Goal: Information Seeking & Learning: Compare options

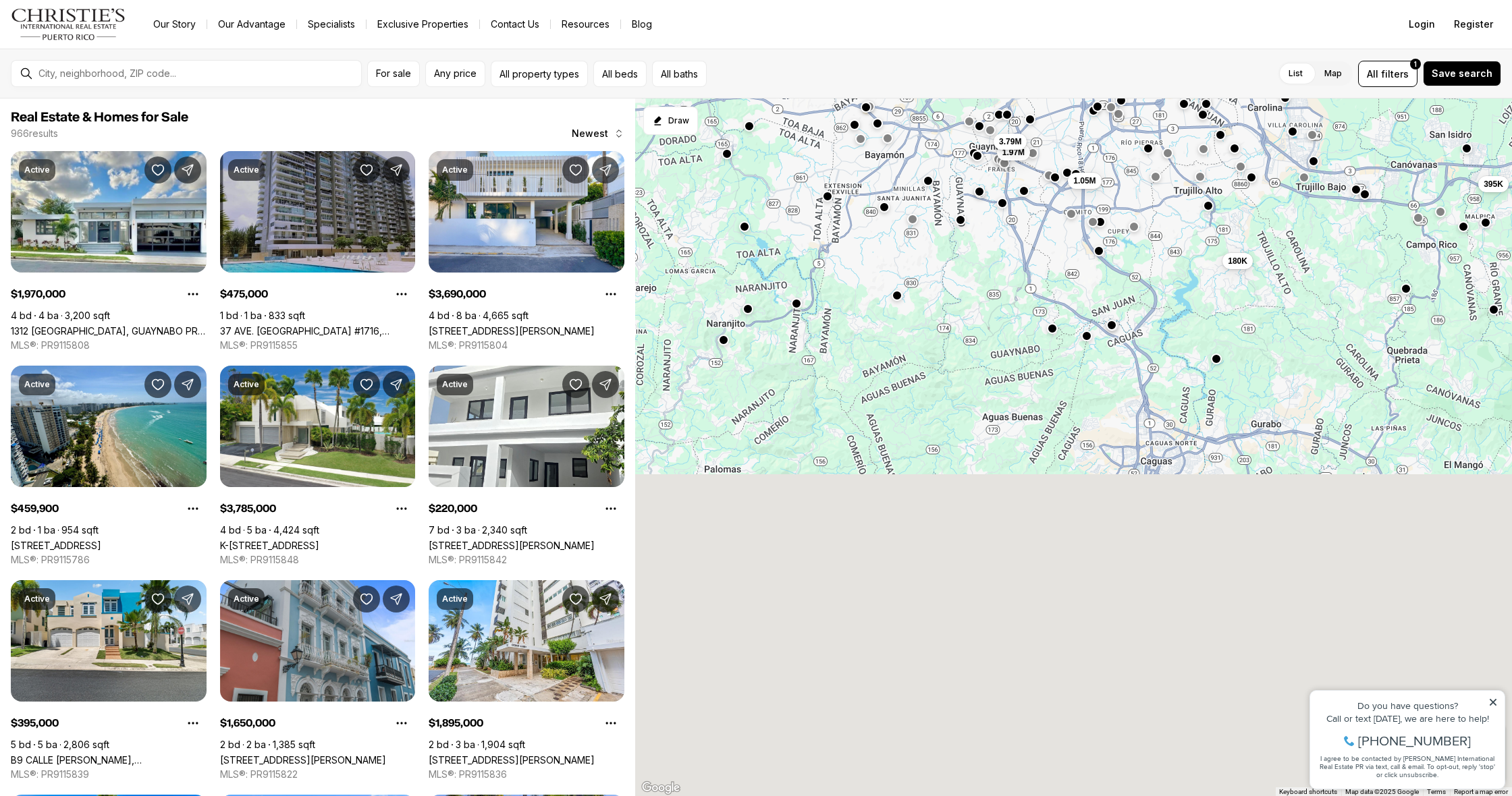
drag, startPoint x: 802, startPoint y: 582, endPoint x: 840, endPoint y: 150, distance: 433.7
click at [840, 150] on div "180K 395K 475K 220K 460K 1.97M 1.05M 3.79M 1.65M 4.3M" at bounding box center [1073, 448] width 877 height 698
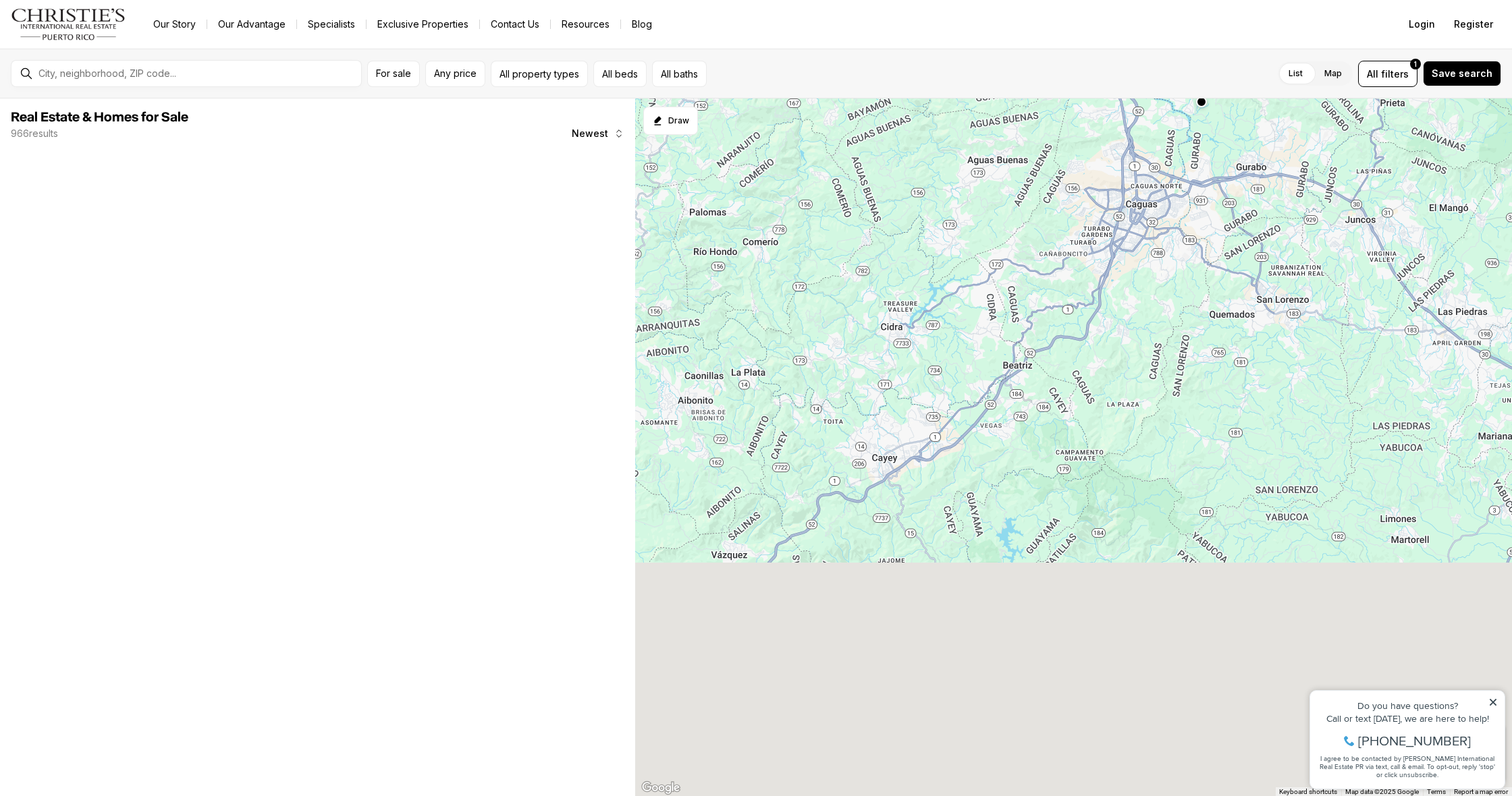
drag, startPoint x: 942, startPoint y: 640, endPoint x: 952, endPoint y: 345, distance: 295.2
click at [952, 345] on div "180K 395K 1.97M 1.05M 3.79M" at bounding box center [1073, 448] width 877 height 698
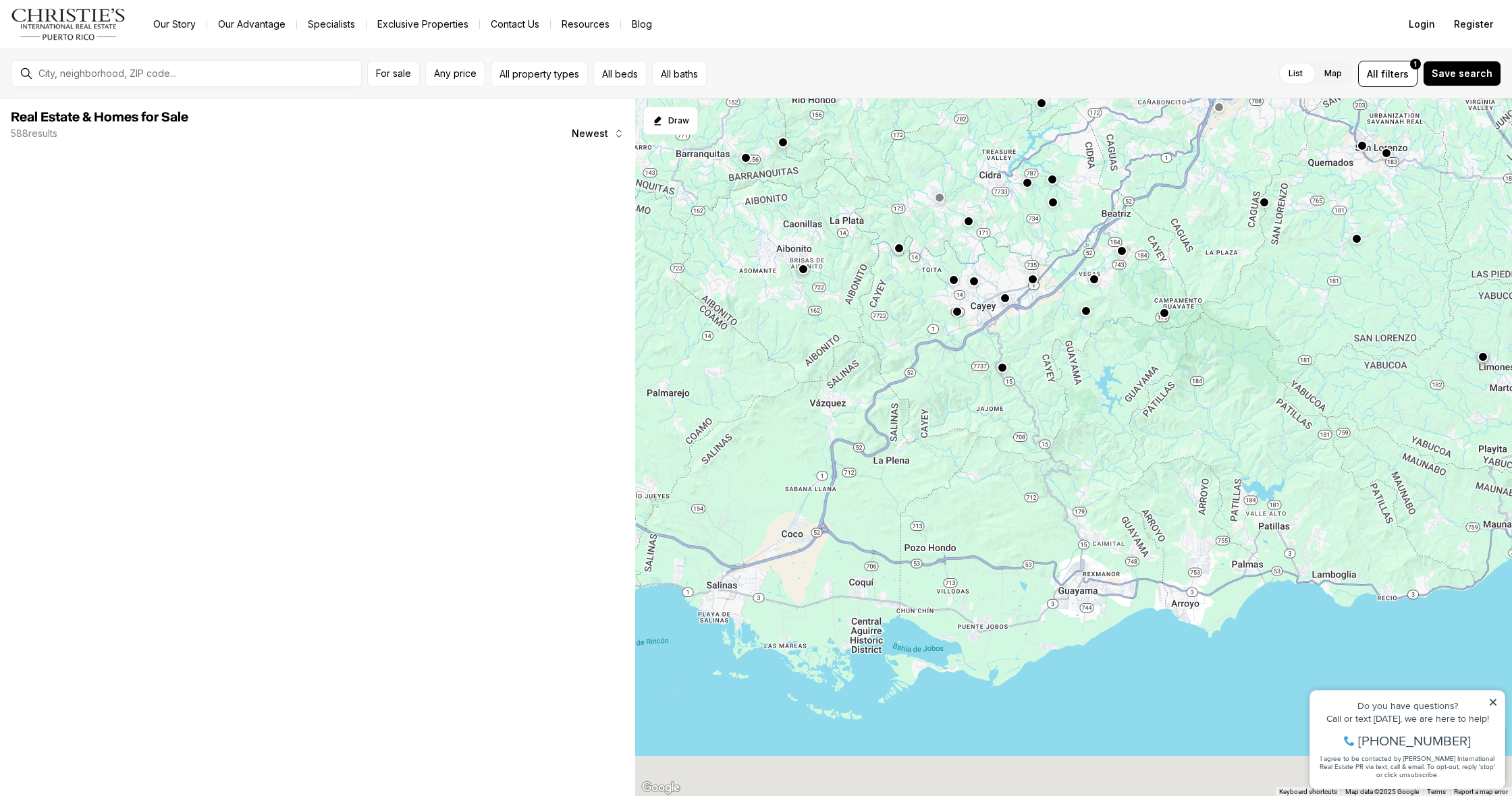
drag, startPoint x: 799, startPoint y: 583, endPoint x: 871, endPoint y: 458, distance: 144.3
click at [871, 458] on div "259K 180K 797K" at bounding box center [1073, 448] width 877 height 698
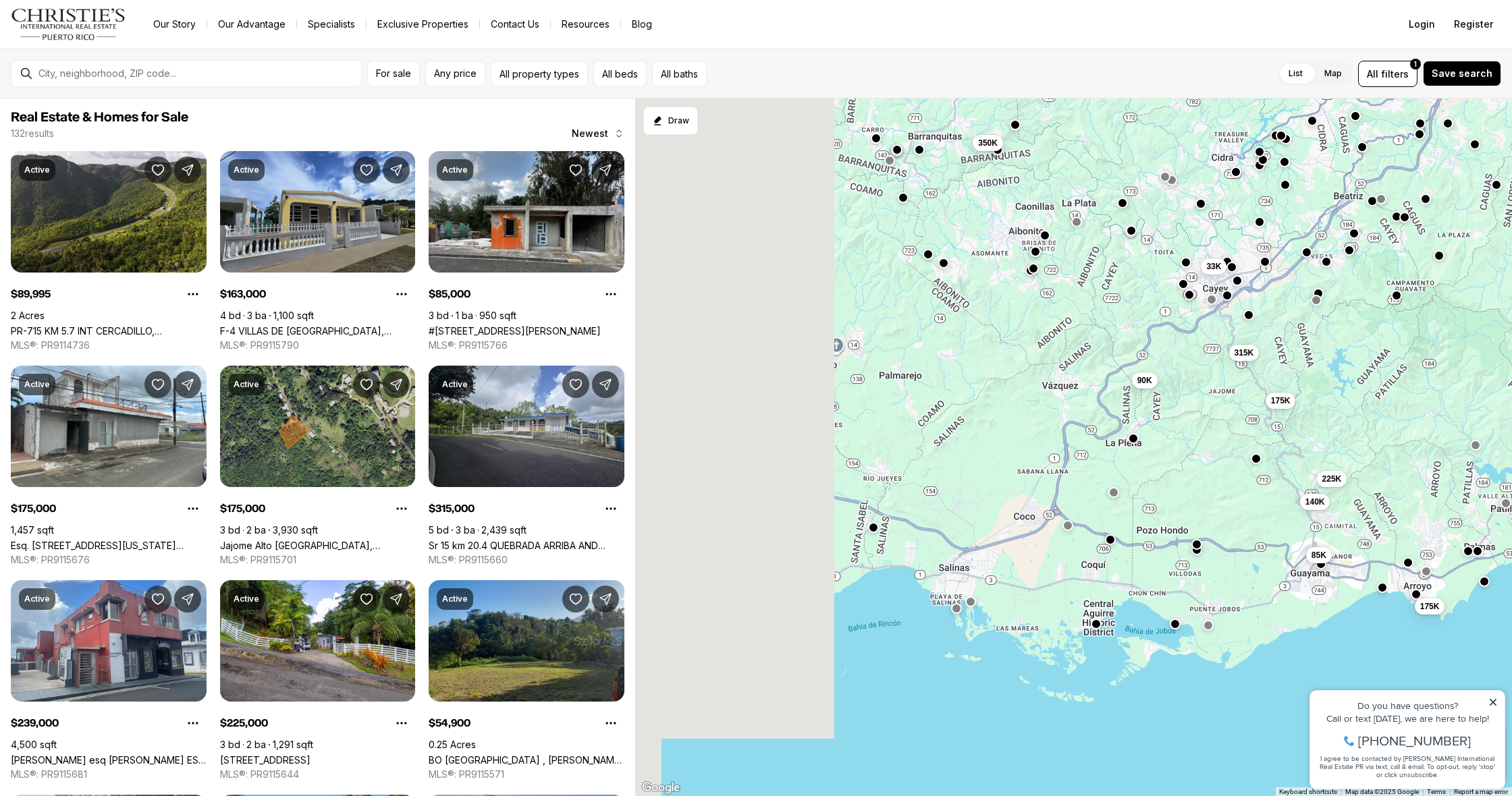
drag, startPoint x: 795, startPoint y: 564, endPoint x: 1047, endPoint y: 555, distance: 252.2
click at [1047, 555] on div "239K 55K 350K 33K 315K 163K 85K 90K 140K 175K 175K 225K" at bounding box center [1073, 448] width 877 height 698
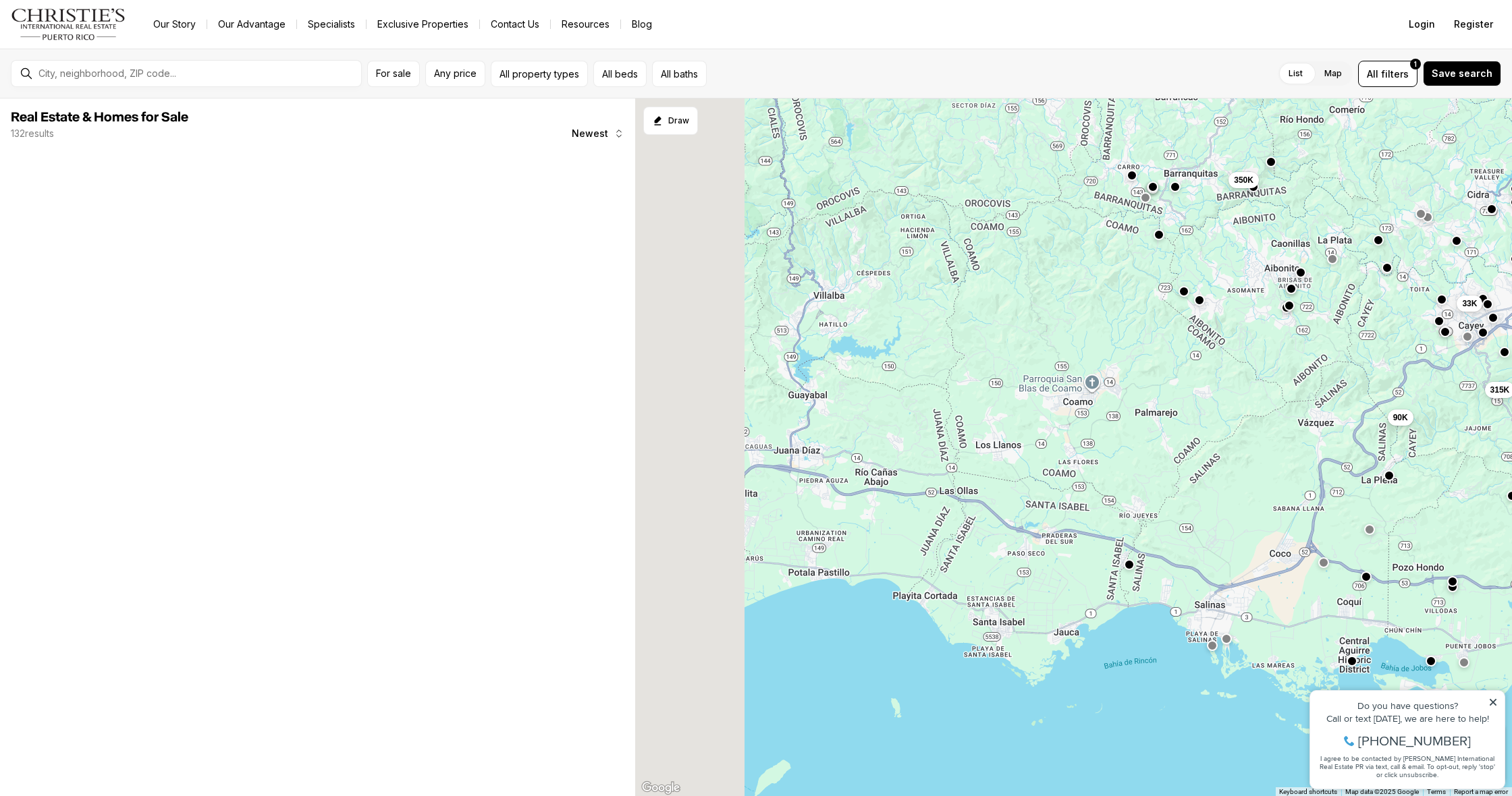
drag, startPoint x: 811, startPoint y: 545, endPoint x: 1051, endPoint y: 583, distance: 243.0
click at [1051, 583] on div "350K 33K 315K 85K 90K 140K 175K 175K 225K" at bounding box center [1073, 448] width 877 height 698
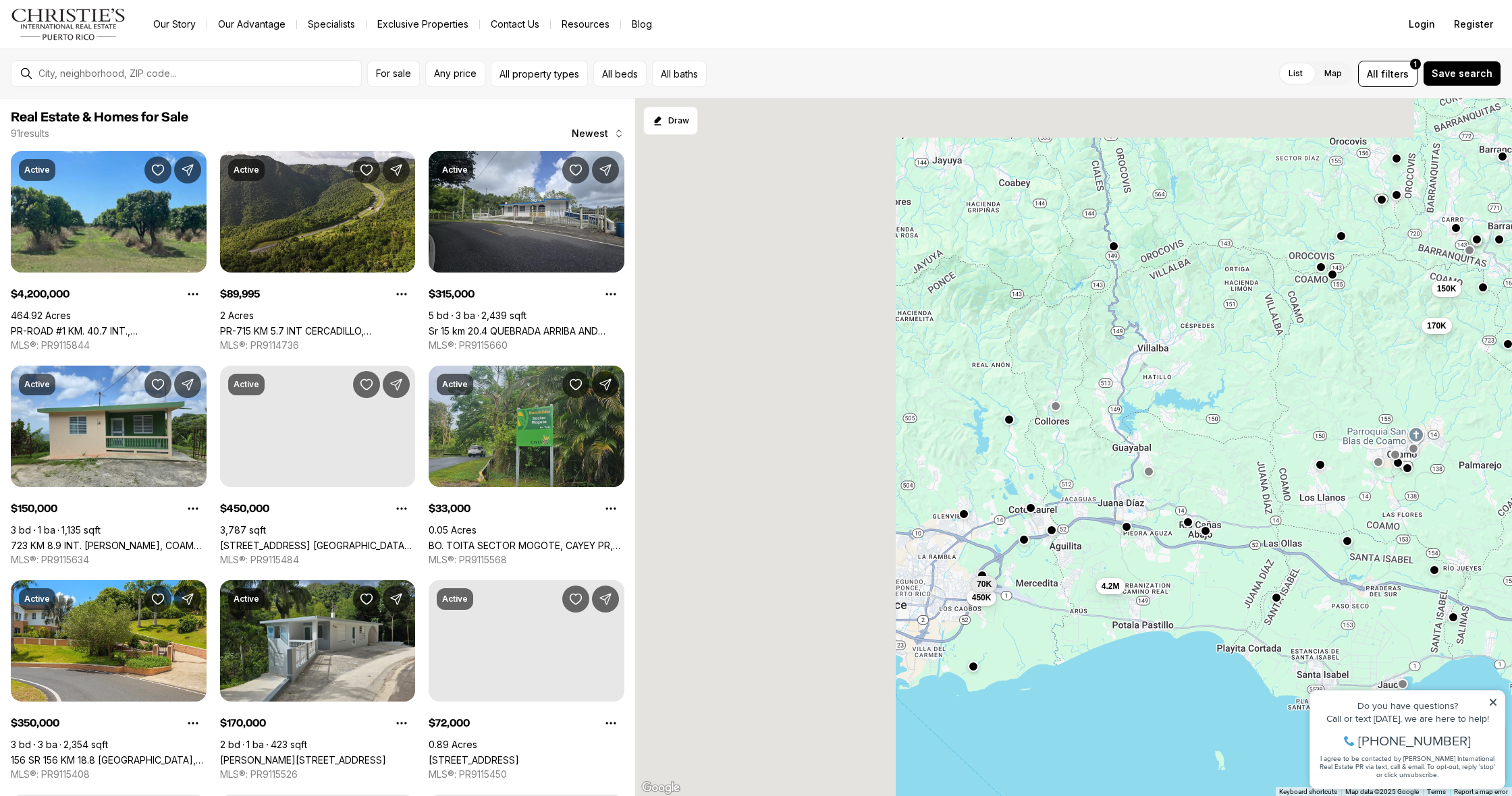
drag, startPoint x: 831, startPoint y: 539, endPoint x: 1163, endPoint y: 592, distance: 336.2
click at [1163, 592] on div "350K 72K 33K 315K 2.7M 90K 392K 150K 170K 450K 70K 4.2M" at bounding box center [1073, 448] width 877 height 698
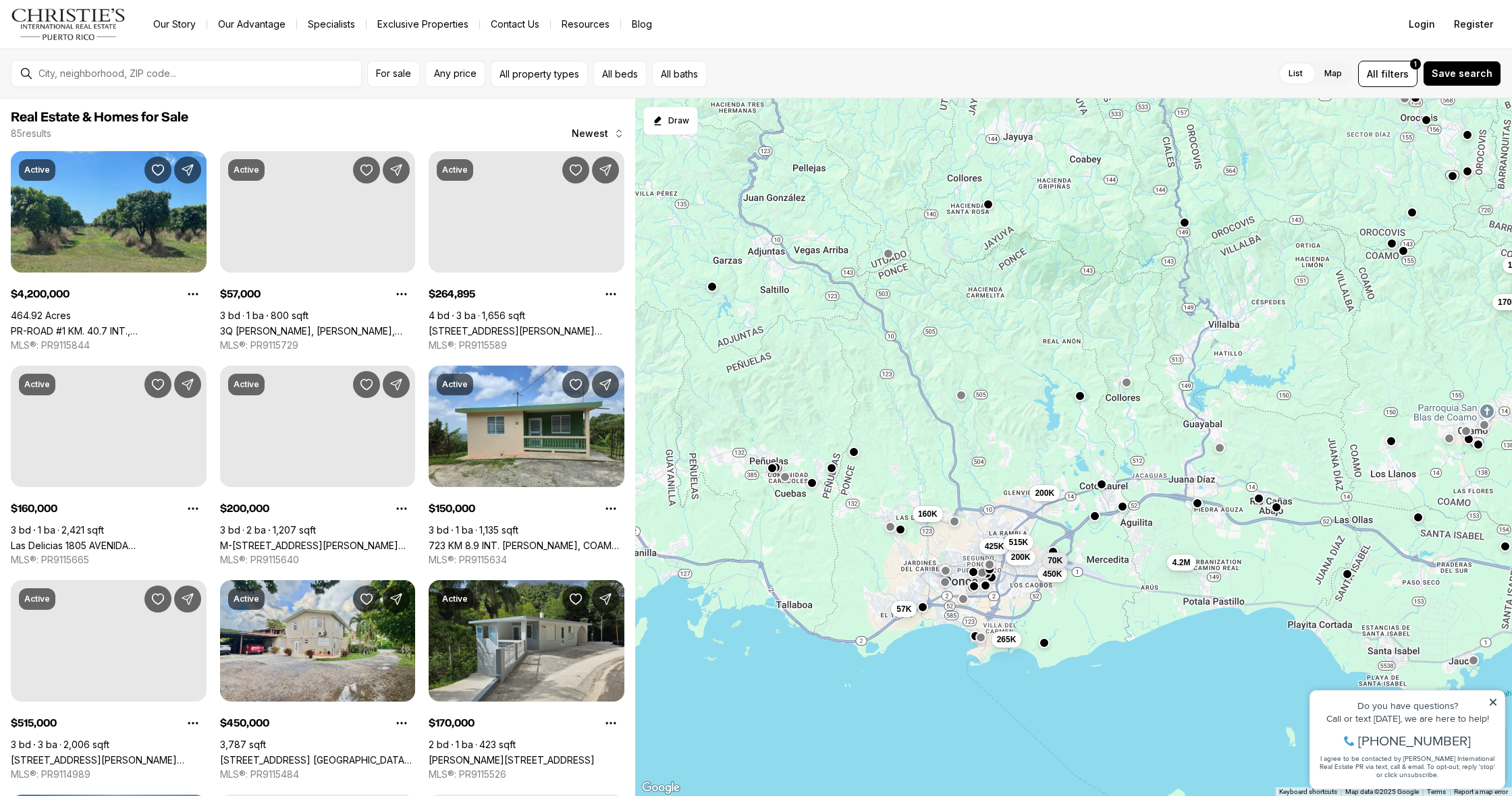
drag, startPoint x: 997, startPoint y: 582, endPoint x: 1069, endPoint y: 558, distance: 75.9
click at [1068, 558] on div "70K" at bounding box center [1056, 561] width 26 height 16
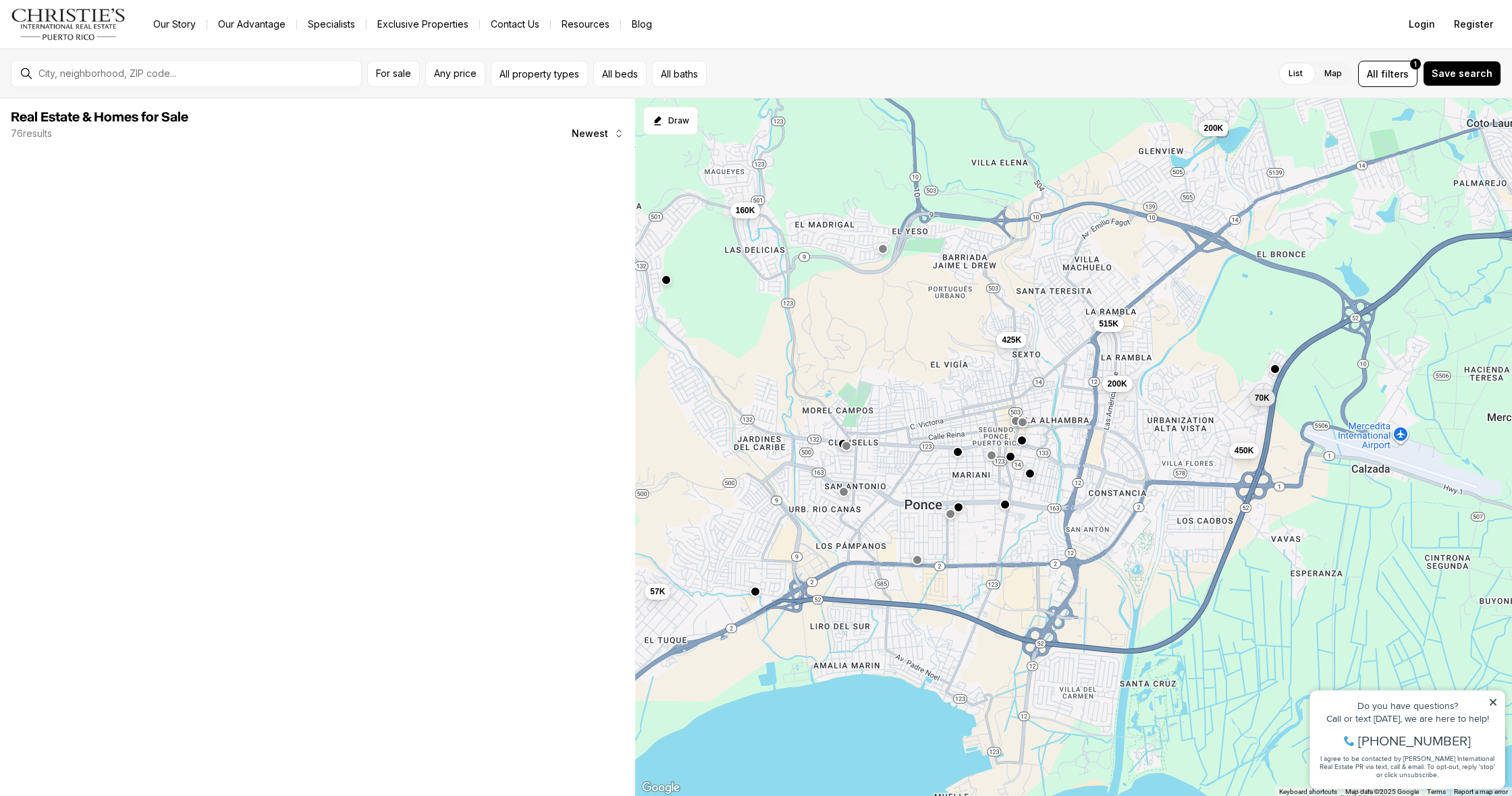
drag, startPoint x: 1070, startPoint y: 628, endPoint x: 937, endPoint y: 515, distance: 174.5
click at [937, 515] on div "450K 70K 200K 57K 160K 425K 200K 515K" at bounding box center [1073, 448] width 877 height 698
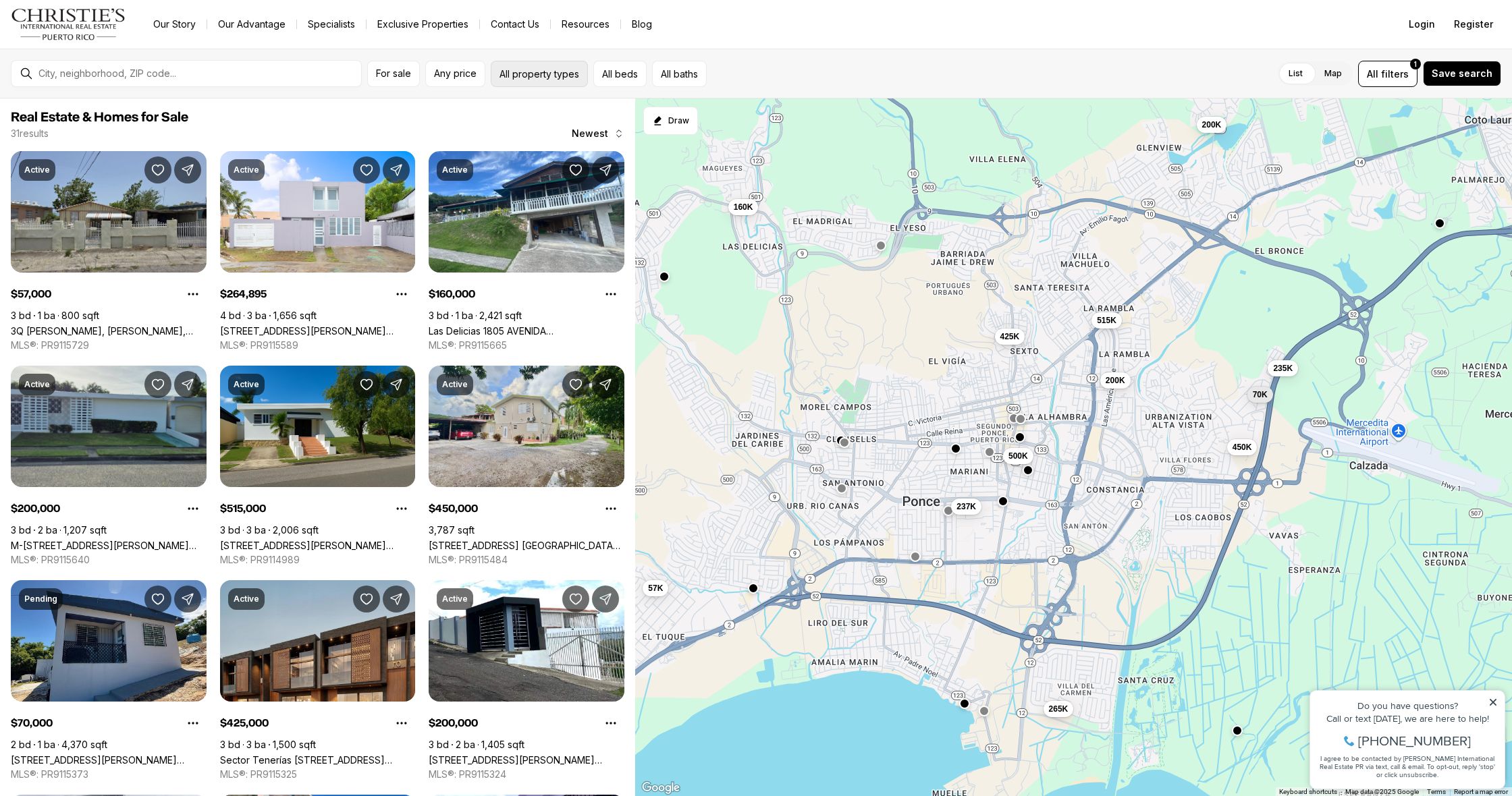
click at [539, 84] on button "All property types" at bounding box center [539, 73] width 97 height 26
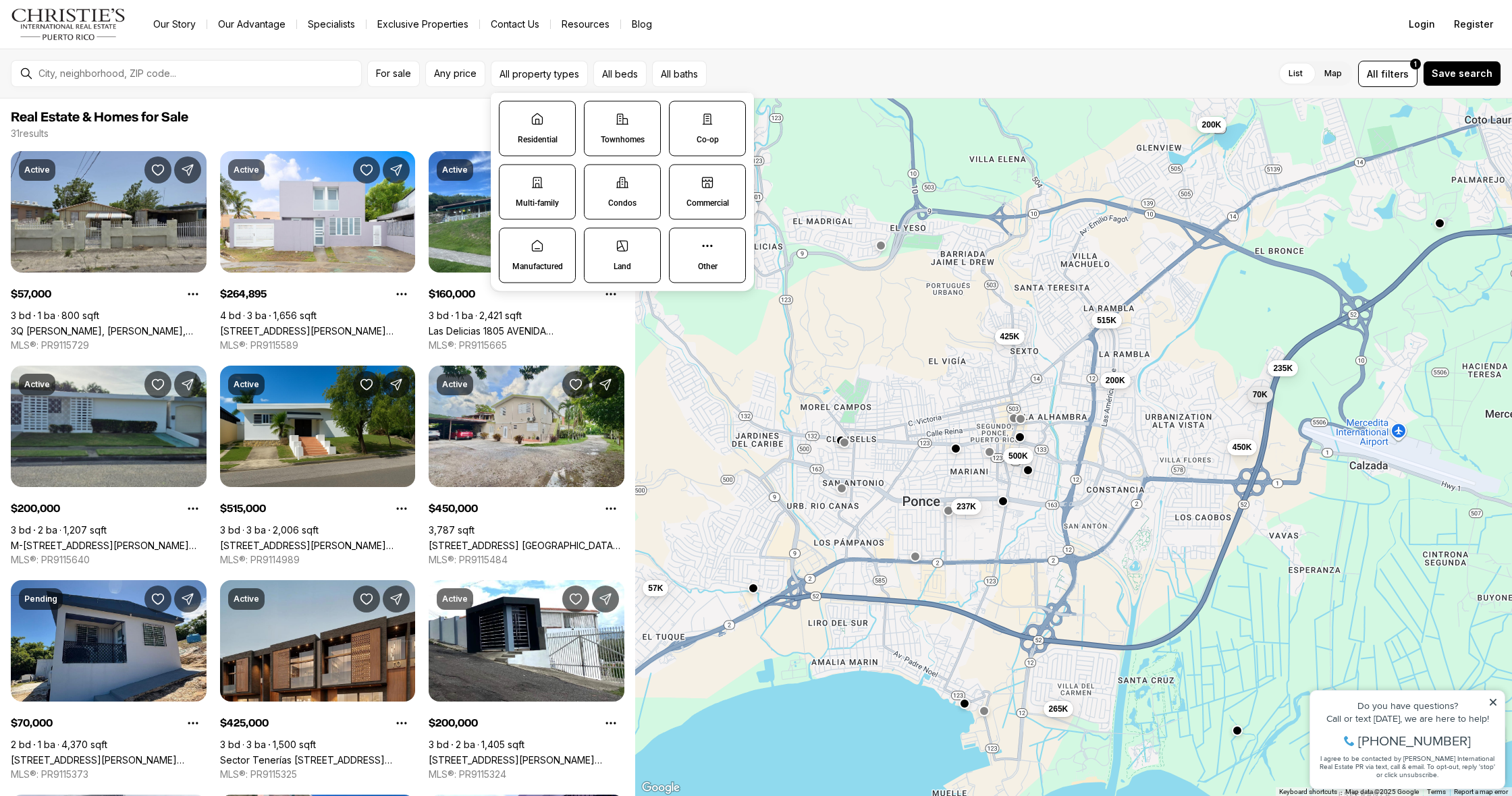
click at [644, 200] on label "Condos" at bounding box center [622, 192] width 77 height 55
click at [598, 179] on button "Condos" at bounding box center [591, 172] width 14 height 14
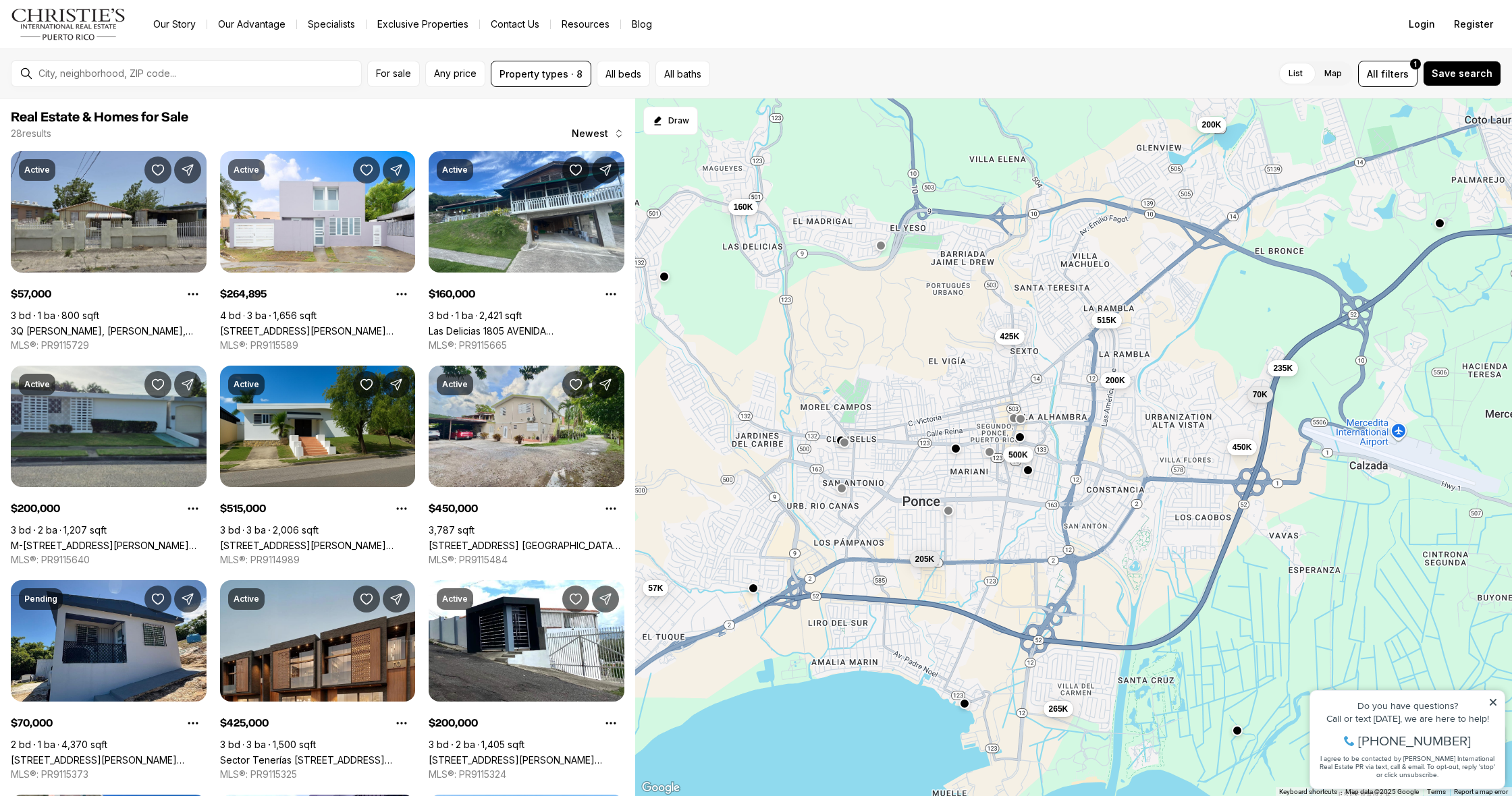
click at [1023, 453] on span "500K" at bounding box center [1018, 455] width 20 height 11
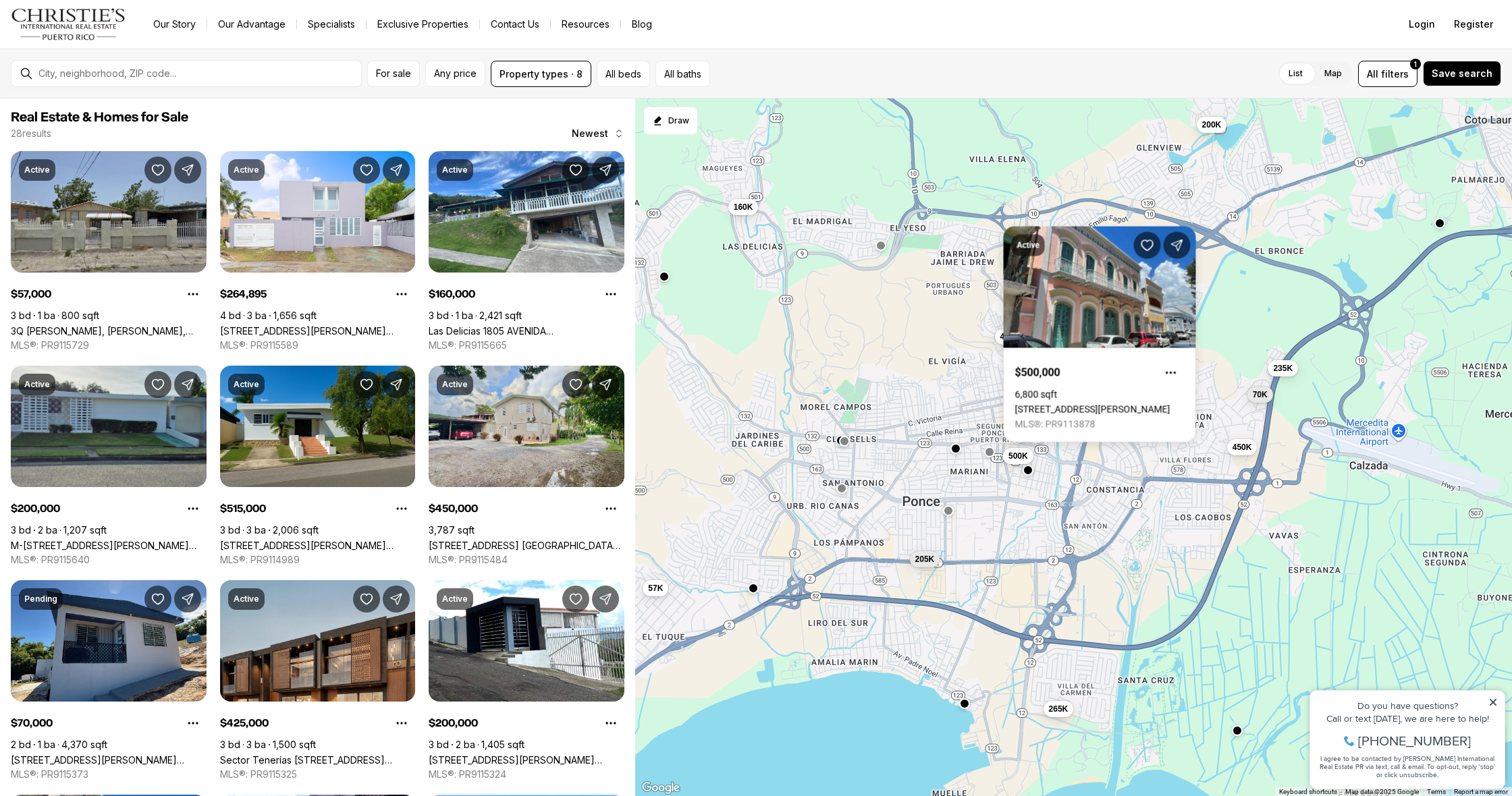
click at [844, 447] on div at bounding box center [844, 443] width 11 height 11
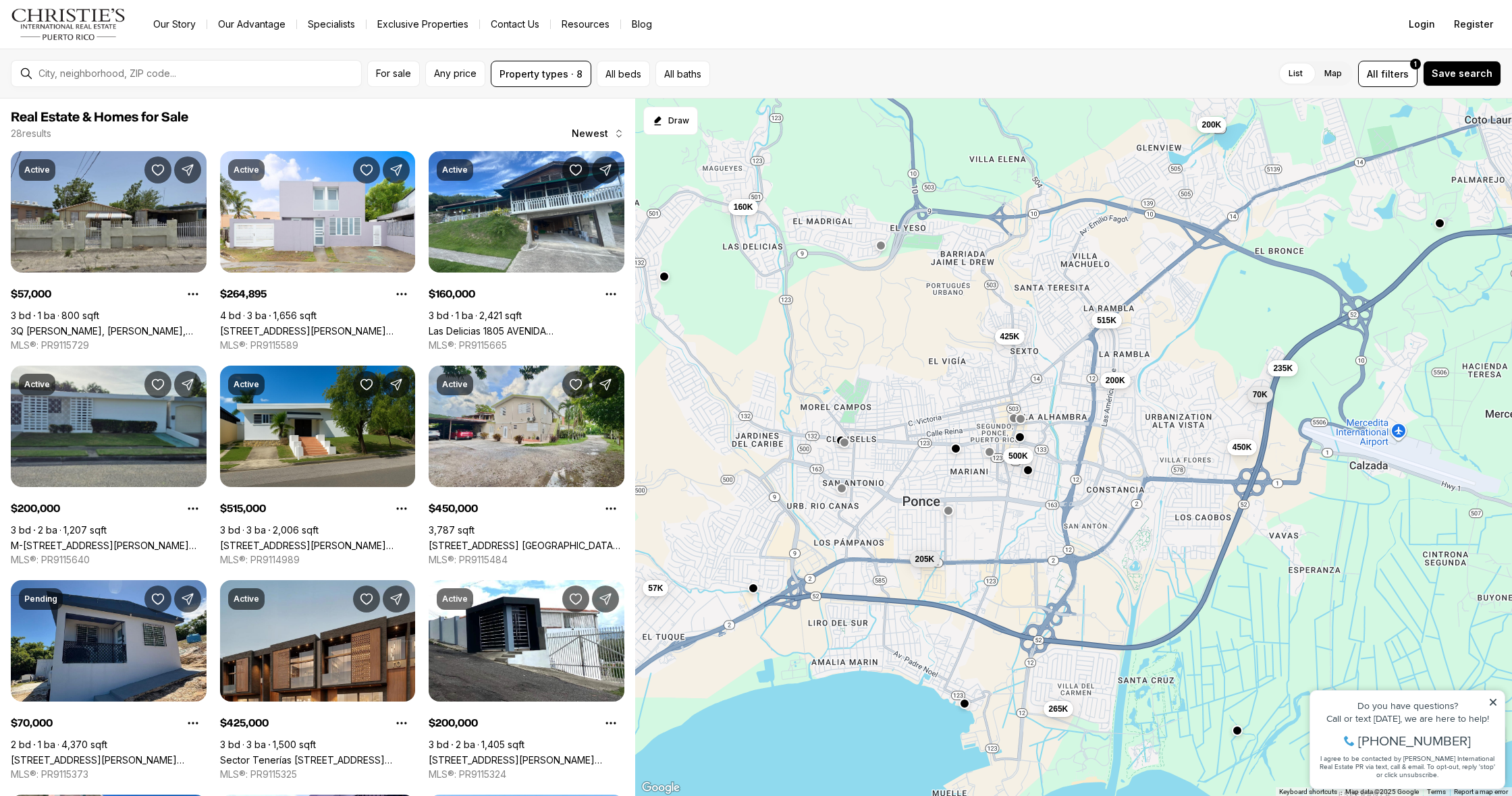
click at [844, 447] on div at bounding box center [844, 443] width 11 height 11
click at [840, 444] on button "button" at bounding box center [844, 441] width 11 height 11
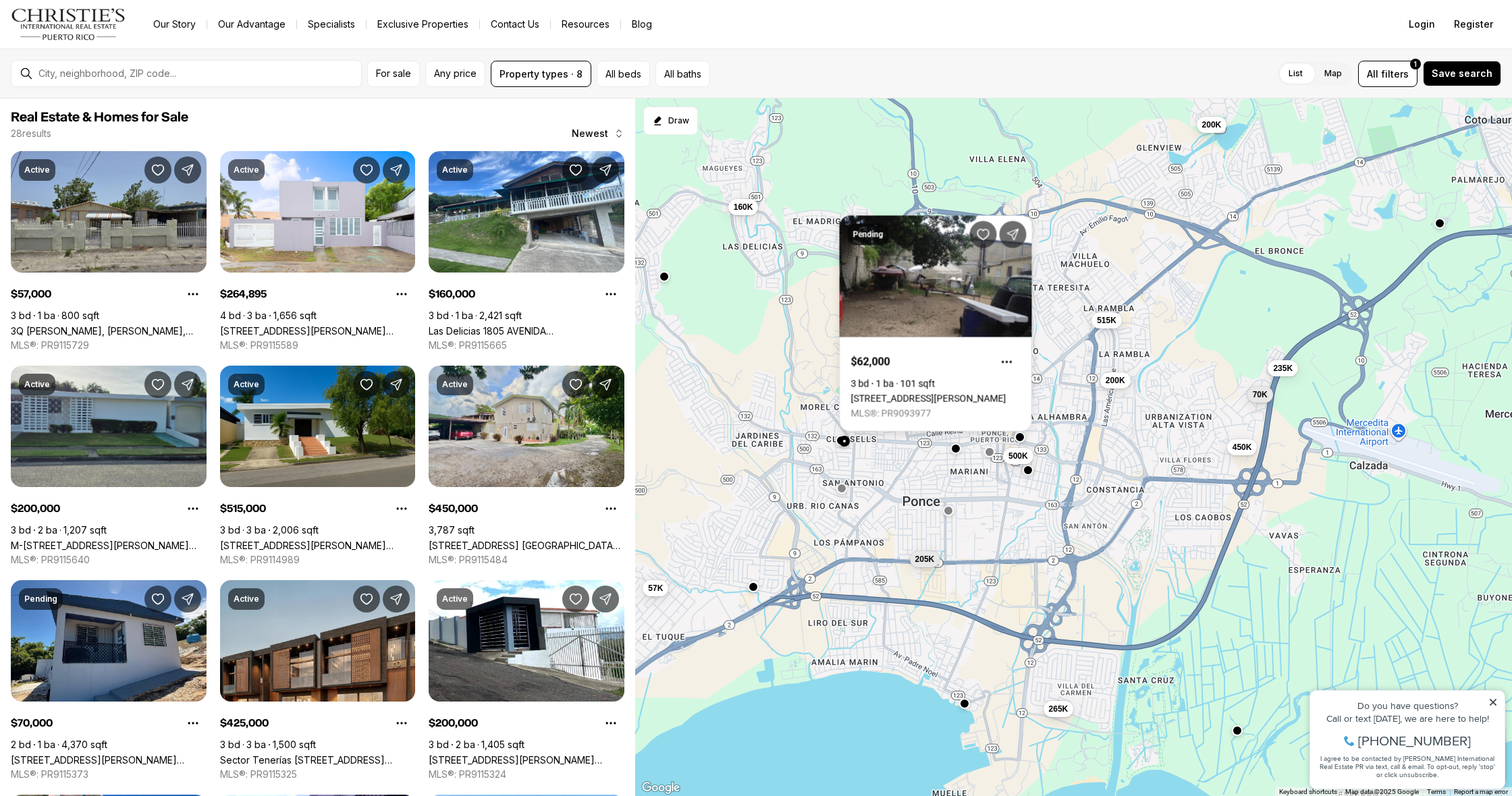
click at [753, 590] on button "button" at bounding box center [754, 587] width 11 height 11
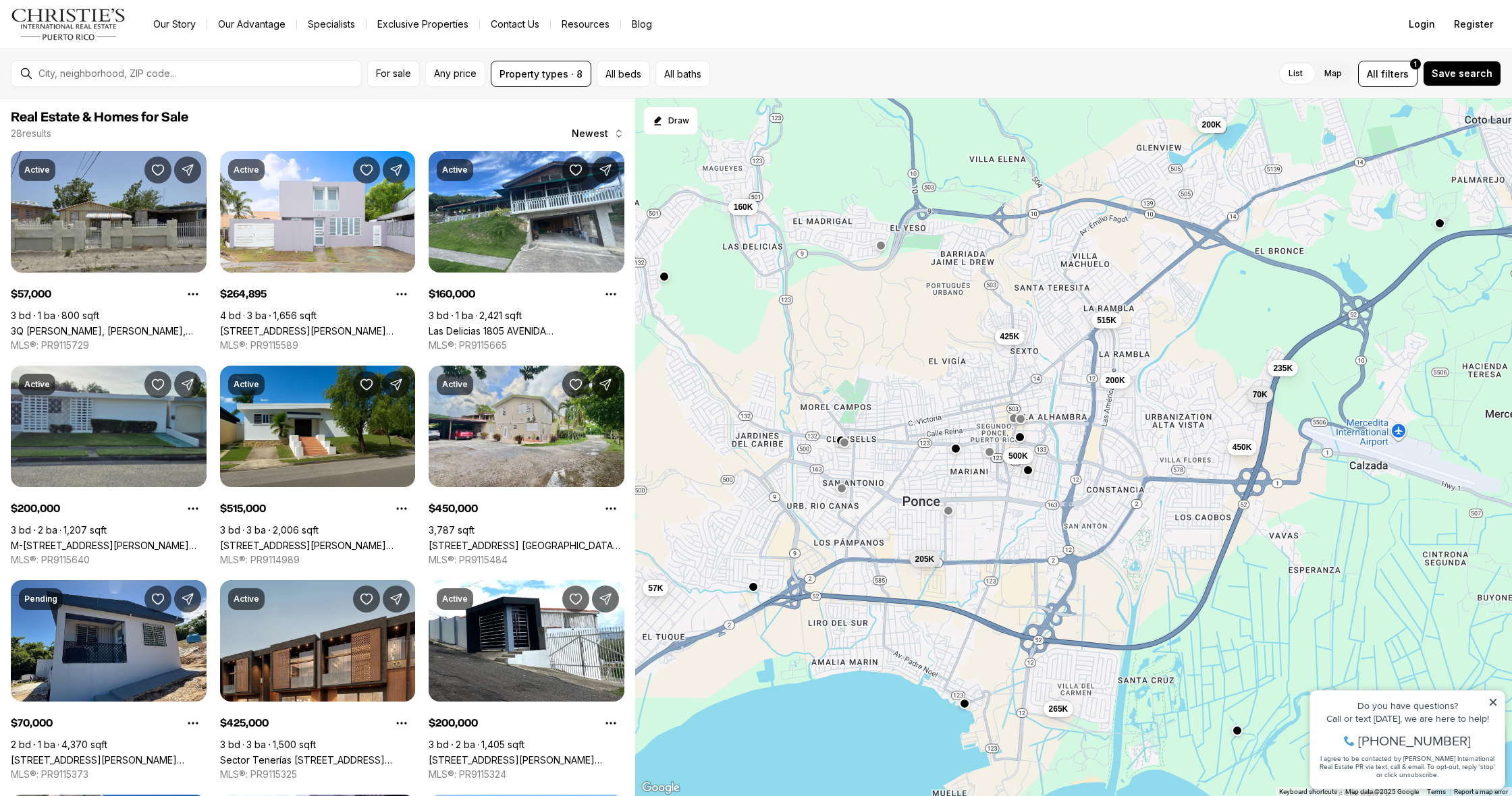
click at [753, 588] on button "button" at bounding box center [754, 587] width 11 height 11
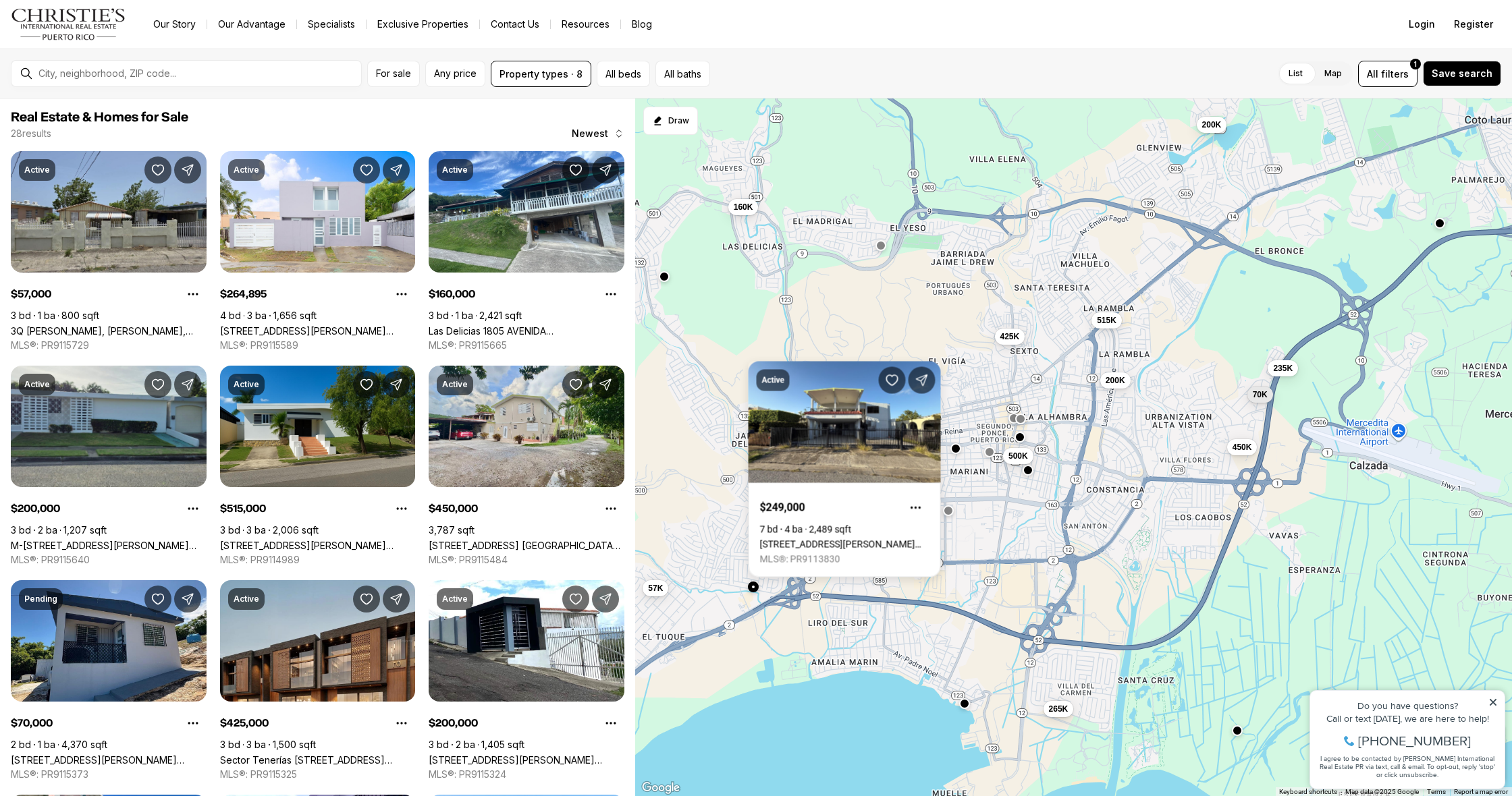
click at [1054, 388] on div "450K 70K 200K 235K 57K 160K 500K 425K 205K 200K 515K 265K" at bounding box center [1073, 448] width 877 height 698
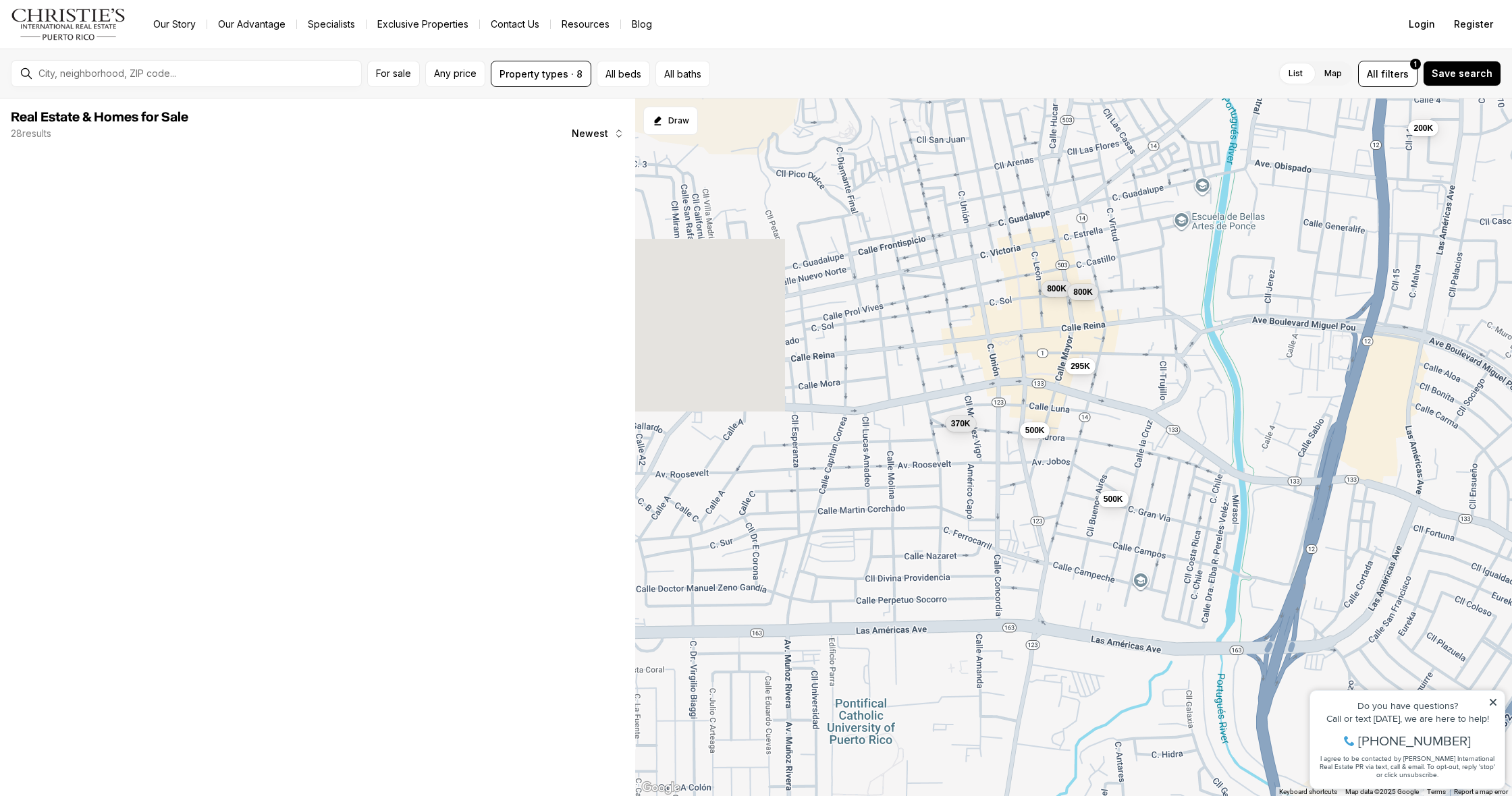
drag, startPoint x: 933, startPoint y: 469, endPoint x: 1142, endPoint y: 420, distance: 214.7
click at [1143, 419] on div "500K 500K 370K 200K 295K 800K 800K" at bounding box center [1073, 448] width 877 height 698
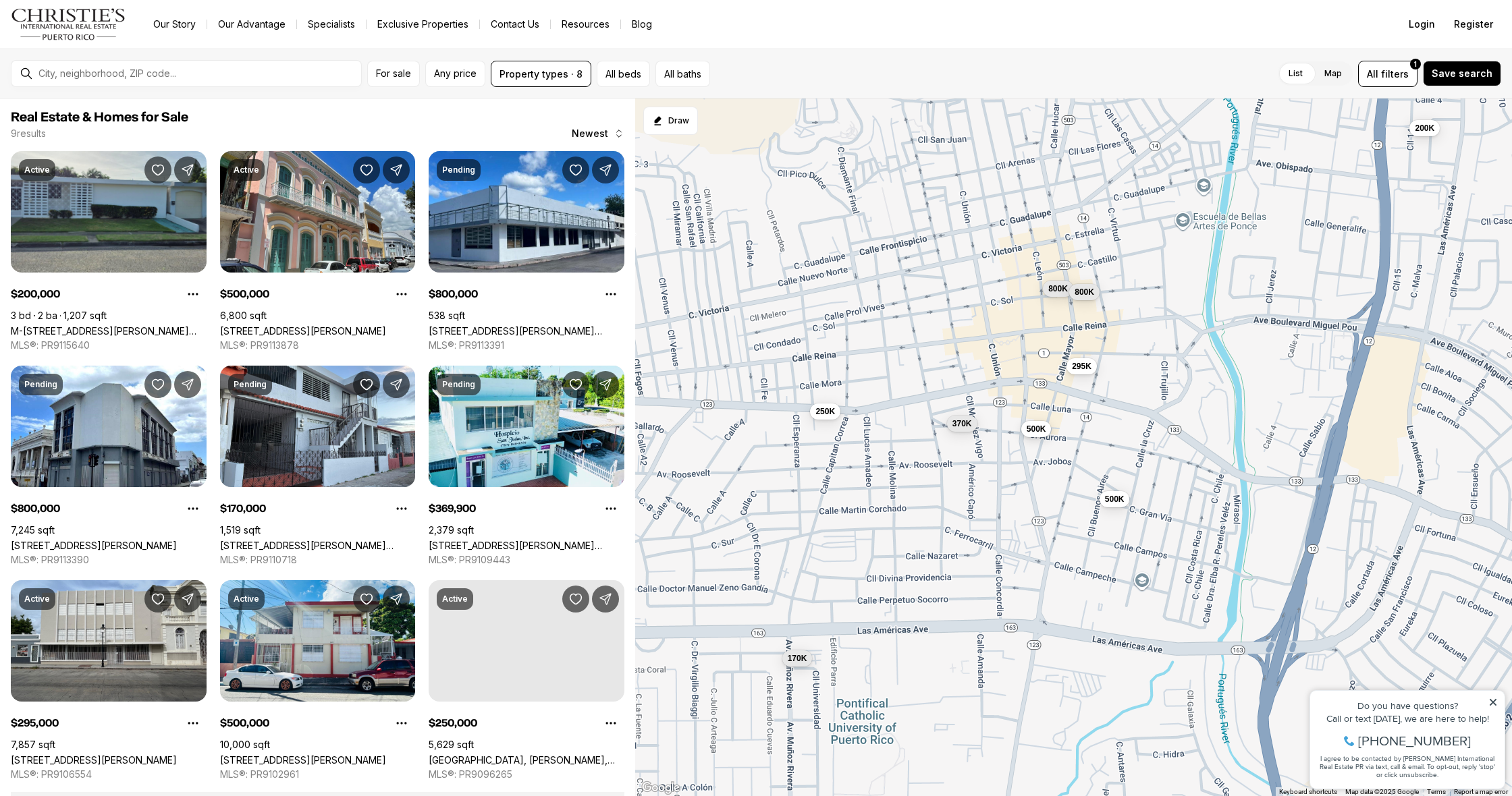
click at [1024, 431] on button "500K" at bounding box center [1036, 429] width 31 height 16
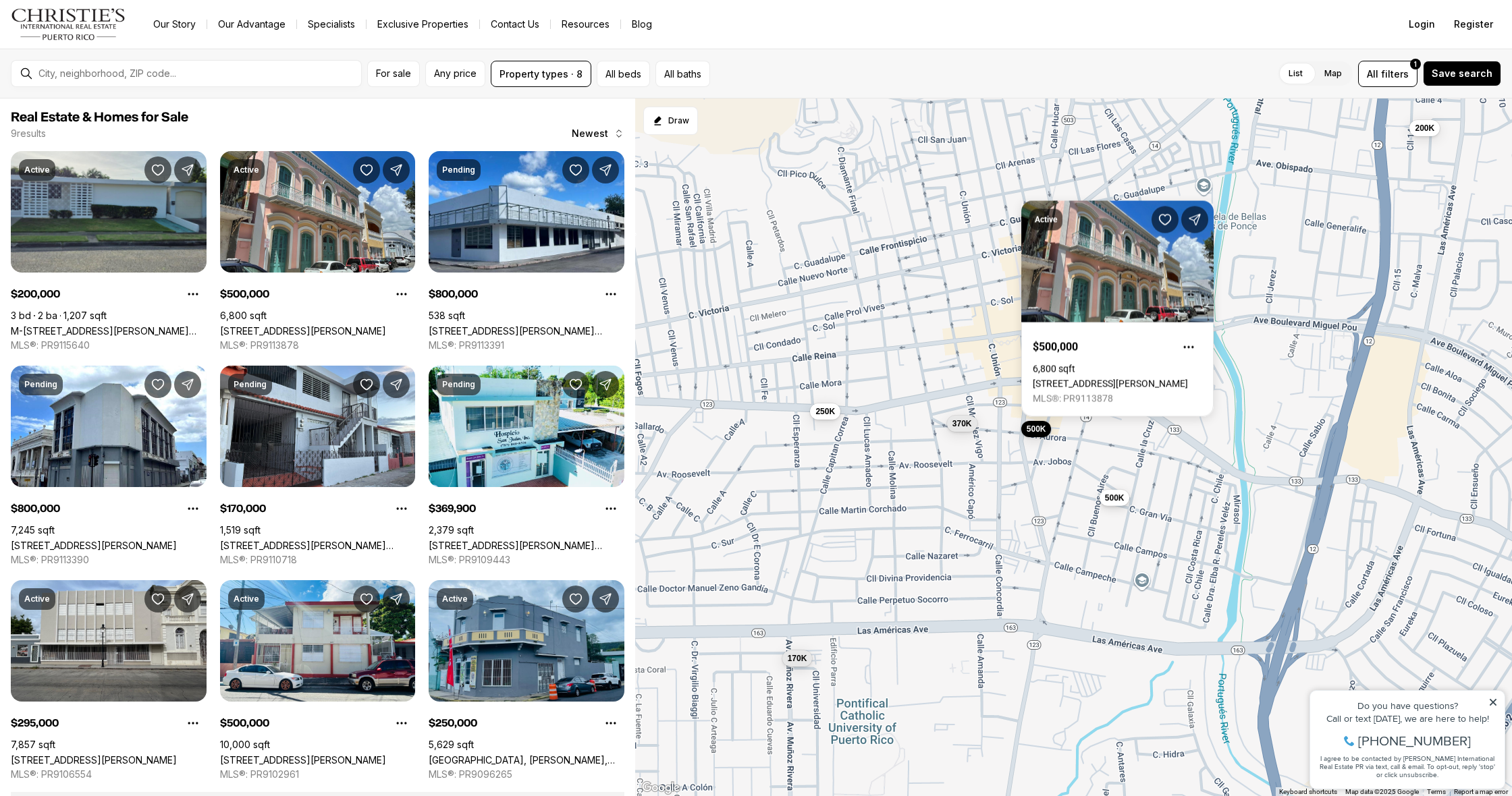
click at [1112, 499] on span "500K" at bounding box center [1114, 497] width 20 height 11
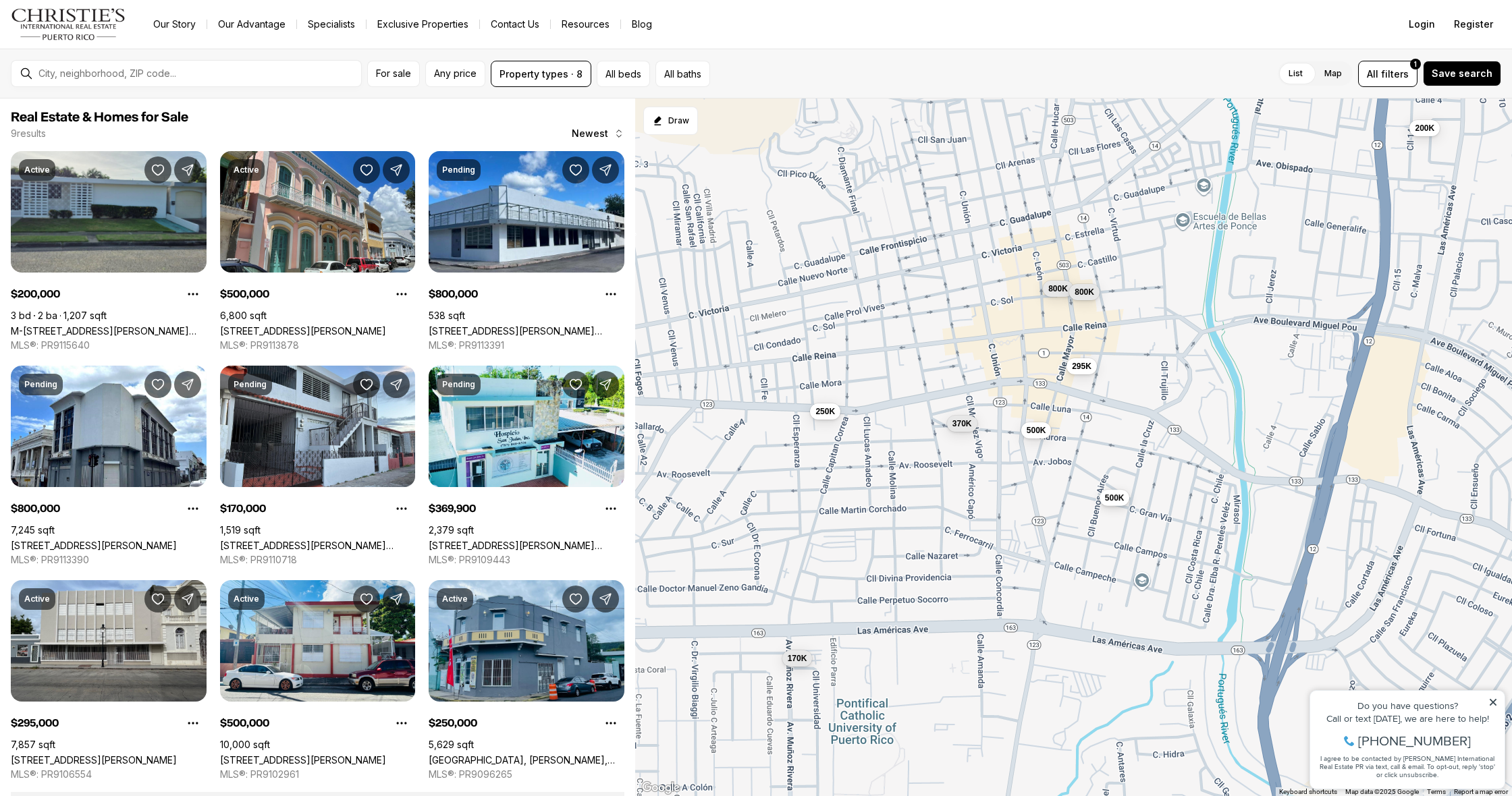
click at [1106, 496] on span "500K" at bounding box center [1114, 497] width 20 height 11
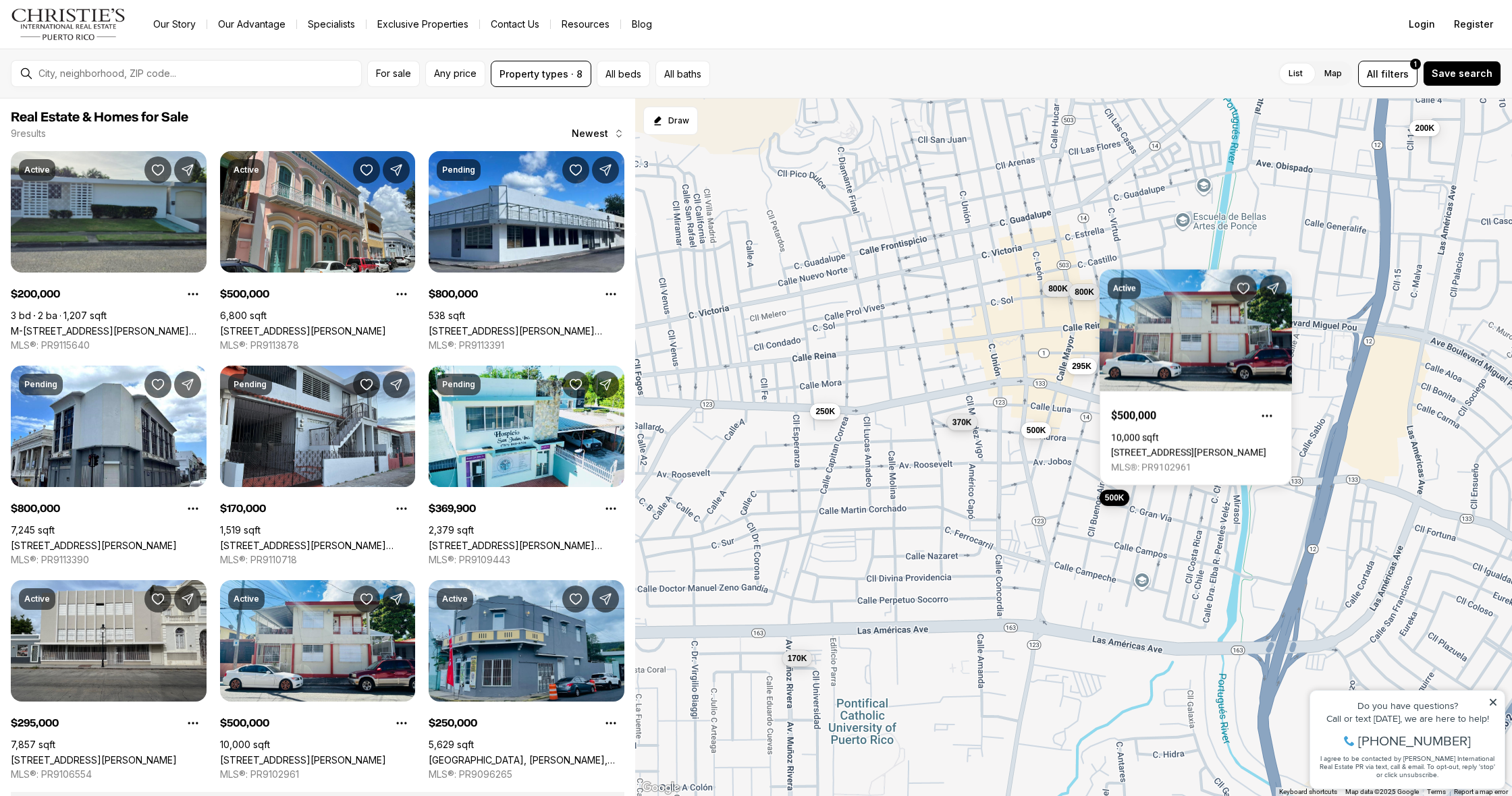
click at [971, 427] on span "370K" at bounding box center [962, 422] width 20 height 11
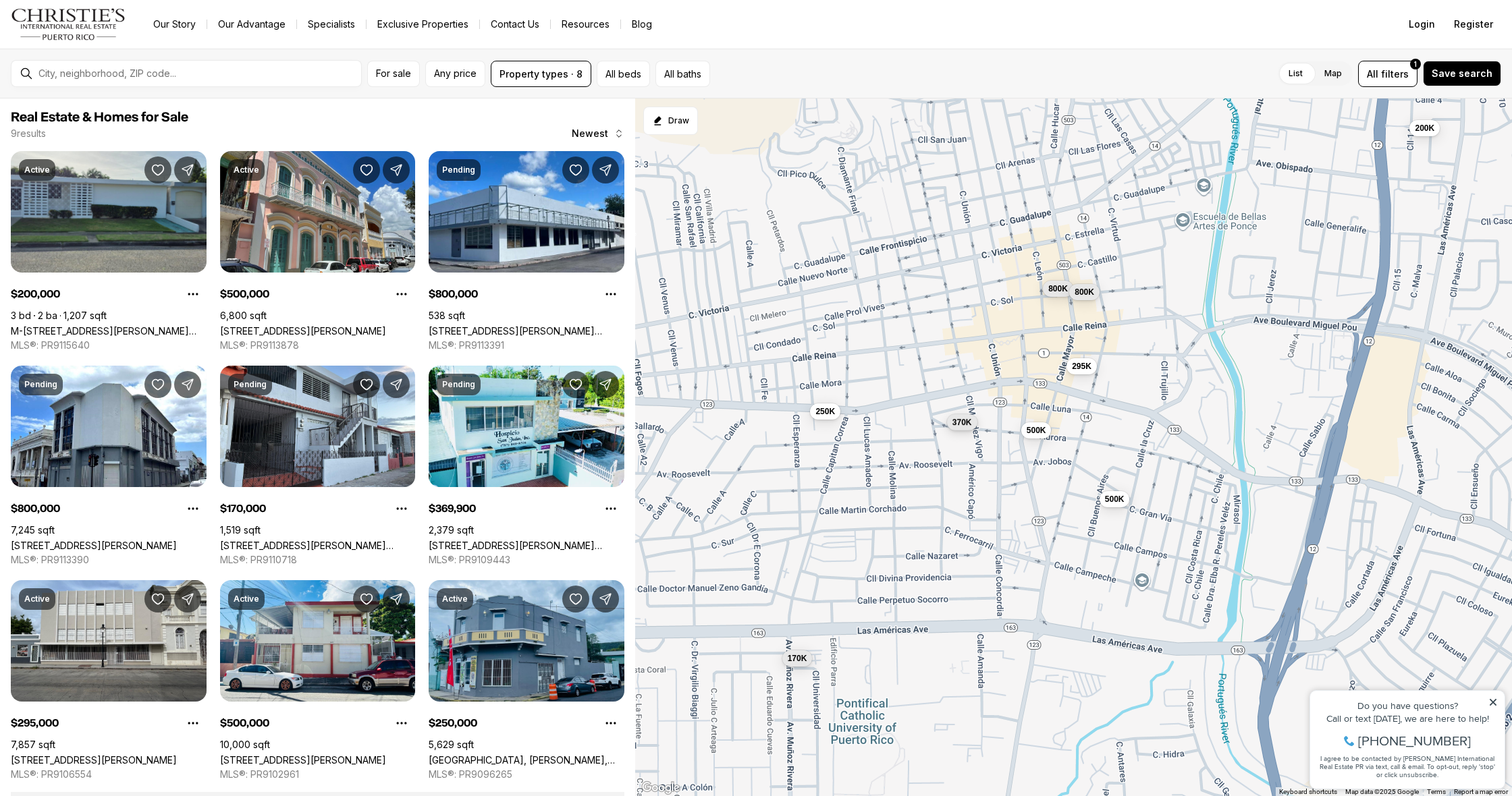
click at [971, 427] on span "370K" at bounding box center [962, 422] width 20 height 11
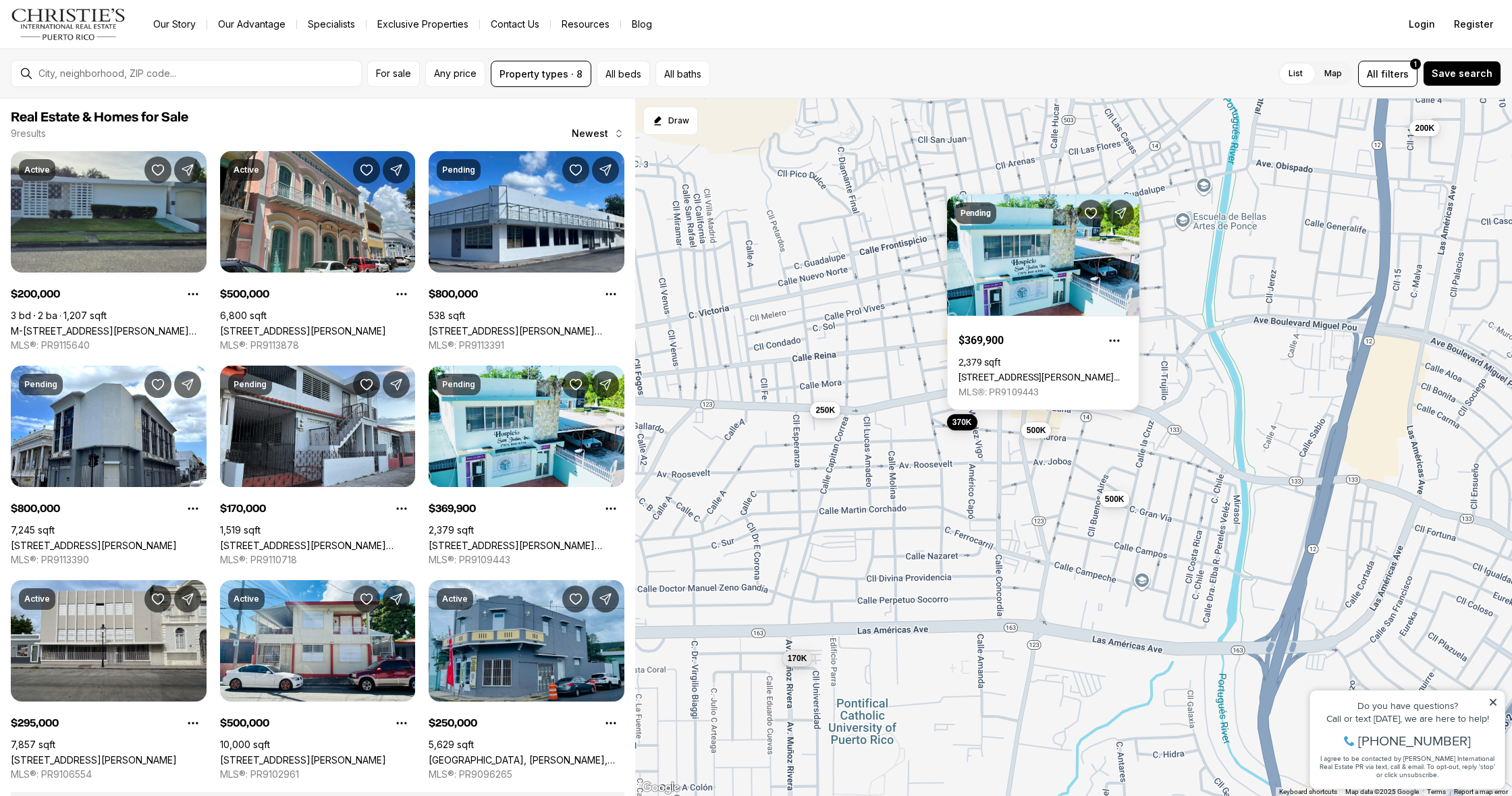
click at [831, 408] on span "250K" at bounding box center [825, 410] width 20 height 11
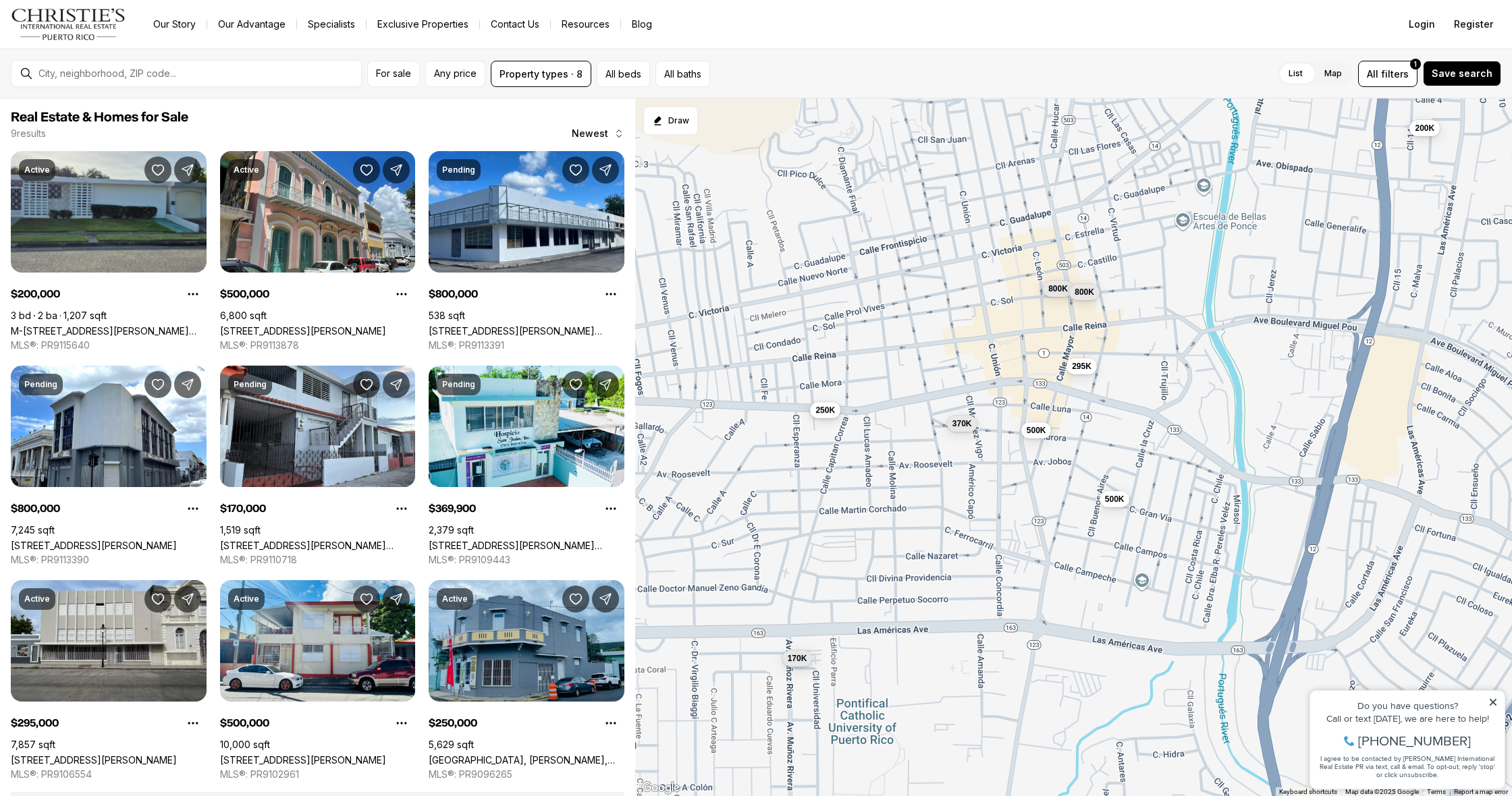
click at [829, 409] on span "250K" at bounding box center [825, 410] width 20 height 11
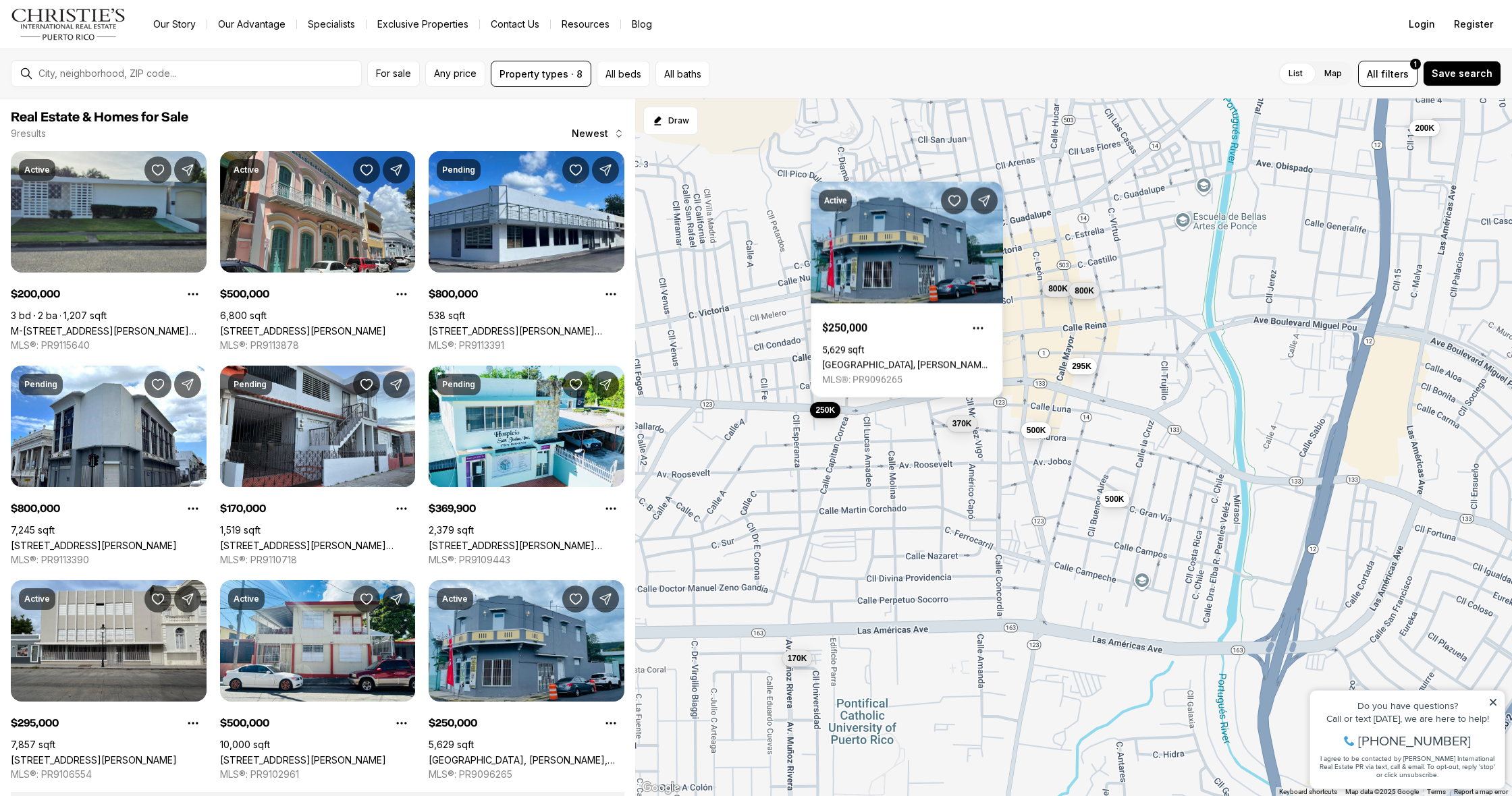
click at [1081, 295] on span "800K" at bounding box center [1085, 291] width 20 height 11
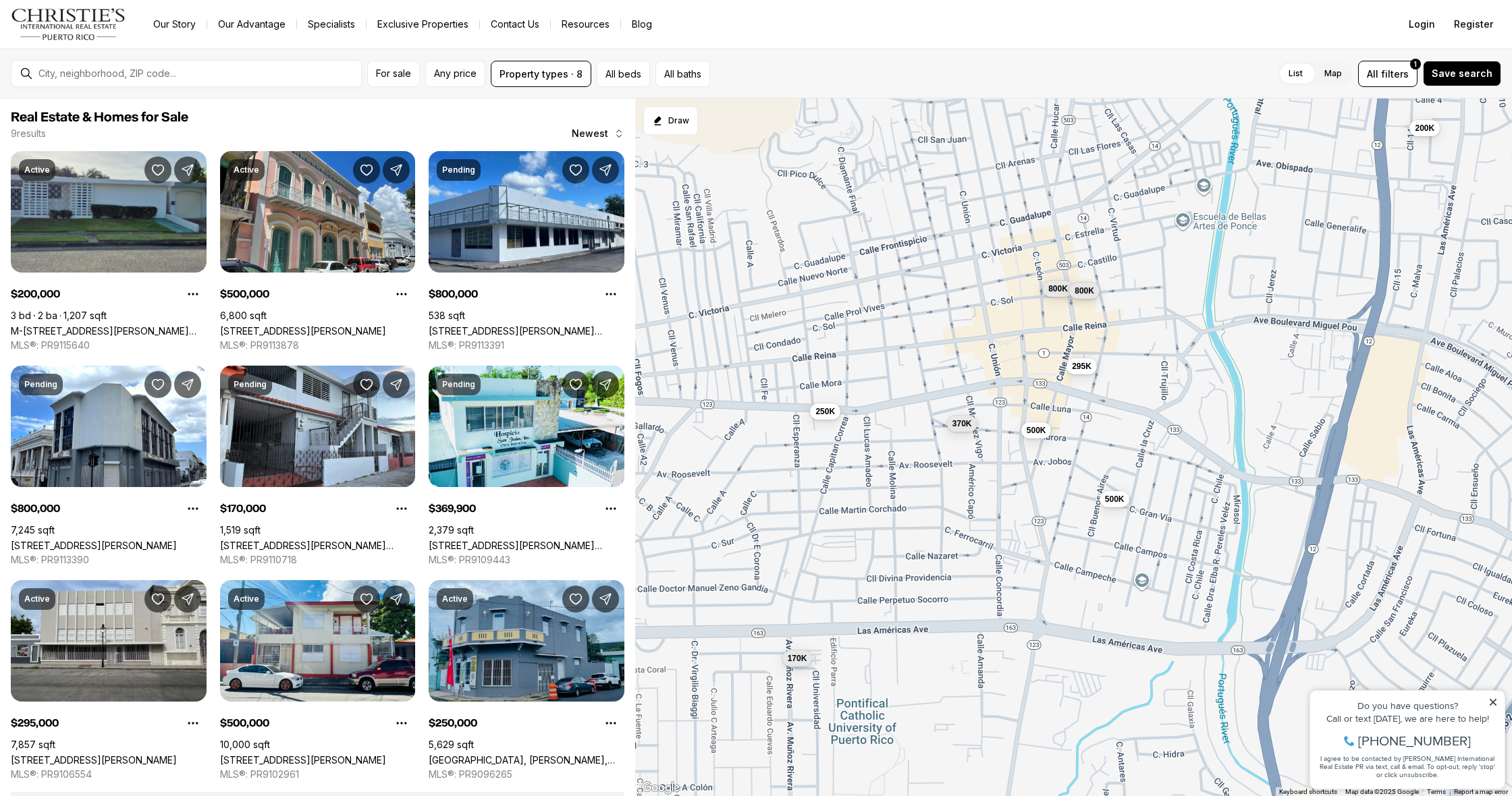
click at [1081, 295] on span "800K" at bounding box center [1085, 291] width 20 height 11
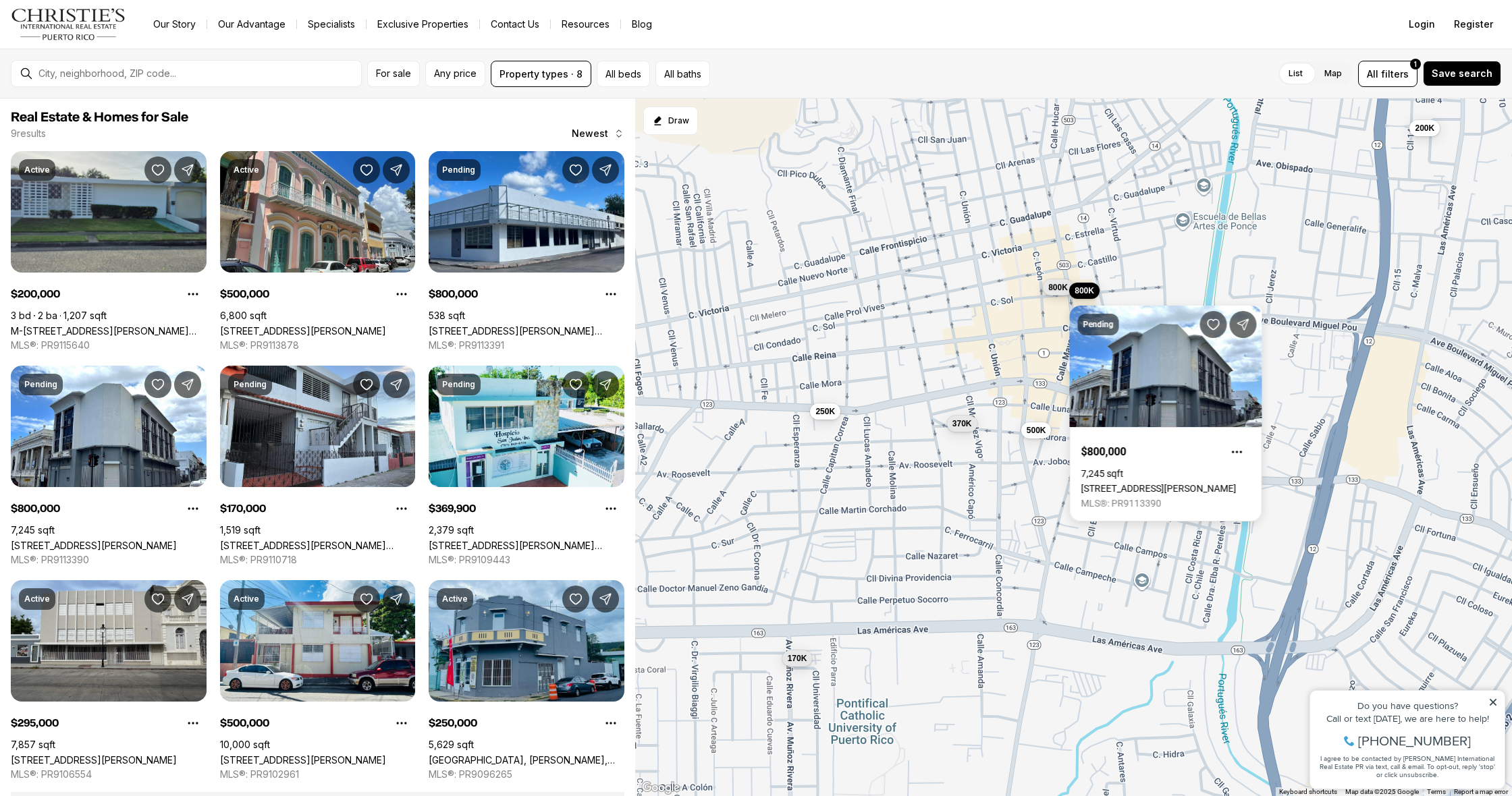
click at [1059, 291] on span "800K" at bounding box center [1058, 287] width 20 height 11
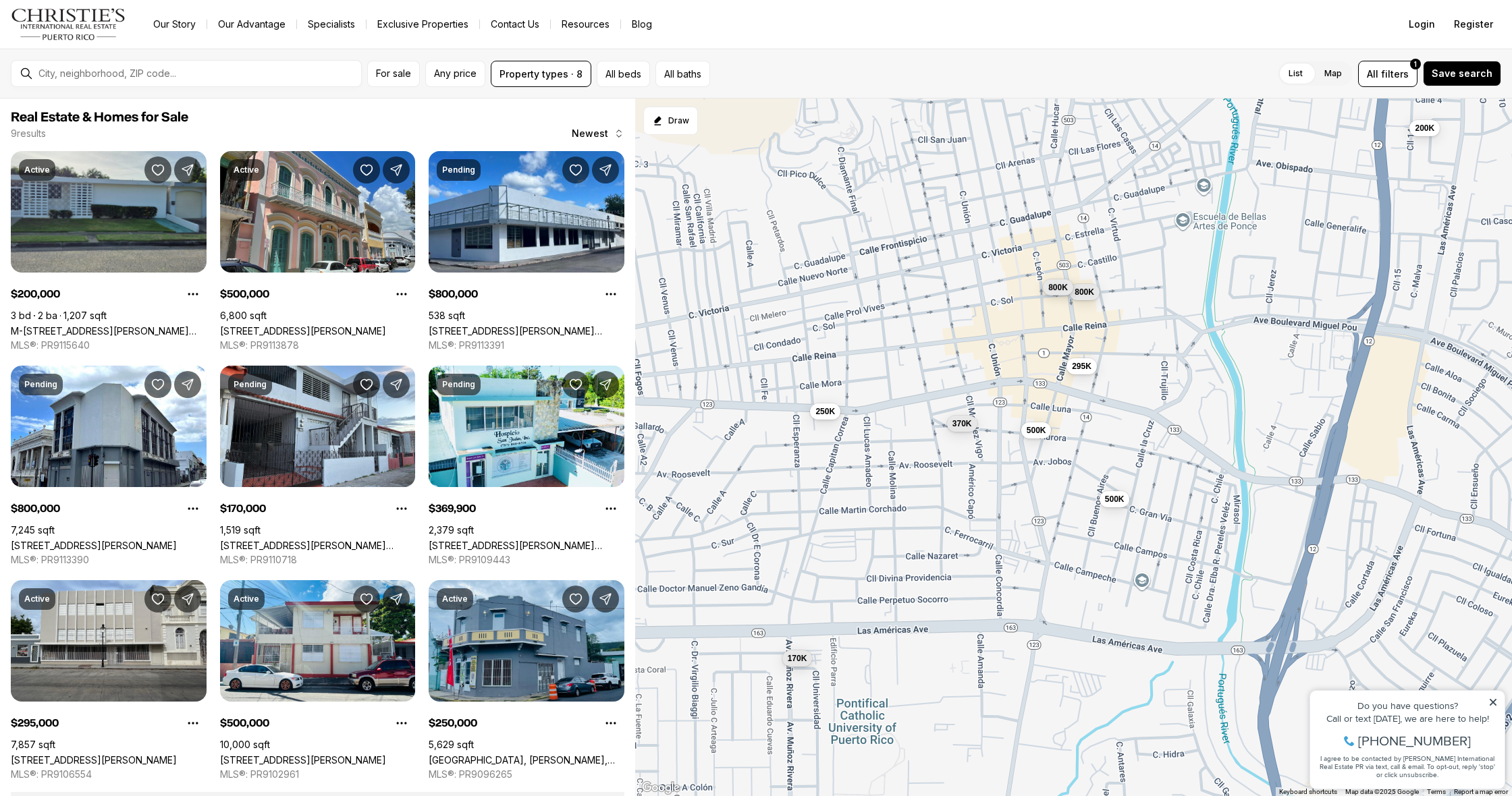
click at [1059, 291] on span "800K" at bounding box center [1058, 287] width 20 height 11
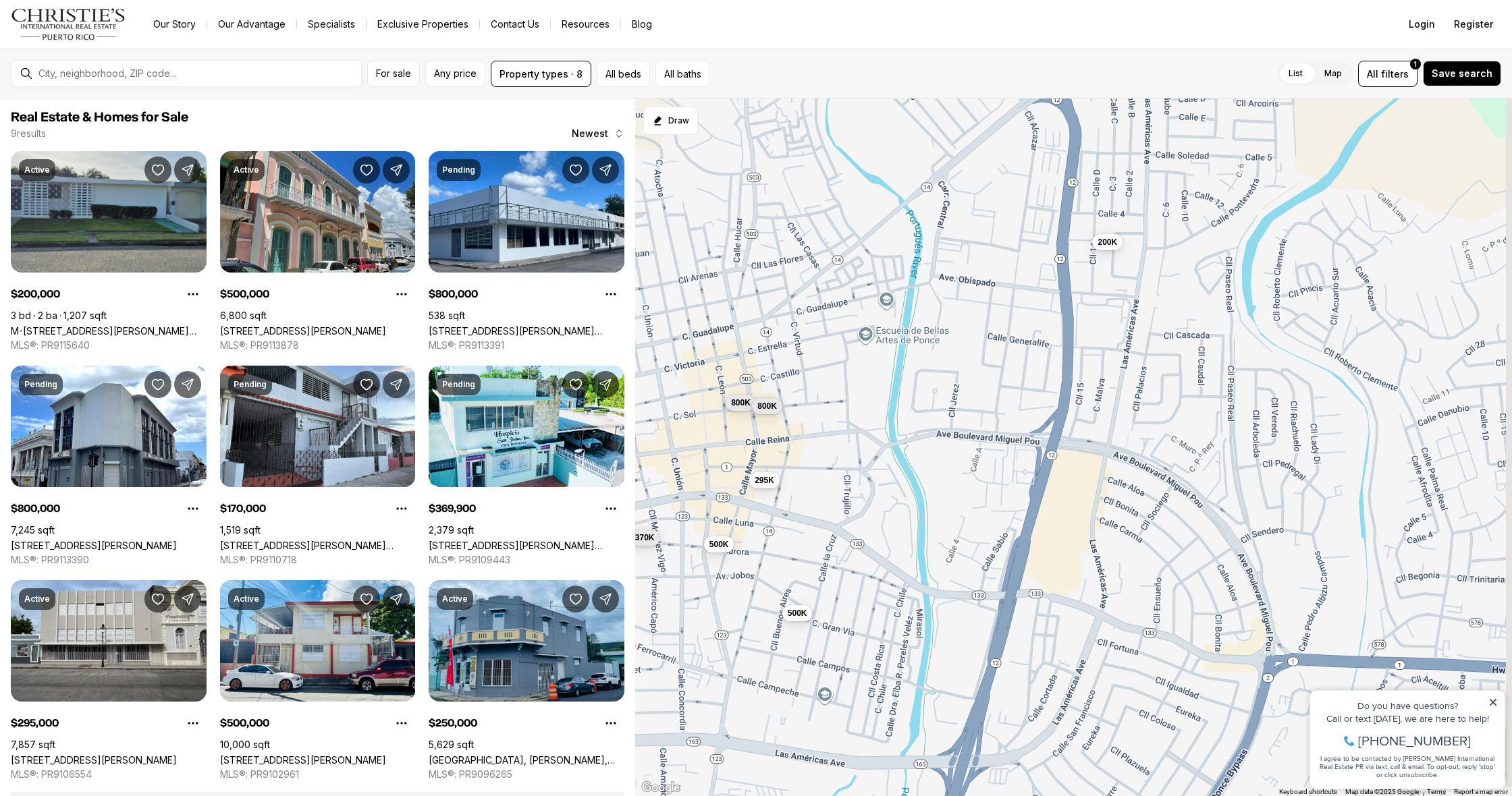
drag, startPoint x: 1275, startPoint y: 310, endPoint x: 955, endPoint y: 425, distance: 340.0
click at [955, 425] on div "500K 500K 370K 200K 295K 800K 800K 170K 250K" at bounding box center [1073, 448] width 877 height 698
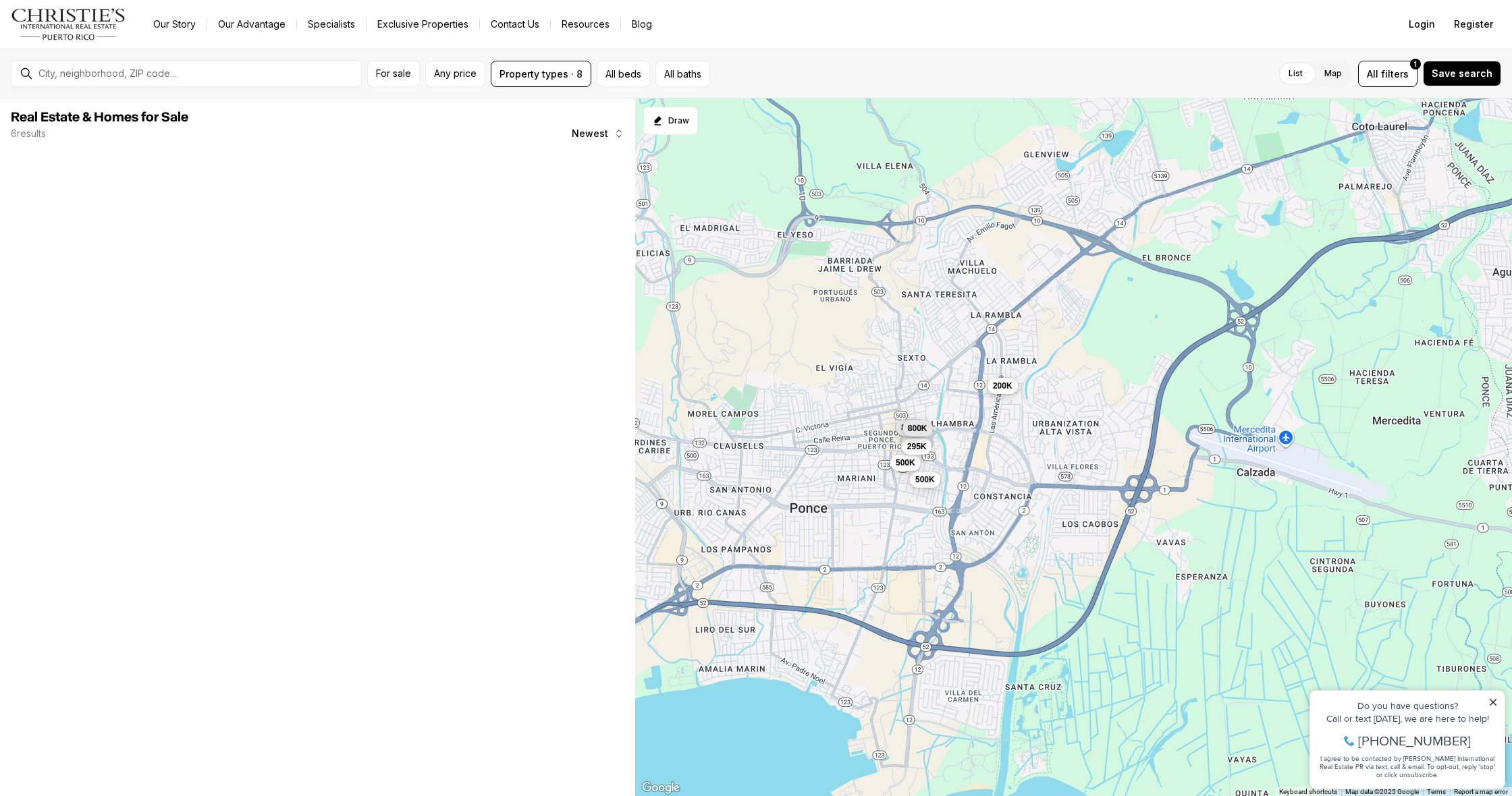
click at [997, 390] on span "200K" at bounding box center [1003, 386] width 20 height 11
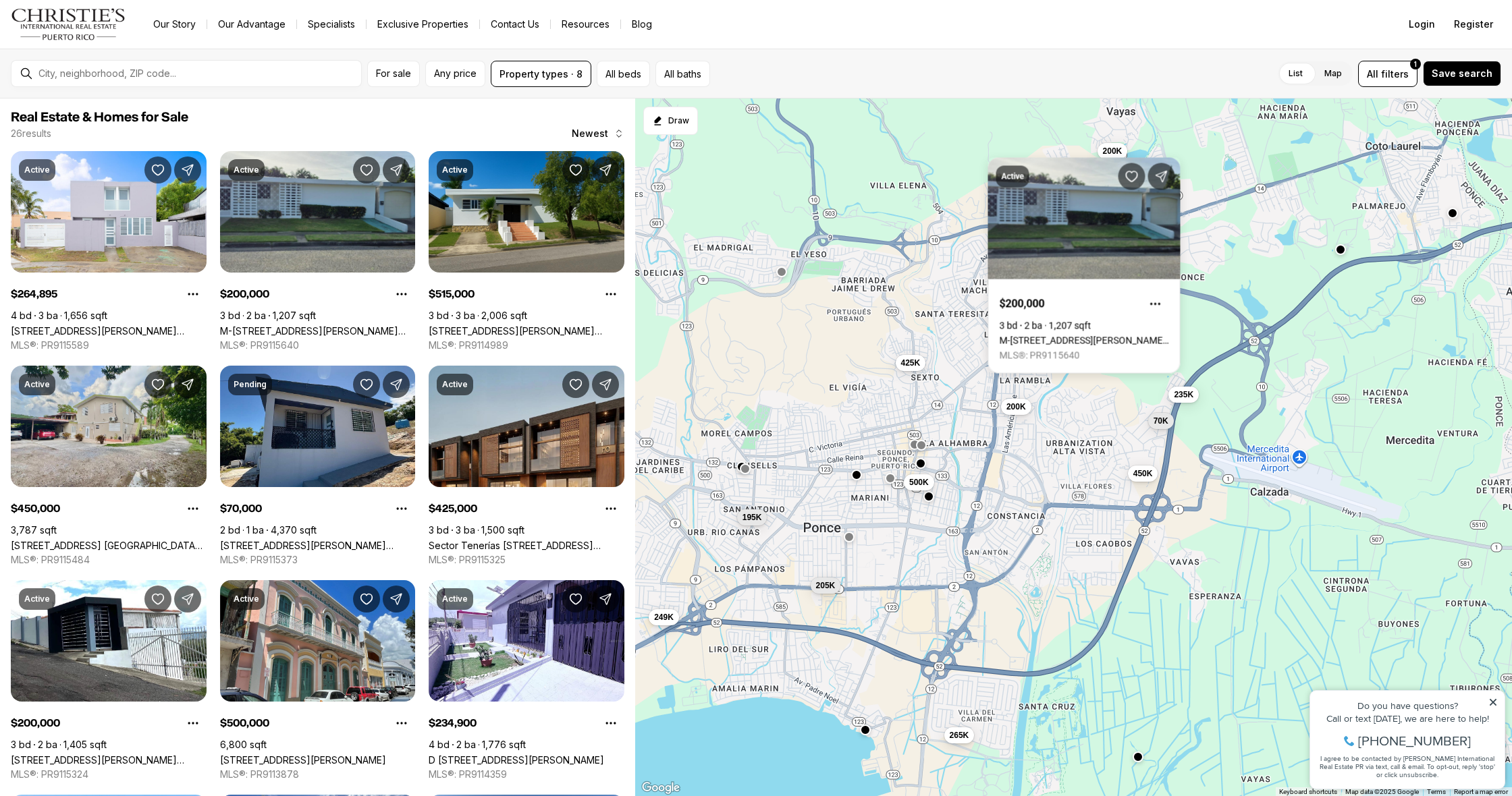
drag, startPoint x: 925, startPoint y: 401, endPoint x: 943, endPoint y: 450, distance: 52.2
click at [943, 450] on div "500K 200K 265K 515K 450K 70K 425K 200K 235K 205K 195K 249K" at bounding box center [1073, 448] width 877 height 698
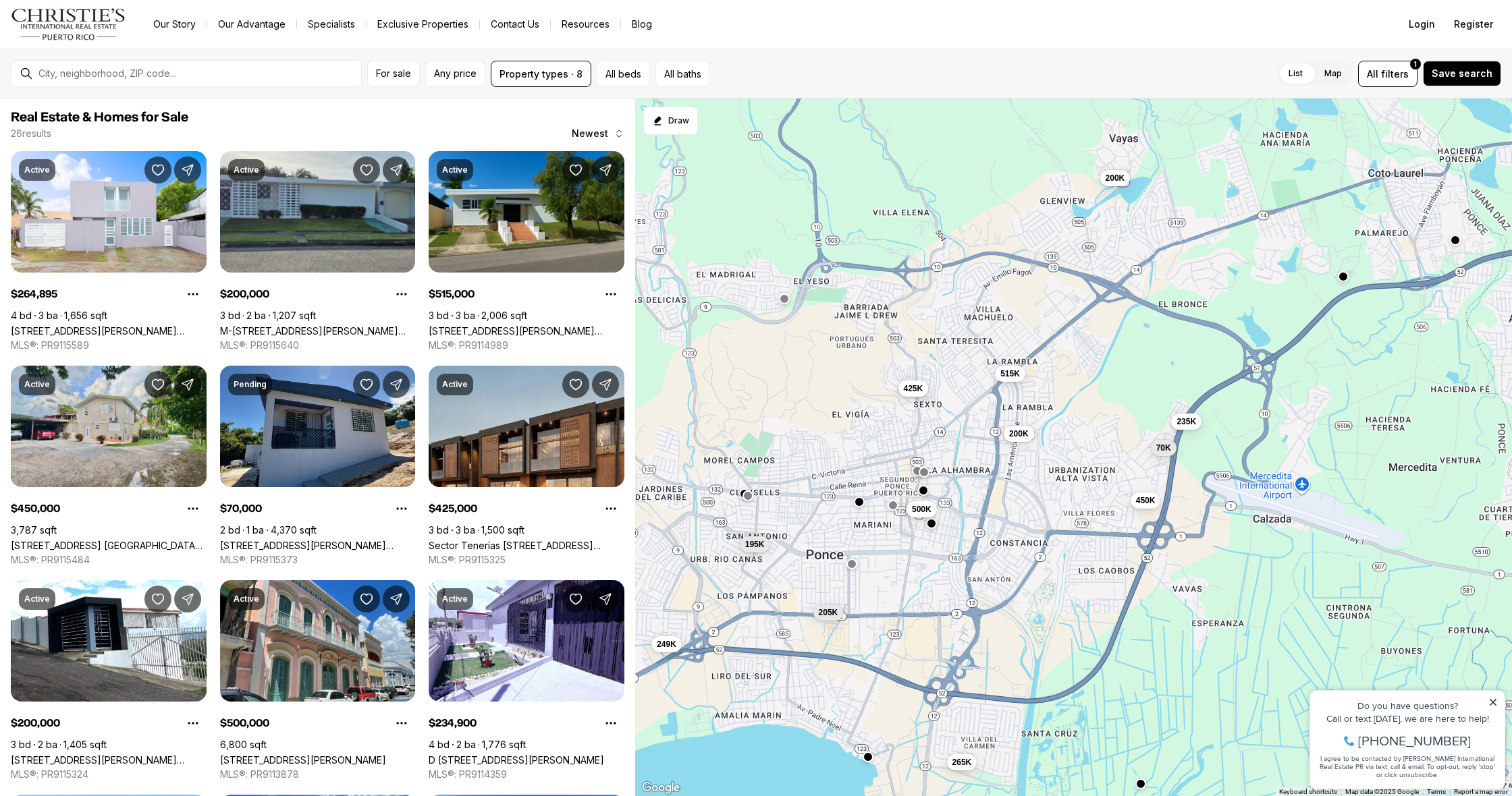
click at [913, 386] on span "425K" at bounding box center [913, 388] width 20 height 11
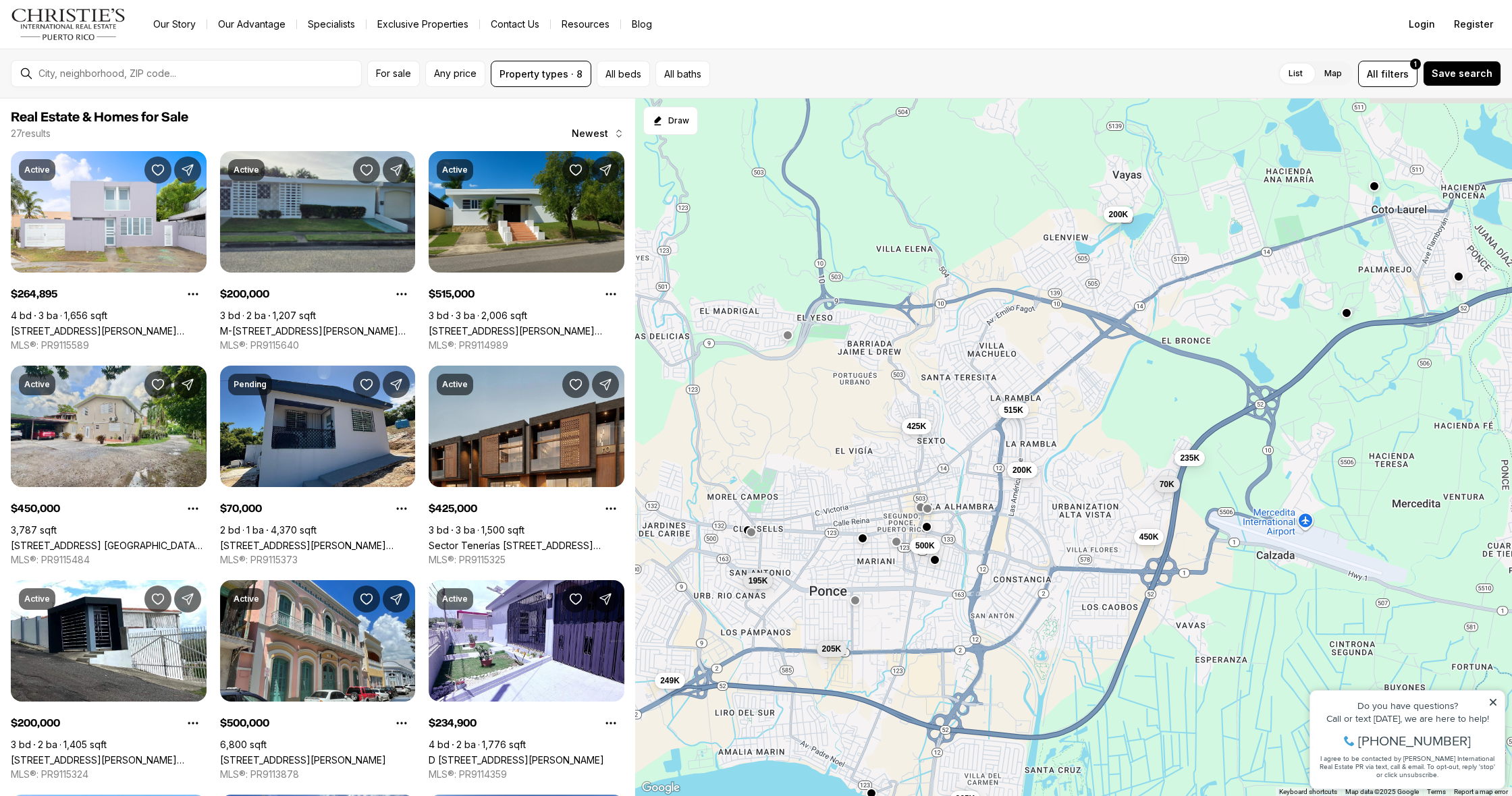
drag, startPoint x: 913, startPoint y: 418, endPoint x: 916, endPoint y: 456, distance: 38.1
click at [916, 456] on div "500K 200K 265K 515K 450K 70K 425K 200K 235K 205K 195K 249K" at bounding box center [1073, 448] width 877 height 698
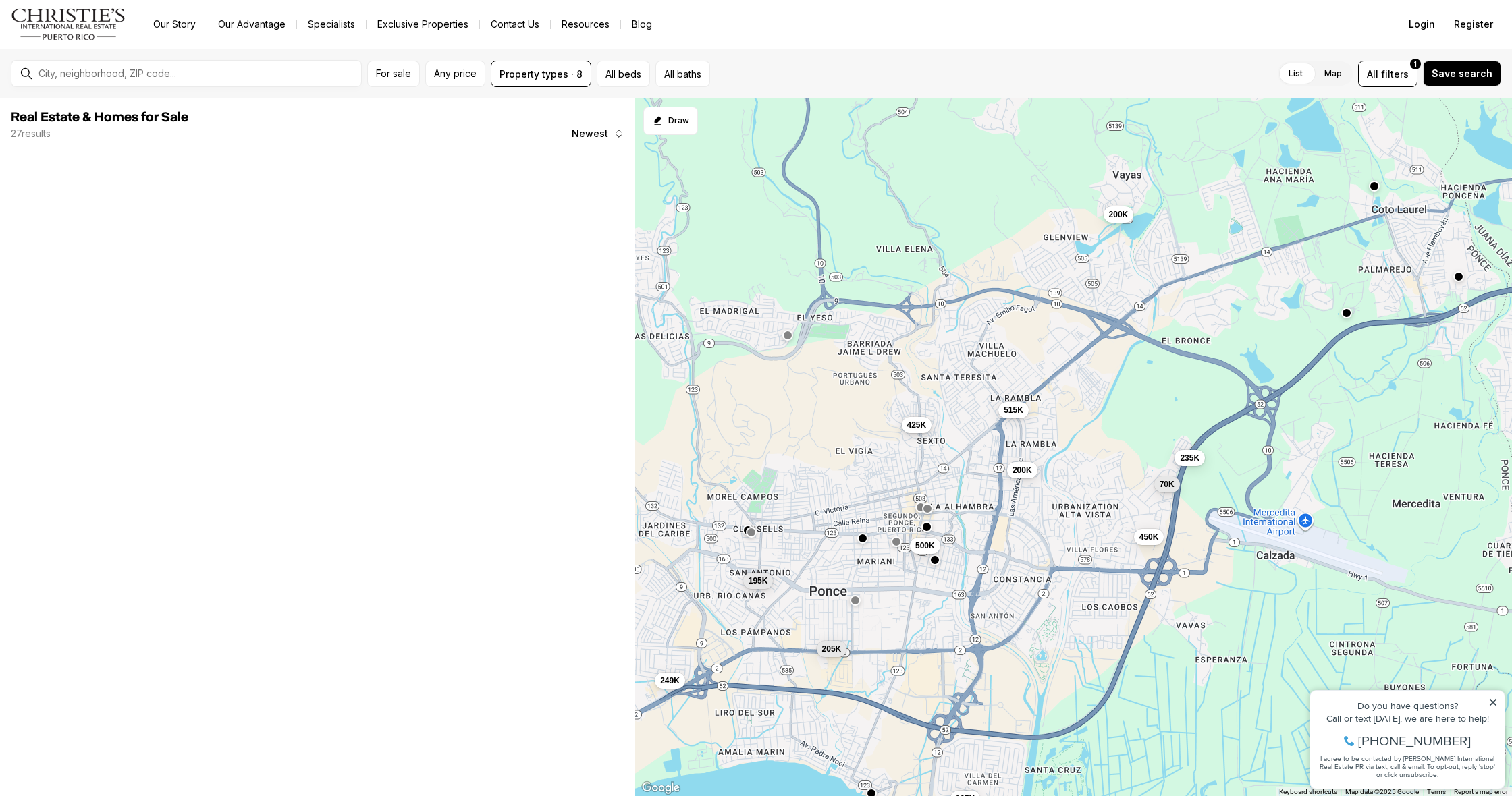
click at [913, 422] on span "425K" at bounding box center [916, 424] width 20 height 11
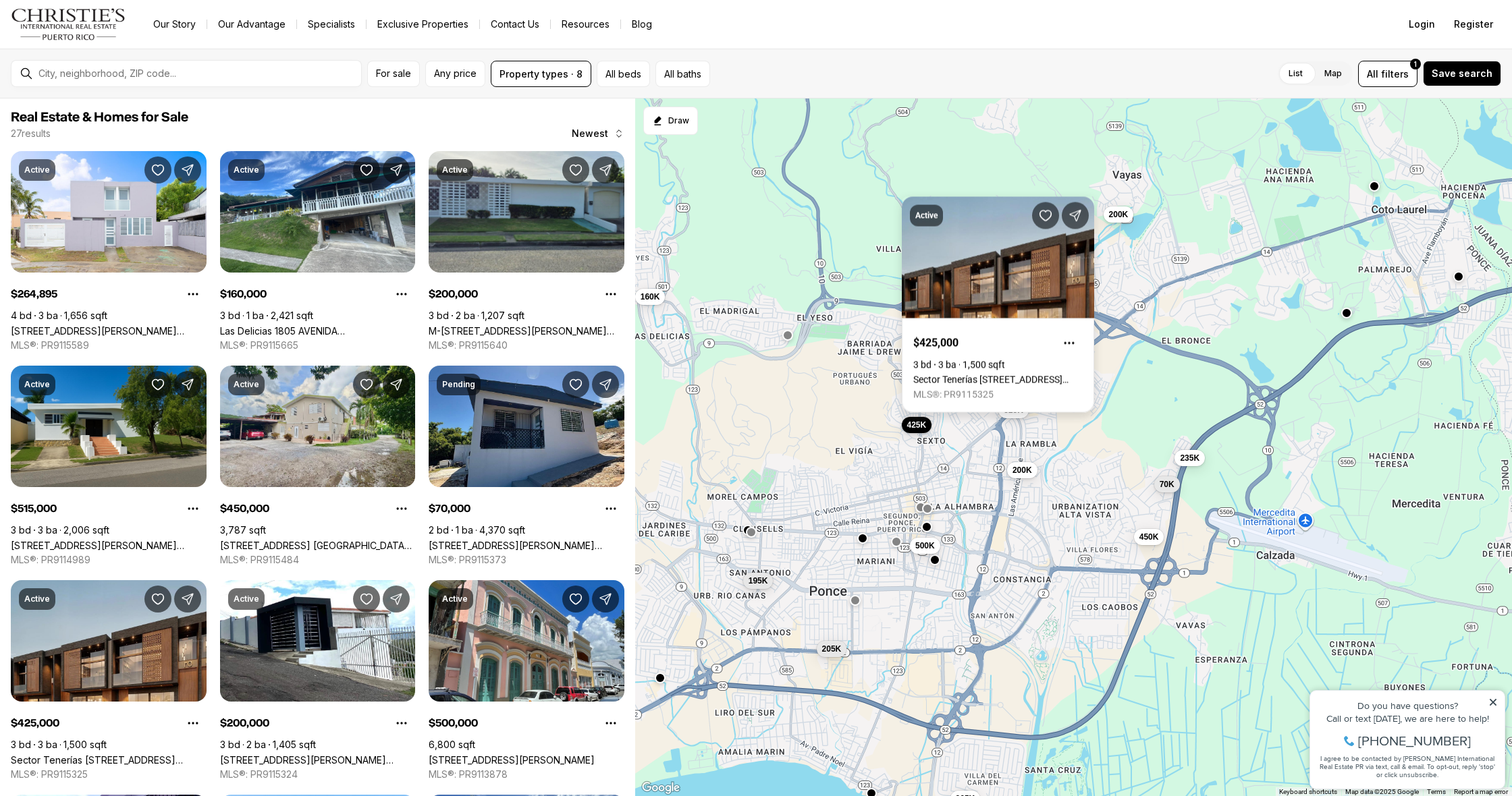
click at [990, 374] on link "Sector Tenerías 539 CALLE ALBIZU CAMPOS, PONCE PR, 00730" at bounding box center [997, 380] width 169 height 11
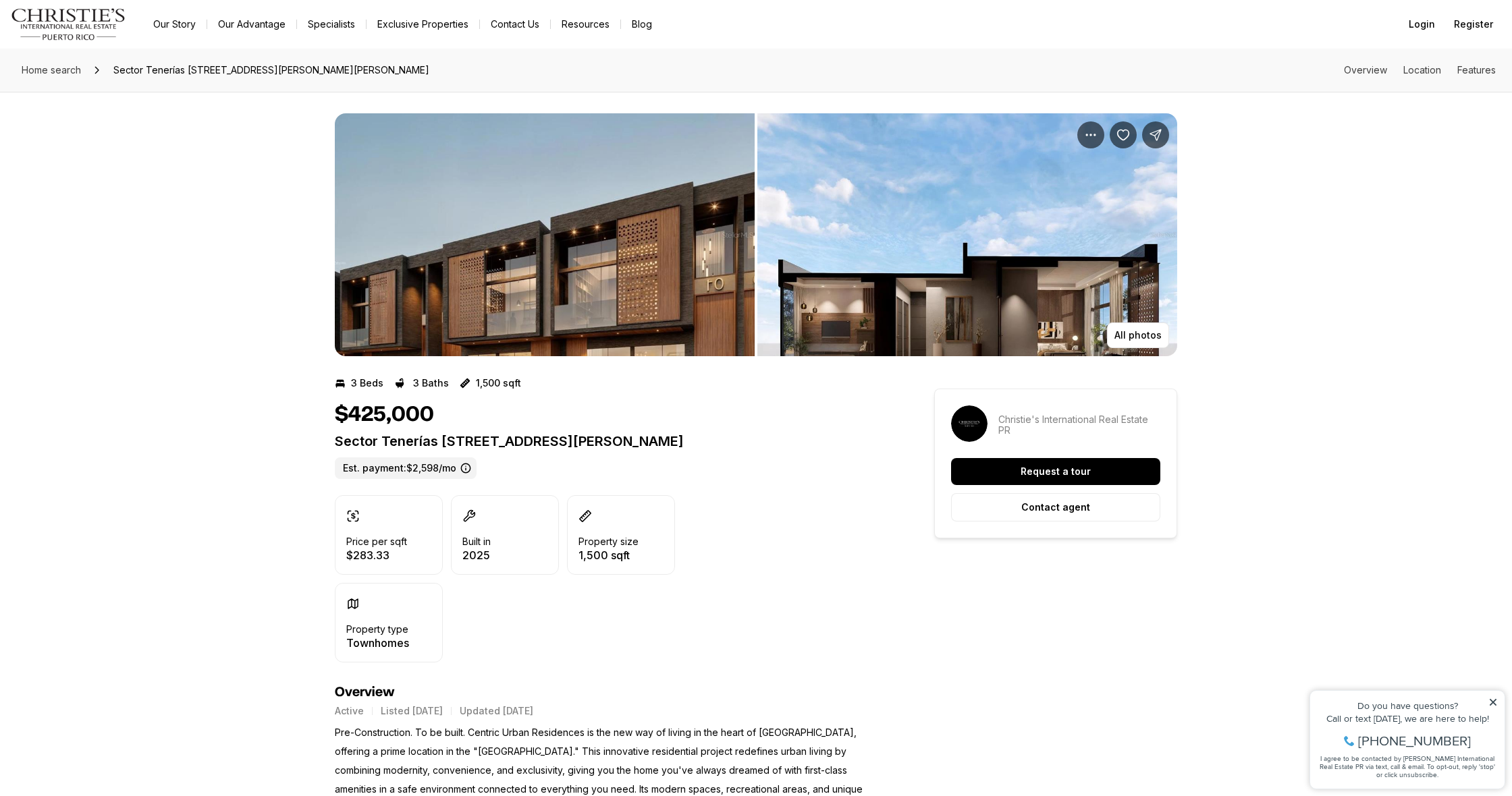
click at [602, 315] on img "View image gallery" at bounding box center [545, 235] width 420 height 243
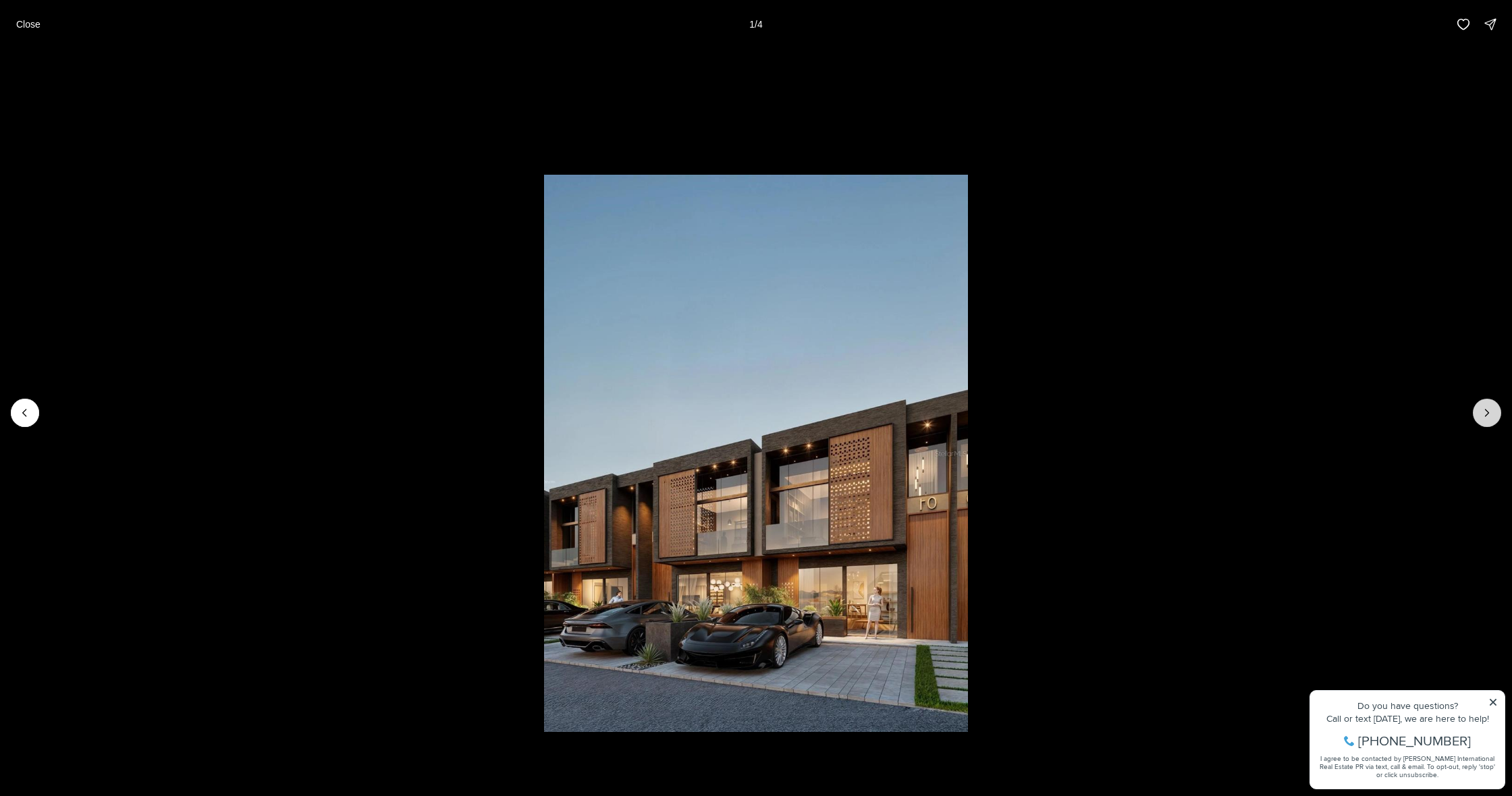
click at [1479, 416] on button "Next slide" at bounding box center [1487, 413] width 29 height 29
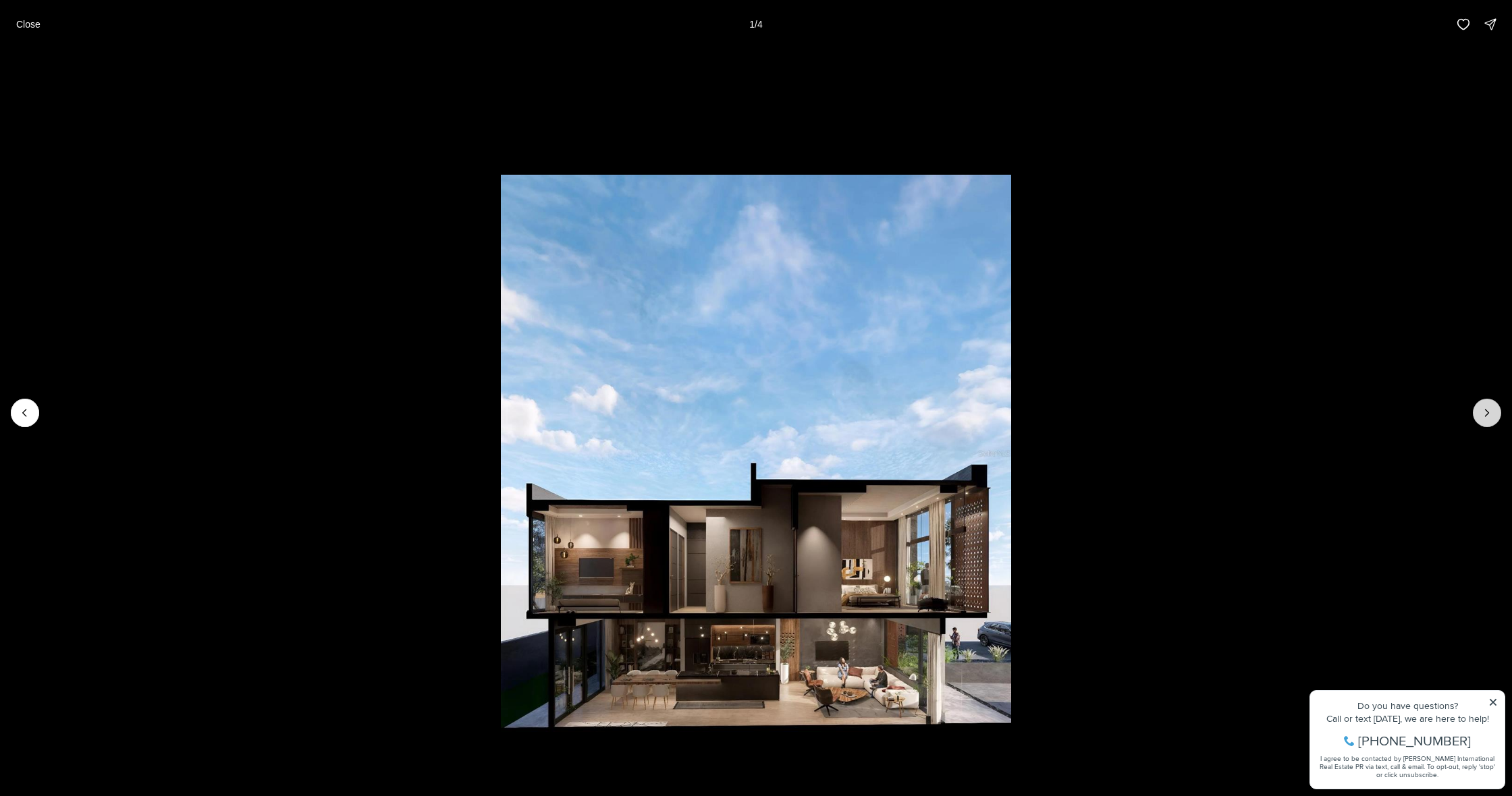
click at [1478, 416] on button "Next slide" at bounding box center [1487, 413] width 29 height 29
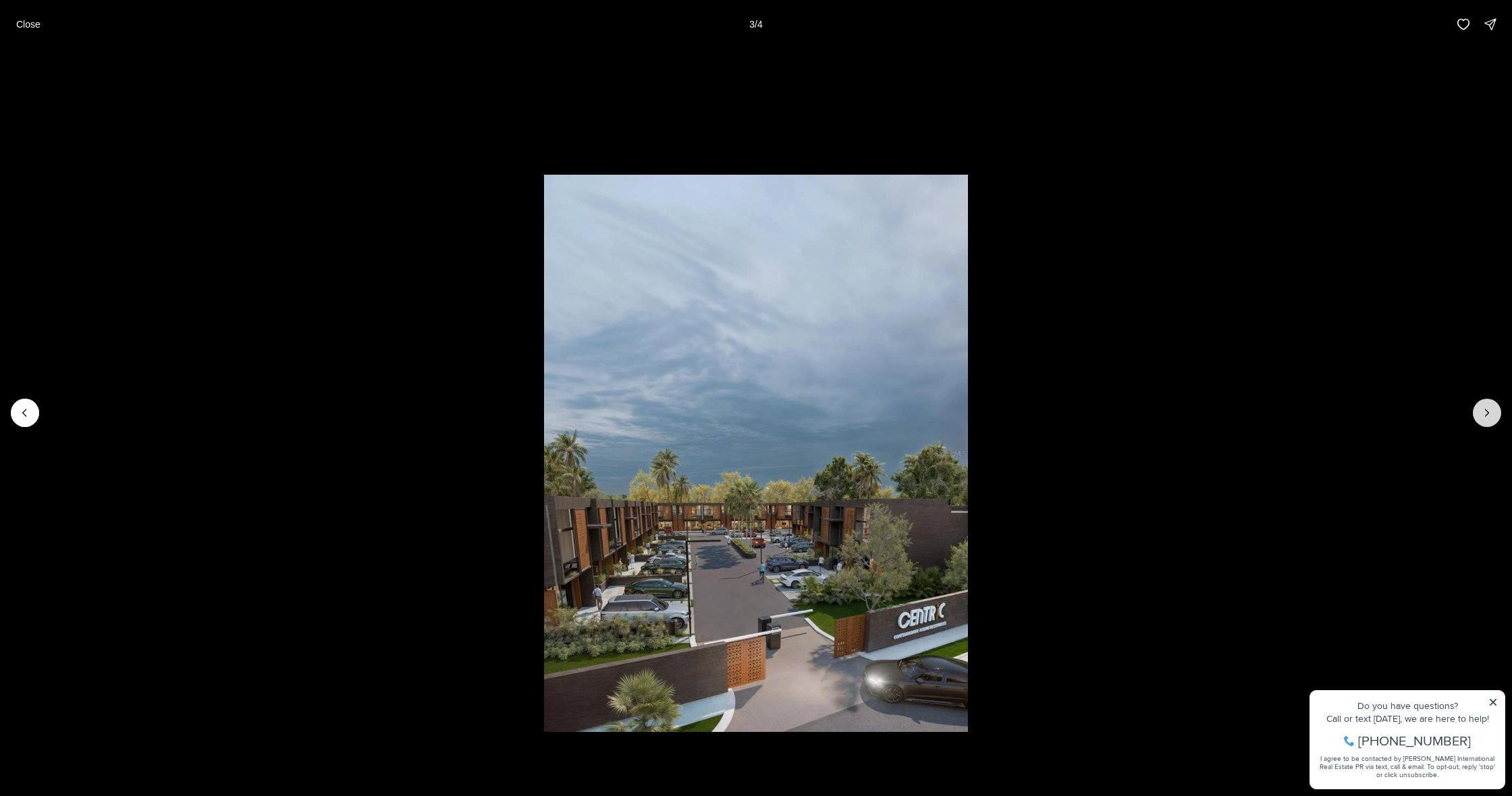
click at [1478, 416] on button "Next slide" at bounding box center [1487, 413] width 29 height 29
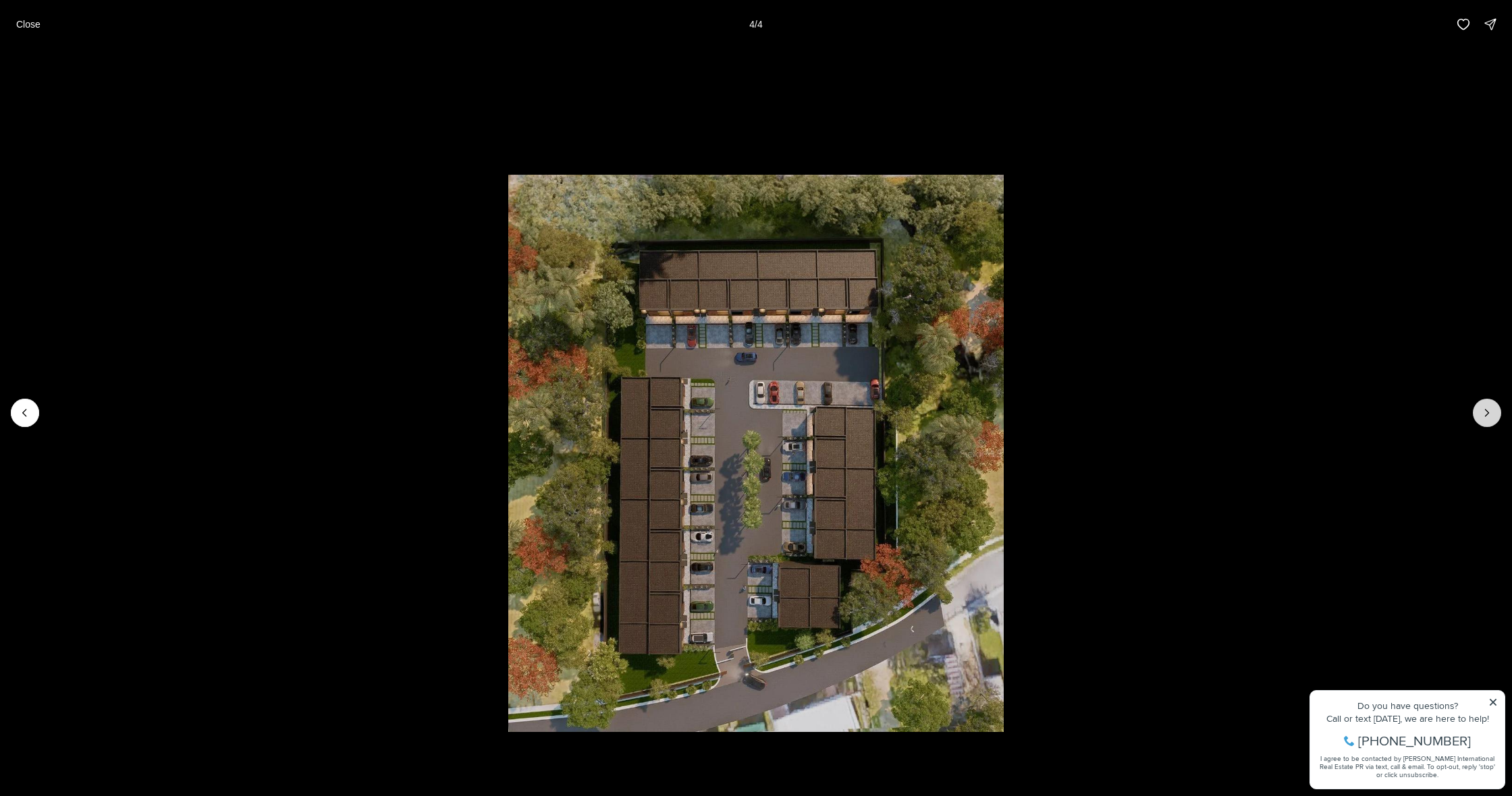
click at [1478, 416] on div at bounding box center [1487, 413] width 29 height 29
click at [1292, 367] on li "4 of 4" at bounding box center [756, 413] width 1512 height 729
click at [20, 28] on p "Close" at bounding box center [29, 24] width 24 height 11
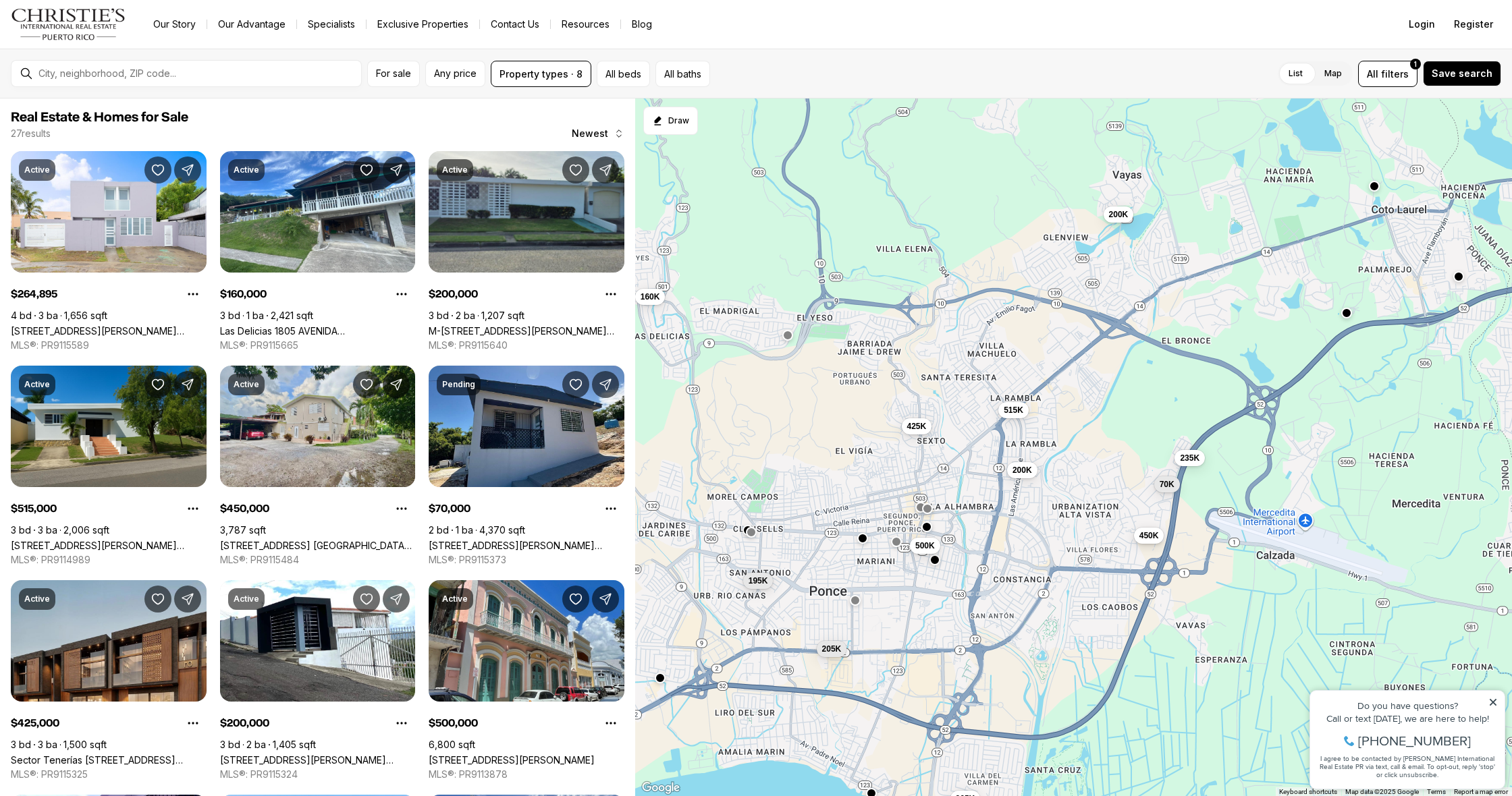
click at [1150, 534] on span "450K" at bounding box center [1149, 535] width 20 height 11
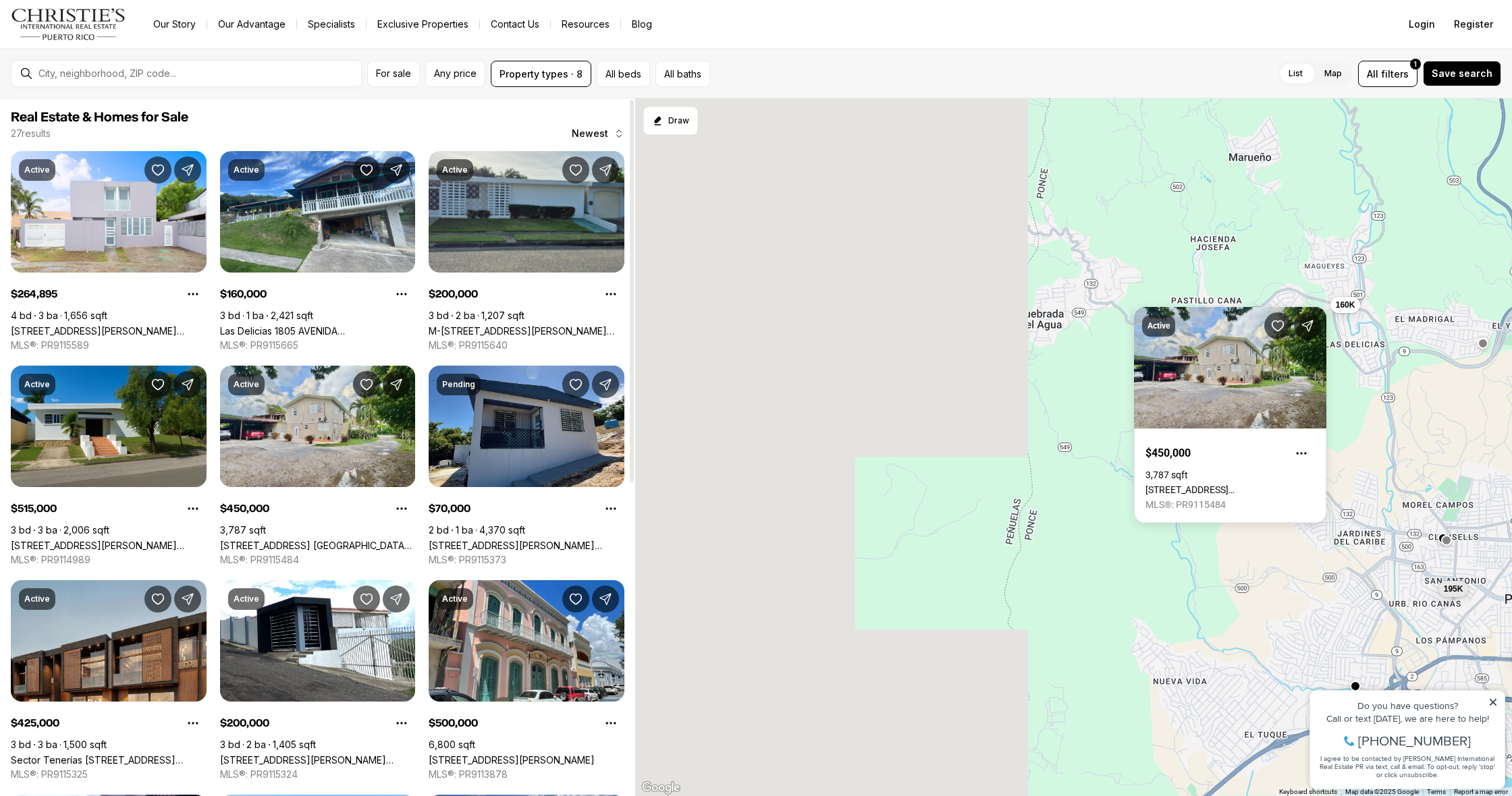
drag, startPoint x: 814, startPoint y: 427, endPoint x: 1511, endPoint y: 435, distance: 697.0
click at [1511, 435] on div "265K 160K 200K 515K 450K 70K 425K 200K 500K 235K 205K 195K" at bounding box center [1073, 448] width 877 height 698
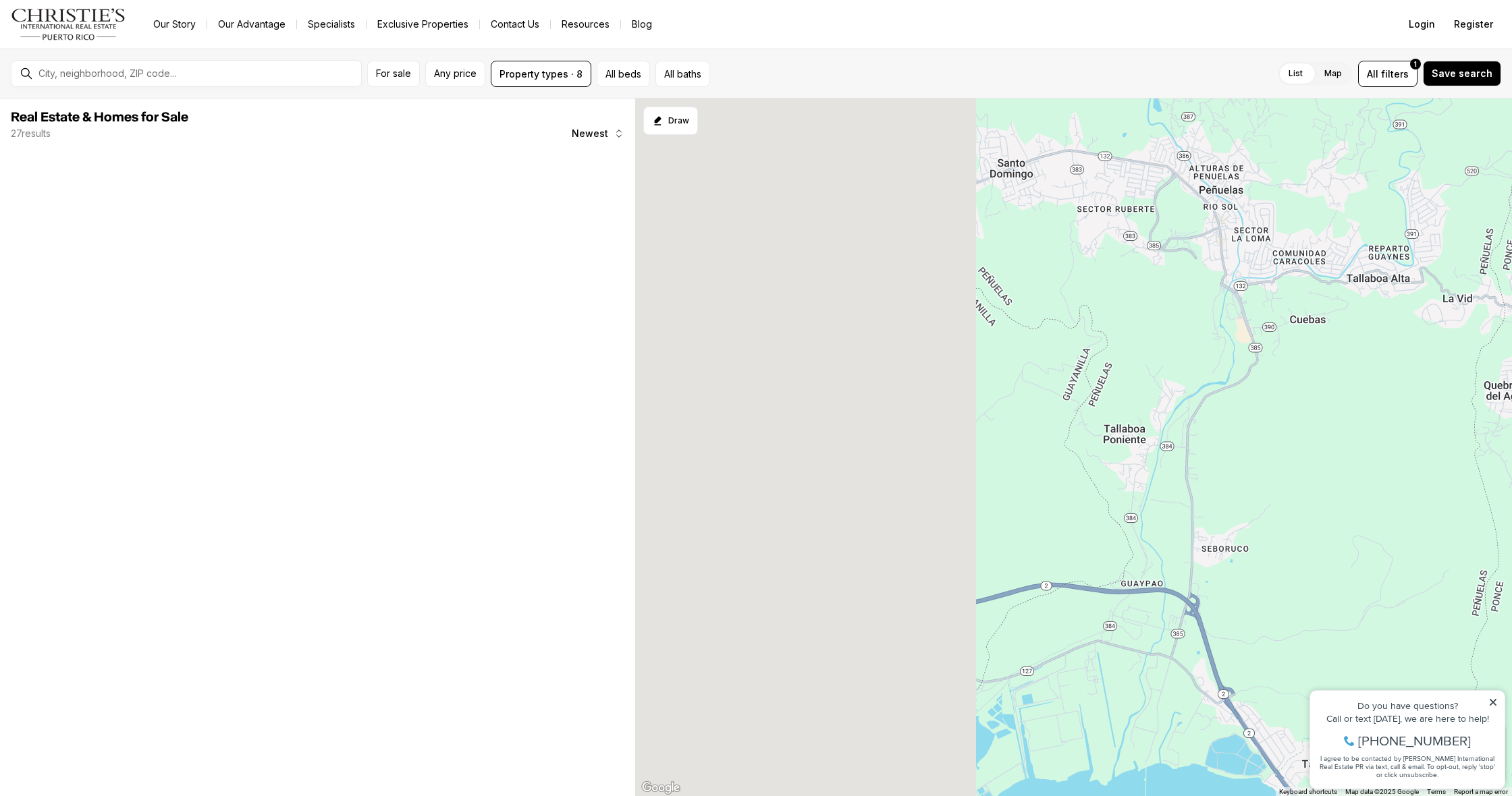
drag, startPoint x: 1488, startPoint y: 524, endPoint x: 1511, endPoint y: 528, distance: 23.3
click at [1511, 528] on div "160K 205K 195K" at bounding box center [1073, 448] width 877 height 698
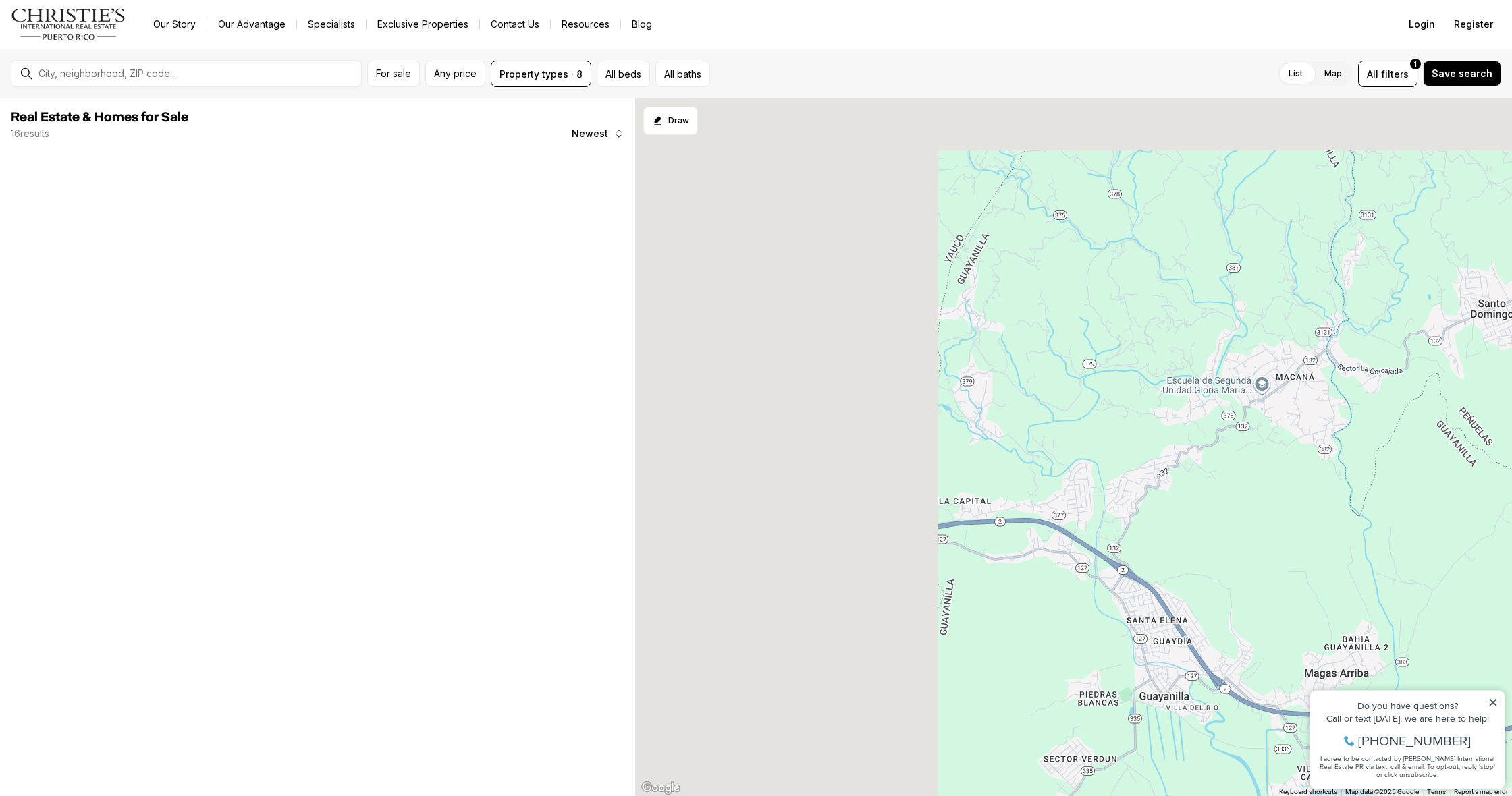
drag, startPoint x: 785, startPoint y: 458, endPoint x: 1310, endPoint y: 612, distance: 547.1
click at [1337, 619] on div "110K 495K" at bounding box center [1073, 448] width 877 height 698
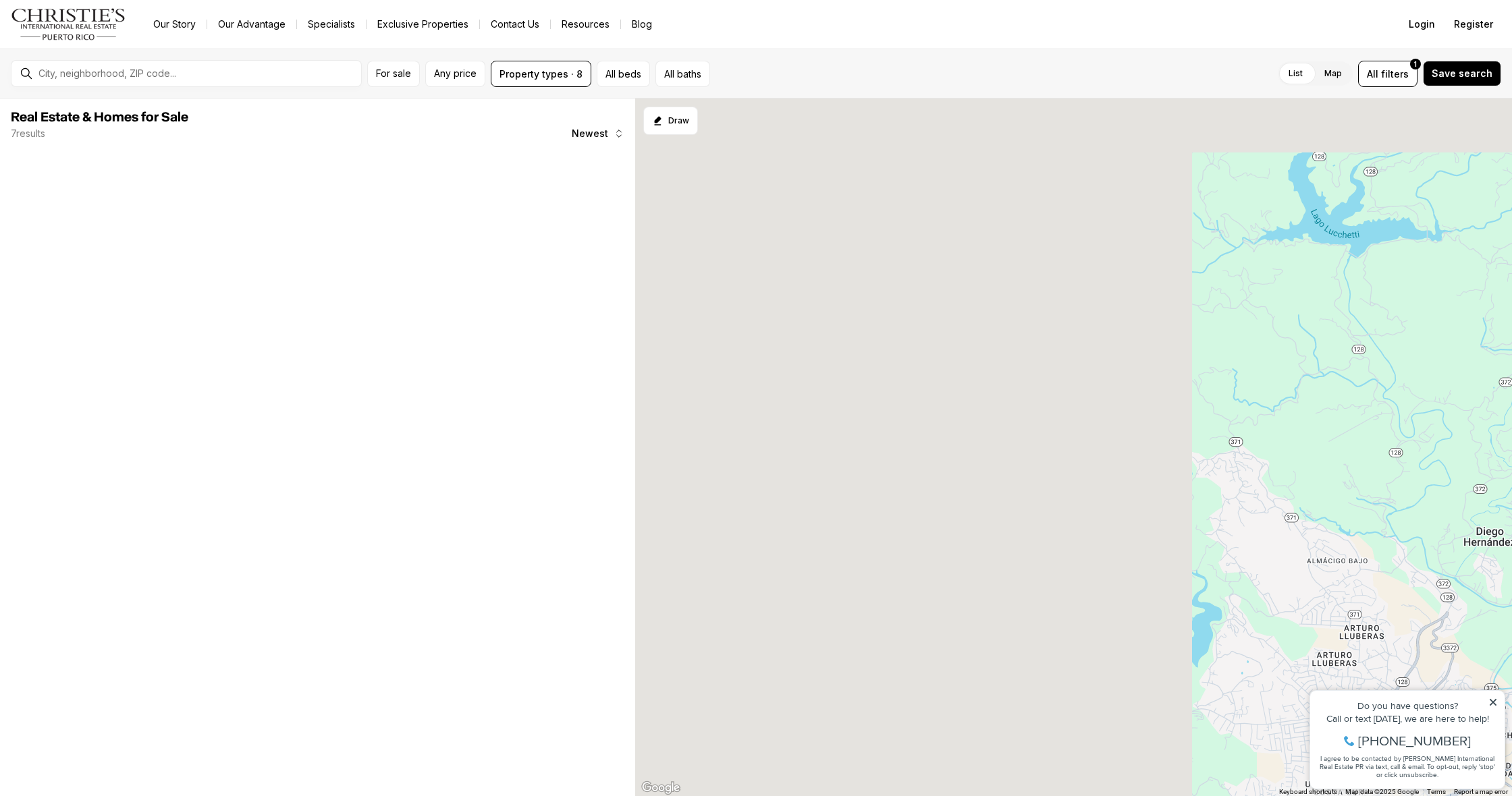
drag, startPoint x: 871, startPoint y: 445, endPoint x: 1511, endPoint y: 602, distance: 659.0
click at [1511, 602] on div "170K 961K" at bounding box center [1073, 448] width 877 height 698
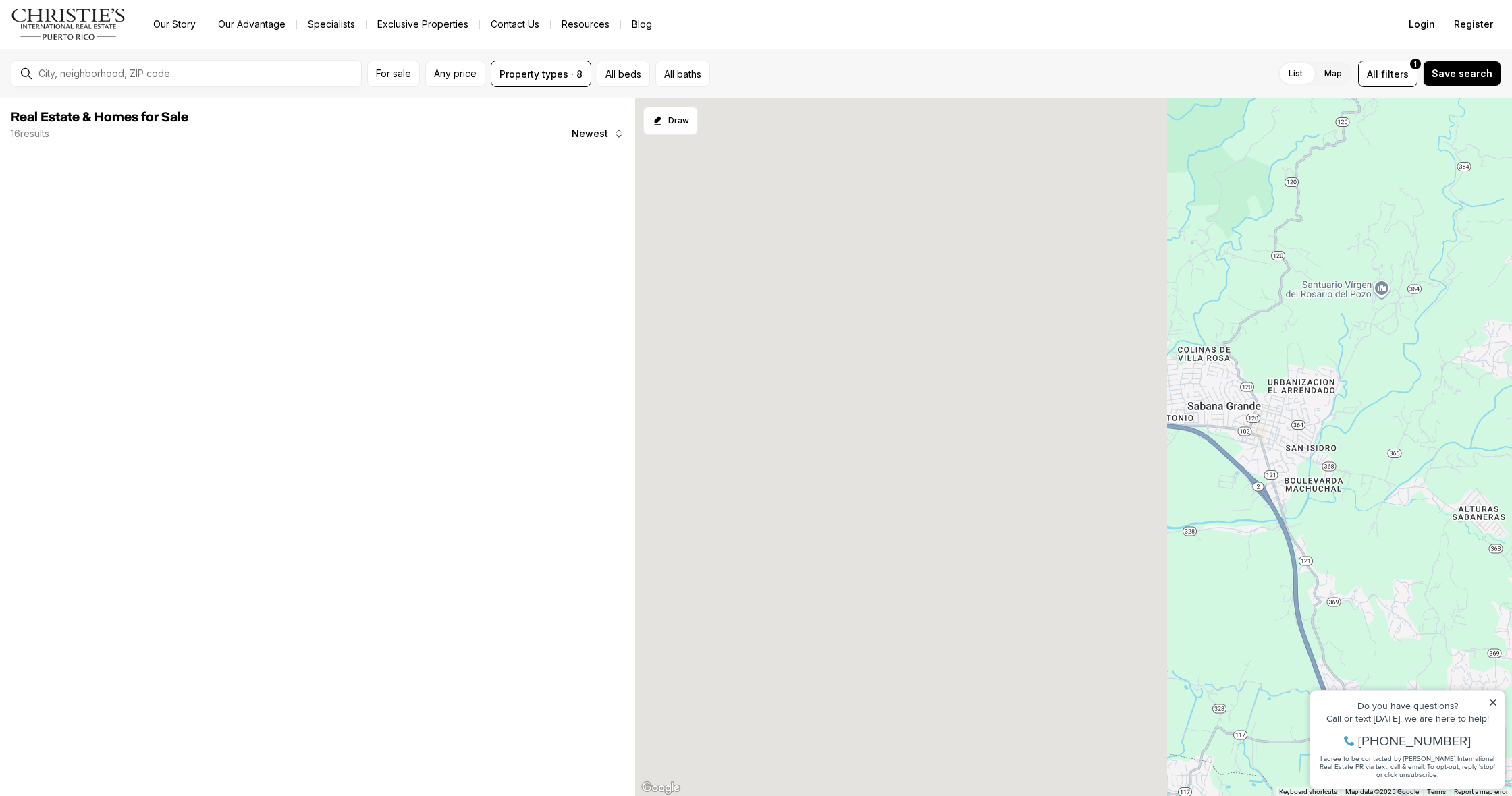
drag, startPoint x: 922, startPoint y: 577, endPoint x: 1511, endPoint y: 626, distance: 591.0
click at [1511, 626] on div "400K 125K 449K 220K 800K" at bounding box center [1073, 448] width 877 height 698
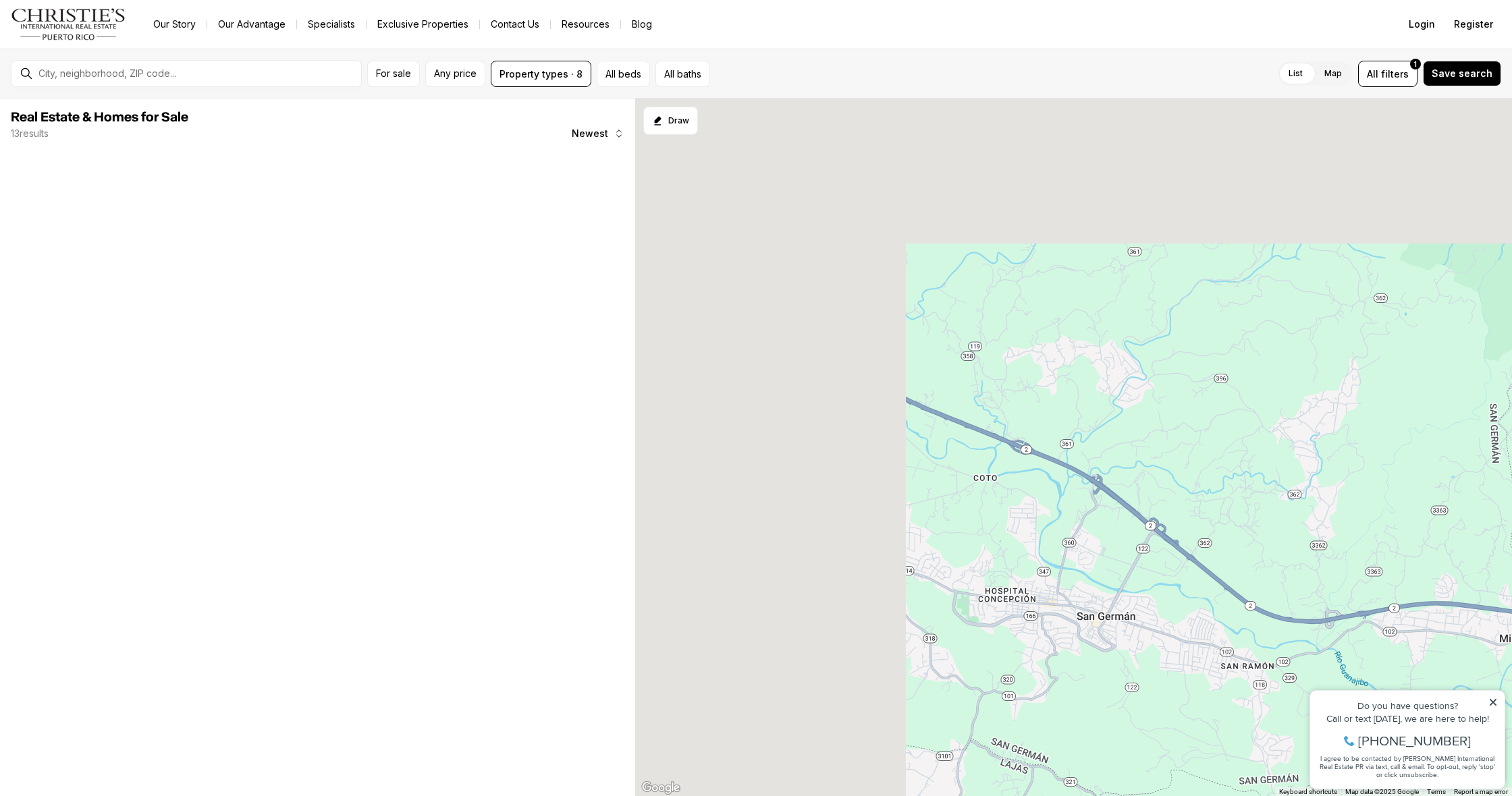
drag, startPoint x: 1179, startPoint y: 477, endPoint x: 1256, endPoint y: 500, distance: 80.4
click at [1352, 552] on div "140K 95K 117K 32K 70K 365K" at bounding box center [1073, 448] width 877 height 698
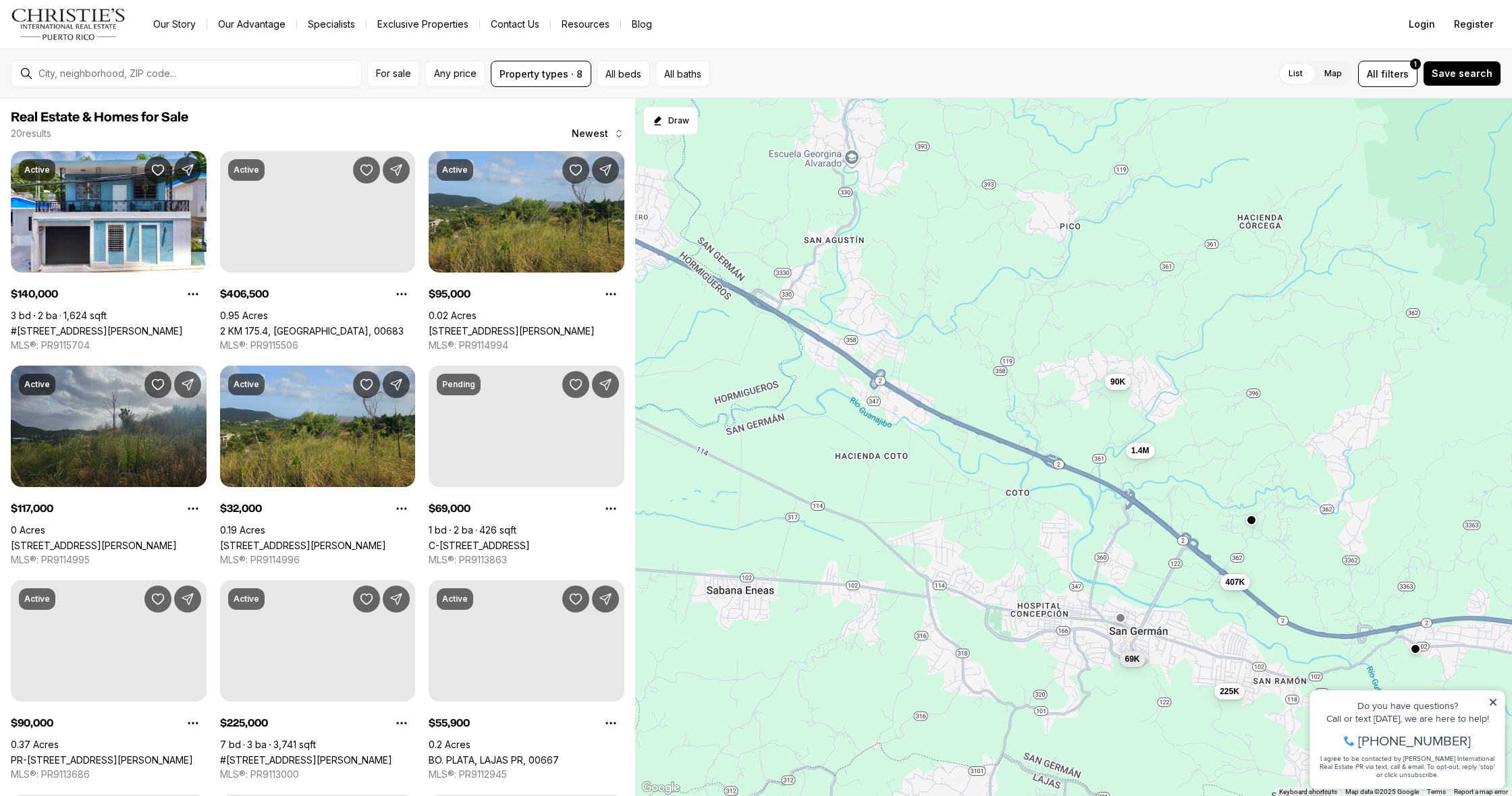
drag, startPoint x: 933, startPoint y: 395, endPoint x: 1237, endPoint y: 651, distance: 397.4
click at [1237, 651] on div "407K 69K 90K 225K 1.4M" at bounding box center [1073, 448] width 877 height 698
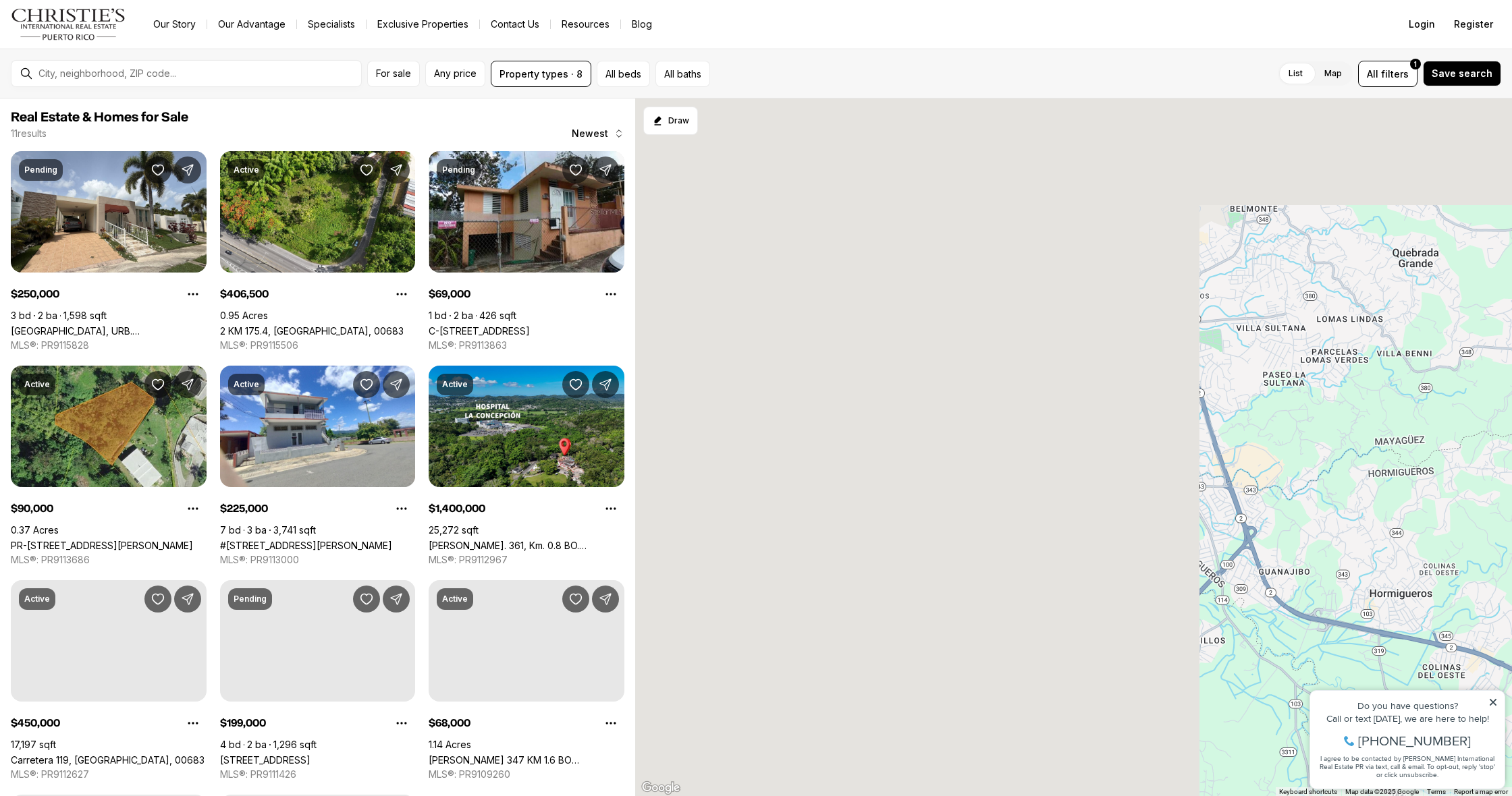
drag, startPoint x: 780, startPoint y: 431, endPoint x: 1115, endPoint y: 456, distance: 335.9
click at [1285, 588] on div "90K 1.4M 250K 450K" at bounding box center [1073, 448] width 877 height 698
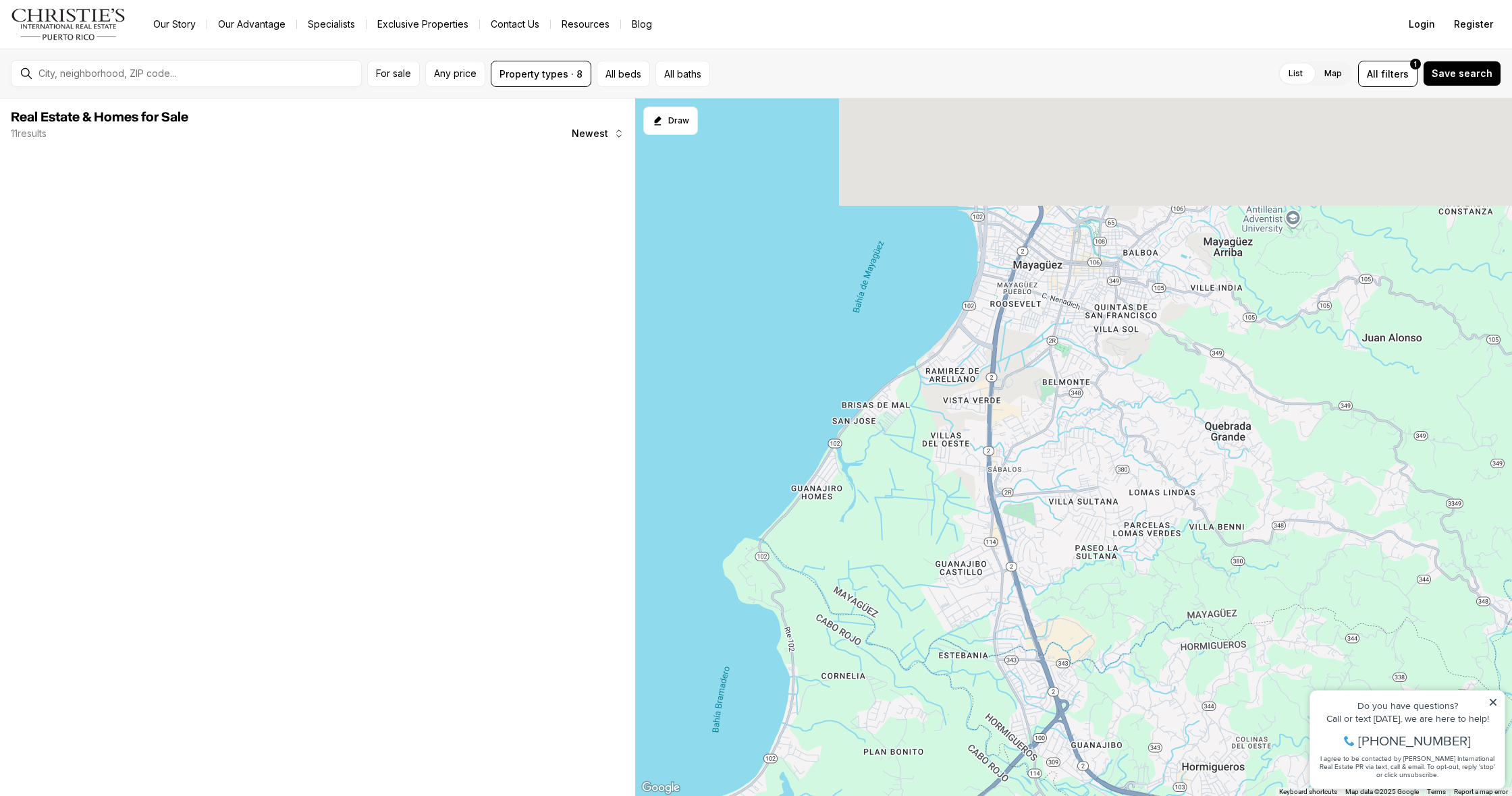
drag, startPoint x: 1059, startPoint y: 393, endPoint x: 869, endPoint y: 571, distance: 260.4
click at [869, 571] on div at bounding box center [1073, 448] width 877 height 698
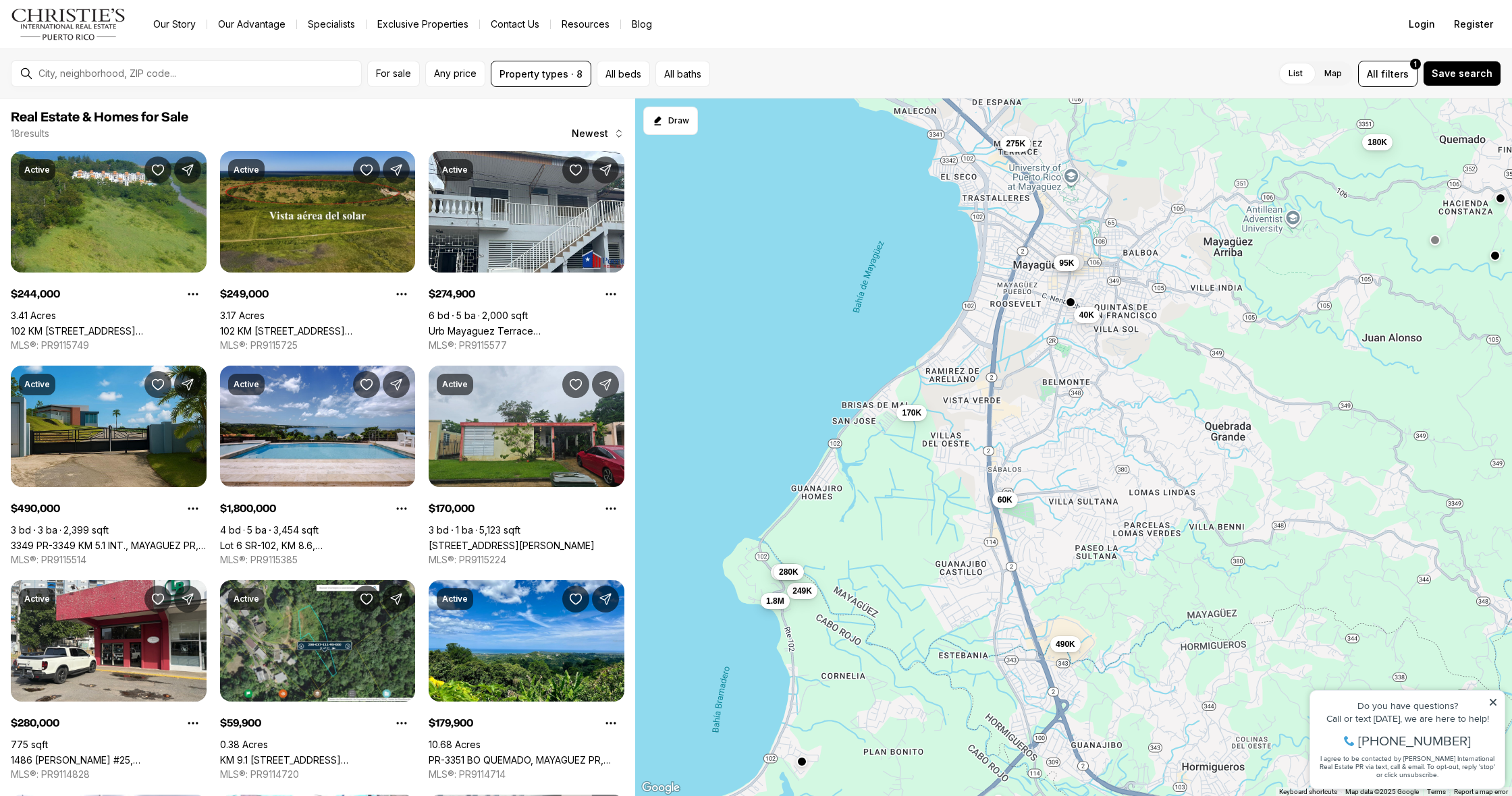
click at [781, 603] on span "1.8M" at bounding box center [775, 600] width 18 height 11
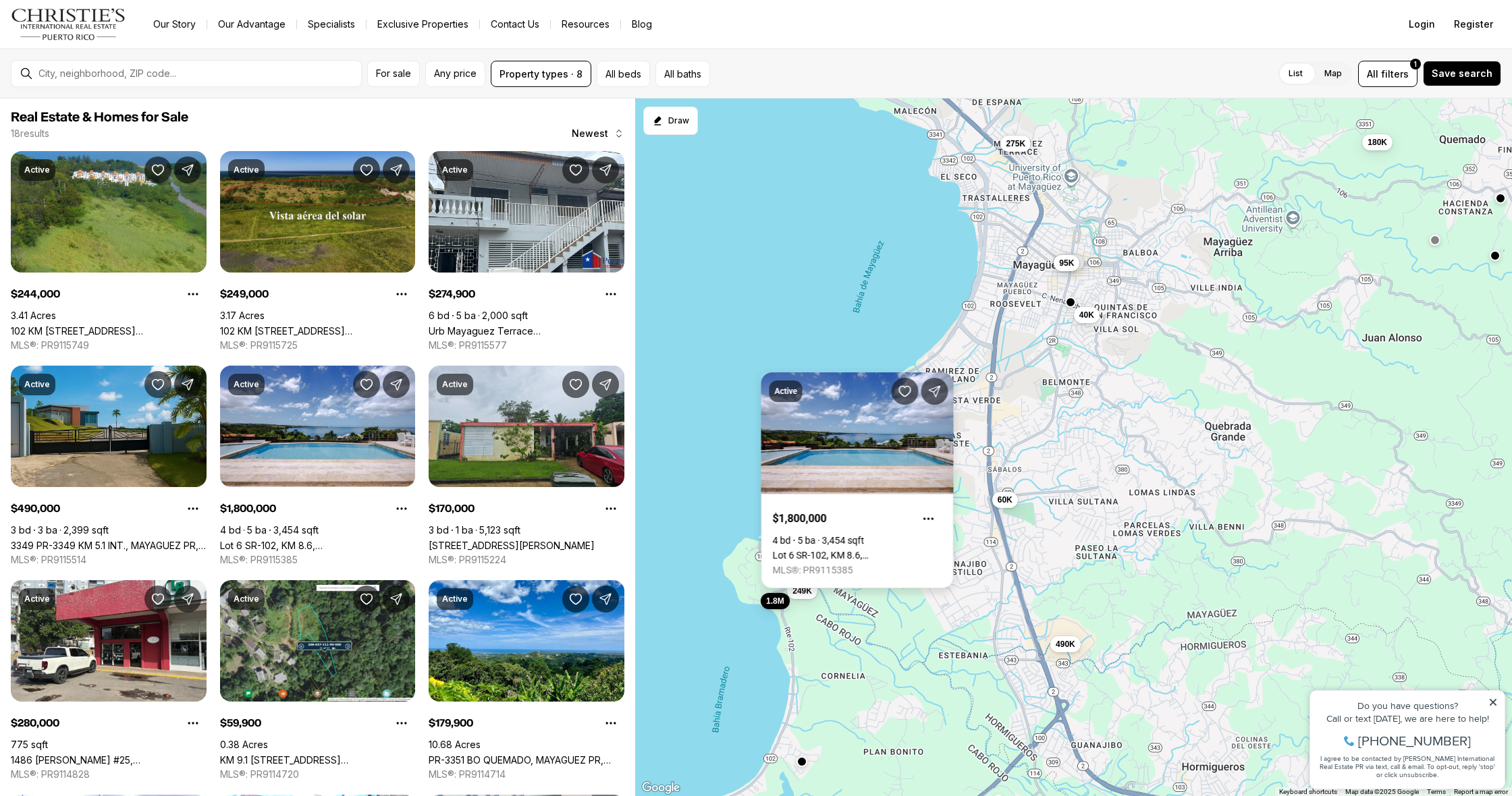
click at [844, 550] on link "Lot 6 SR-102, KM 8.6, [GEOGRAPHIC_DATA], [GEOGRAPHIC_DATA], 00623" at bounding box center [857, 556] width 169 height 11
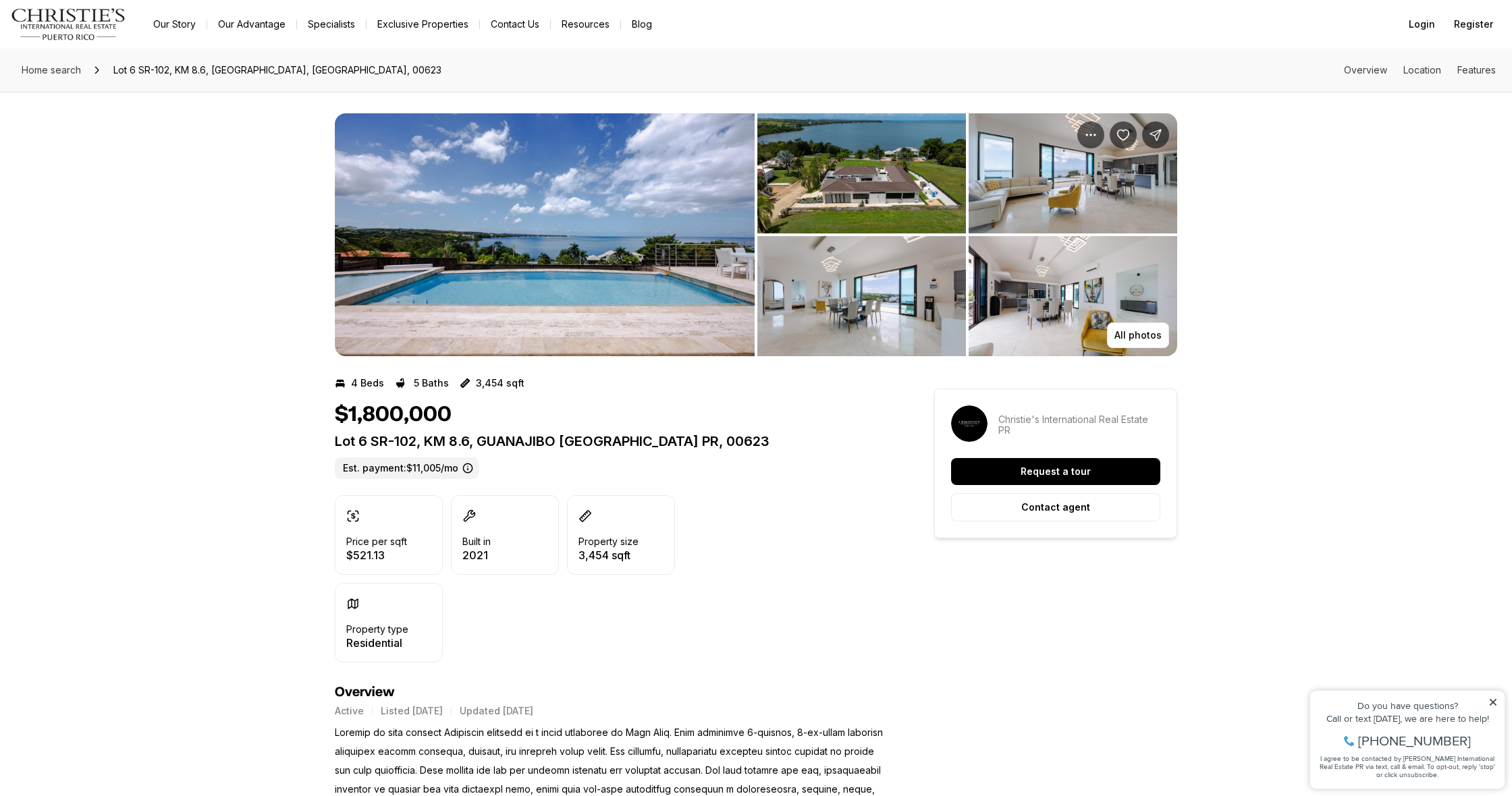
click at [861, 205] on img "View image gallery" at bounding box center [861, 173] width 209 height 120
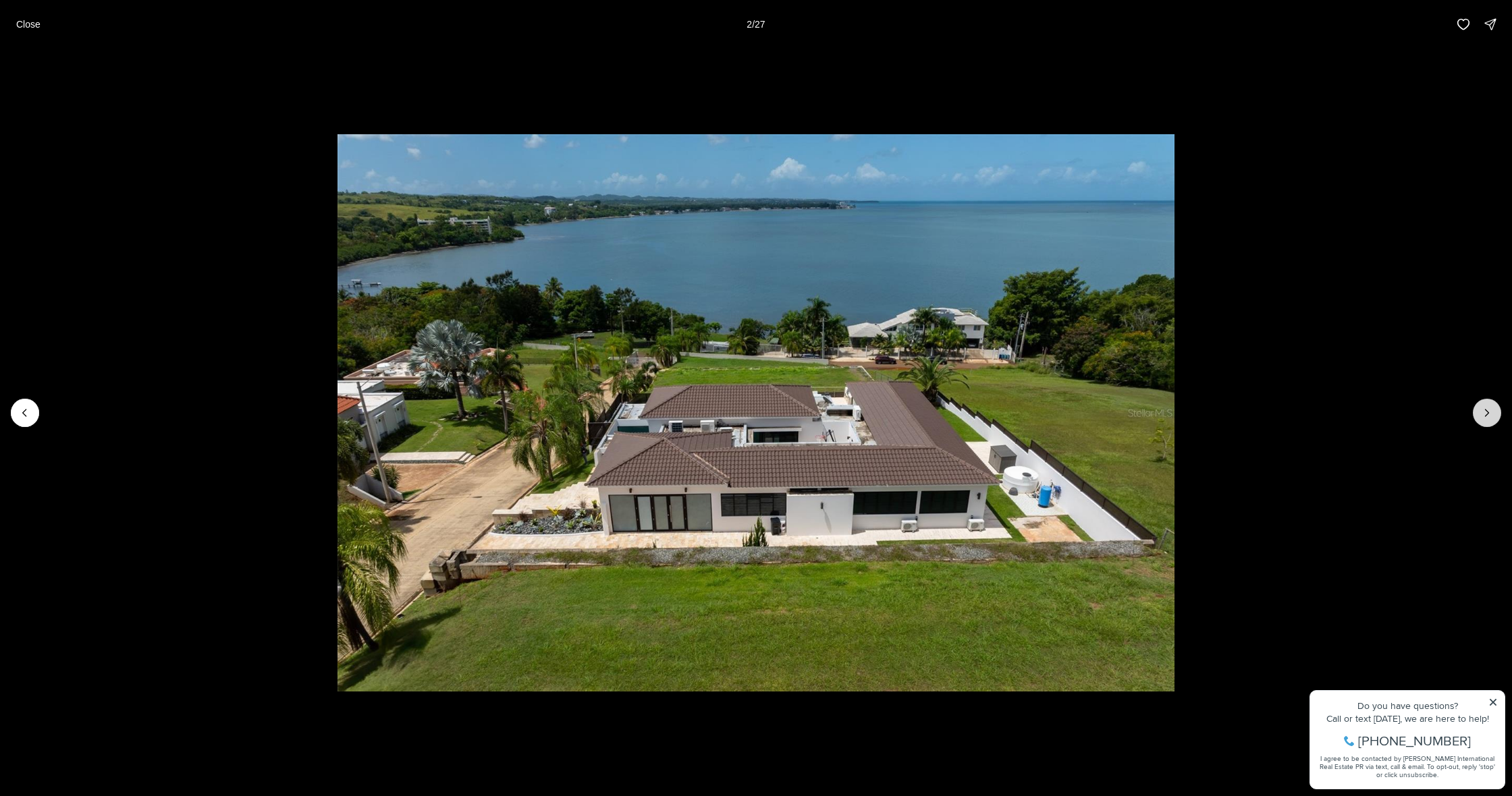
click at [1483, 410] on icon "Next slide" at bounding box center [1487, 413] width 14 height 14
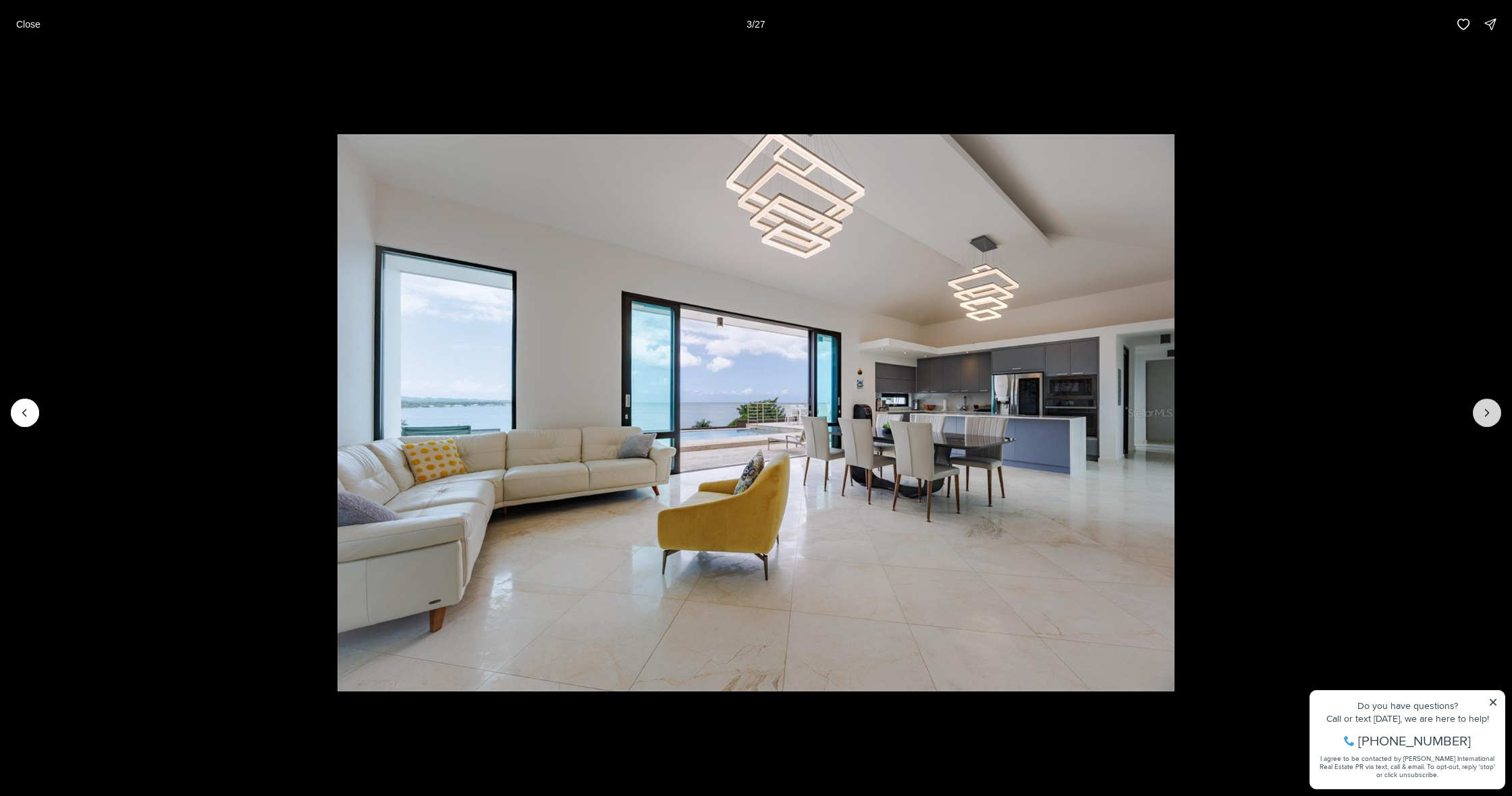
click at [1483, 410] on icon "Next slide" at bounding box center [1487, 413] width 14 height 14
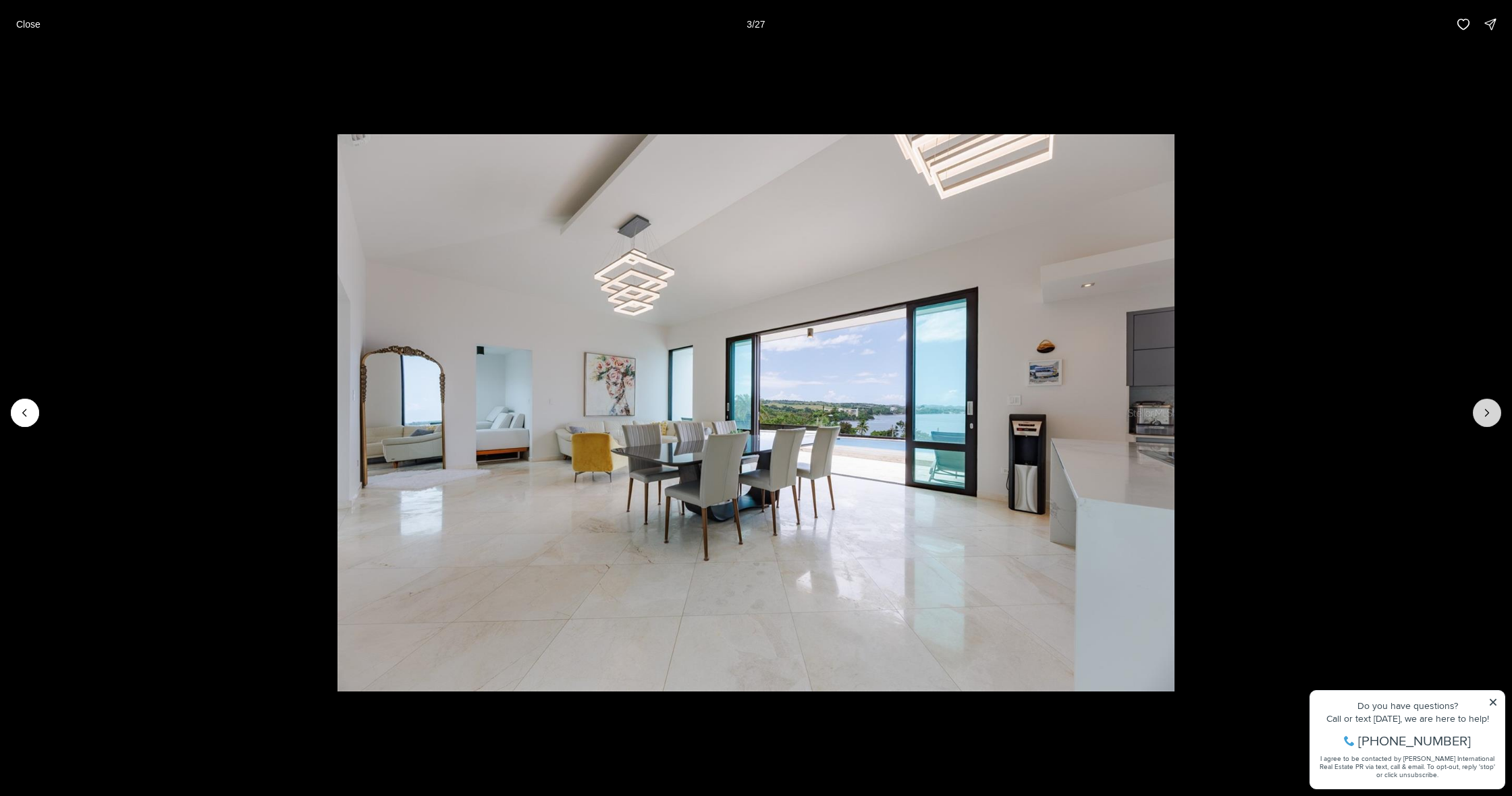
click at [1483, 410] on icon "Next slide" at bounding box center [1487, 413] width 14 height 14
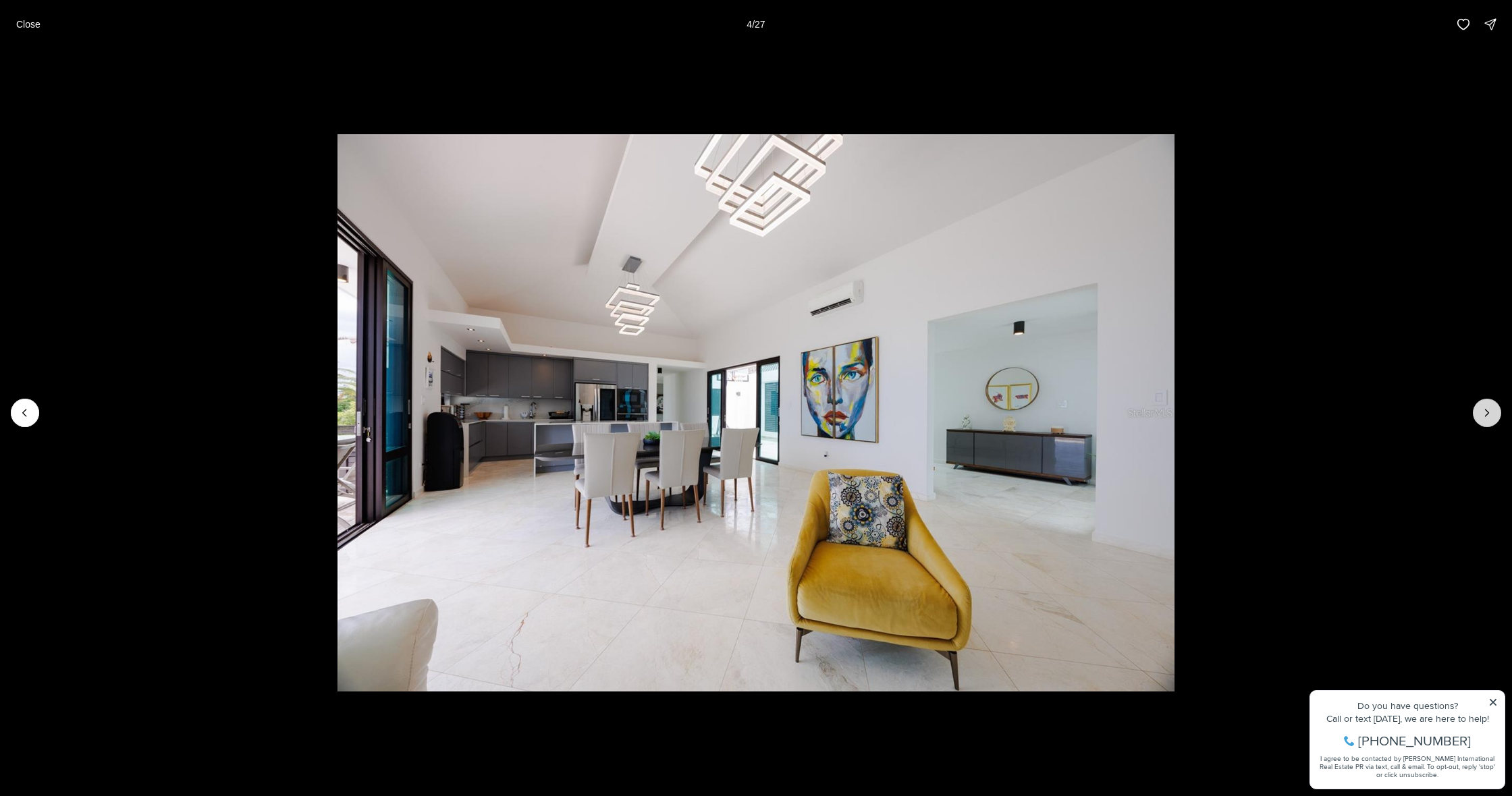
click at [1483, 410] on icon "Next slide" at bounding box center [1487, 413] width 14 height 14
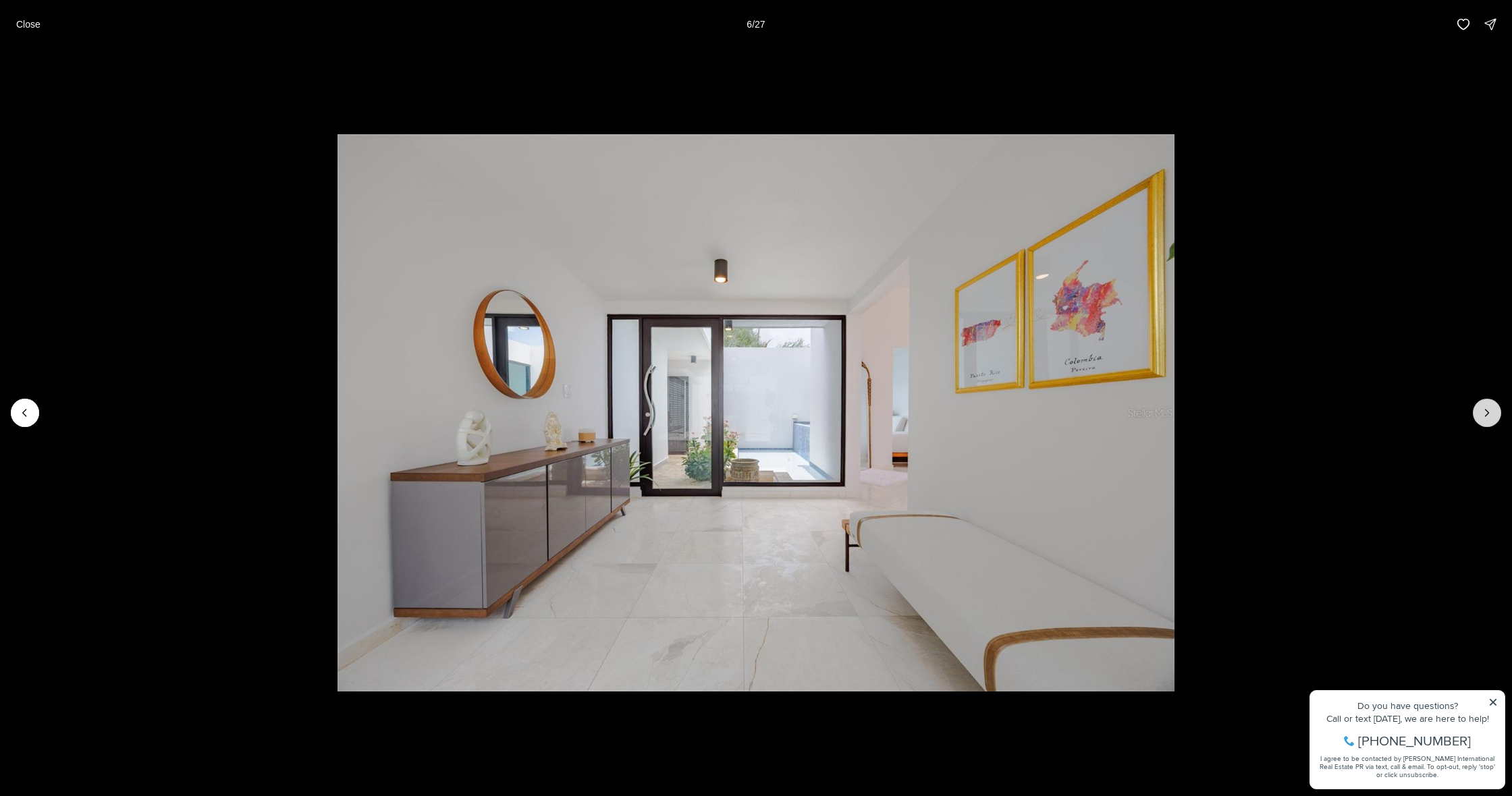
click at [1483, 410] on icon "Next slide" at bounding box center [1487, 413] width 14 height 14
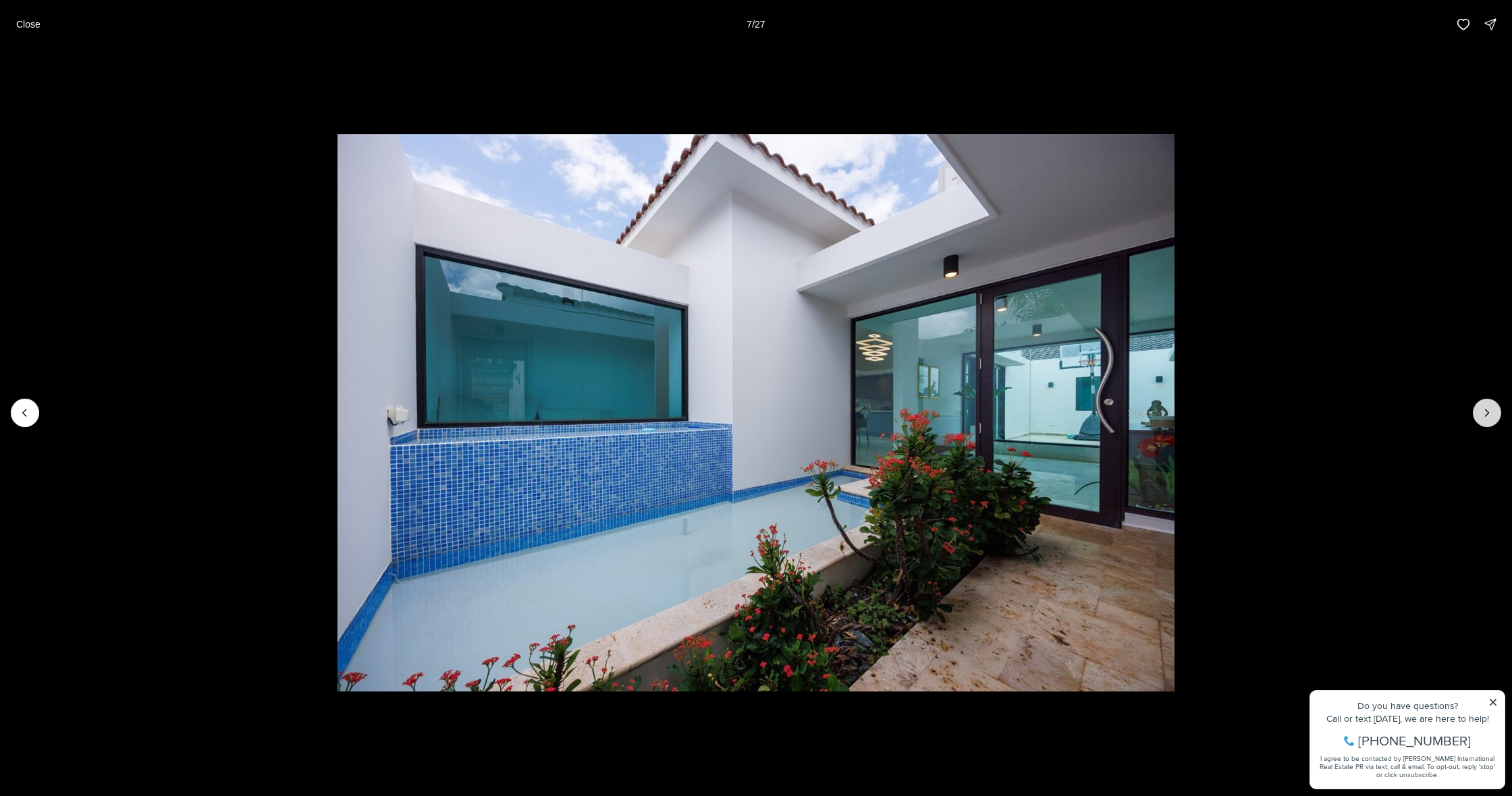
click at [1483, 410] on icon "Next slide" at bounding box center [1487, 413] width 14 height 14
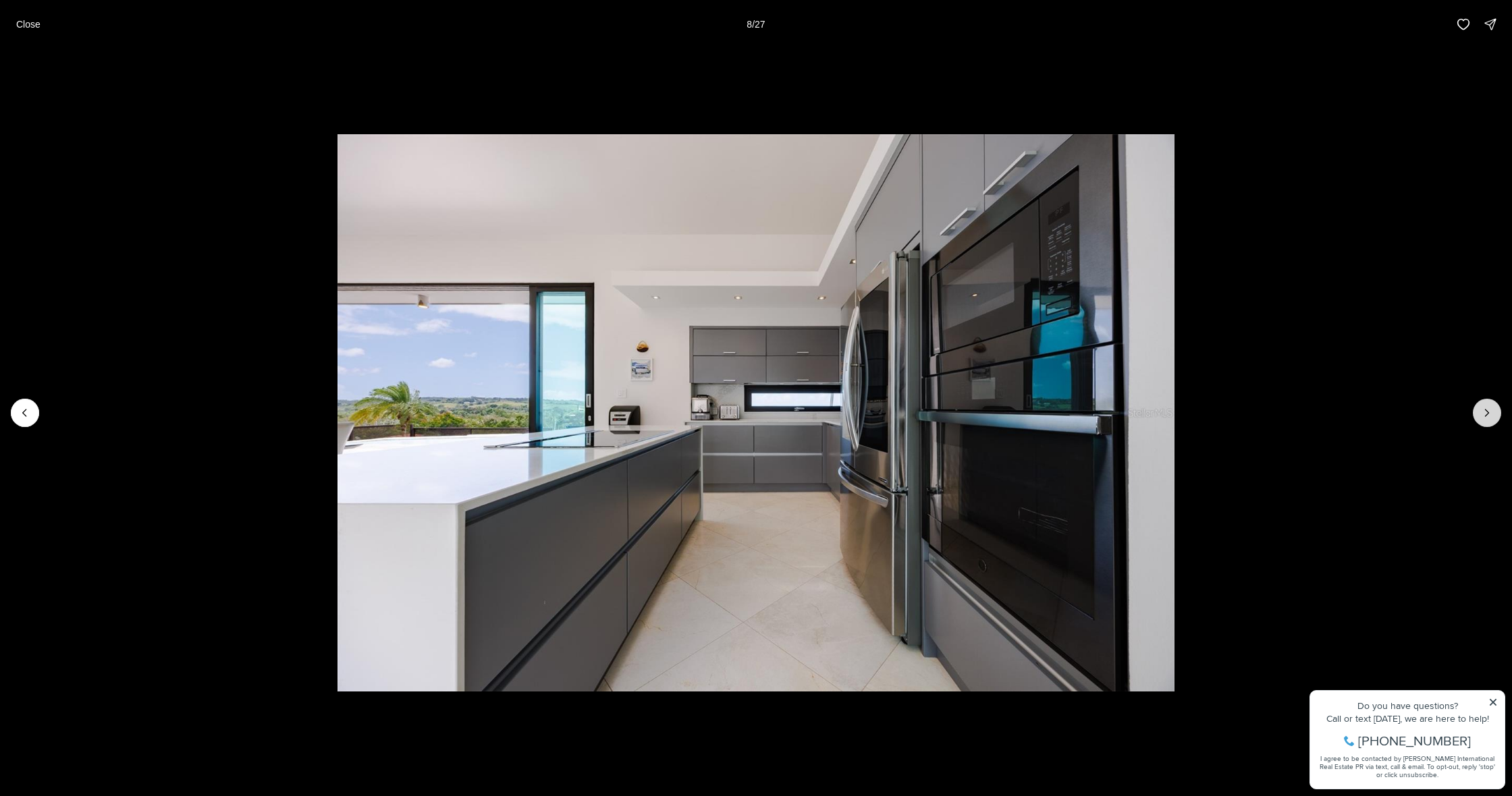
click at [1483, 410] on icon "Next slide" at bounding box center [1487, 413] width 14 height 14
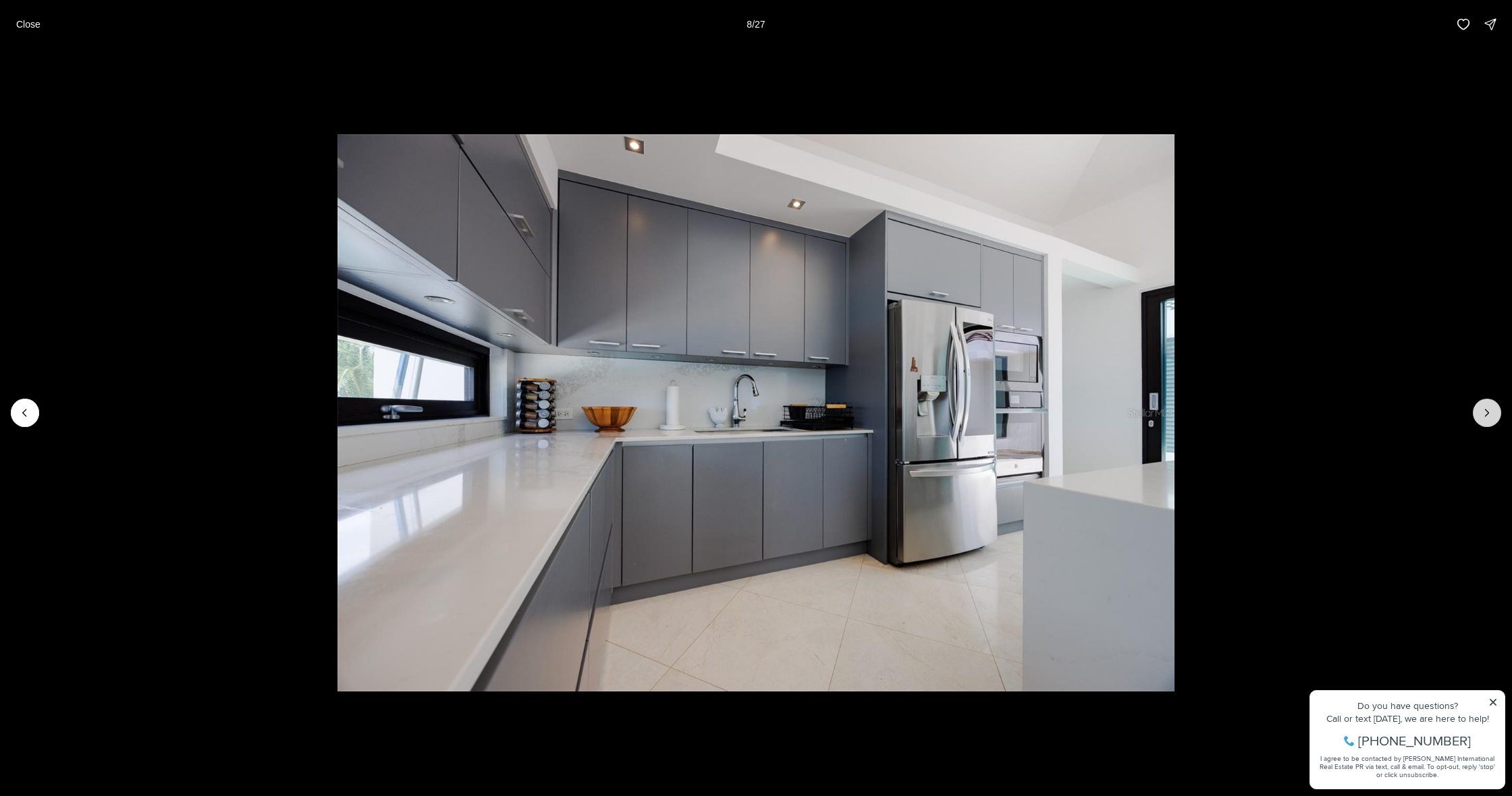
click at [1483, 410] on icon "Next slide" at bounding box center [1487, 413] width 14 height 14
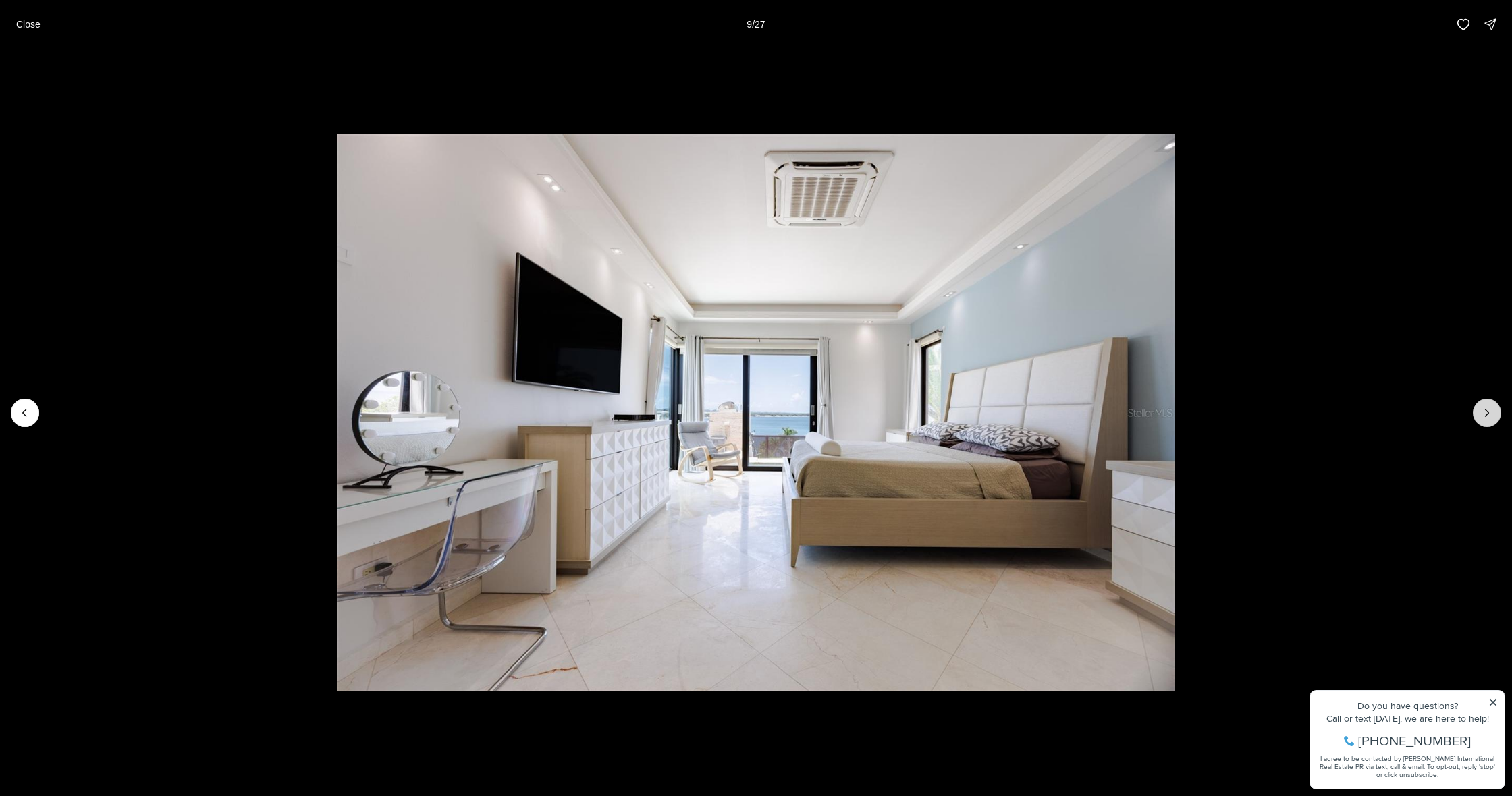
click at [1483, 410] on icon "Next slide" at bounding box center [1487, 413] width 14 height 14
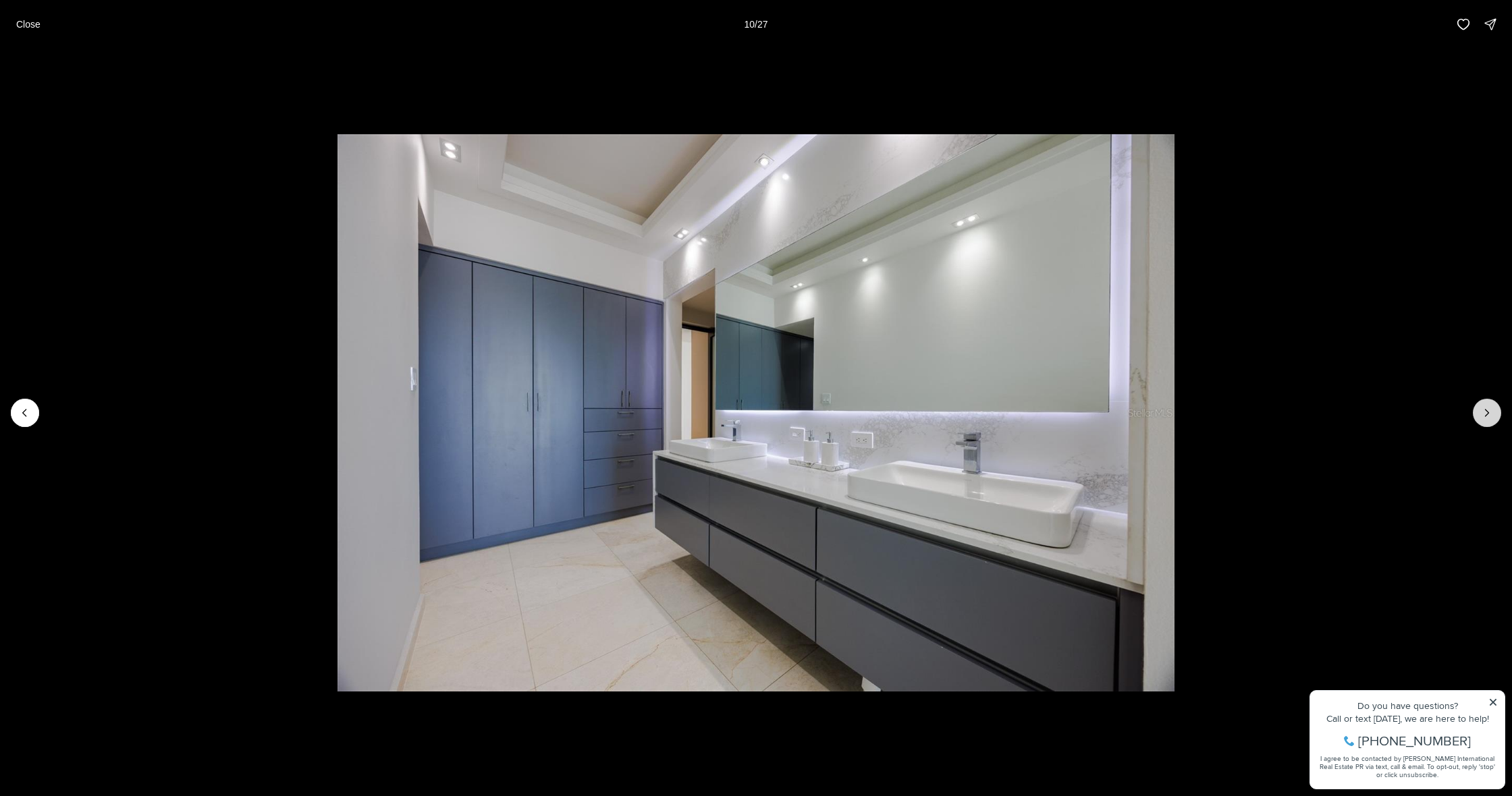
click at [1483, 410] on icon "Next slide" at bounding box center [1487, 413] width 14 height 14
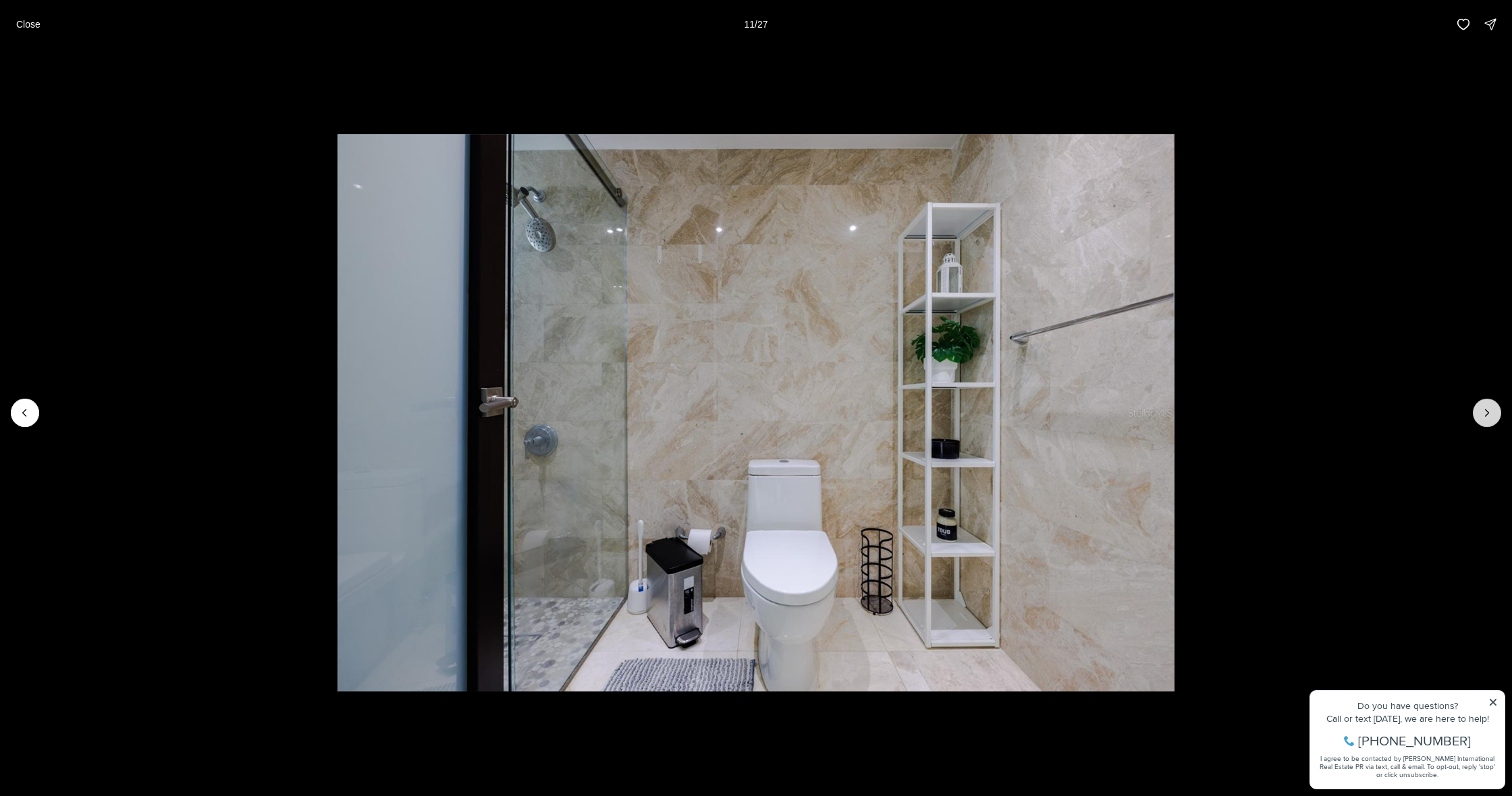
click at [1483, 410] on icon "Next slide" at bounding box center [1487, 413] width 14 height 14
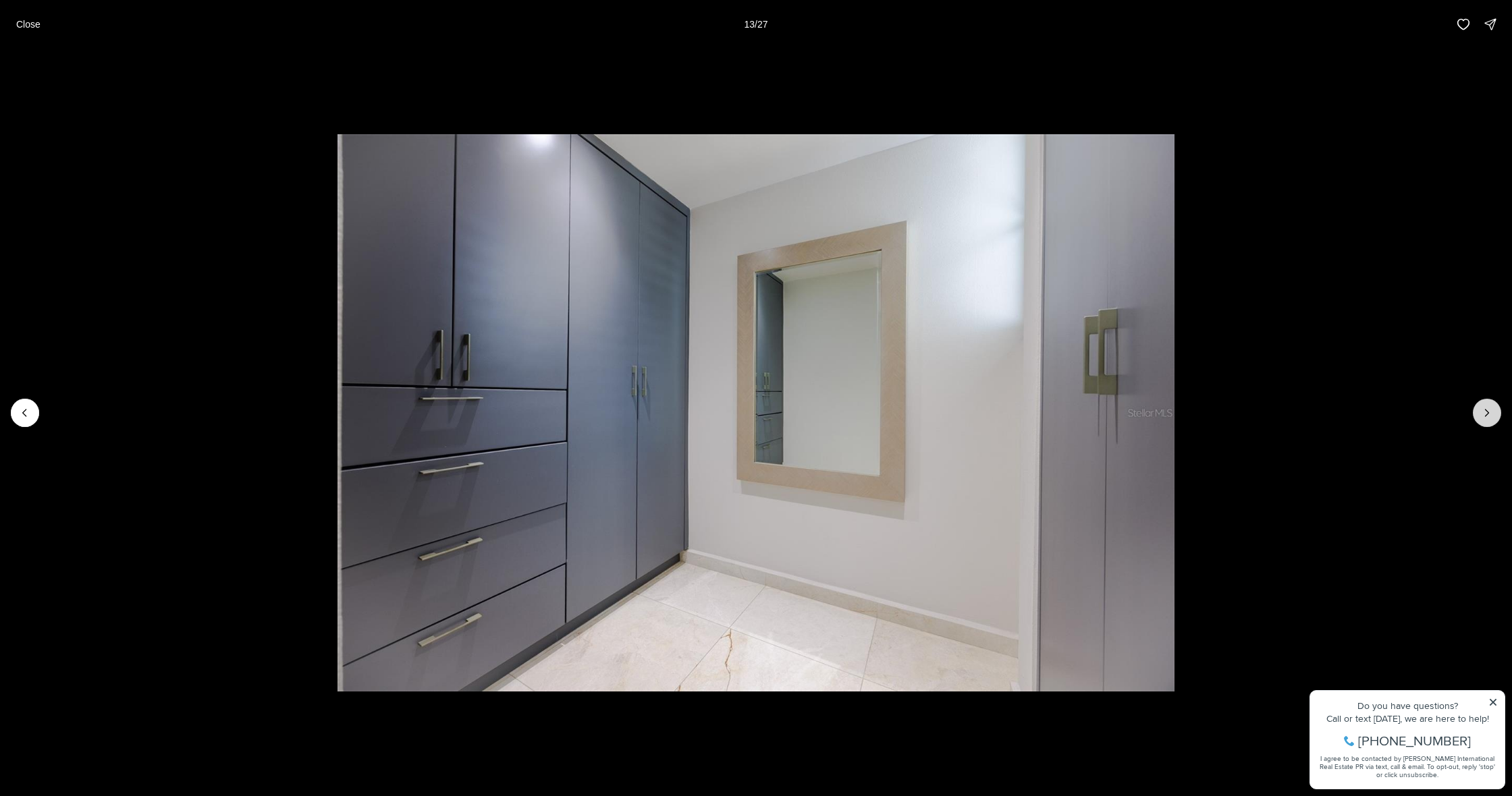
click at [1483, 410] on icon "Next slide" at bounding box center [1487, 413] width 14 height 14
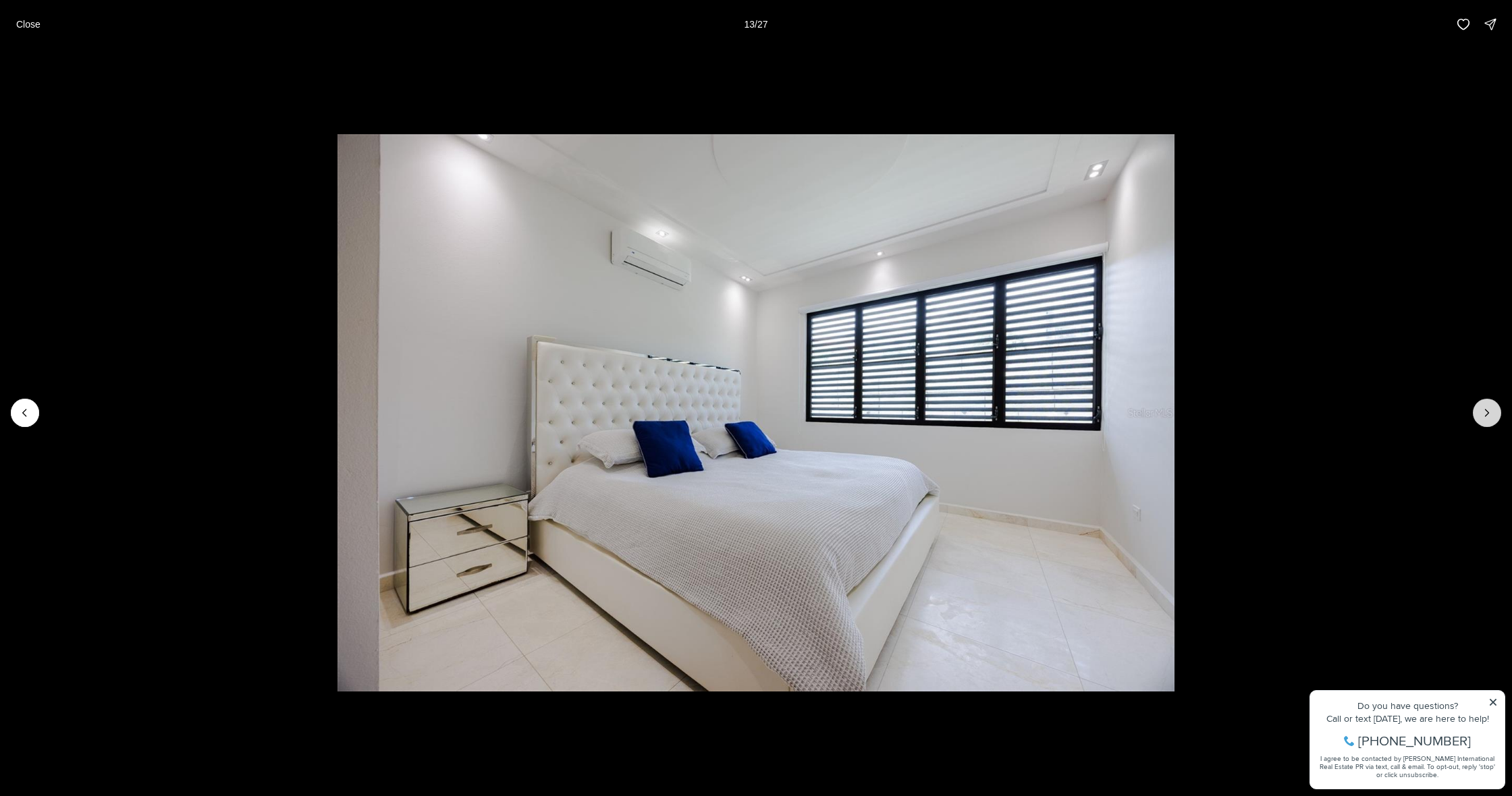
click at [1483, 410] on icon "Next slide" at bounding box center [1487, 413] width 14 height 14
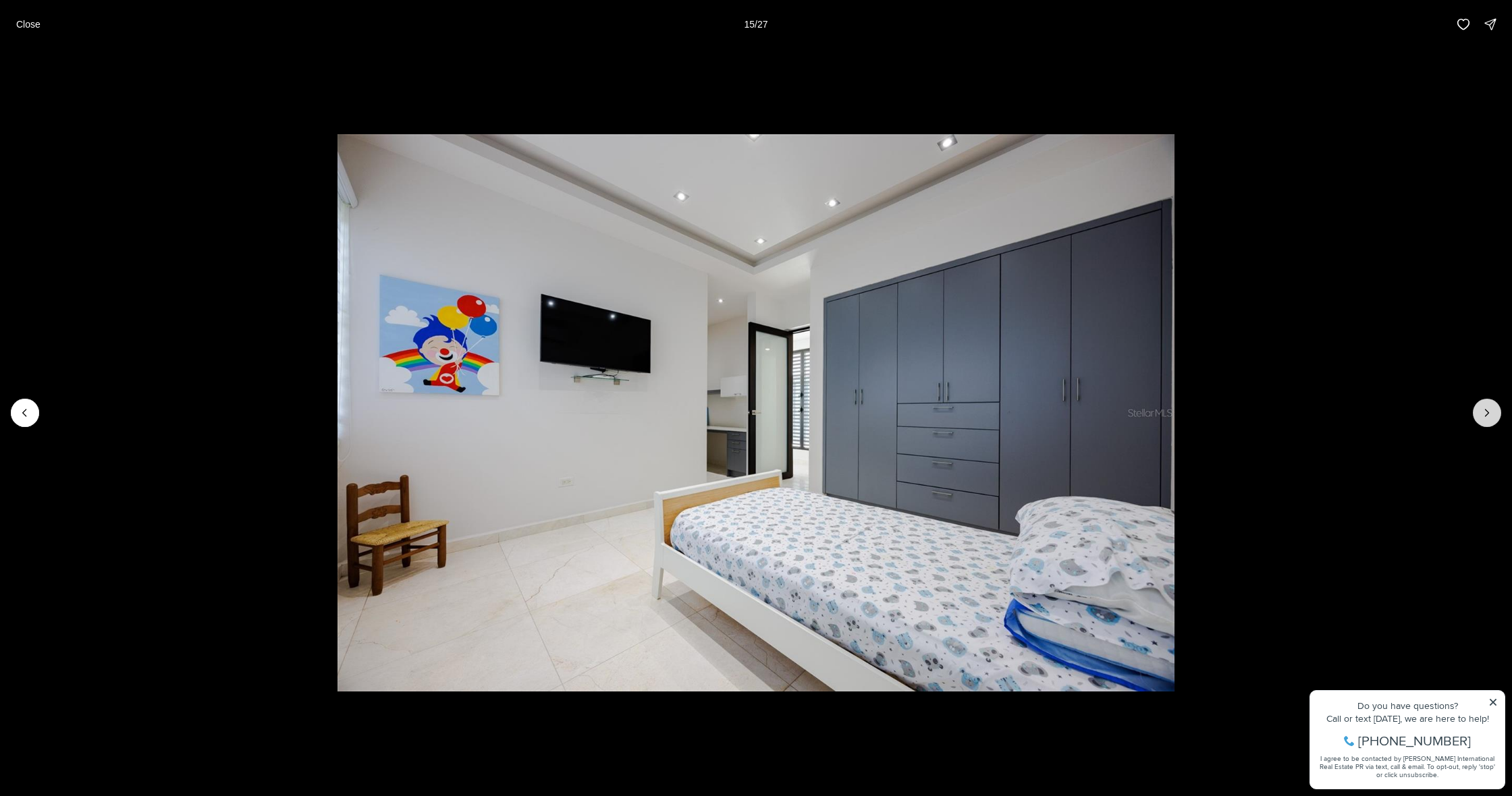
click at [1483, 410] on icon "Next slide" at bounding box center [1487, 413] width 14 height 14
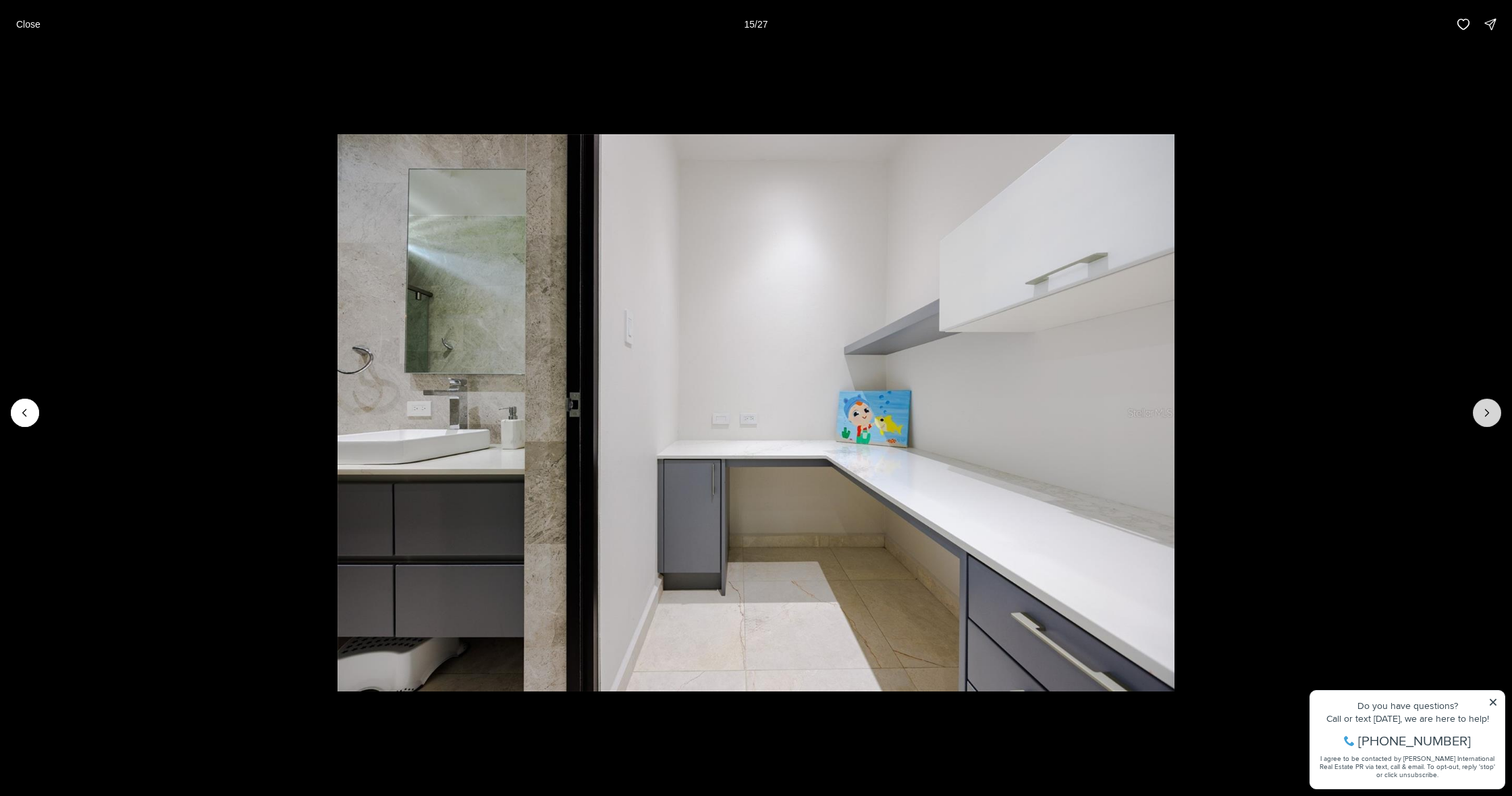
click at [1483, 410] on icon "Next slide" at bounding box center [1487, 413] width 14 height 14
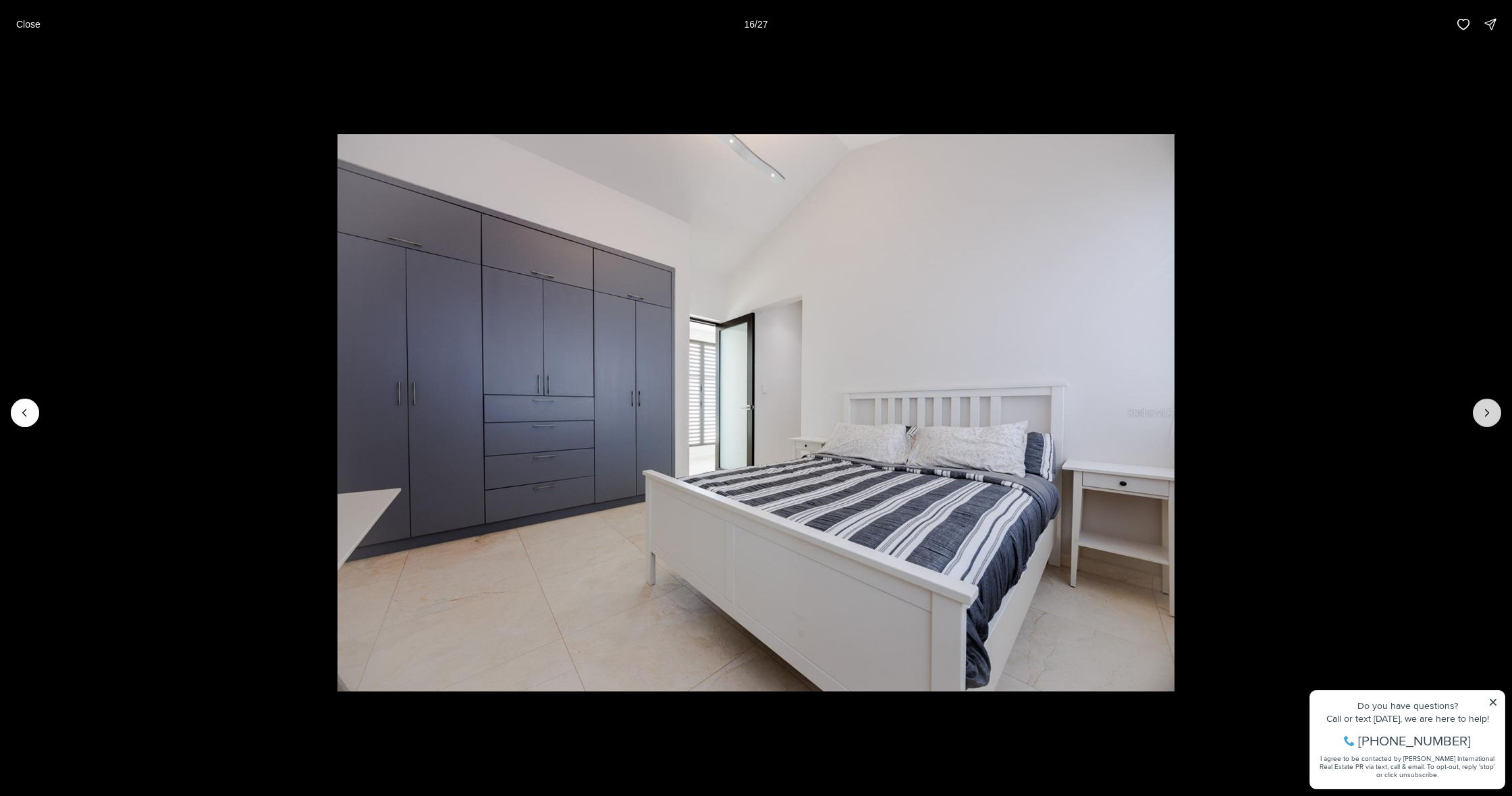
click at [1483, 410] on icon "Next slide" at bounding box center [1487, 413] width 14 height 14
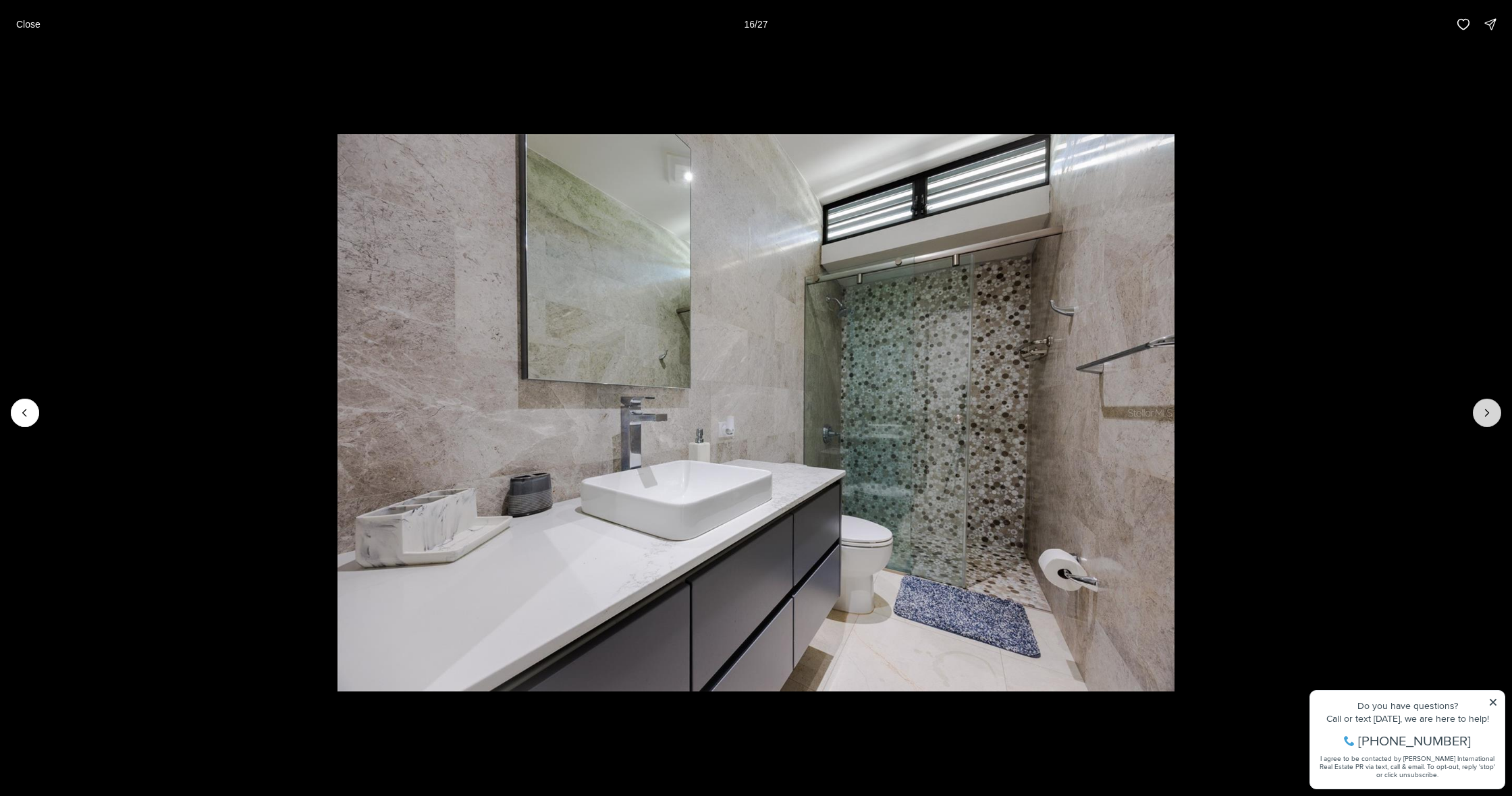
click at [1483, 410] on icon "Next slide" at bounding box center [1487, 413] width 14 height 14
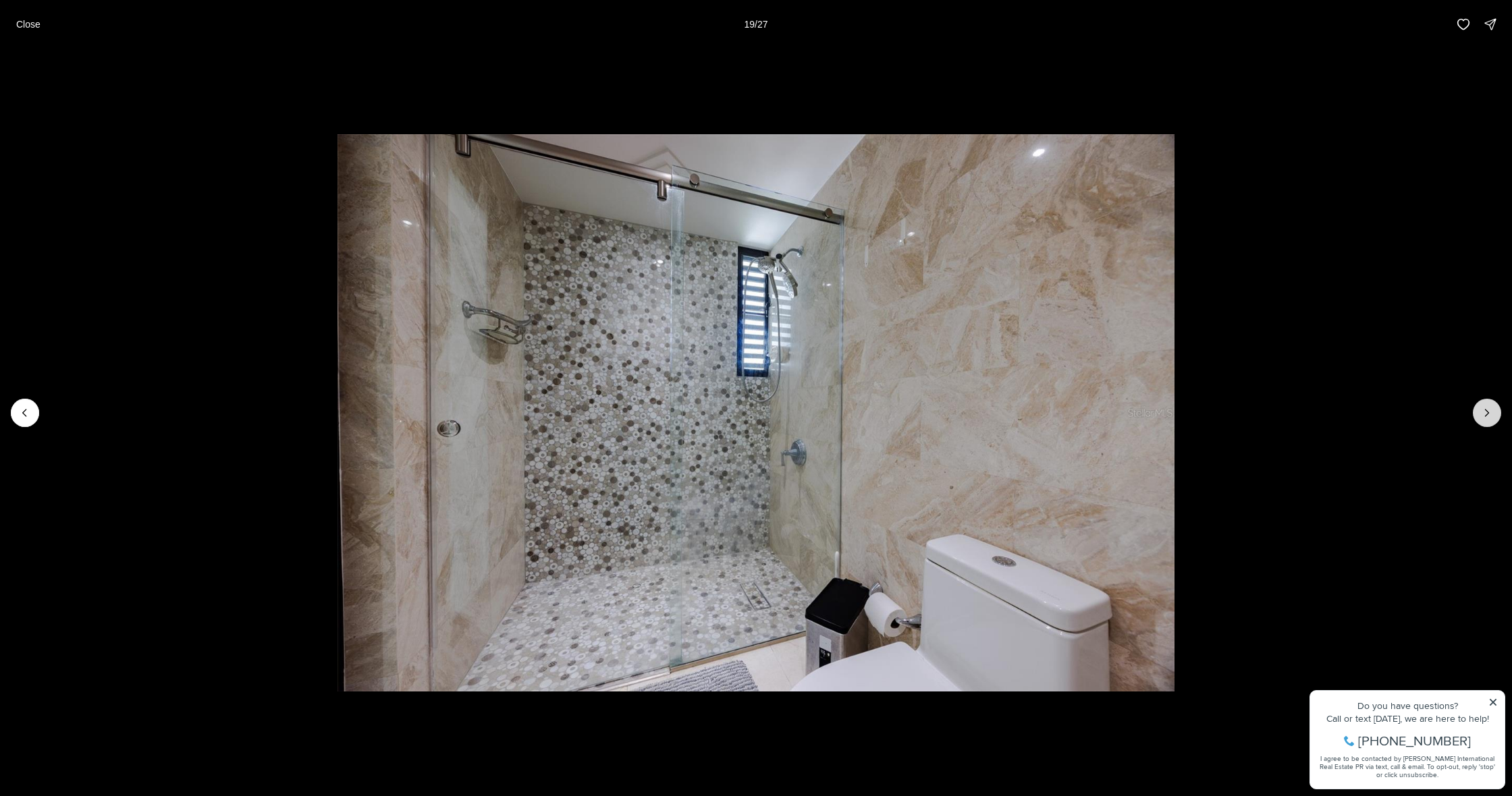
click at [1483, 410] on icon "Next slide" at bounding box center [1487, 413] width 14 height 14
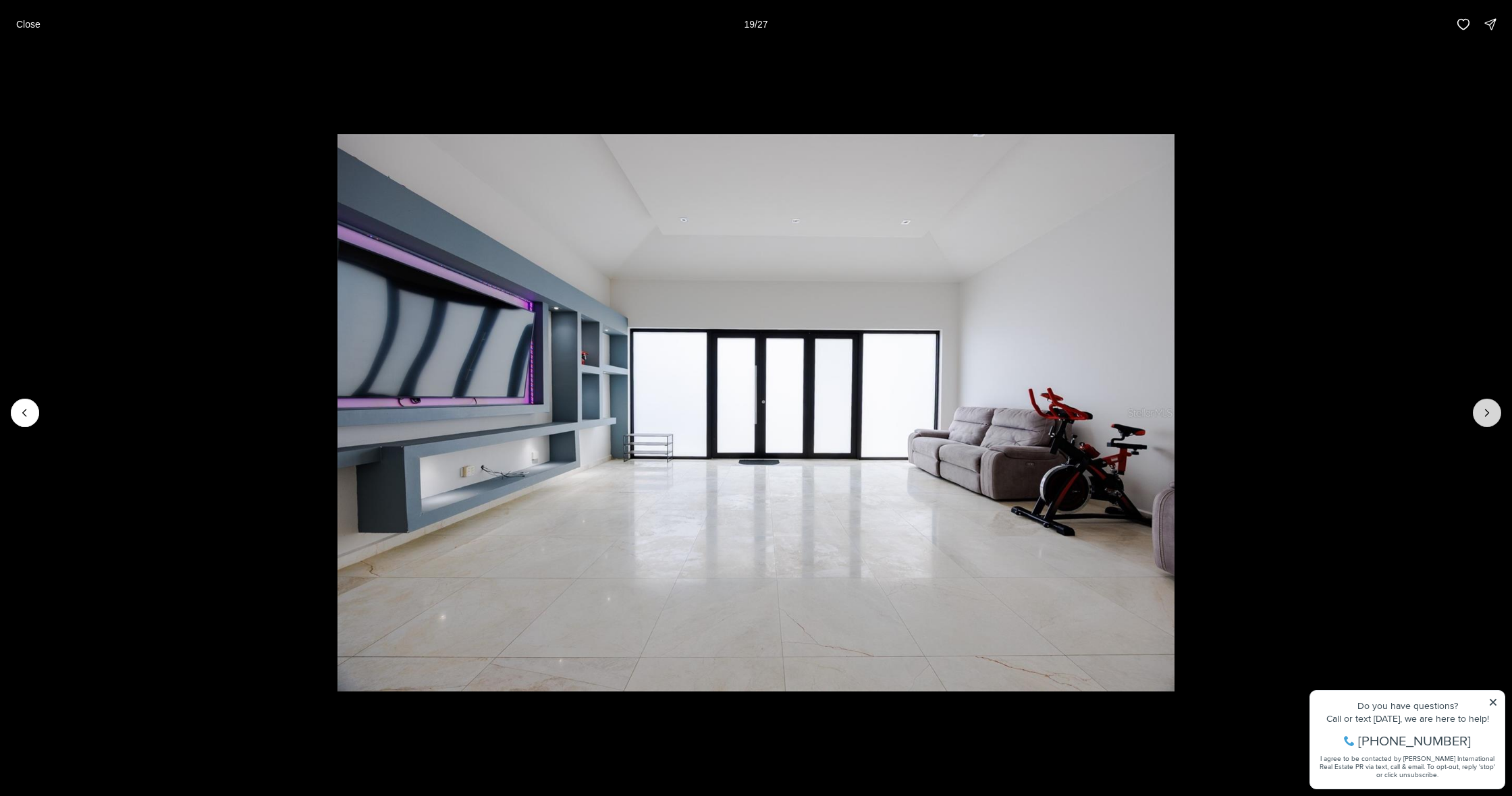
click at [1483, 410] on icon "Next slide" at bounding box center [1487, 413] width 14 height 14
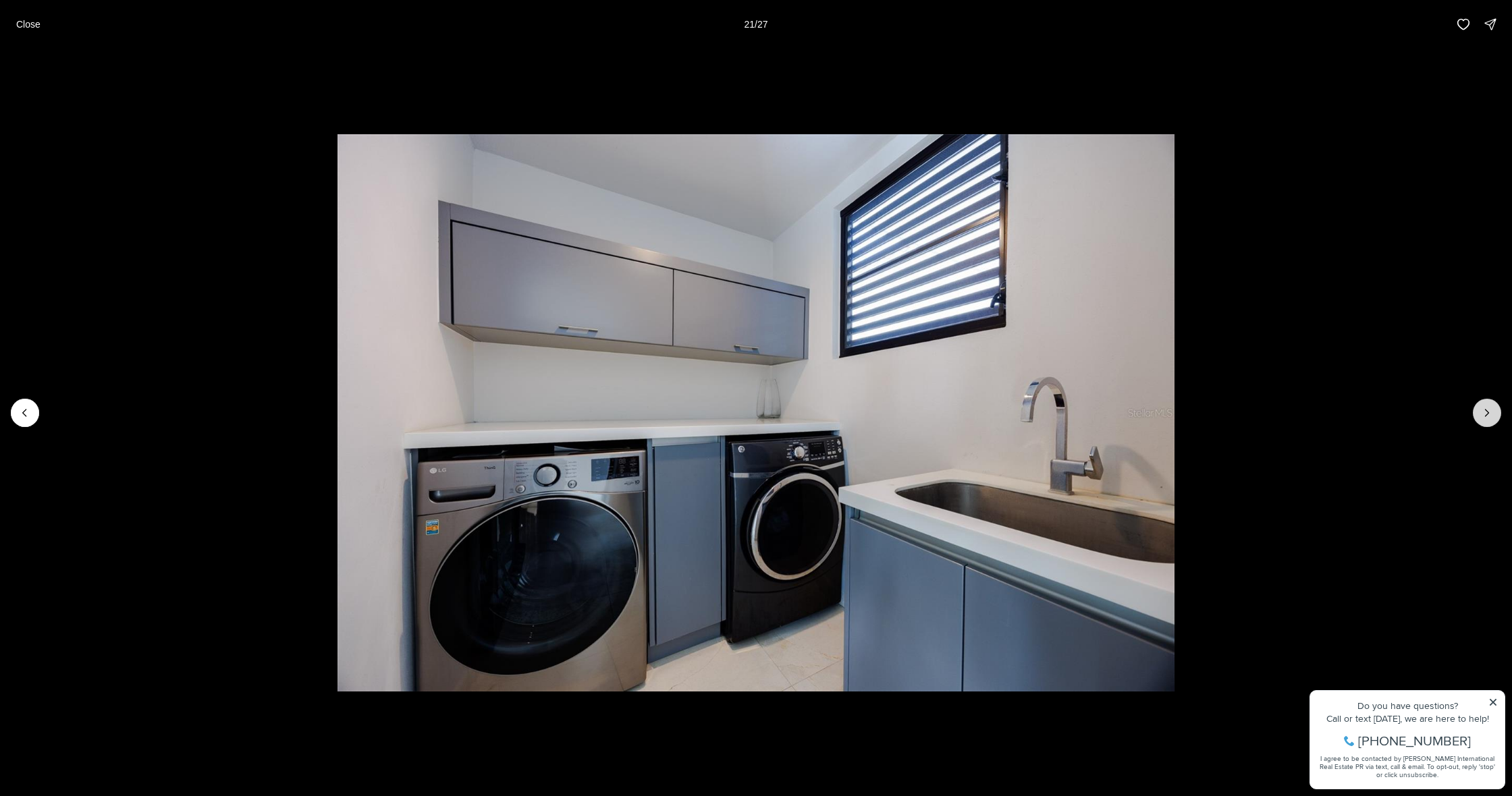
click at [1483, 410] on icon "Next slide" at bounding box center [1487, 413] width 14 height 14
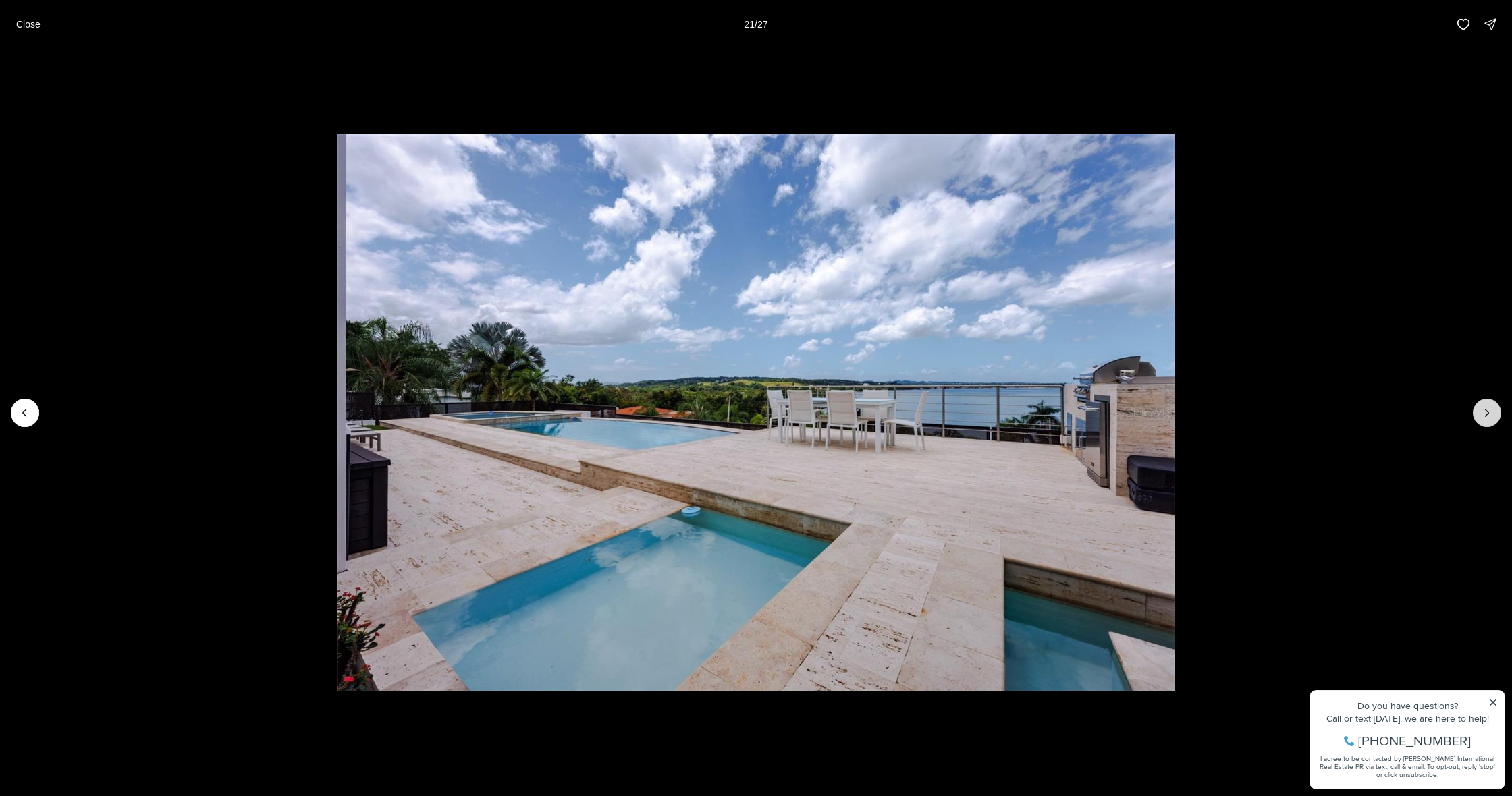
click at [1483, 410] on icon "Next slide" at bounding box center [1487, 413] width 14 height 14
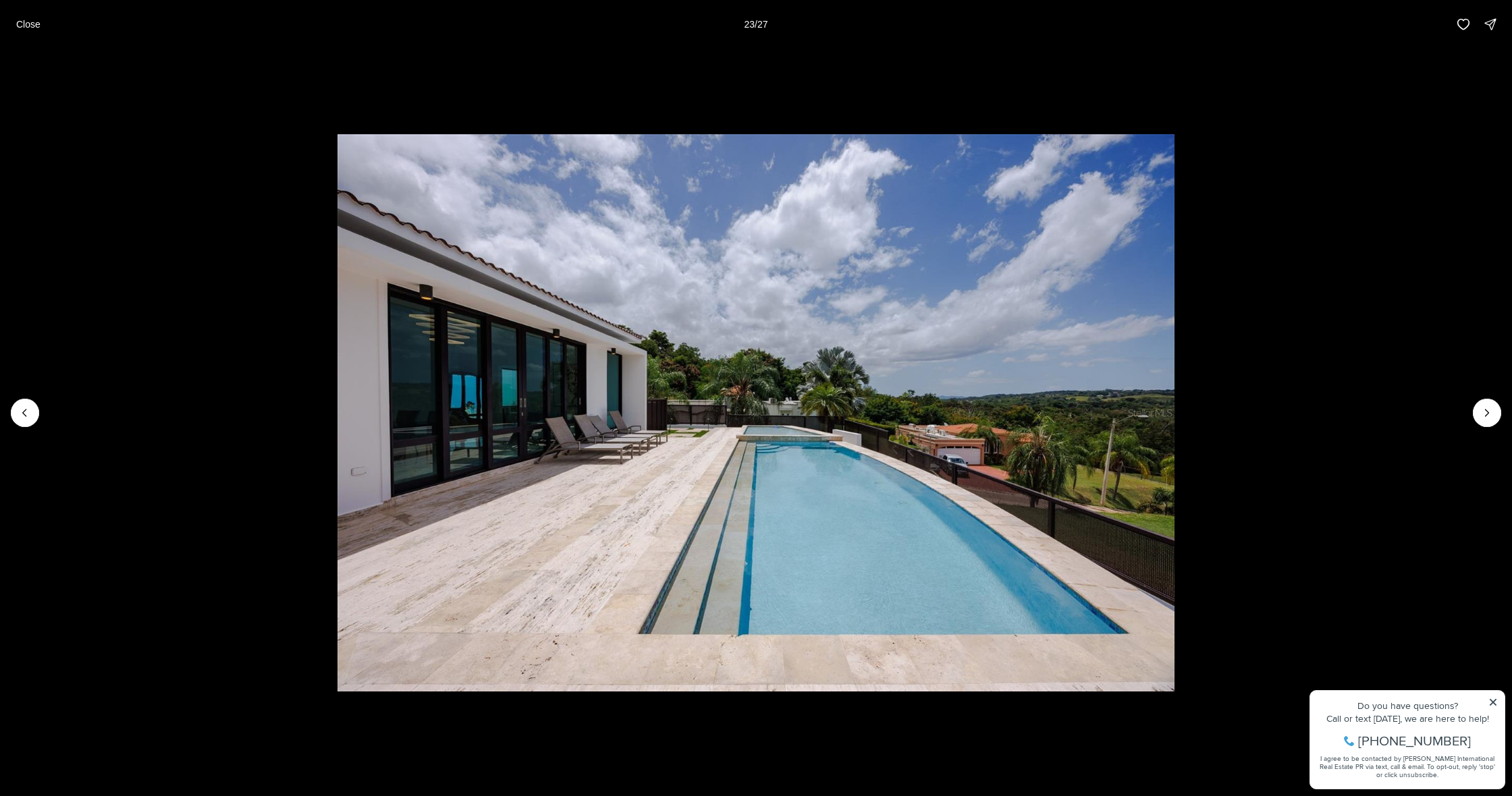
click at [30, 24] on p "Close" at bounding box center [29, 24] width 24 height 11
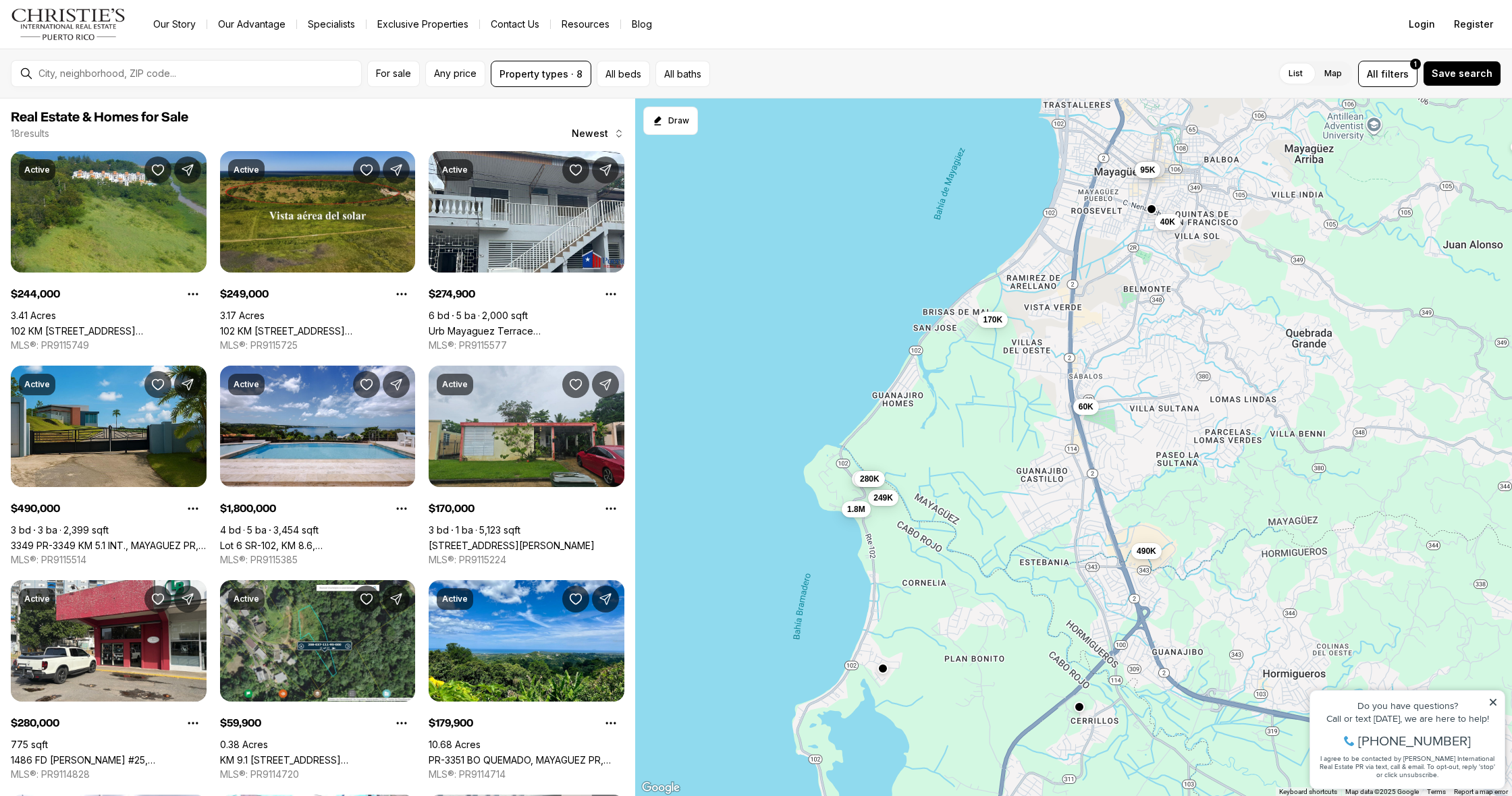
drag, startPoint x: 874, startPoint y: 577, endPoint x: 956, endPoint y: 483, distance: 124.7
click at [956, 483] on div "244K 249K 275K 490K 1.8M 170K 280K 60K 180K 40K 198K 95K" at bounding box center [1073, 448] width 877 height 698
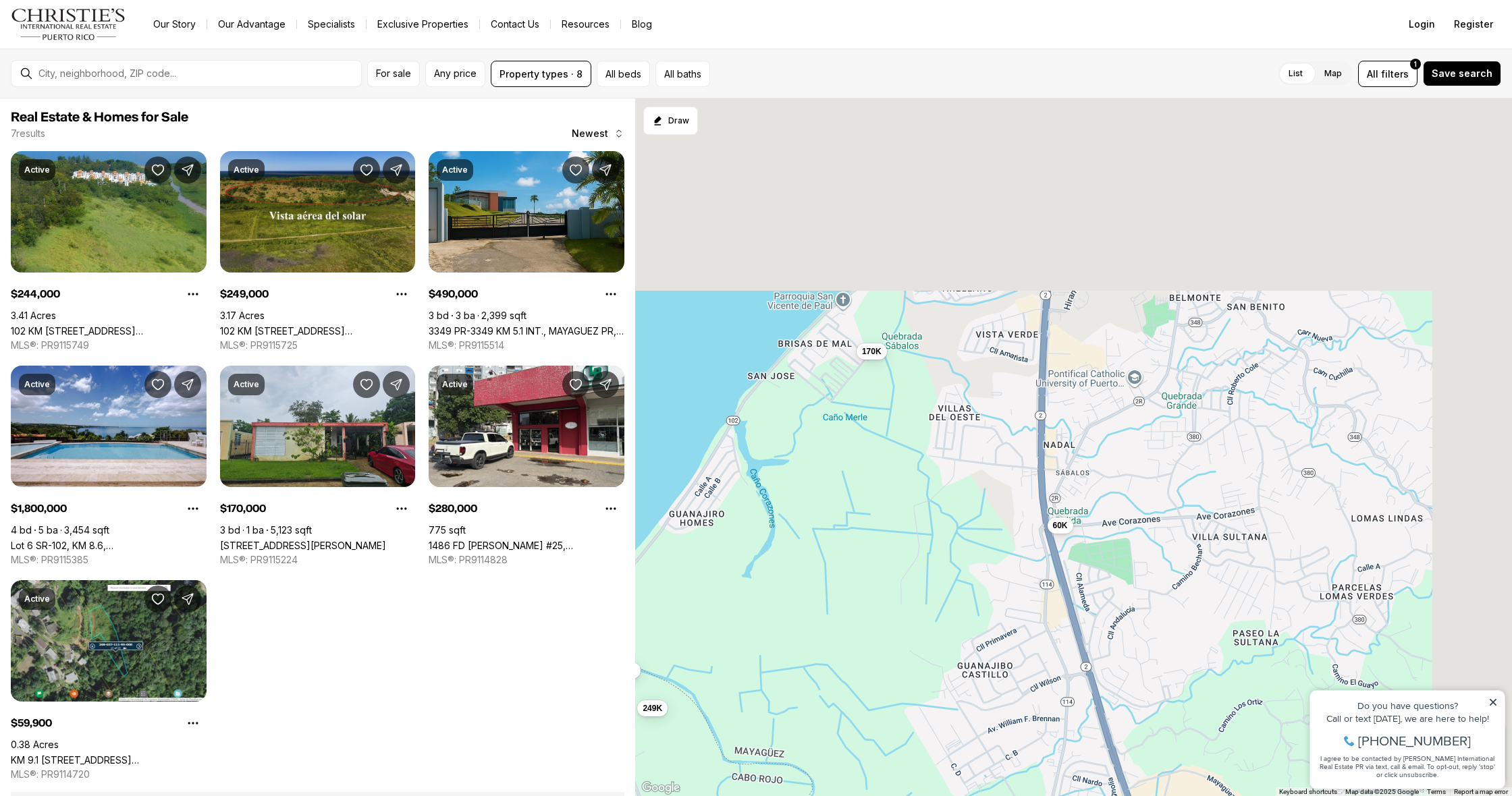
drag, startPoint x: 1145, startPoint y: 380, endPoint x: 967, endPoint y: 631, distance: 307.7
click at [967, 631] on div "244K 249K 490K 1.8M 170K 280K 60K" at bounding box center [1073, 448] width 877 height 698
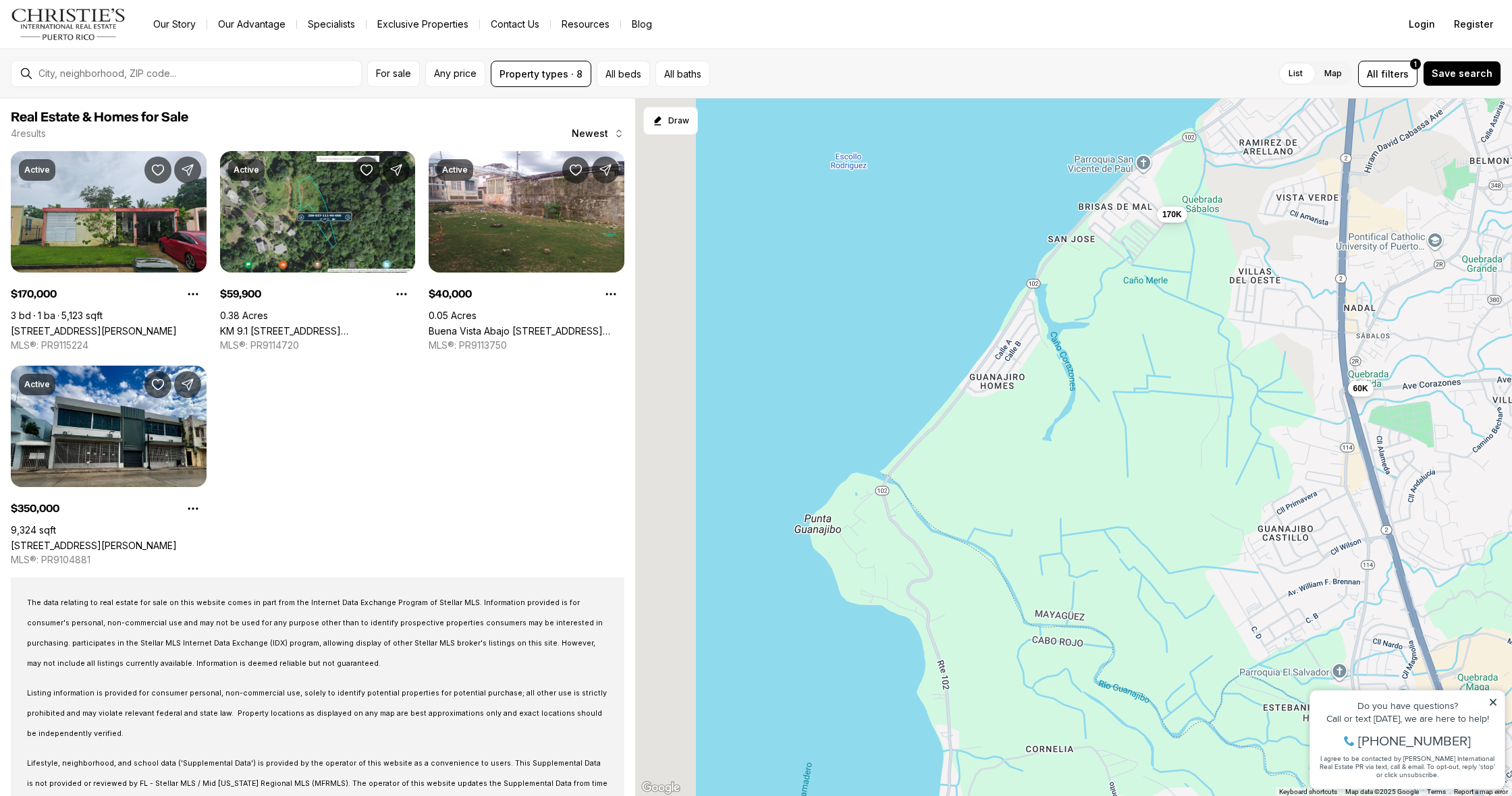
drag, startPoint x: 843, startPoint y: 509, endPoint x: 1167, endPoint y: 313, distance: 378.7
click at [1167, 313] on div "170K 60K 40K 350K" at bounding box center [1073, 448] width 877 height 698
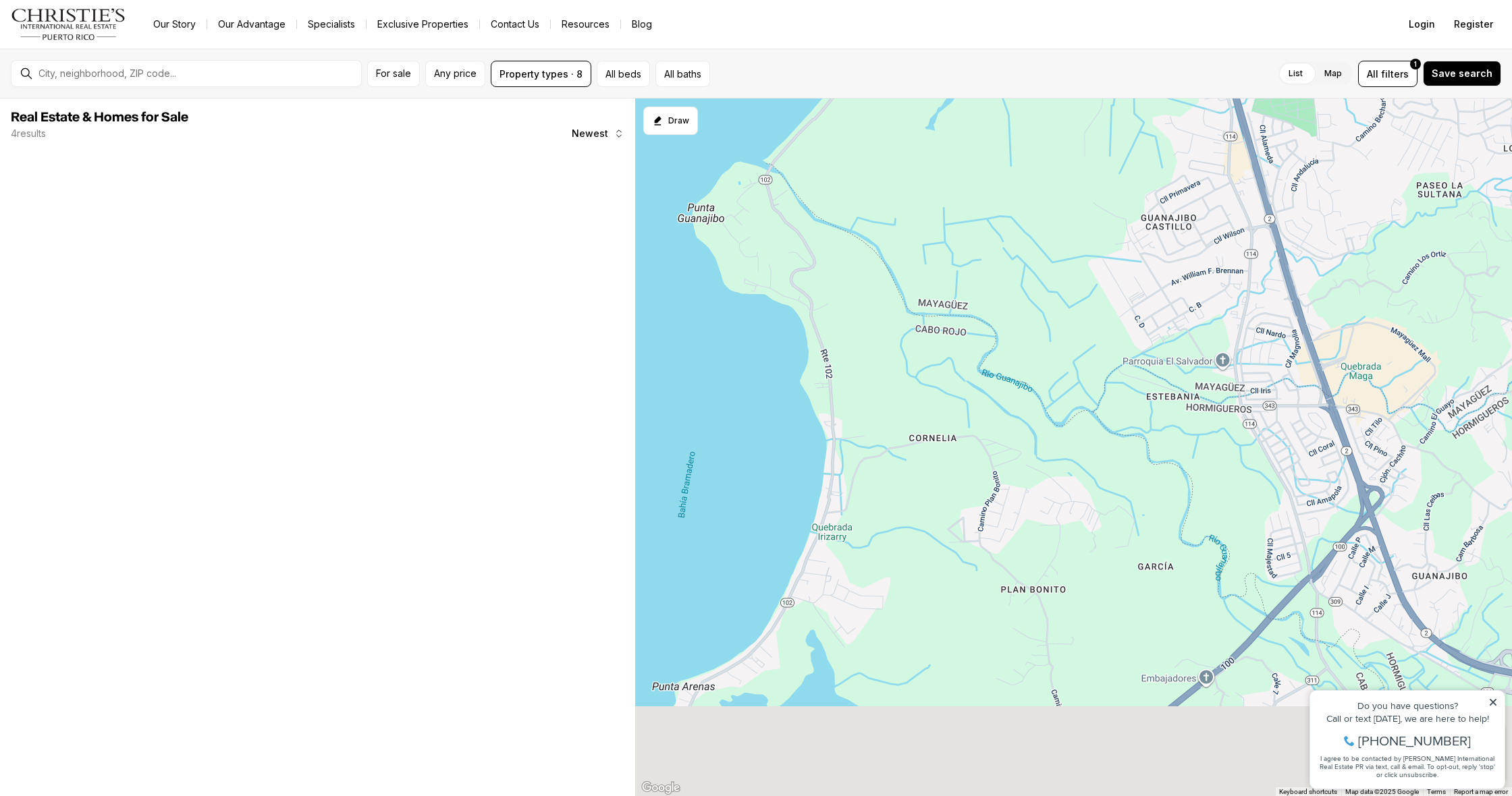
drag, startPoint x: 1155, startPoint y: 602, endPoint x: 1036, endPoint y: 307, distance: 318.1
click at [1036, 307] on div "170K 60K" at bounding box center [1073, 448] width 877 height 698
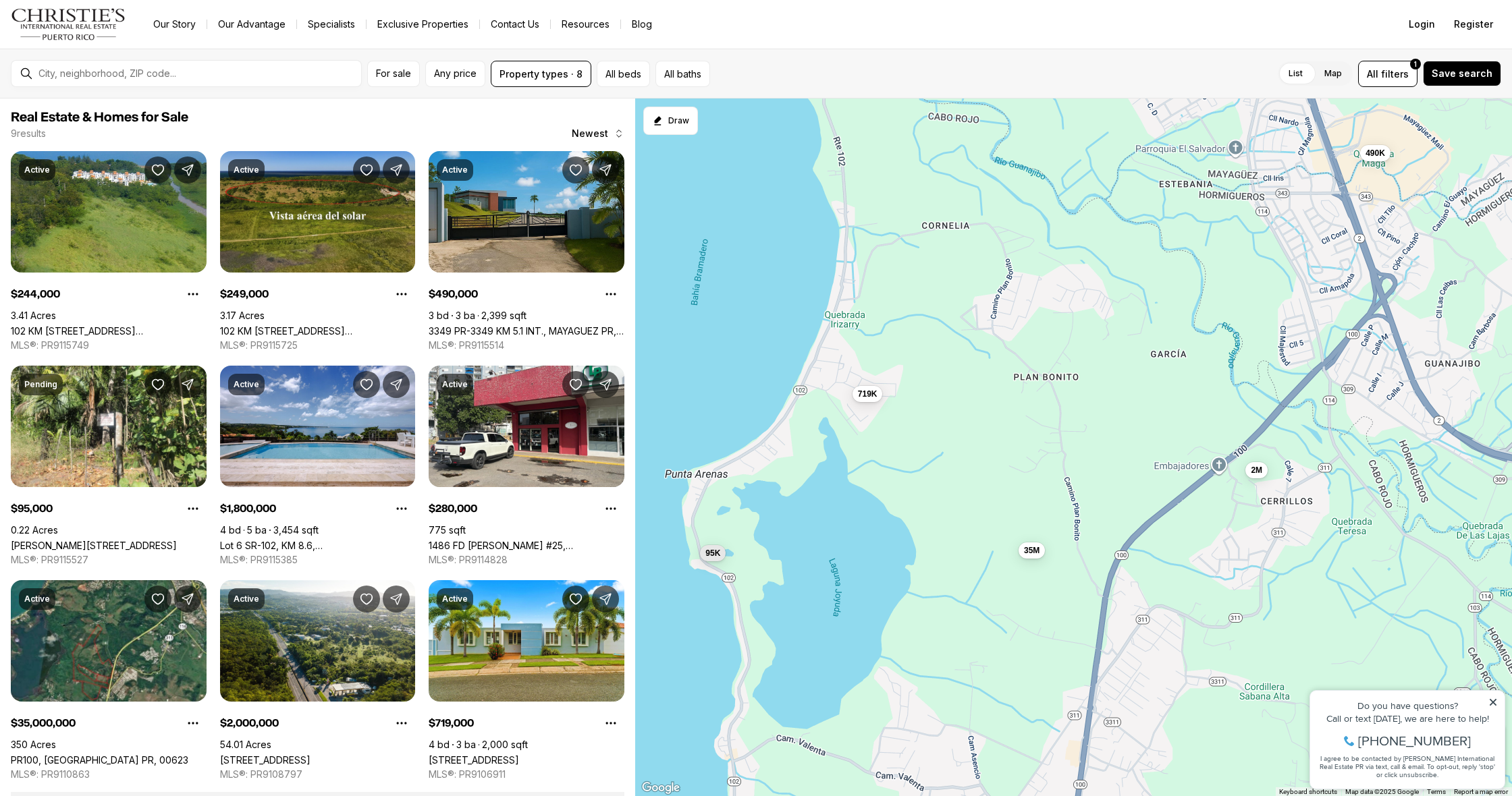
drag, startPoint x: 923, startPoint y: 556, endPoint x: 937, endPoint y: 350, distance: 206.5
click at [937, 350] on div "244K 249K 490K 1.8M 280K 95K 35M 2M 719K" at bounding box center [1073, 448] width 877 height 698
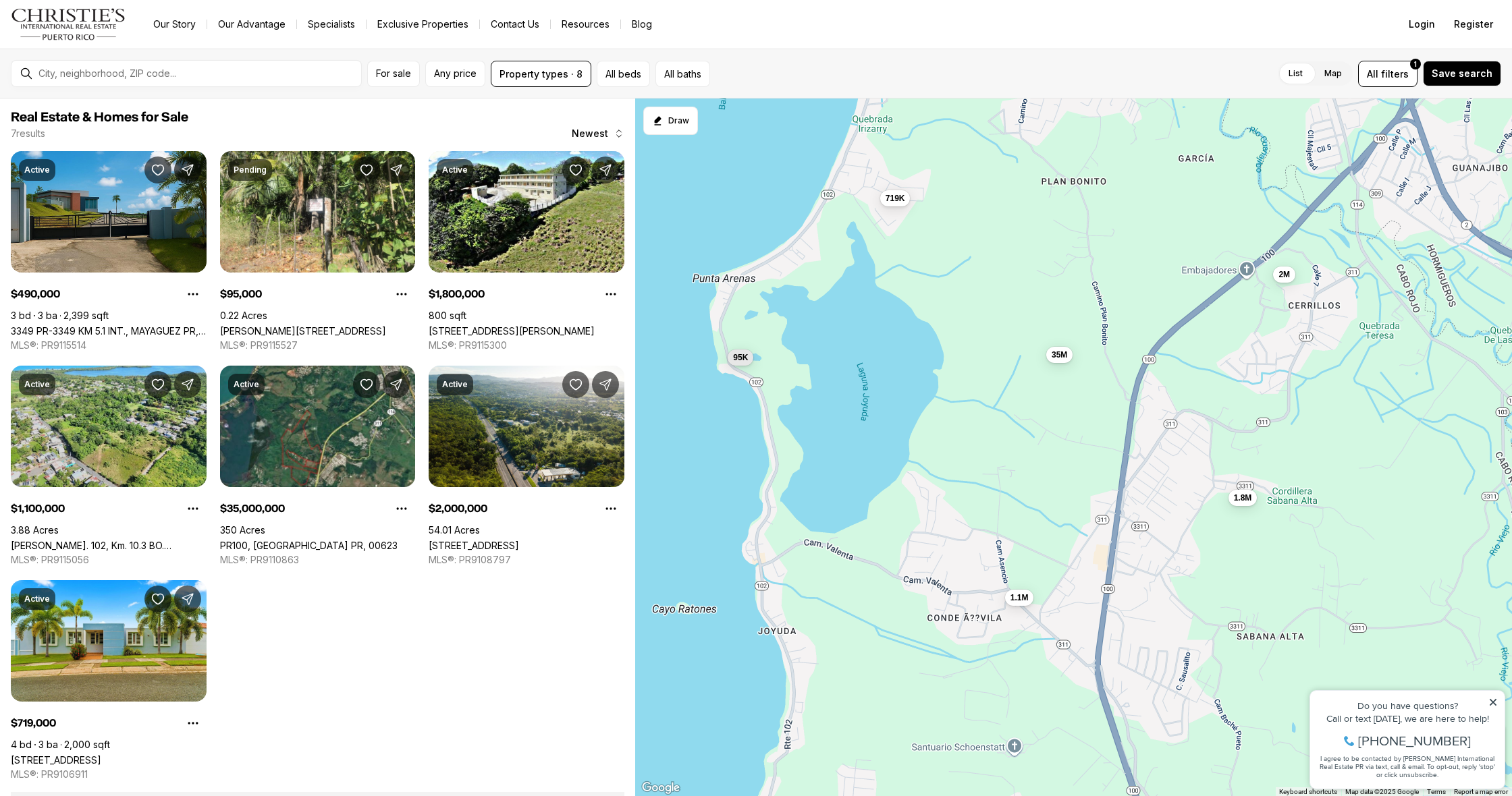
drag, startPoint x: 920, startPoint y: 538, endPoint x: 948, endPoint y: 338, distance: 202.0
click at [948, 338] on div "490K 95K 35M 2M 719K 1.8M 1.1M" at bounding box center [1073, 448] width 877 height 698
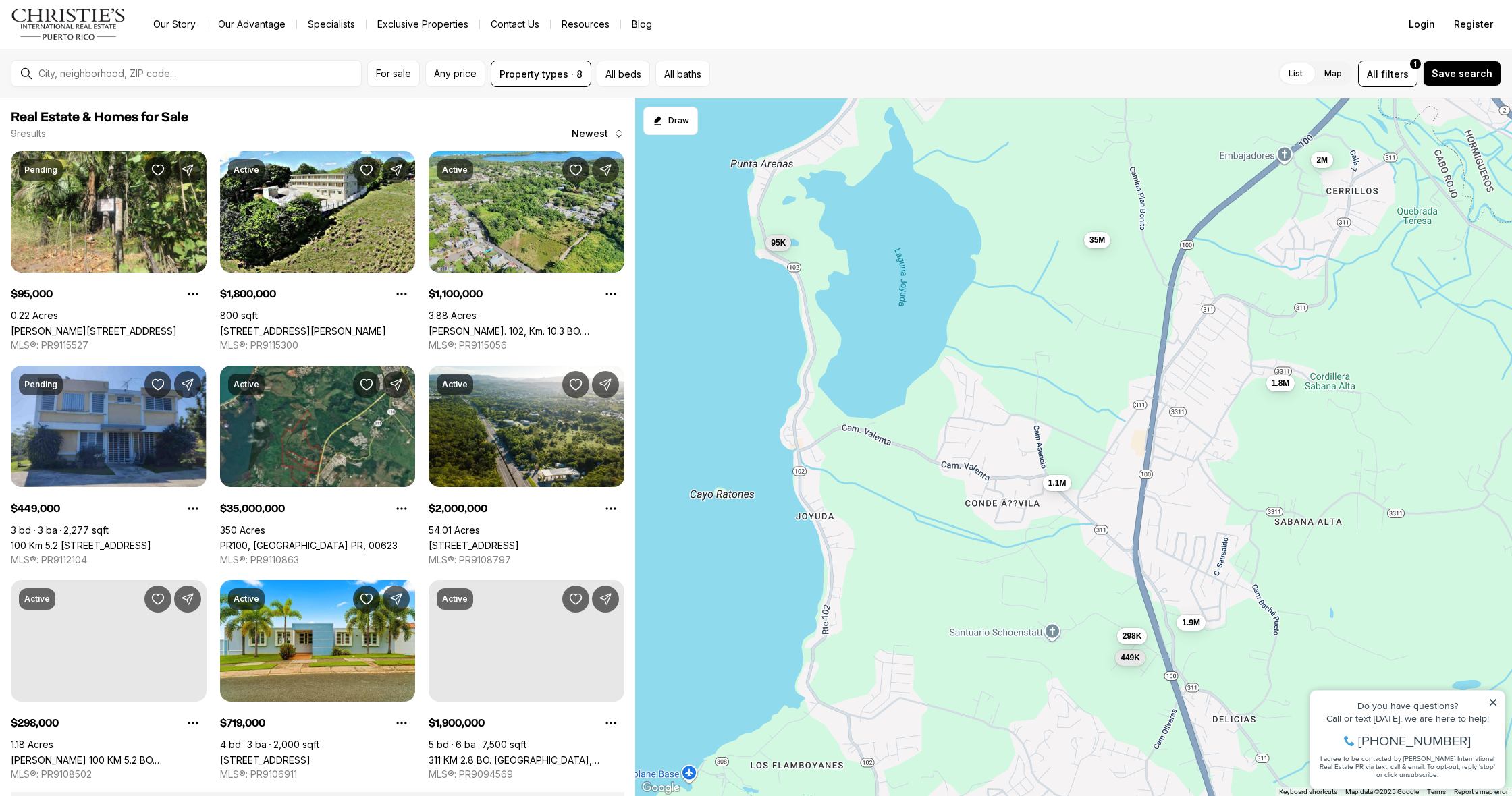
drag, startPoint x: 937, startPoint y: 575, endPoint x: 975, endPoint y: 457, distance: 124.0
click at [975, 457] on div "95K 35M 2M 719K 1.8M 1.1M 449K 298K 1.9M" at bounding box center [1073, 448] width 877 height 698
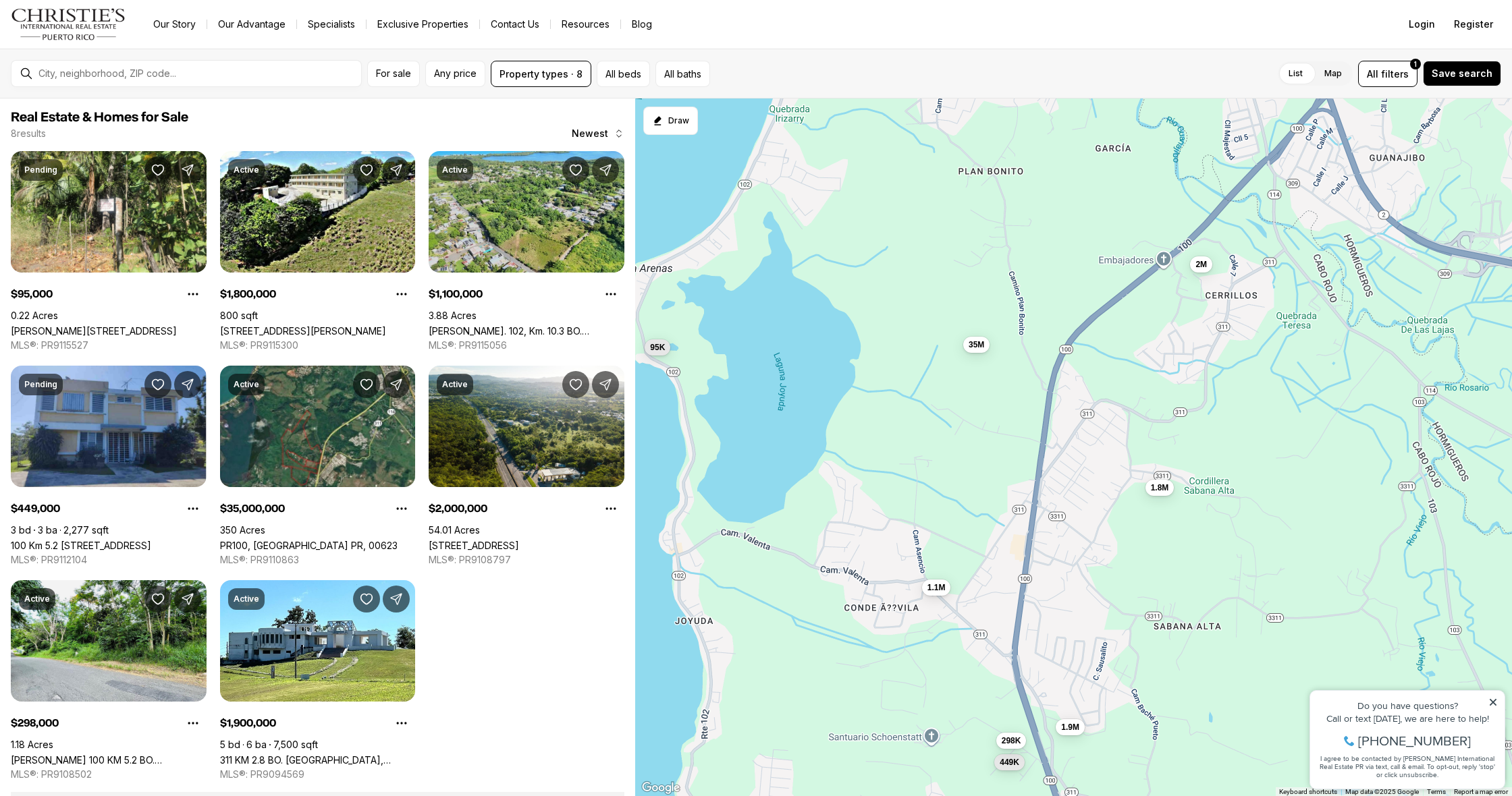
drag, startPoint x: 942, startPoint y: 405, endPoint x: 762, endPoint y: 629, distance: 287.4
click at [762, 629] on div "95K 35M 2M 1.8M 1.1M 449K 298K 1.9M" at bounding box center [1073, 448] width 877 height 698
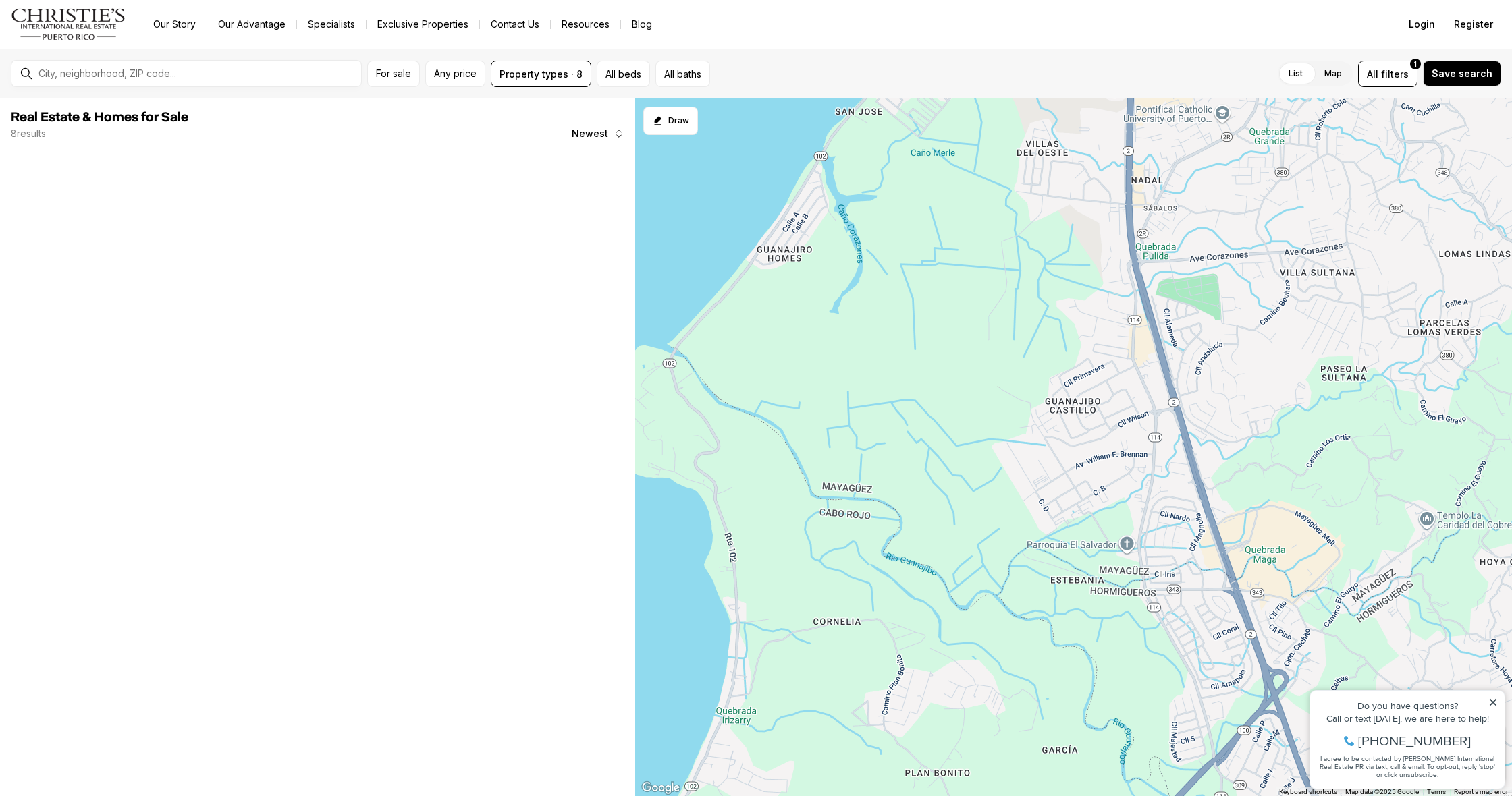
drag, startPoint x: 984, startPoint y: 338, endPoint x: 1056, endPoint y: 729, distance: 397.6
click at [1056, 729] on div "35M 2M 1.8M 1.1M" at bounding box center [1073, 448] width 877 height 698
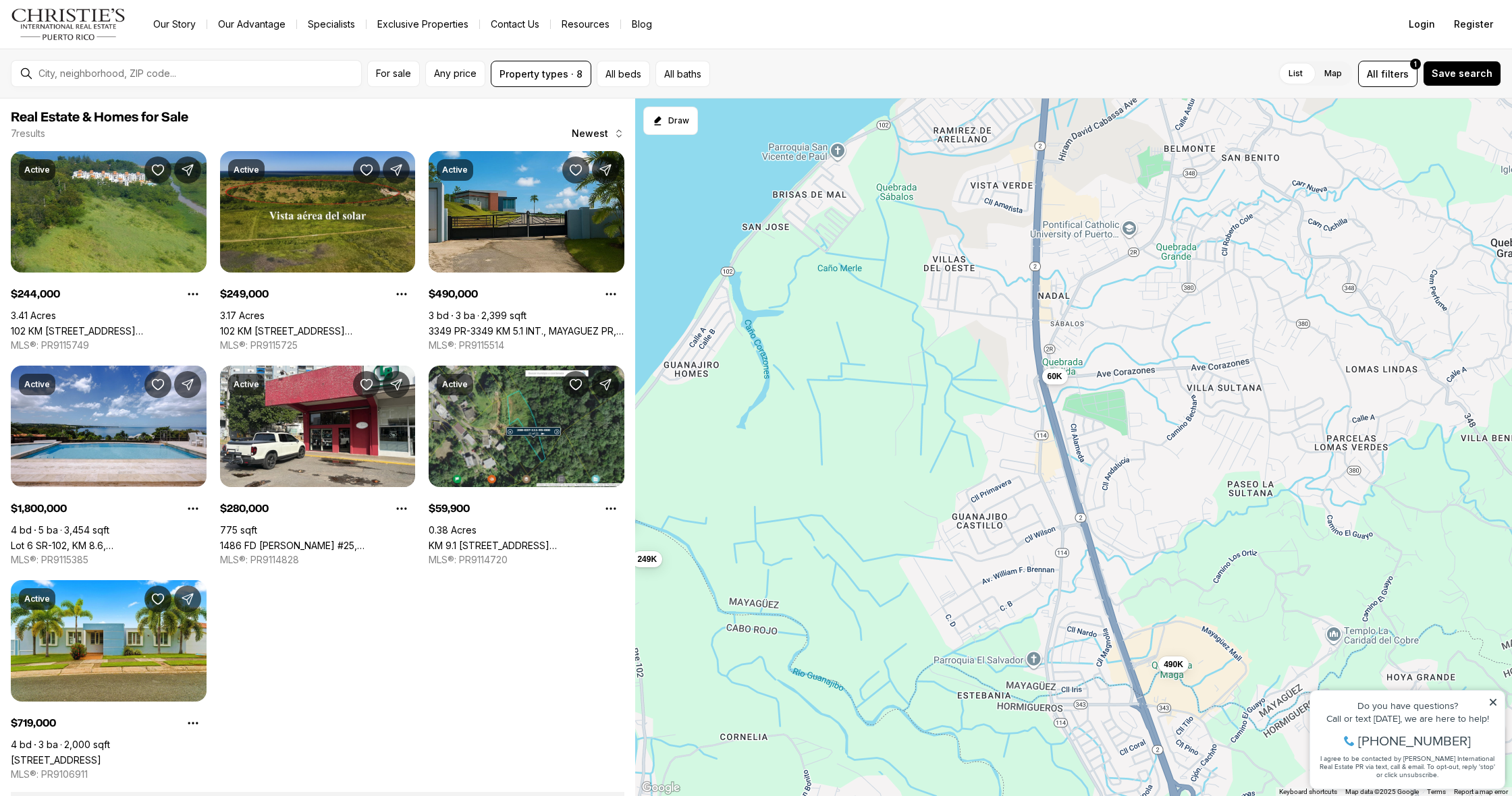
drag, startPoint x: 1069, startPoint y: 549, endPoint x: 972, endPoint y: 657, distance: 145.2
click at [972, 655] on div "490K 719K 244K 249K 1.8M 280K 60K" at bounding box center [1073, 448] width 877 height 698
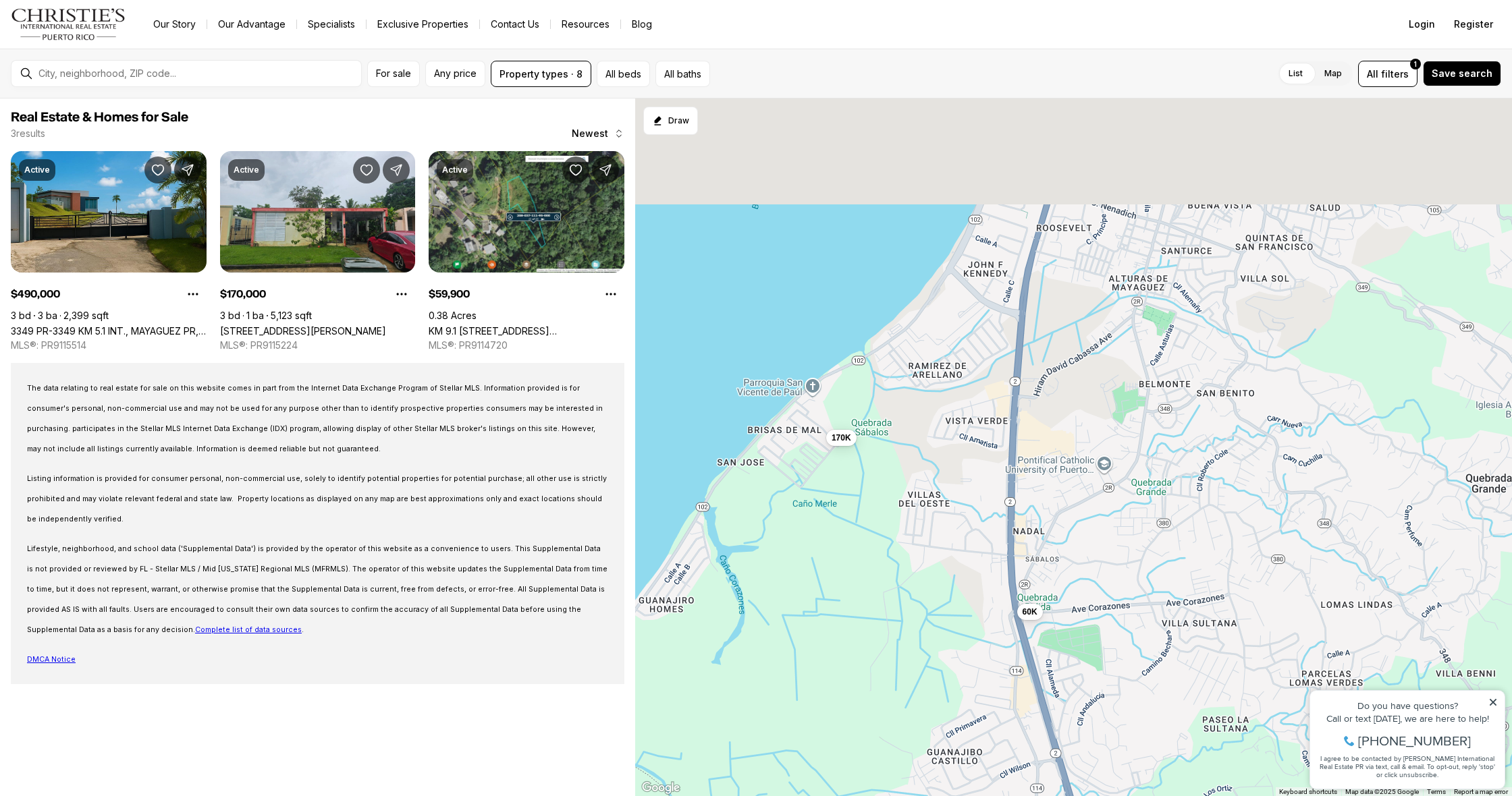
drag, startPoint x: 926, startPoint y: 740, endPoint x: 905, endPoint y: 795, distance: 58.9
click at [905, 795] on div "490K 60K 170K" at bounding box center [1073, 448] width 877 height 698
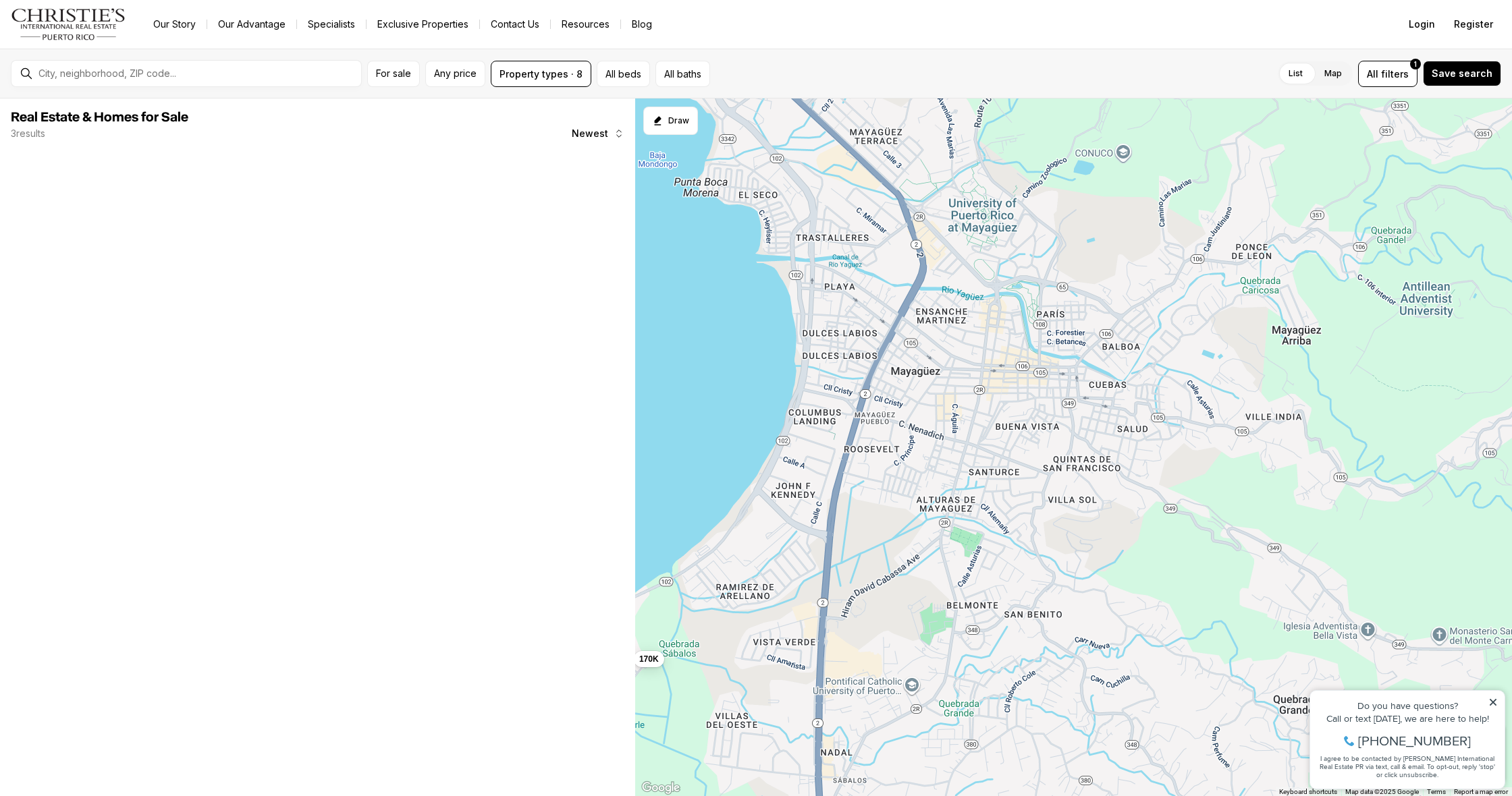
drag, startPoint x: 1125, startPoint y: 508, endPoint x: 952, endPoint y: 676, distance: 241.1
click at [952, 676] on div "60K 170K" at bounding box center [1073, 448] width 877 height 698
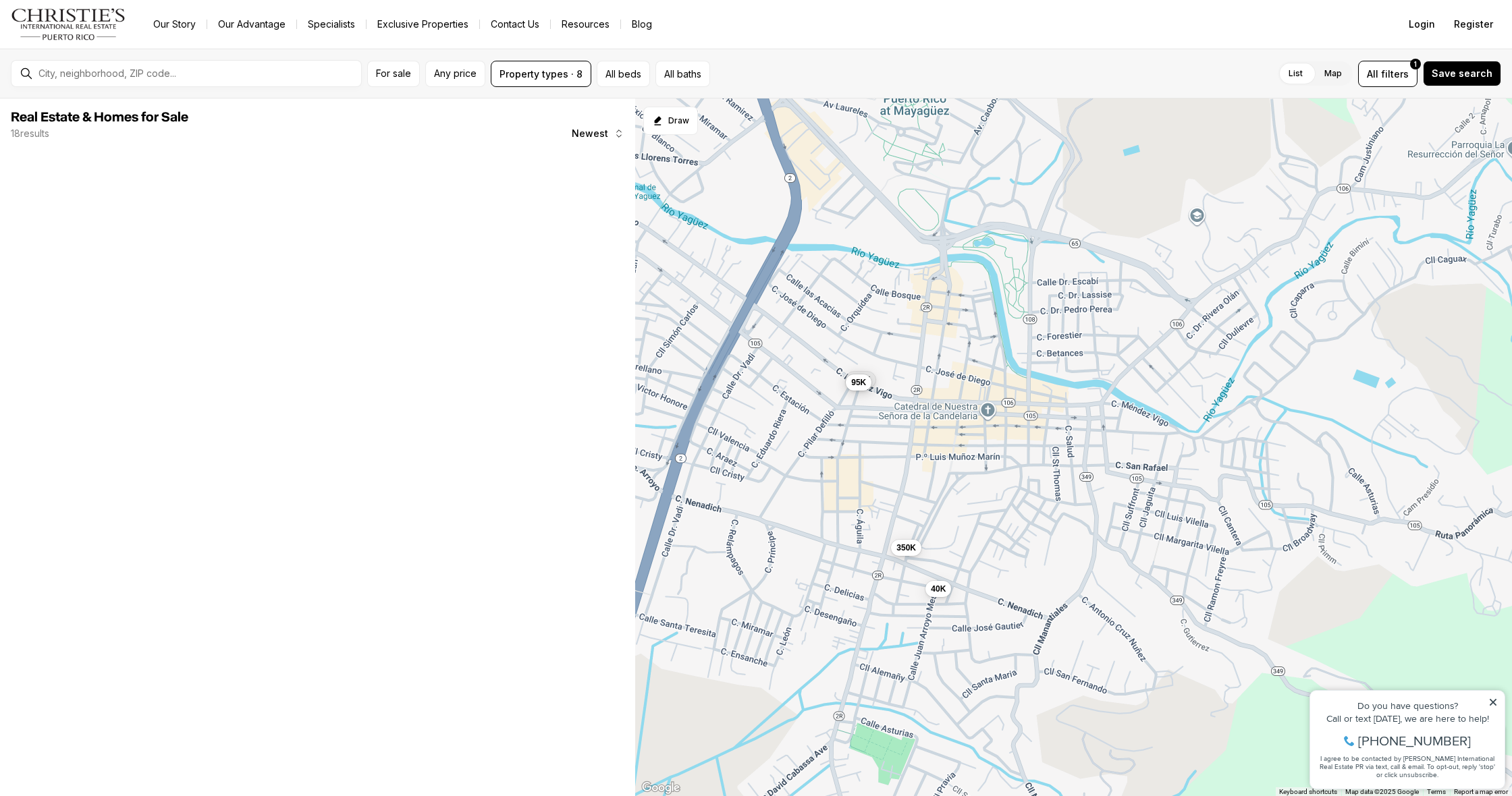
click at [907, 556] on div "350K" at bounding box center [906, 547] width 31 height 16
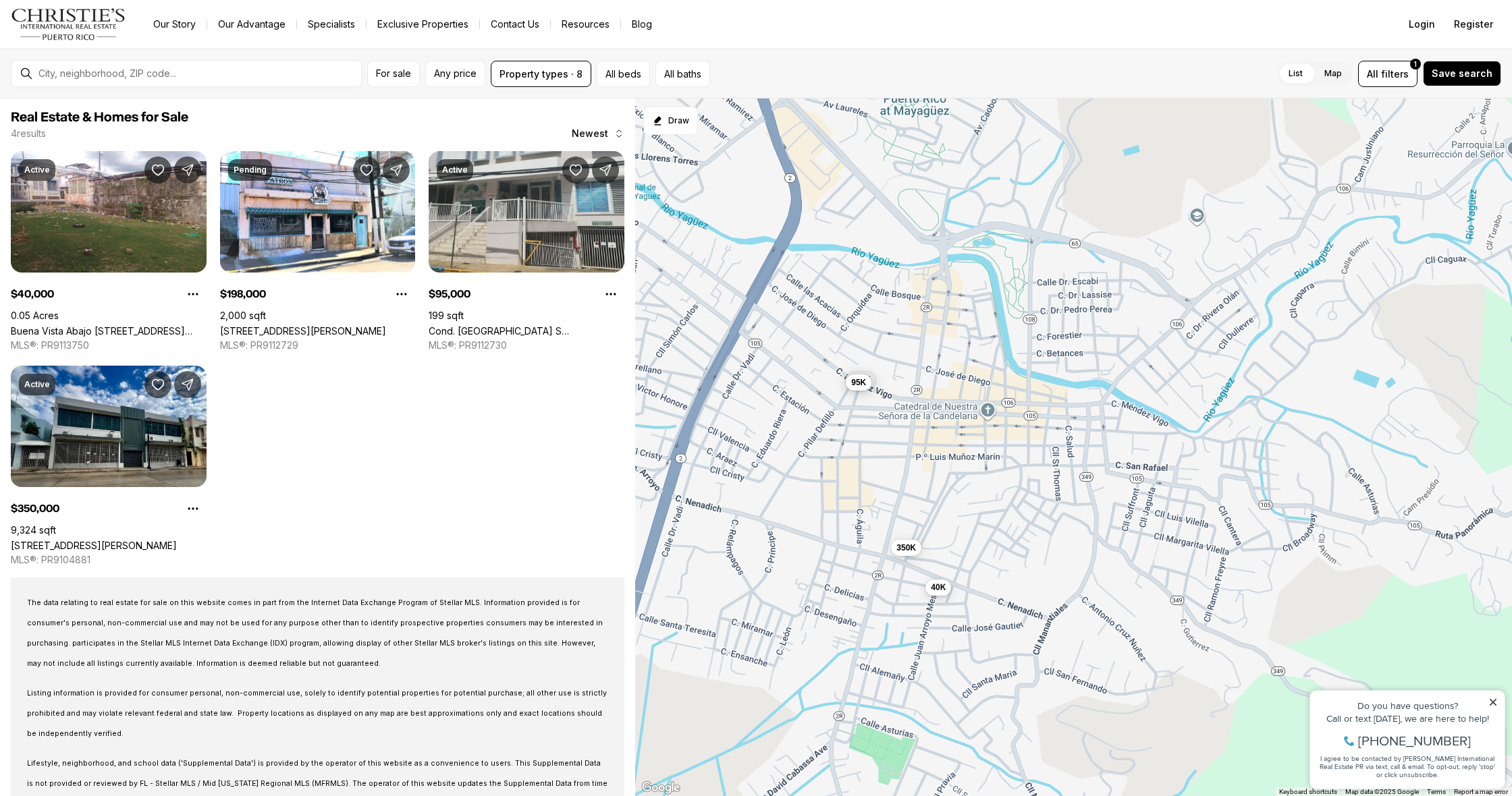
click at [939, 593] on button "40K" at bounding box center [939, 587] width 26 height 16
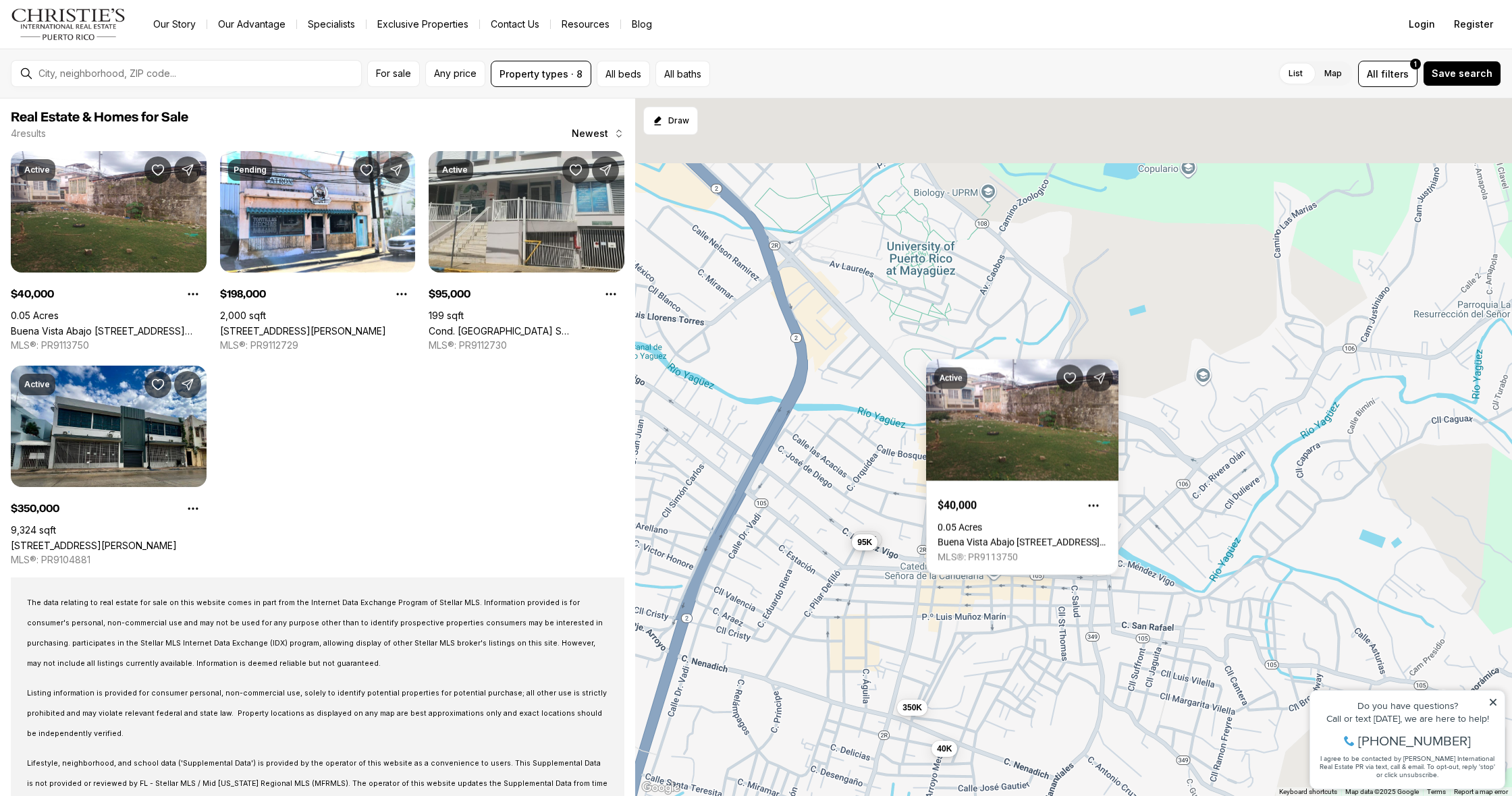
drag, startPoint x: 825, startPoint y: 538, endPoint x: 831, endPoint y: 717, distance: 179.1
click at [831, 717] on div "40K 198K 95K 350K" at bounding box center [1073, 448] width 877 height 698
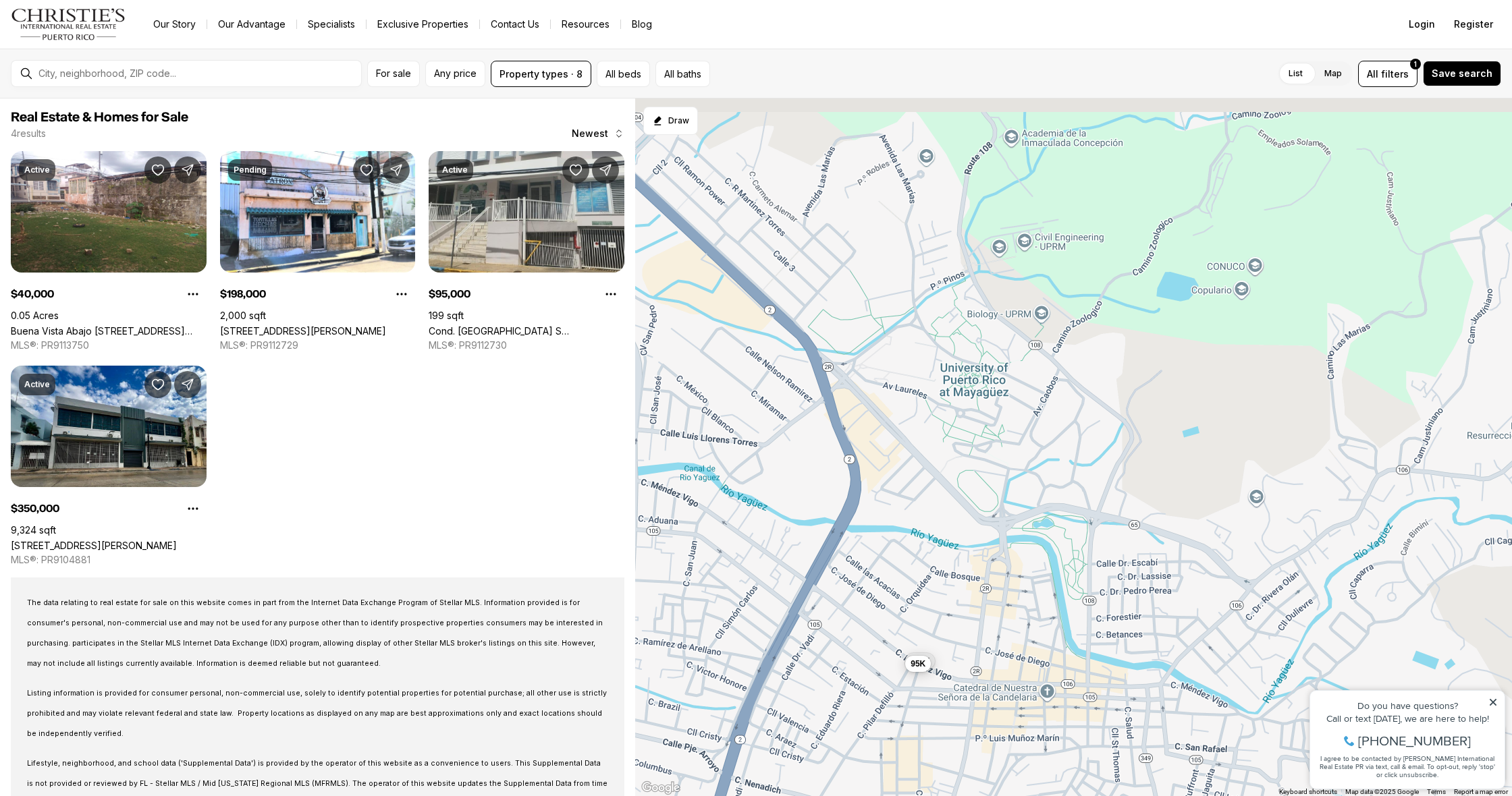
drag, startPoint x: 806, startPoint y: 514, endPoint x: 859, endPoint y: 622, distance: 120.3
click at [859, 622] on div "40K 198K 95K 350K" at bounding box center [1073, 448] width 877 height 698
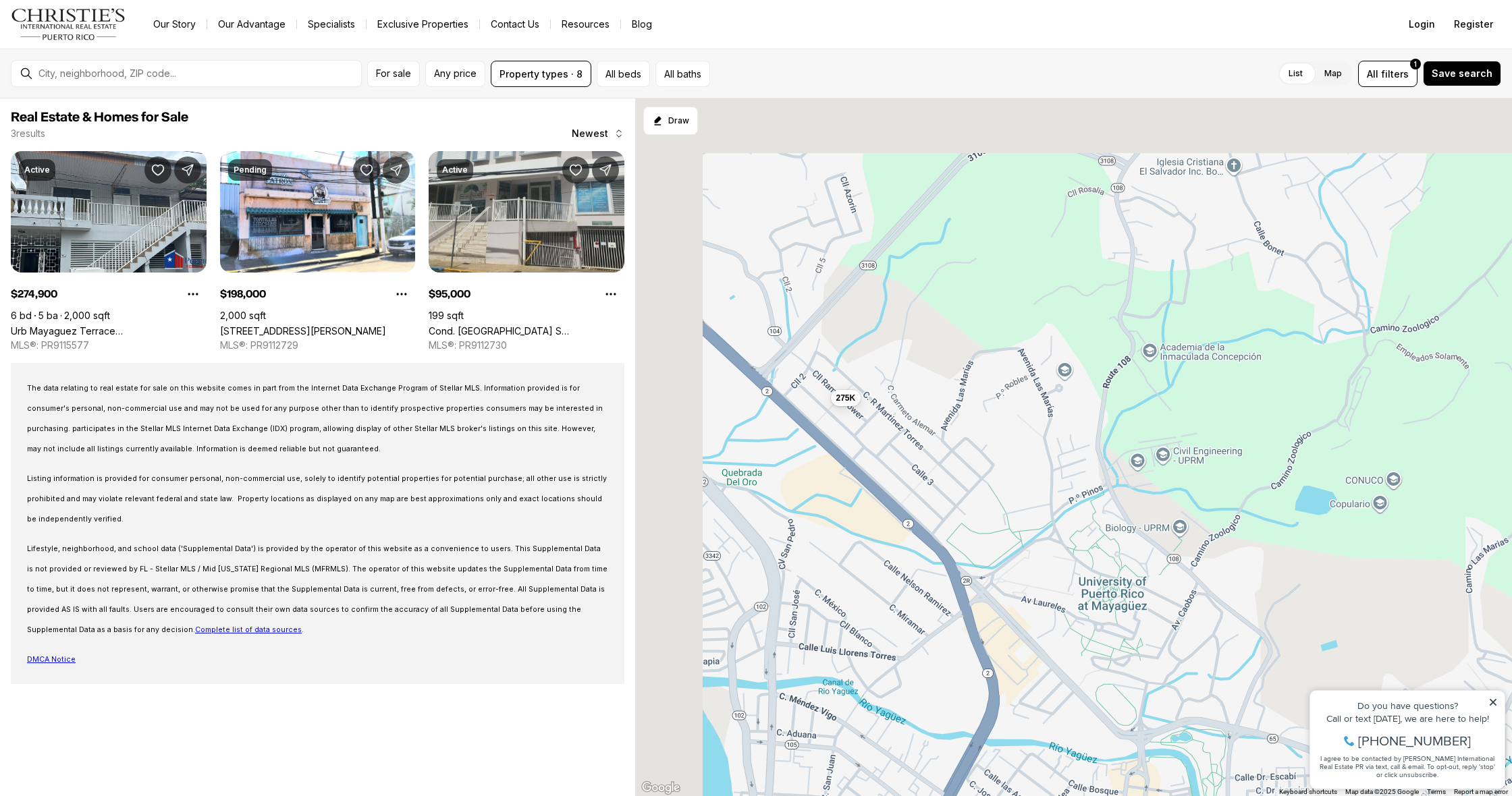
drag, startPoint x: 779, startPoint y: 577, endPoint x: 929, endPoint y: 795, distance: 264.6
click at [929, 795] on div "198K 95K 275K" at bounding box center [1073, 448] width 877 height 698
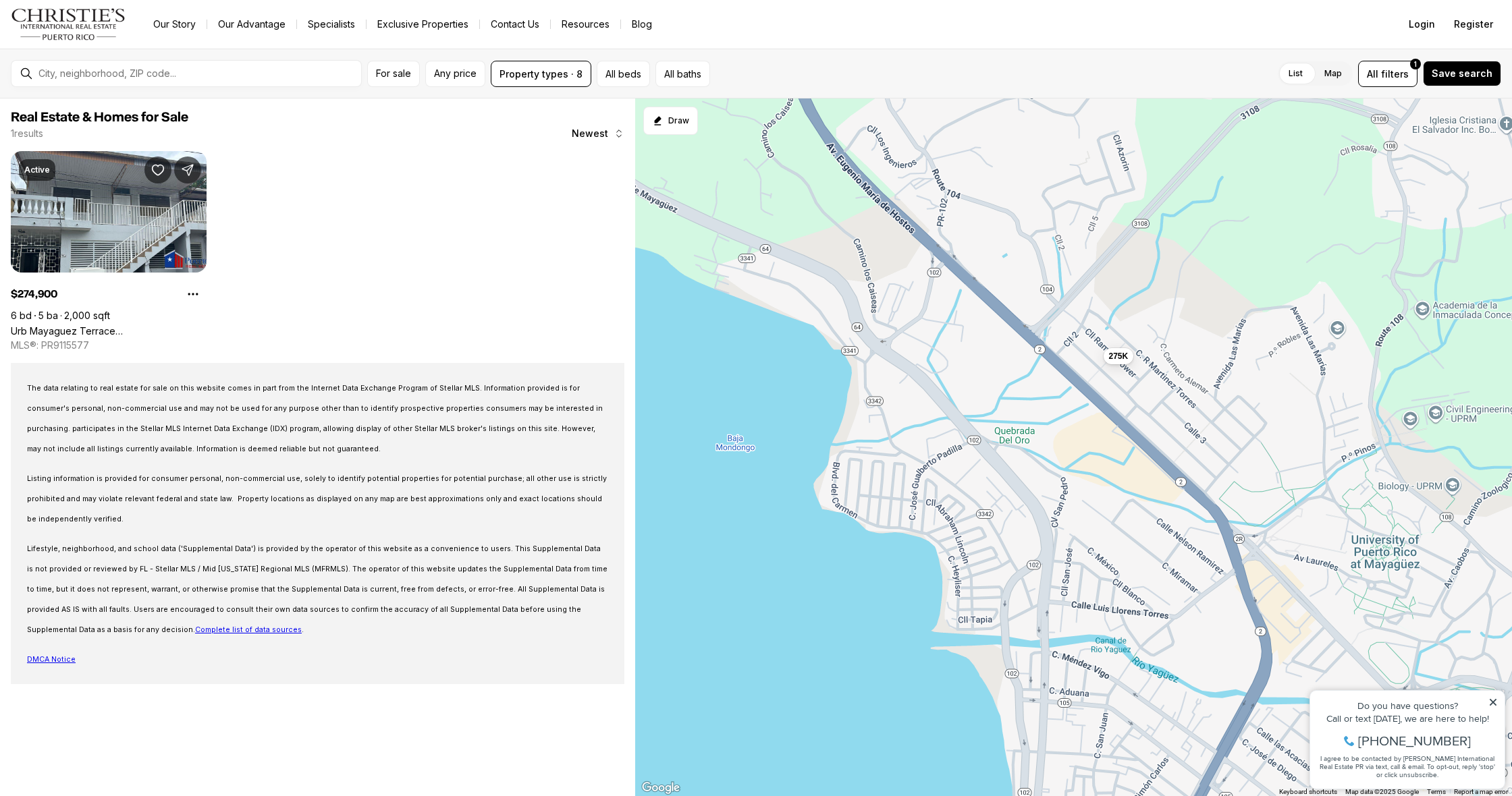
drag, startPoint x: 861, startPoint y: 642, endPoint x: 1061, endPoint y: 615, distance: 201.8
click at [1061, 615] on div "275K" at bounding box center [1073, 448] width 877 height 698
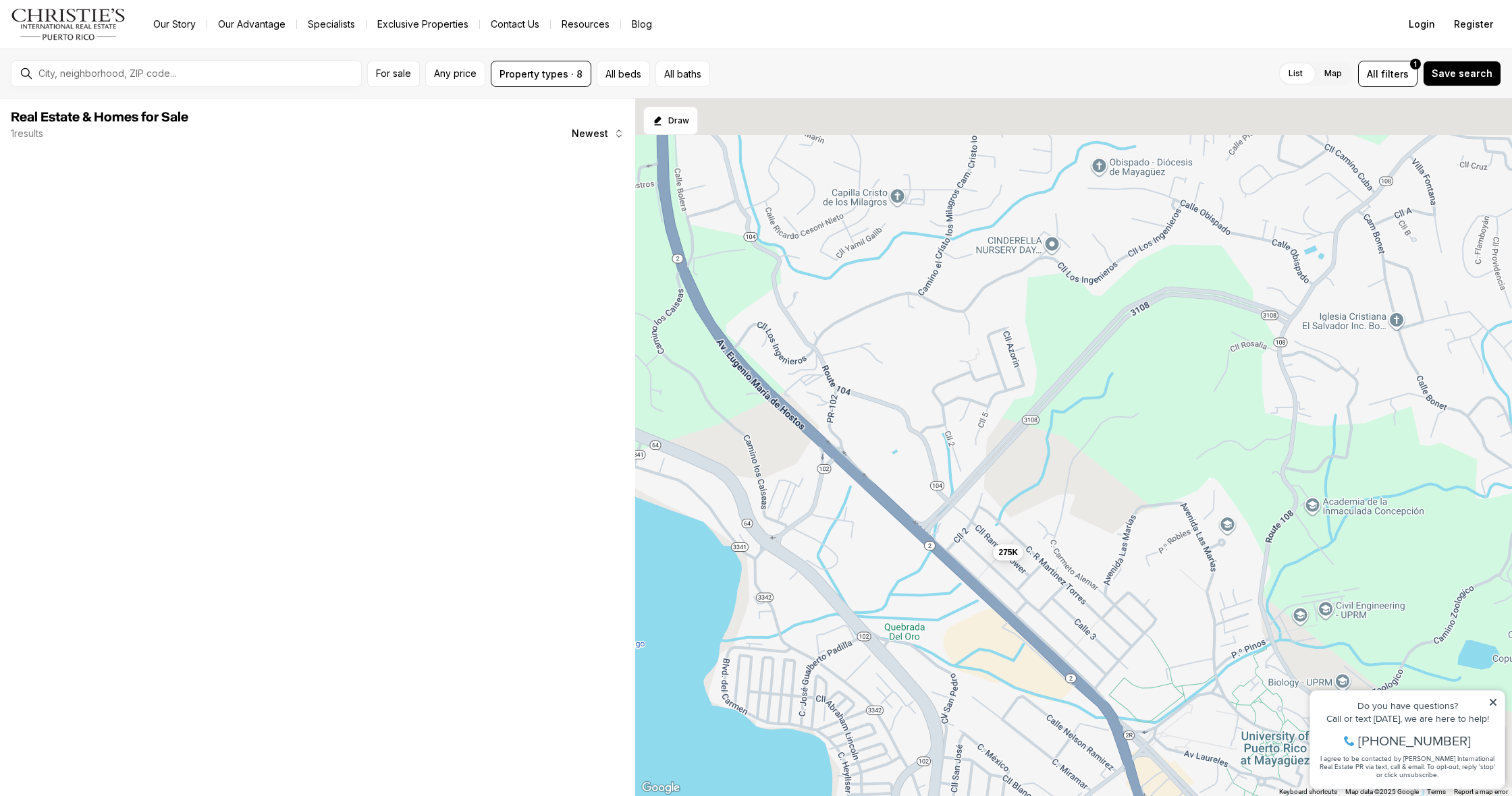
drag, startPoint x: 1107, startPoint y: 524, endPoint x: 965, endPoint y: 795, distance: 305.9
click at [965, 795] on div "275K" at bounding box center [1073, 448] width 877 height 698
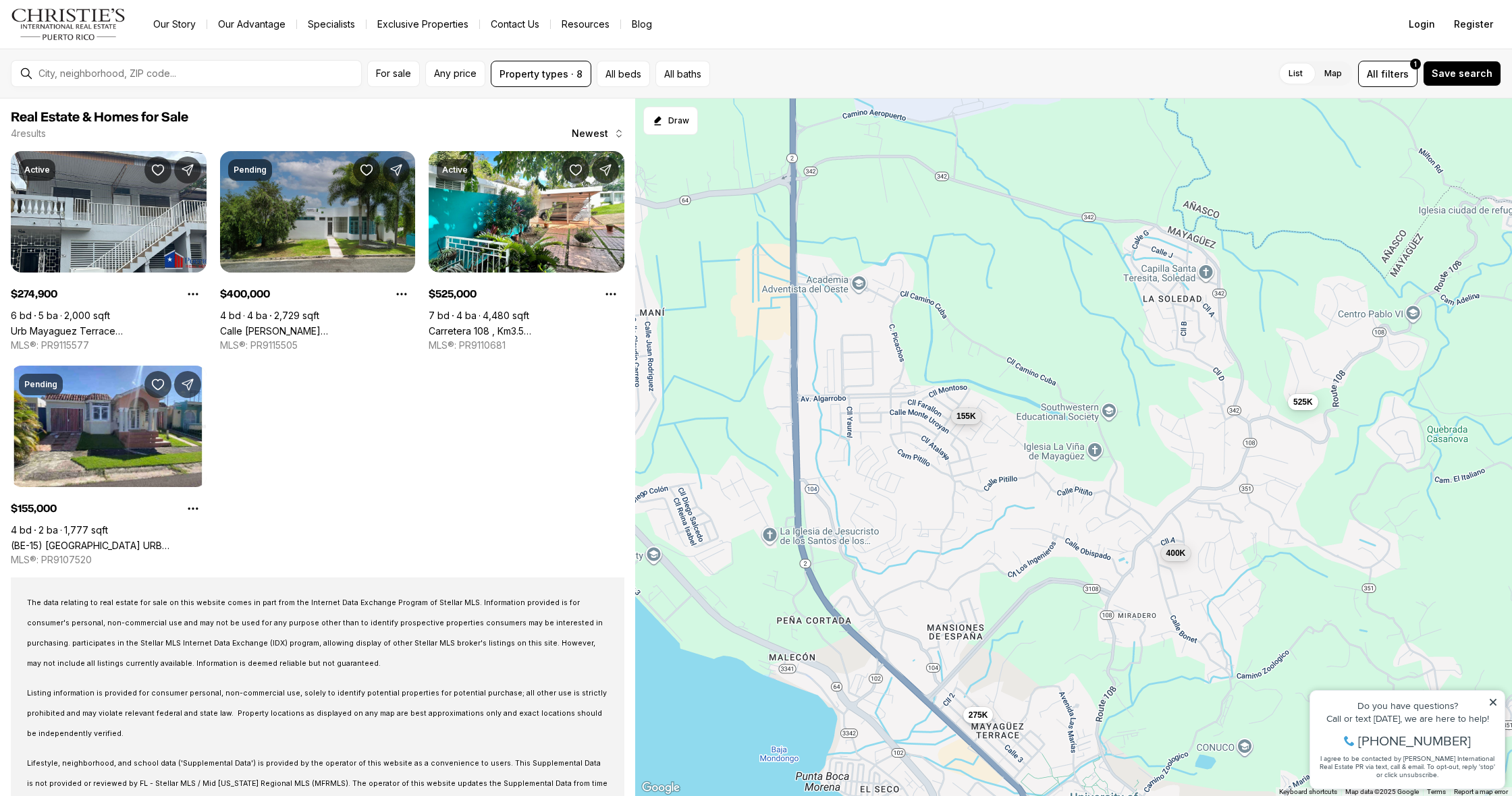
click at [962, 414] on span "155K" at bounding box center [966, 416] width 20 height 11
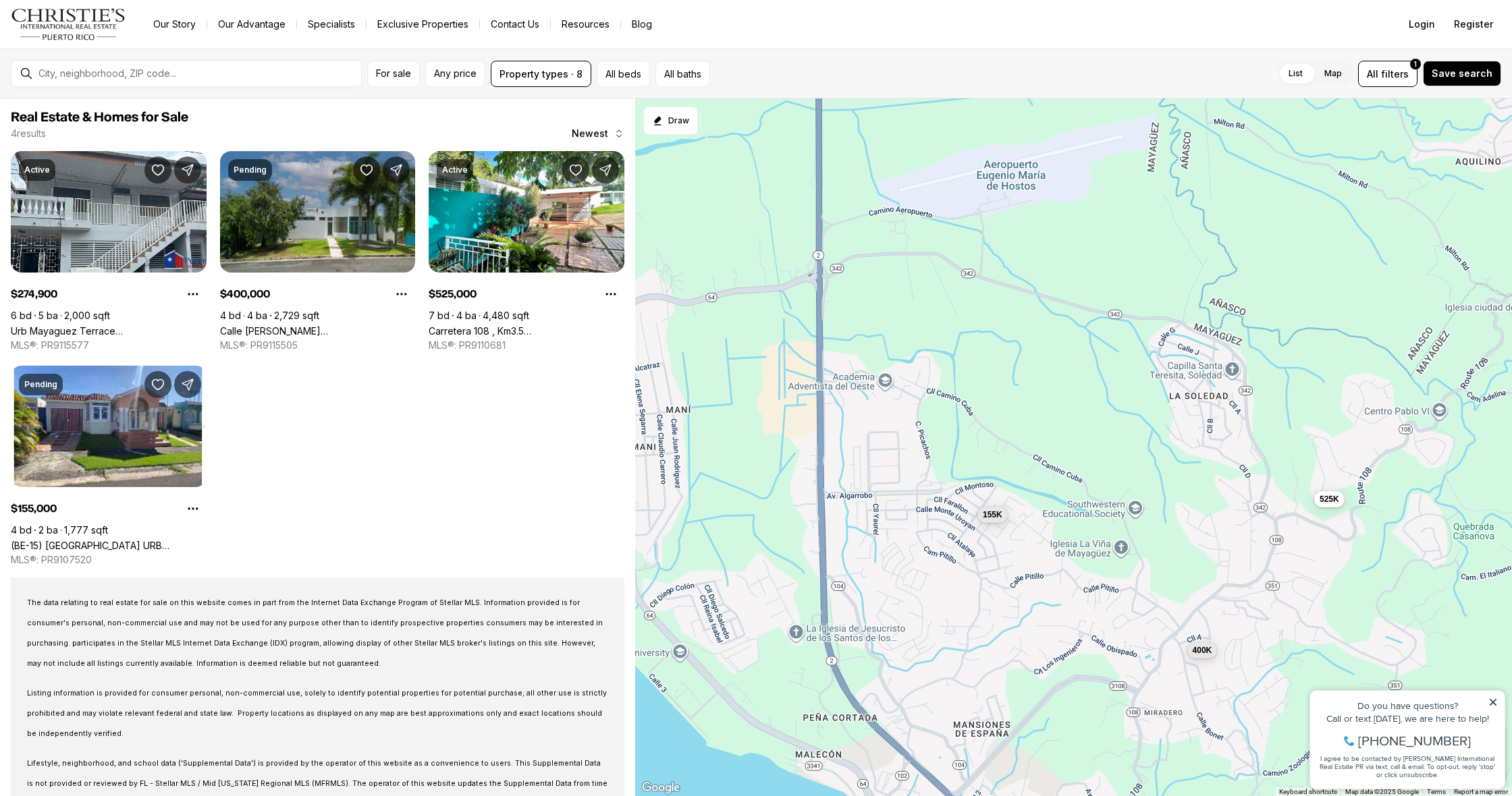
drag, startPoint x: 871, startPoint y: 475, endPoint x: 905, endPoint y: 513, distance: 51.0
click at [905, 513] on div "275K 400K 525K 155K" at bounding box center [1073, 448] width 877 height 698
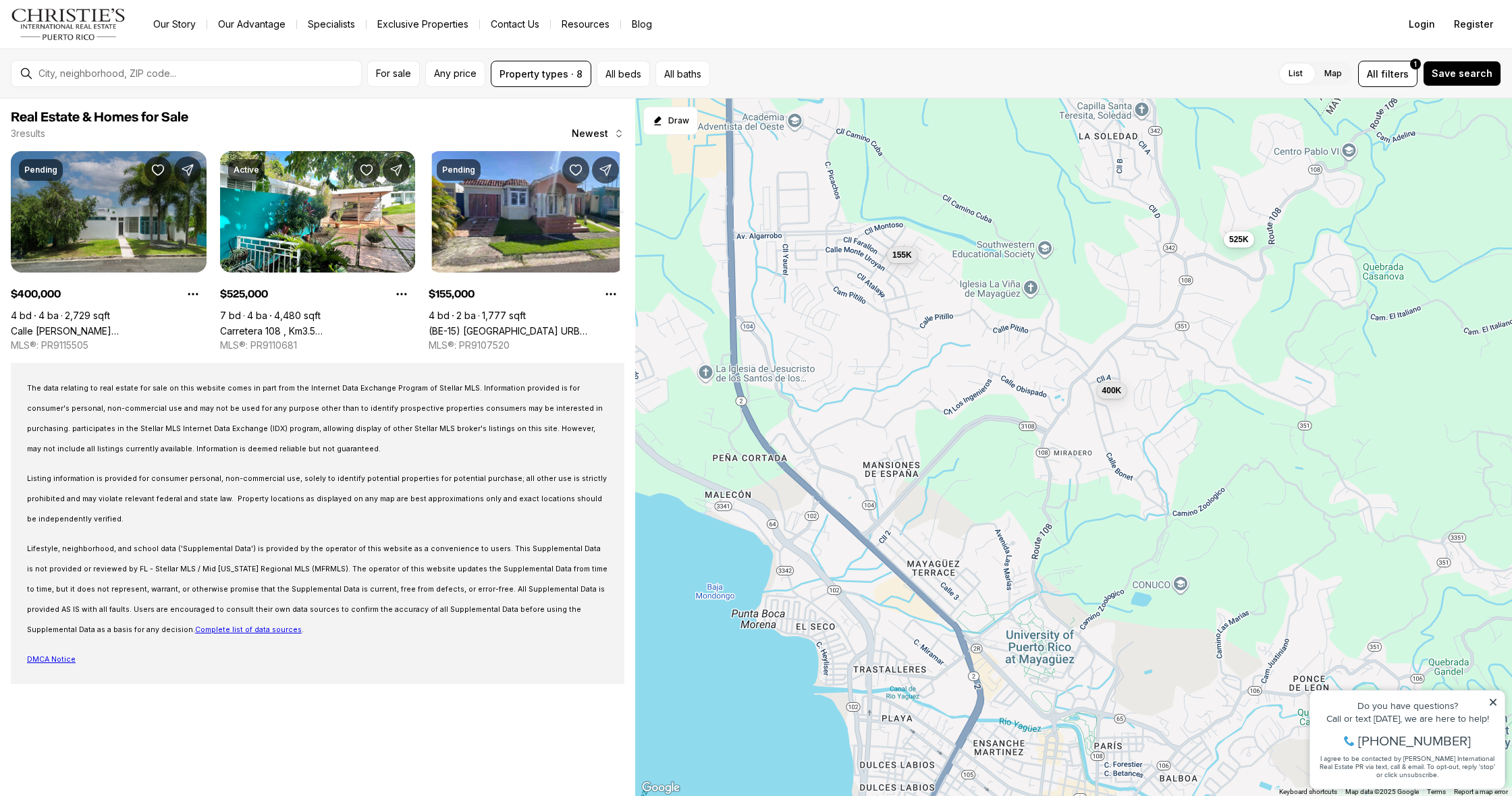
drag, startPoint x: 893, startPoint y: 506, endPoint x: 804, endPoint y: 250, distance: 271.0
click at [804, 250] on div "400K 525K 155K" at bounding box center [1073, 448] width 877 height 698
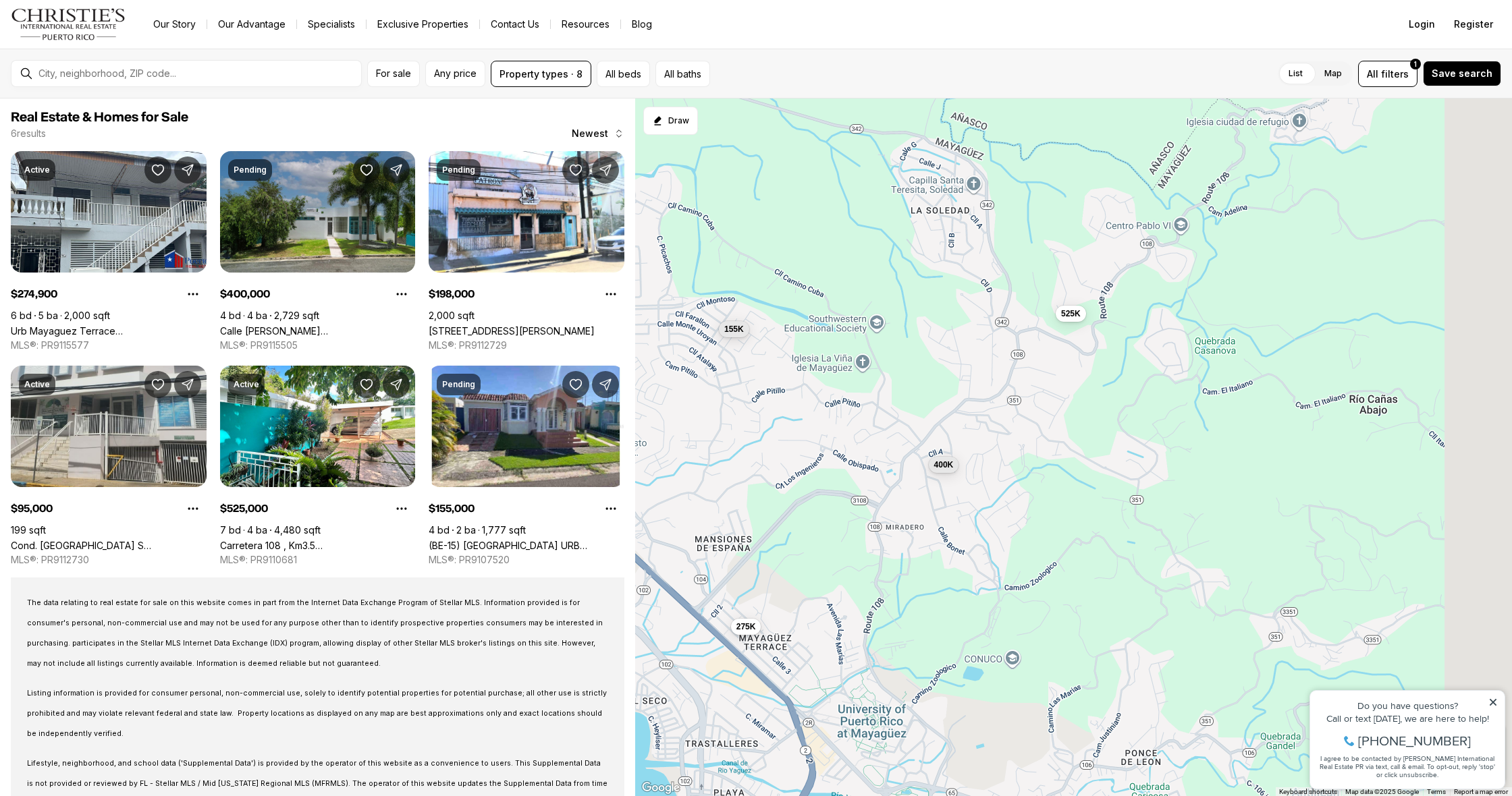
drag, startPoint x: 1099, startPoint y: 427, endPoint x: 906, endPoint y: 513, distance: 211.3
click at [906, 513] on div "400K 525K 155K 275K 198K 95K" at bounding box center [1073, 448] width 877 height 698
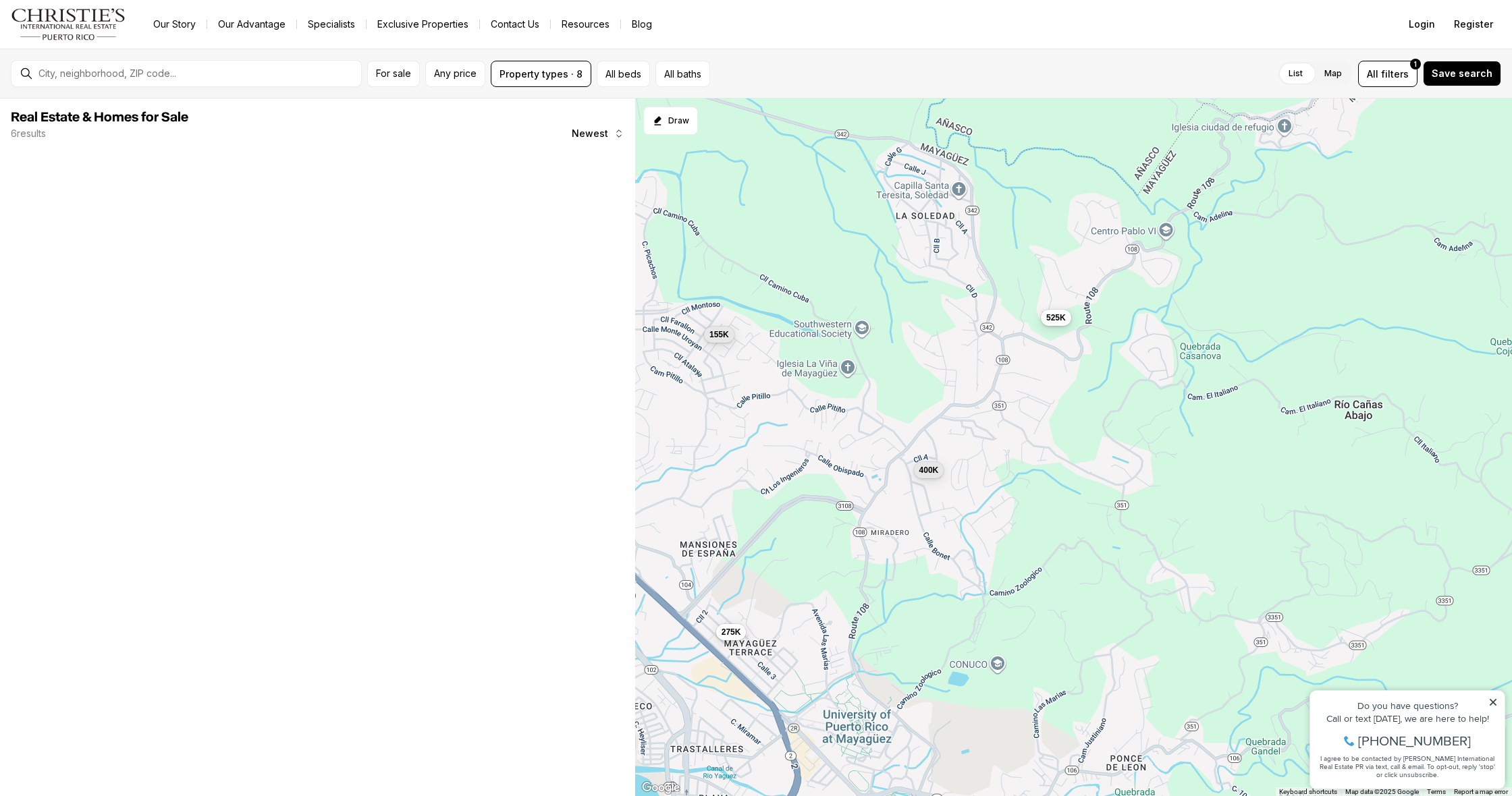
click at [1058, 316] on span "525K" at bounding box center [1056, 318] width 20 height 11
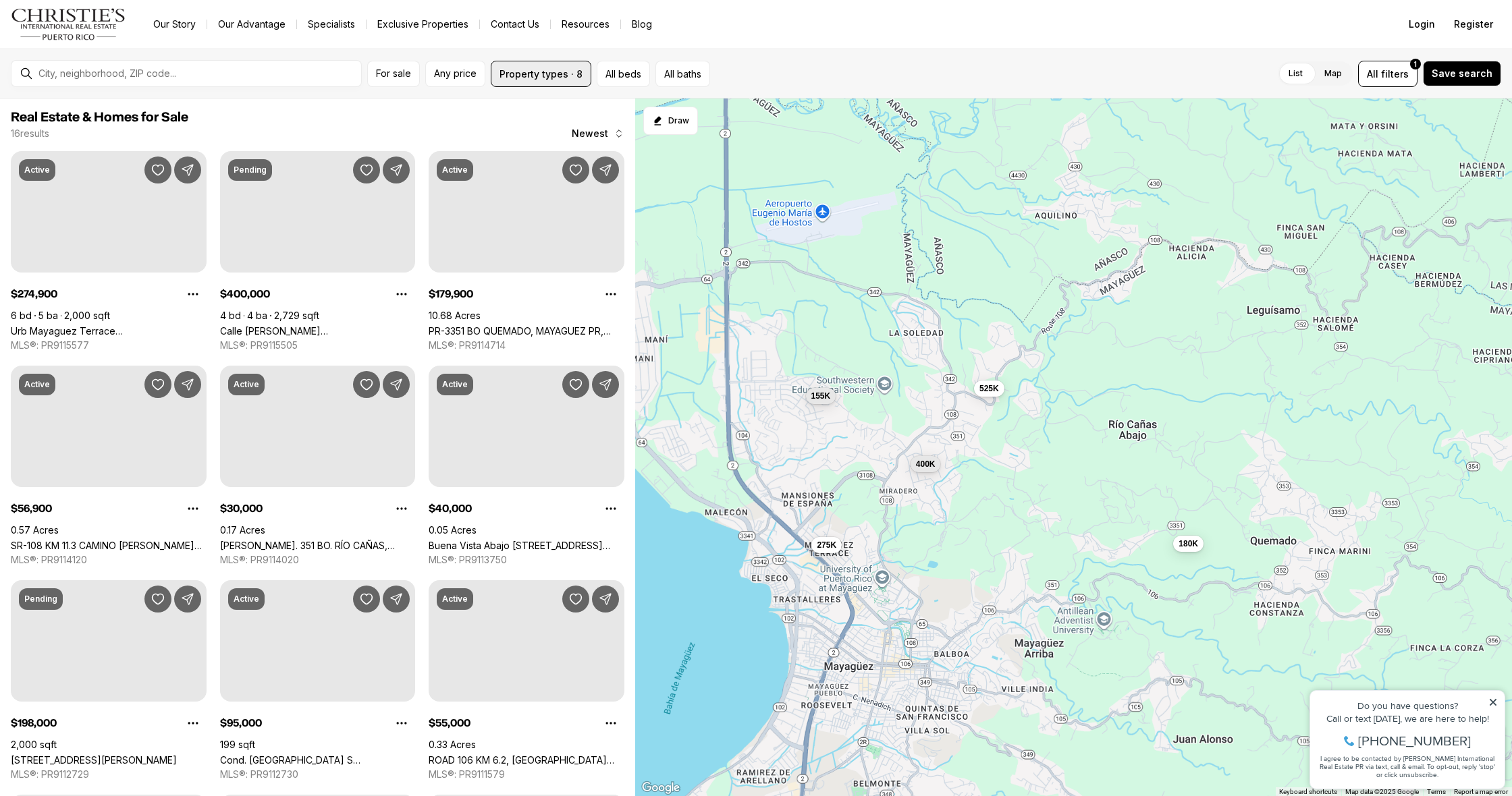
click at [550, 70] on button "Property types · 8" at bounding box center [541, 73] width 101 height 26
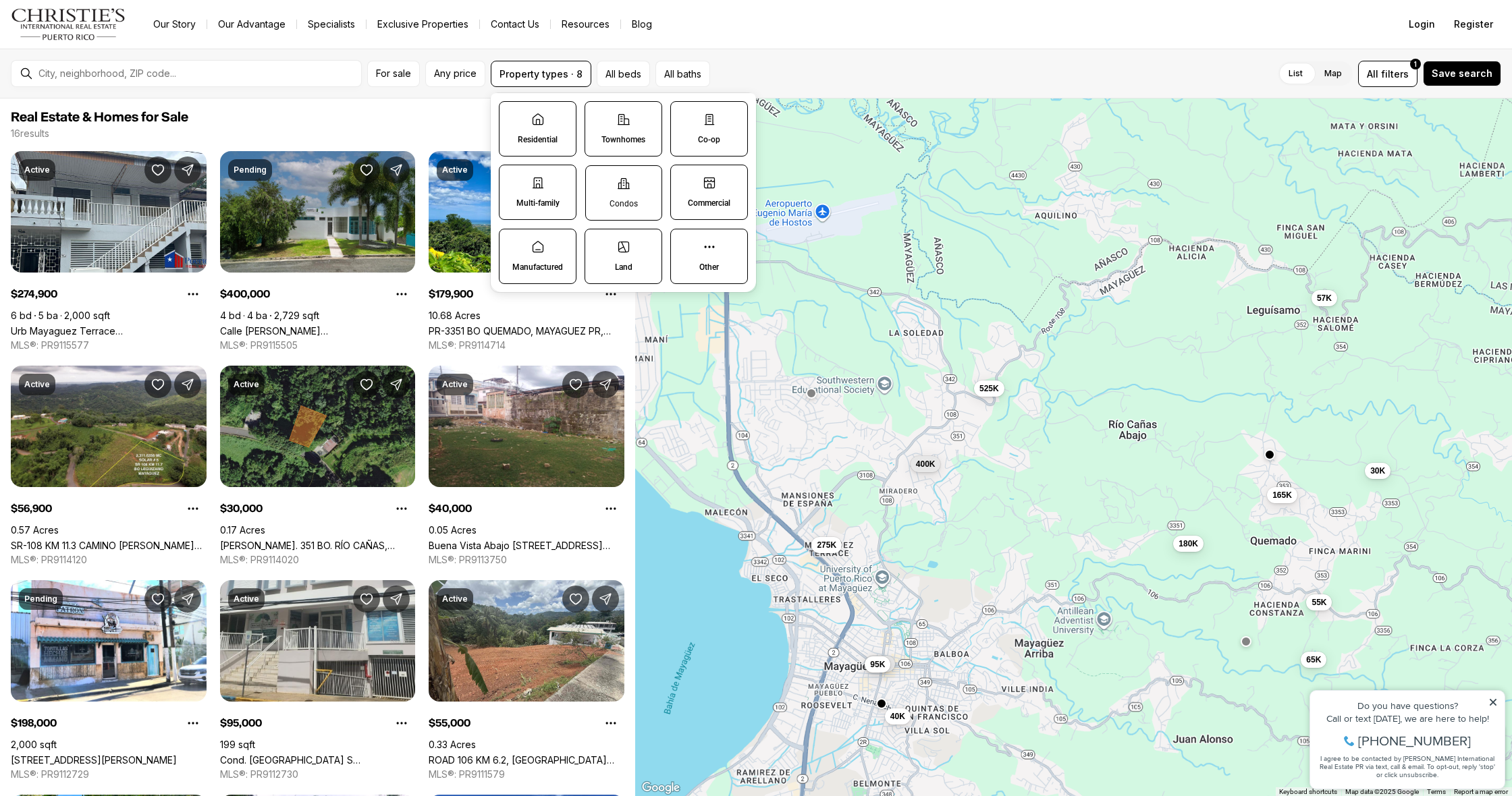
click at [617, 187] on icon at bounding box center [624, 183] width 14 height 14
click at [599, 179] on button "Condos" at bounding box center [592, 173] width 14 height 14
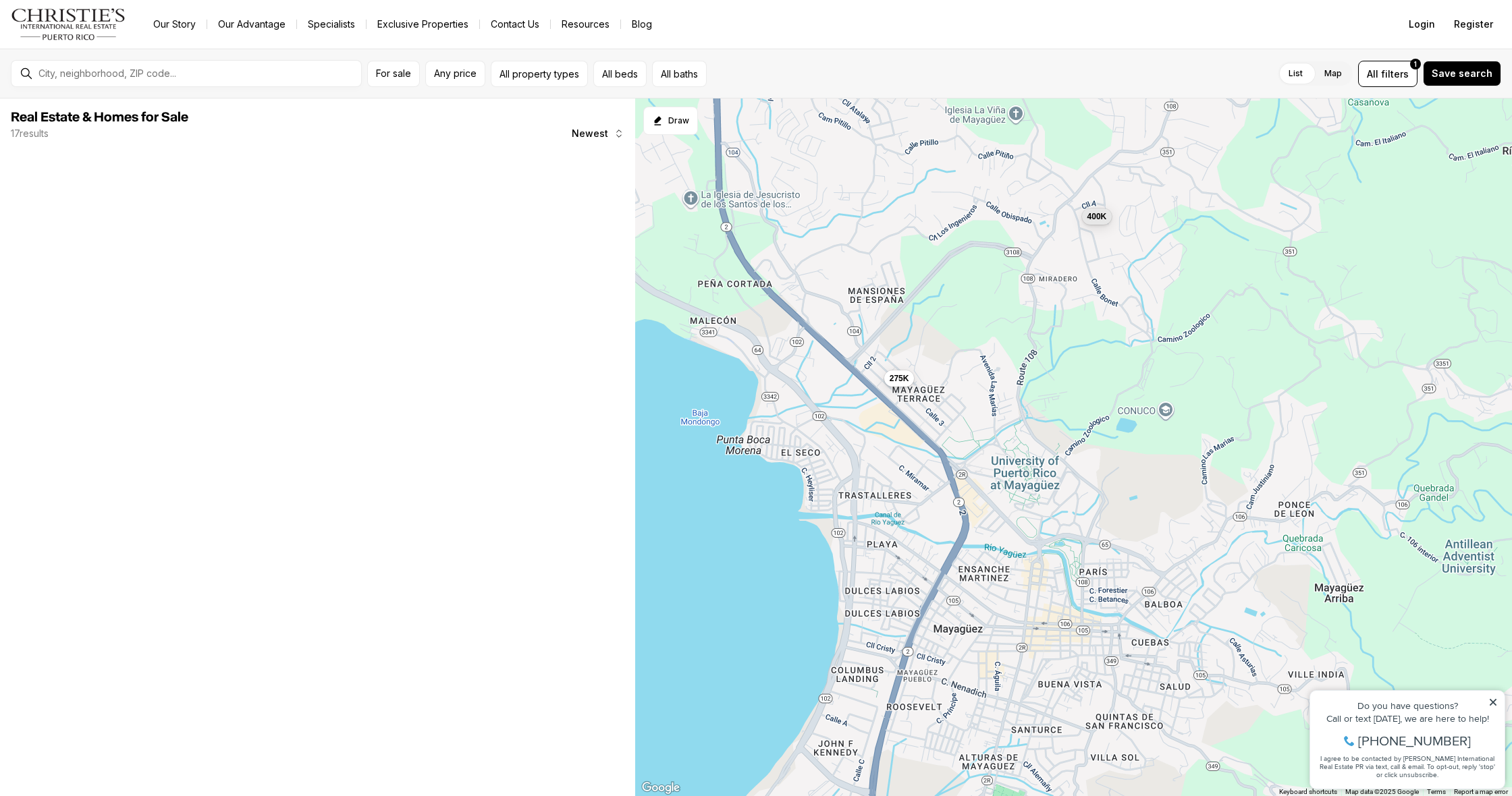
drag, startPoint x: 859, startPoint y: 421, endPoint x: 1055, endPoint y: 107, distance: 370.2
click at [1055, 107] on div "400K 525K 275K 180K 155K" at bounding box center [1073, 448] width 877 height 698
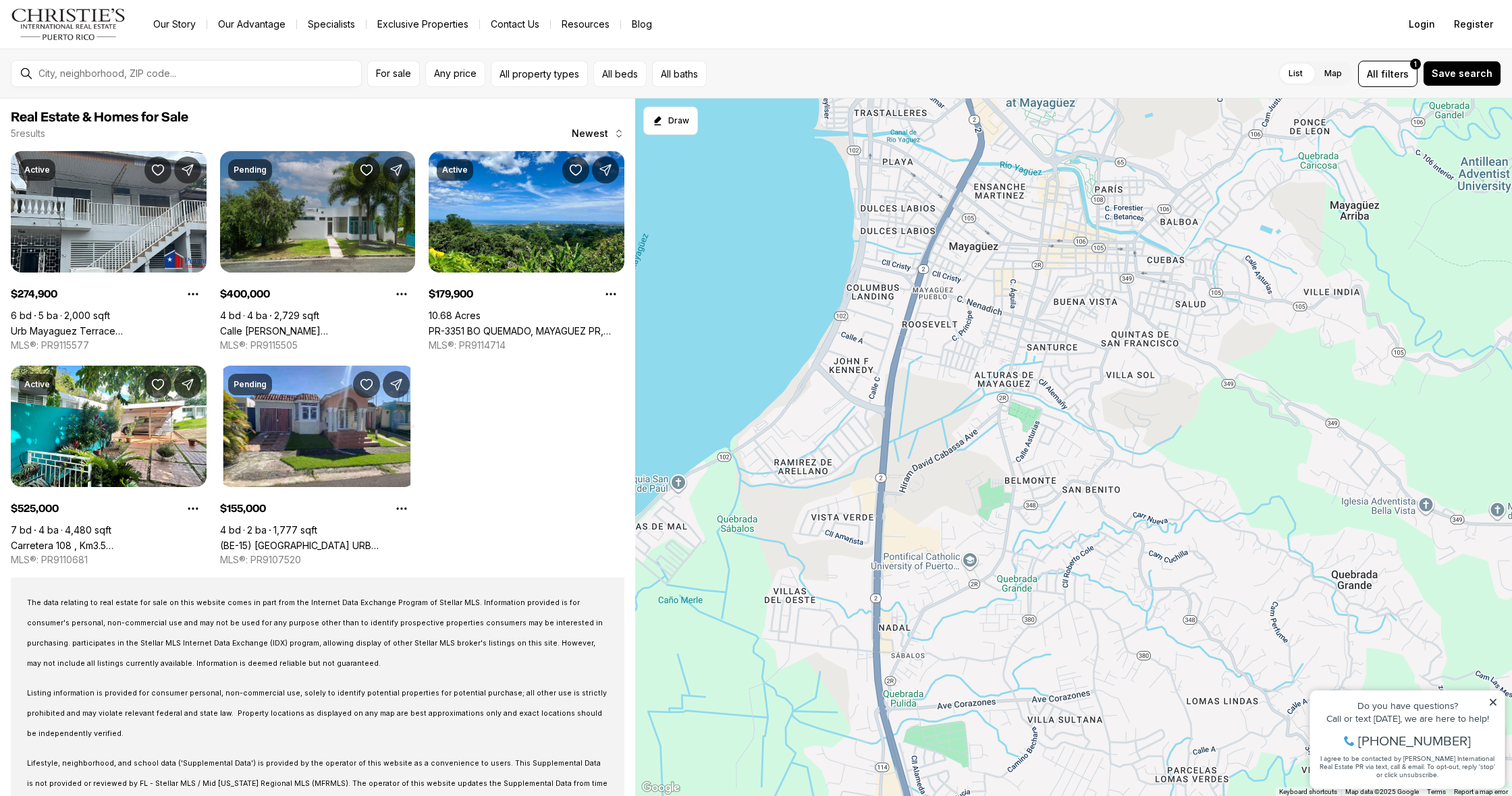
drag, startPoint x: 933, startPoint y: 388, endPoint x: 901, endPoint y: 71, distance: 318.6
click at [901, 71] on div "For sale Any price All property types All beds All baths List Map List Map All …" at bounding box center [756, 422] width 1512 height 748
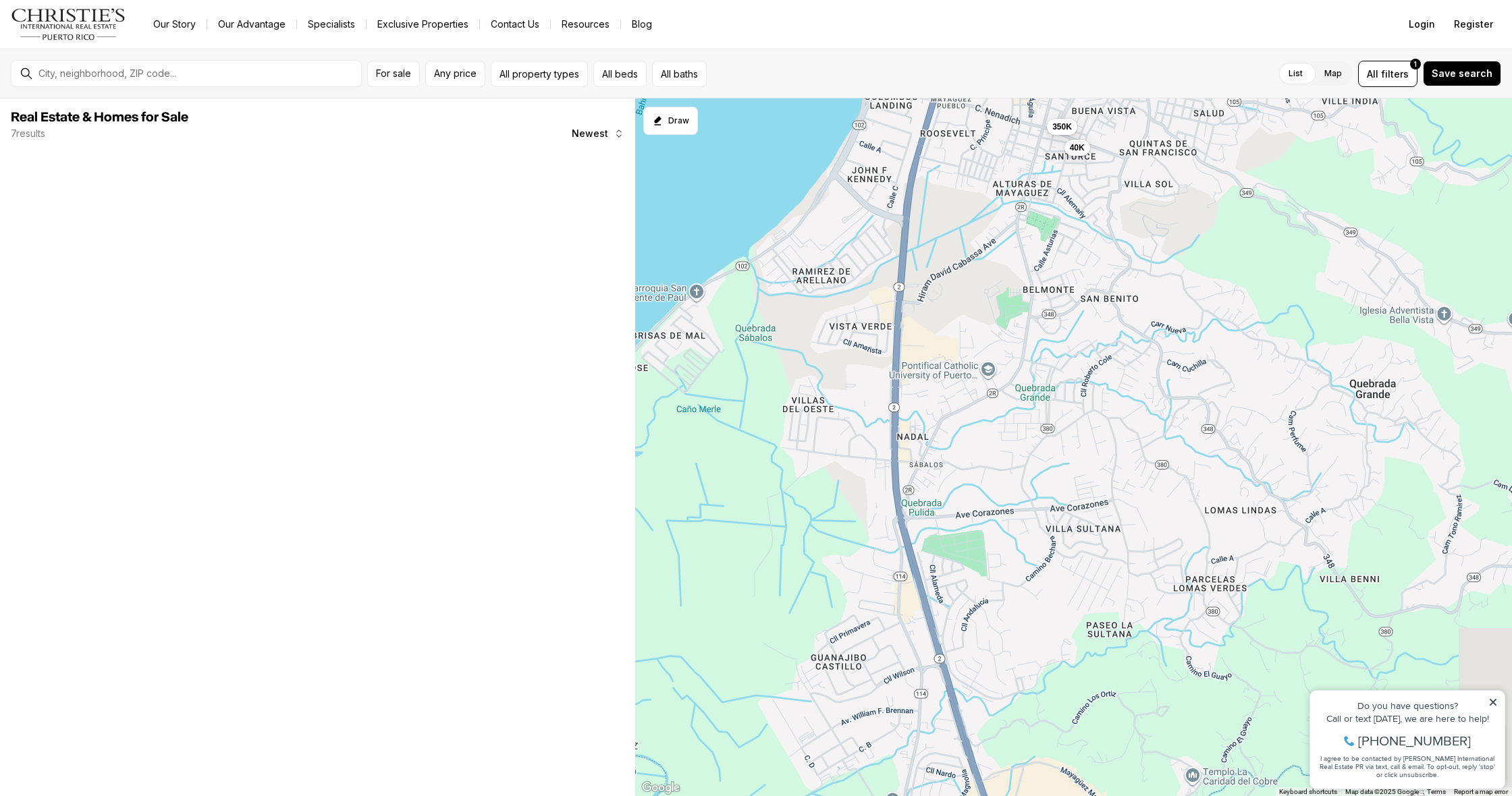
drag, startPoint x: 894, startPoint y: 482, endPoint x: 914, endPoint y: 284, distance: 199.0
click at [914, 285] on div "120K 40K 198K 95K 350K" at bounding box center [1073, 448] width 877 height 698
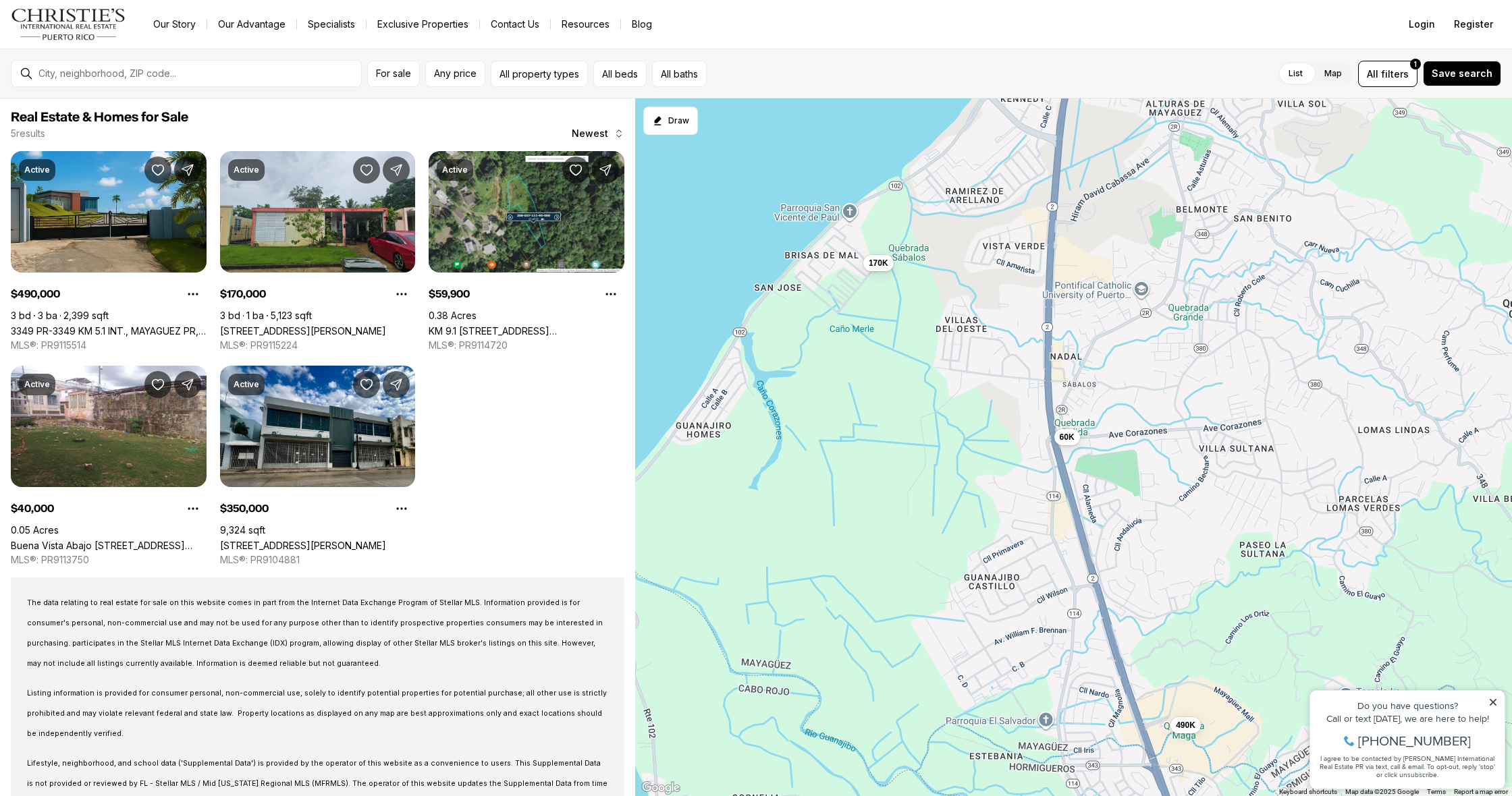
drag, startPoint x: 787, startPoint y: 418, endPoint x: 943, endPoint y: 339, distance: 174.9
click at [943, 339] on div "40K 350K 170K 60K 490K" at bounding box center [1073, 448] width 877 height 698
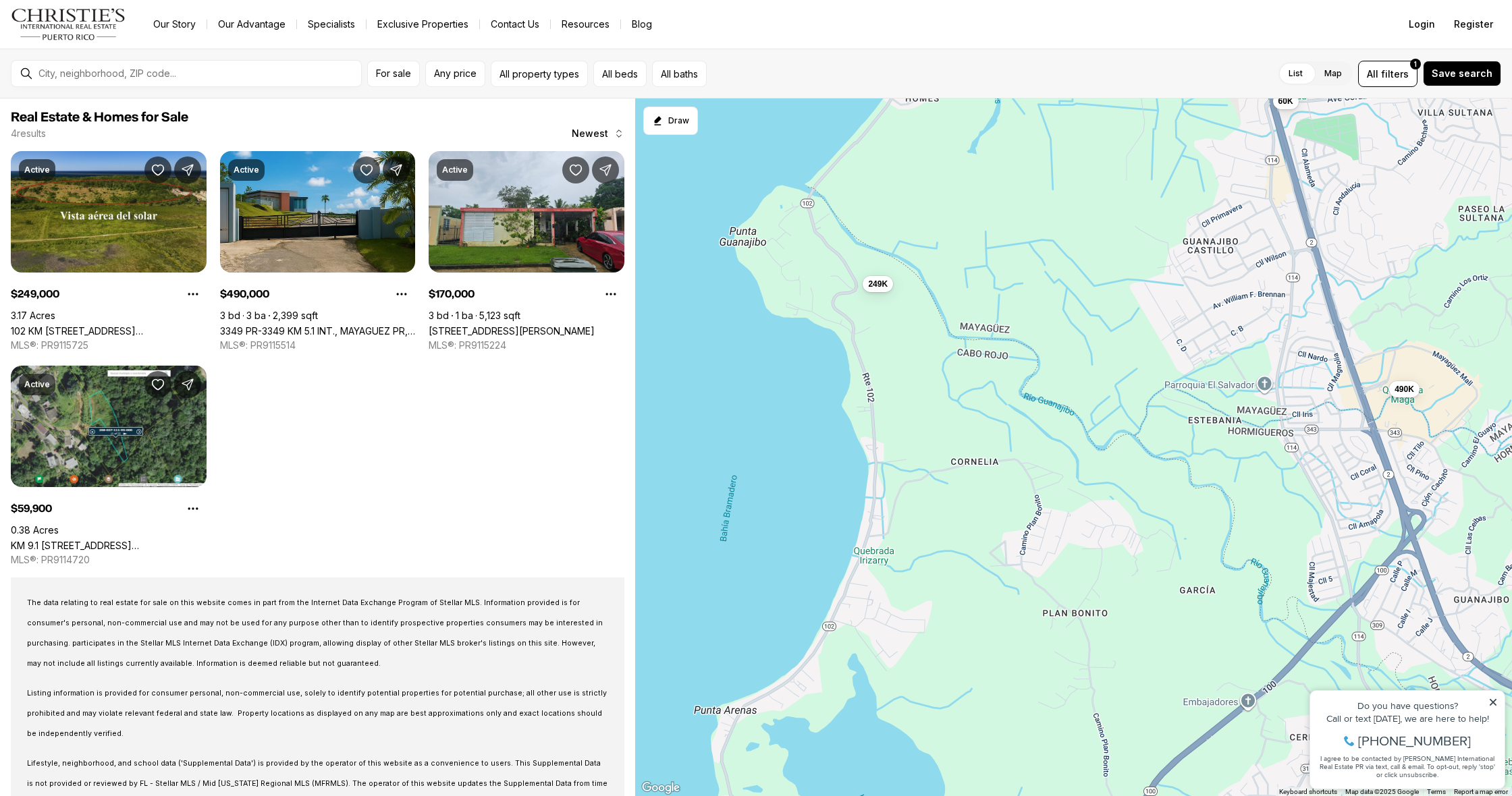
drag, startPoint x: 808, startPoint y: 484, endPoint x: 1029, endPoint y: 150, distance: 400.5
click at [1031, 143] on div "170K 60K 490K 249K" at bounding box center [1073, 448] width 877 height 698
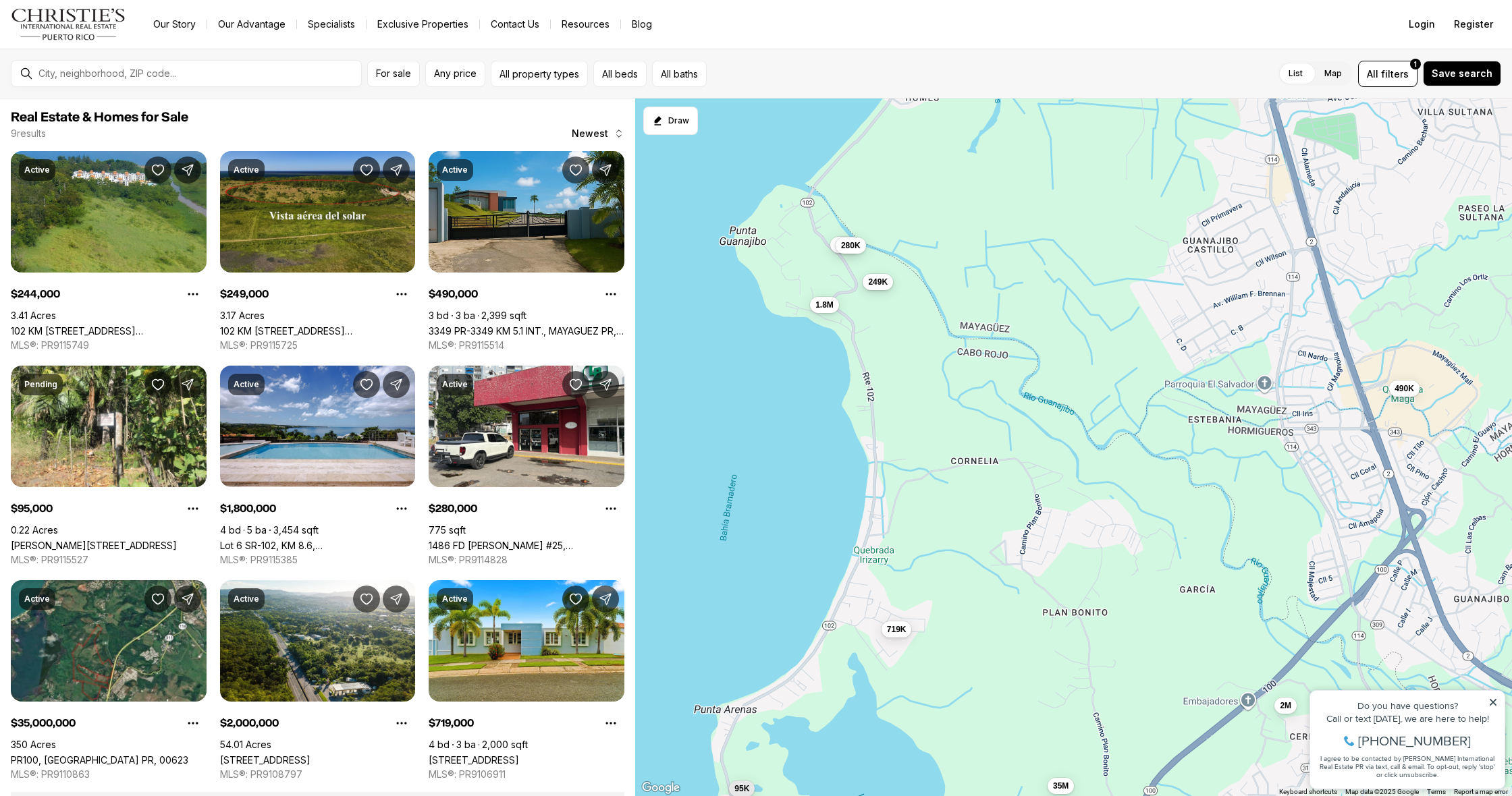
click at [872, 281] on span "249K" at bounding box center [878, 281] width 20 height 11
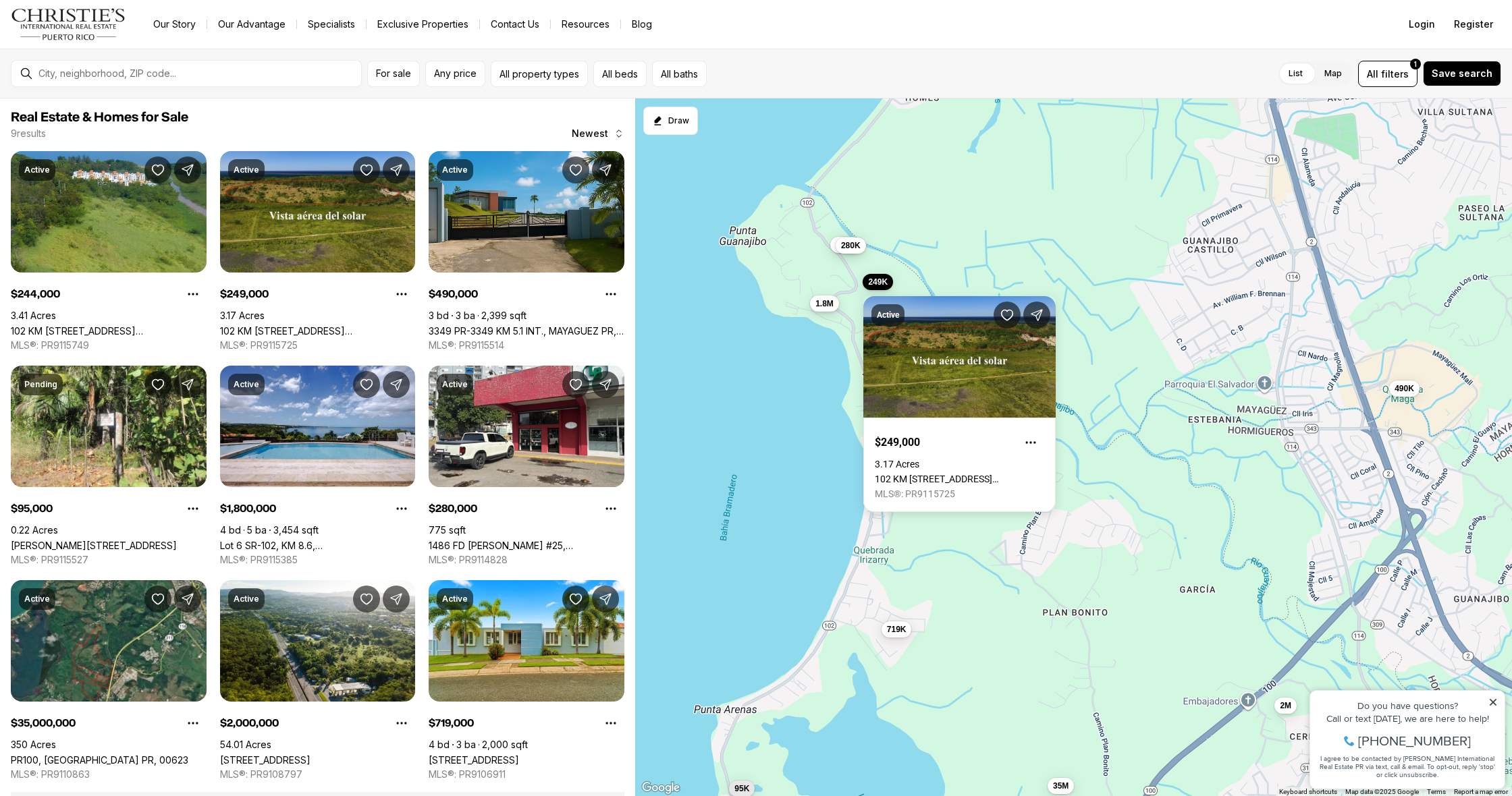
click at [832, 305] on span "1.8M" at bounding box center [825, 304] width 18 height 11
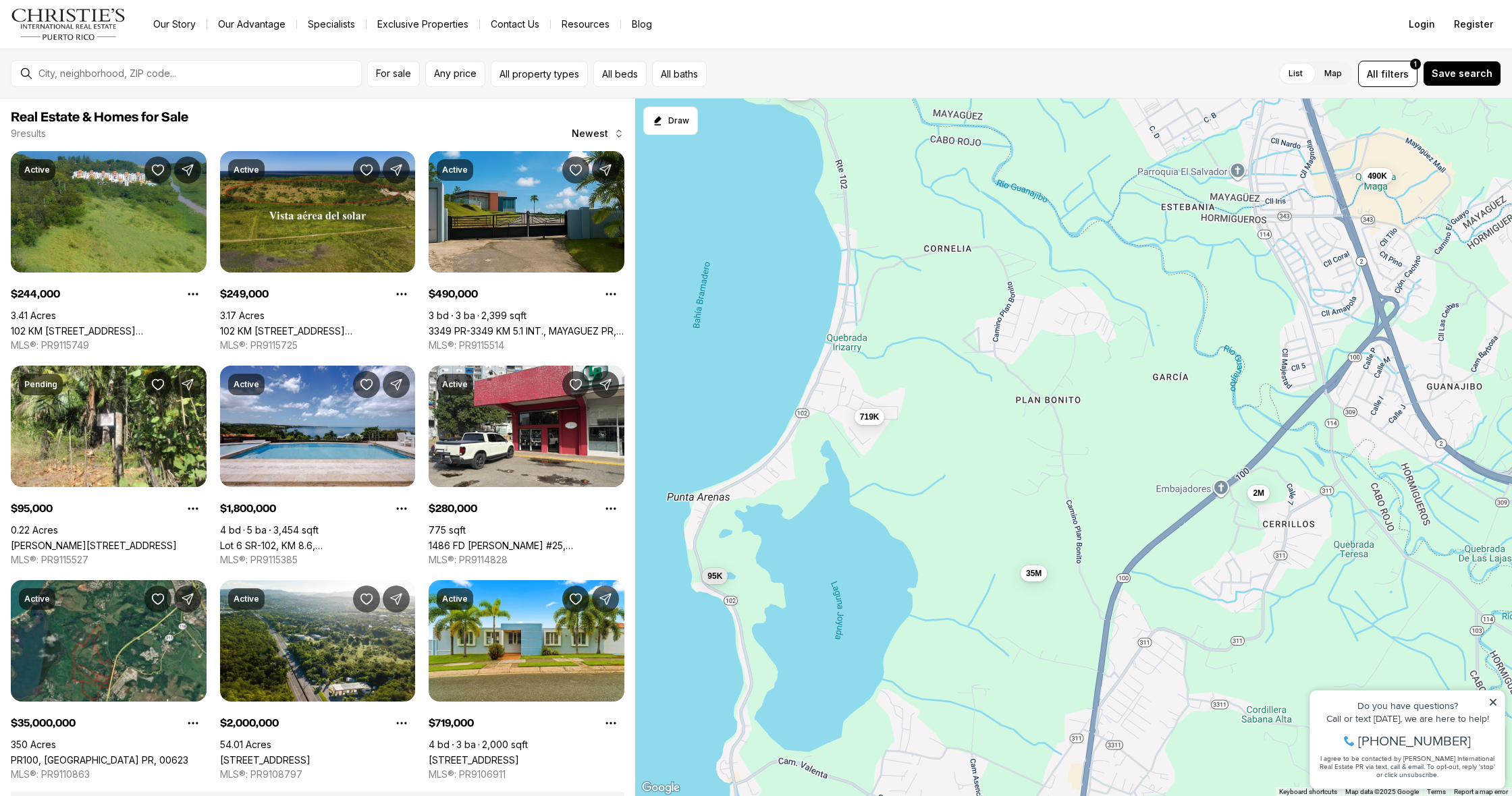
drag, startPoint x: 833, startPoint y: 329, endPoint x: 805, endPoint y: 127, distance: 203.9
click at [806, 122] on div "490K 249K 244K 95K 1.8M 280K 35M 2M 719K" at bounding box center [1073, 448] width 877 height 698
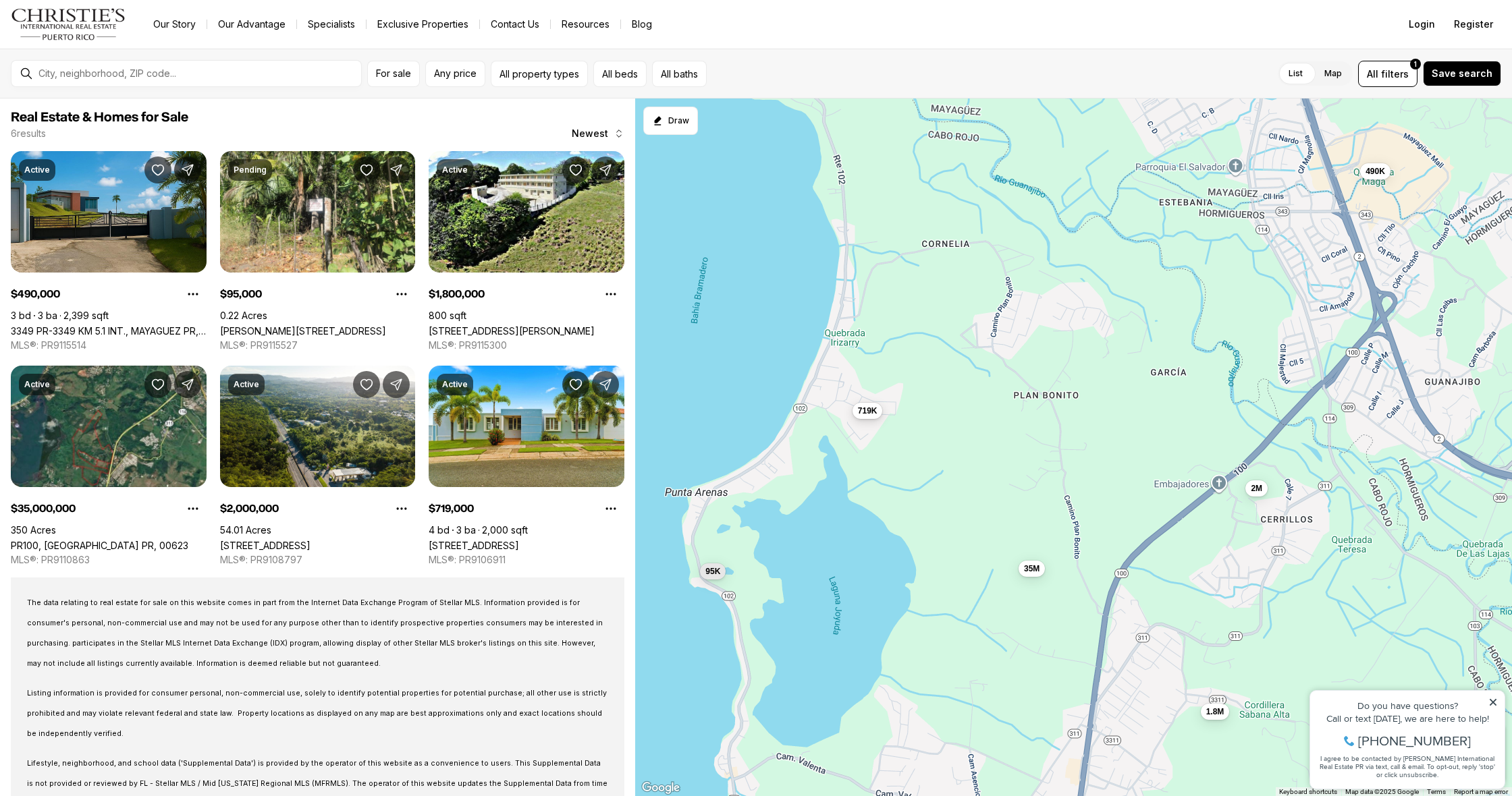
click at [862, 413] on span "719K" at bounding box center [867, 410] width 20 height 11
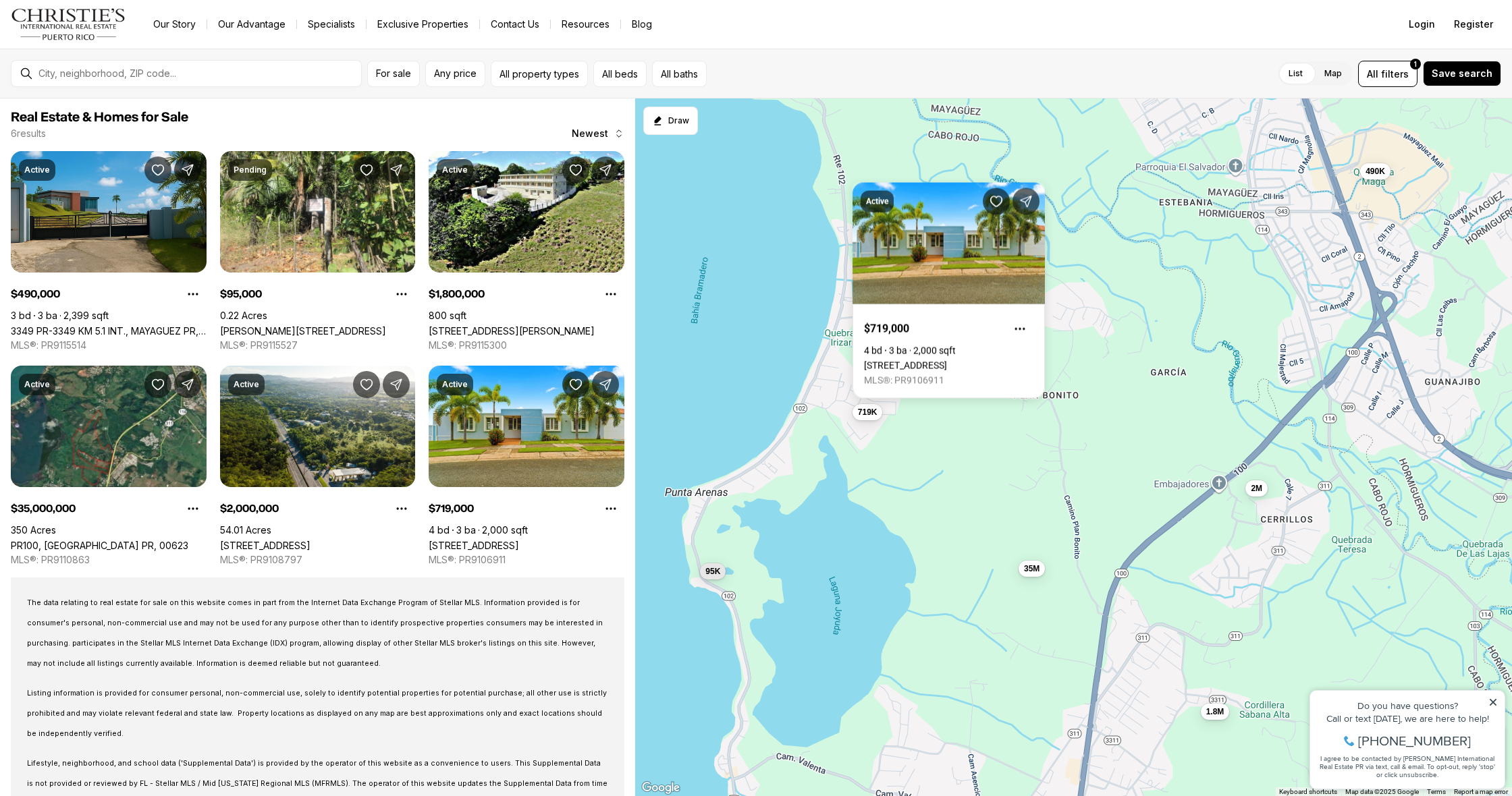
drag, startPoint x: 803, startPoint y: 433, endPoint x: 733, endPoint y: 557, distance: 142.4
click at [731, 558] on div "490K 95K 35M 2M 719K 1.8M" at bounding box center [1073, 448] width 877 height 698
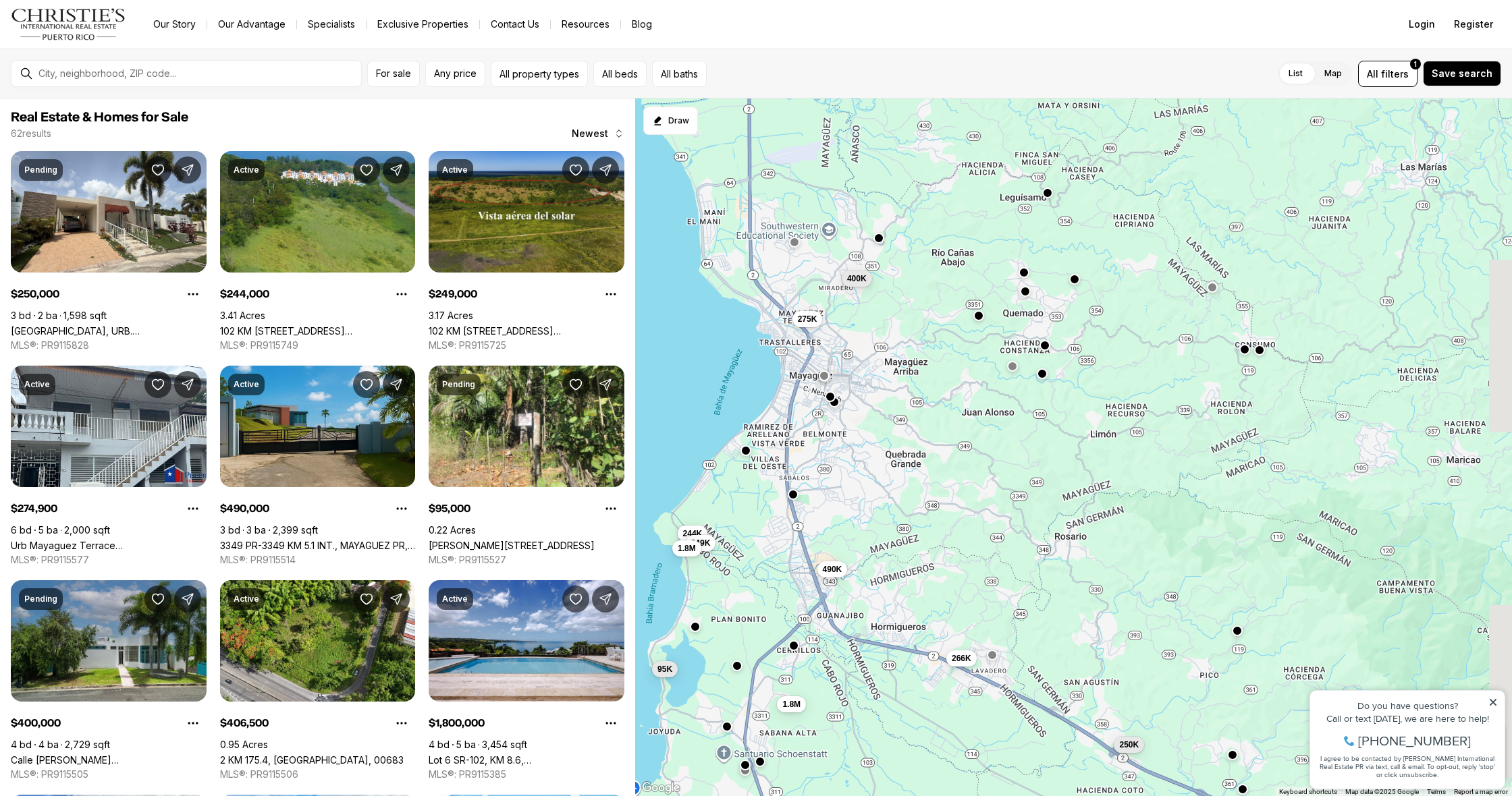
drag, startPoint x: 935, startPoint y: 365, endPoint x: 863, endPoint y: 441, distance: 104.7
click at [874, 442] on div "490K 244K 249K 1.8M 95K 266K 1.8M 250K 275K 400K 407K 100K" at bounding box center [1073, 448] width 877 height 698
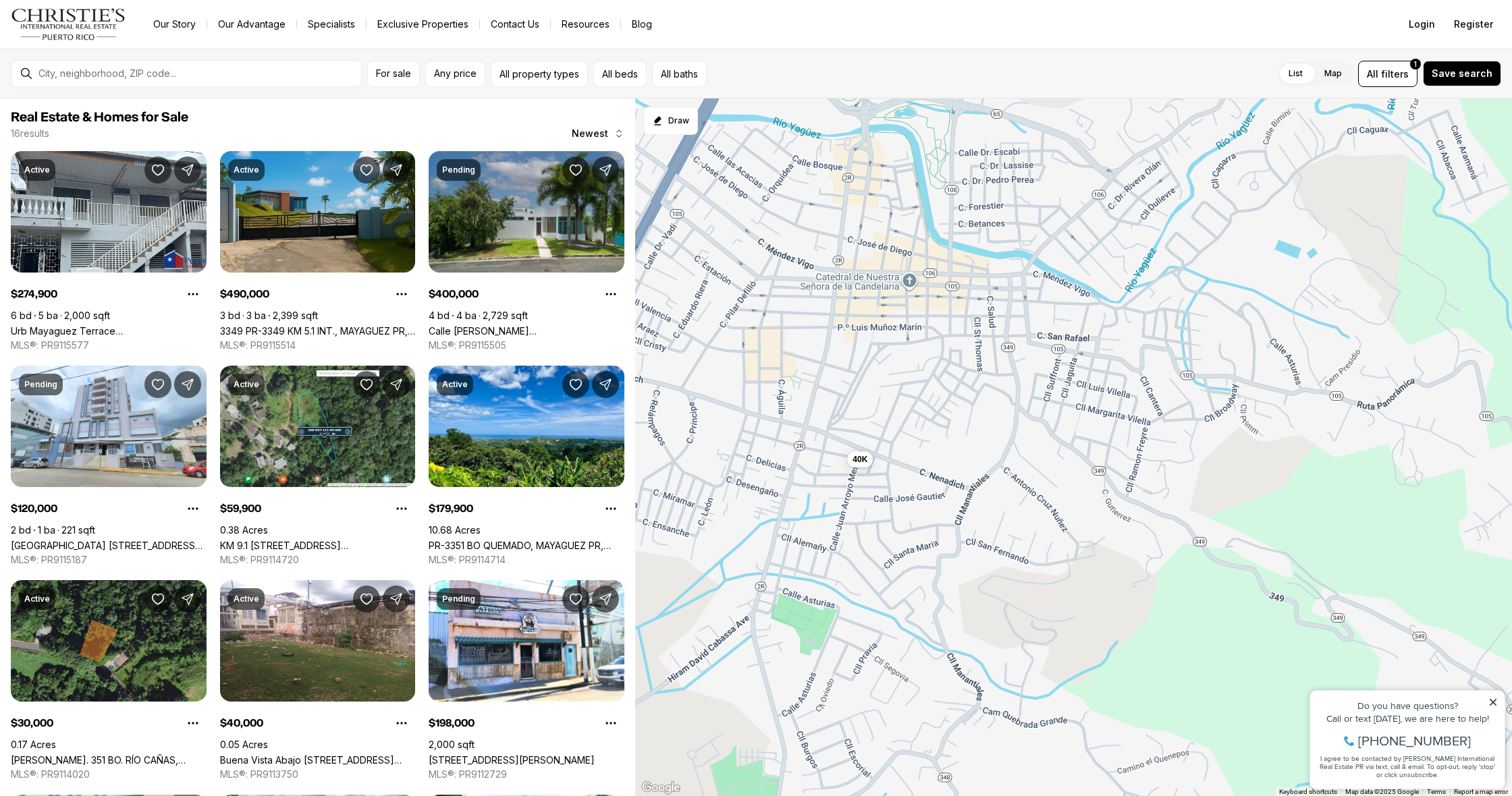
drag, startPoint x: 824, startPoint y: 390, endPoint x: 1014, endPoint y: 623, distance: 300.6
click at [1014, 623] on div "40K" at bounding box center [1073, 448] width 877 height 698
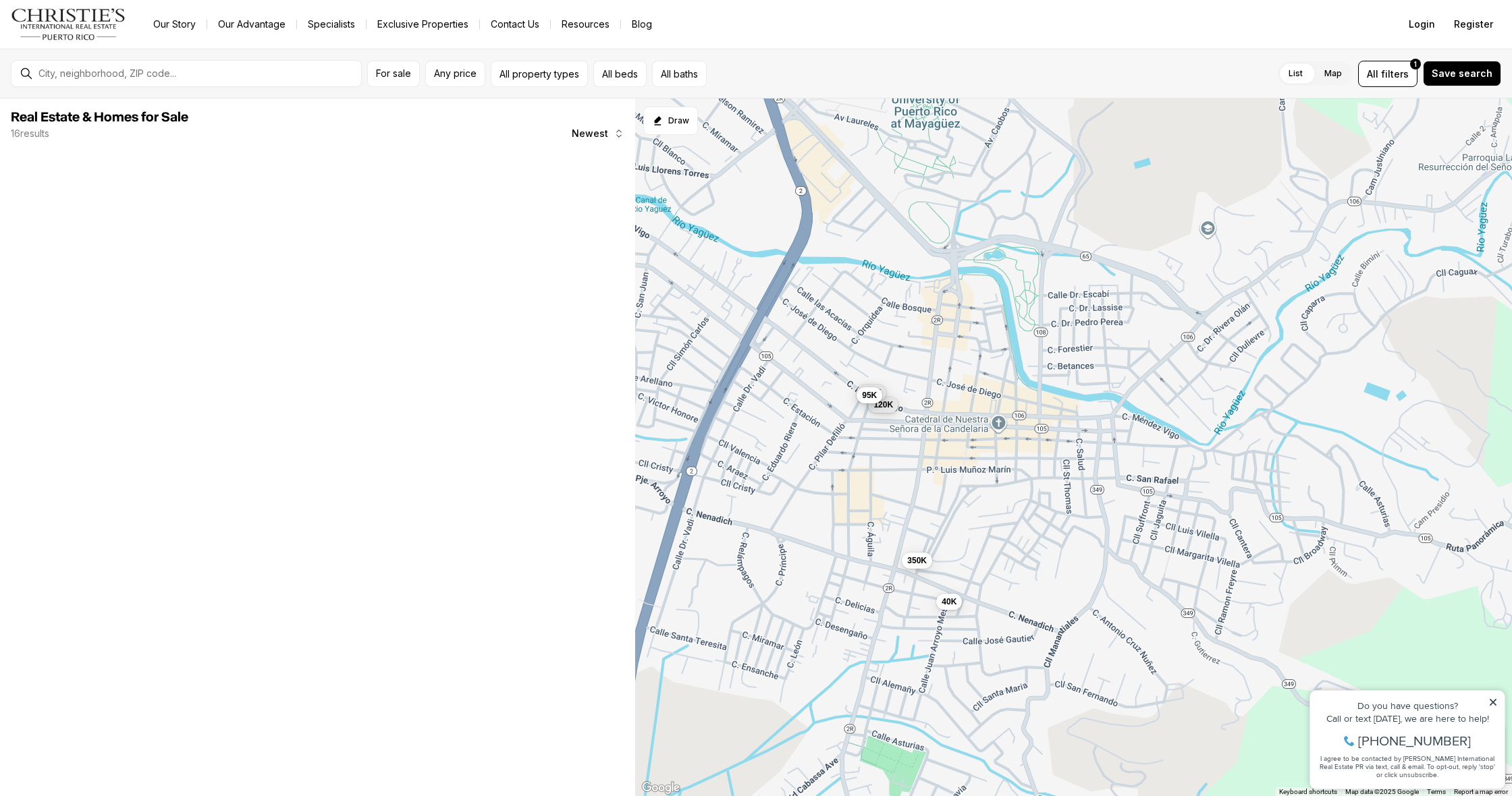
drag, startPoint x: 889, startPoint y: 494, endPoint x: 980, endPoint y: 645, distance: 176.3
click at [980, 645] on div "40K 120K 198K 95K 350K" at bounding box center [1073, 448] width 877 height 698
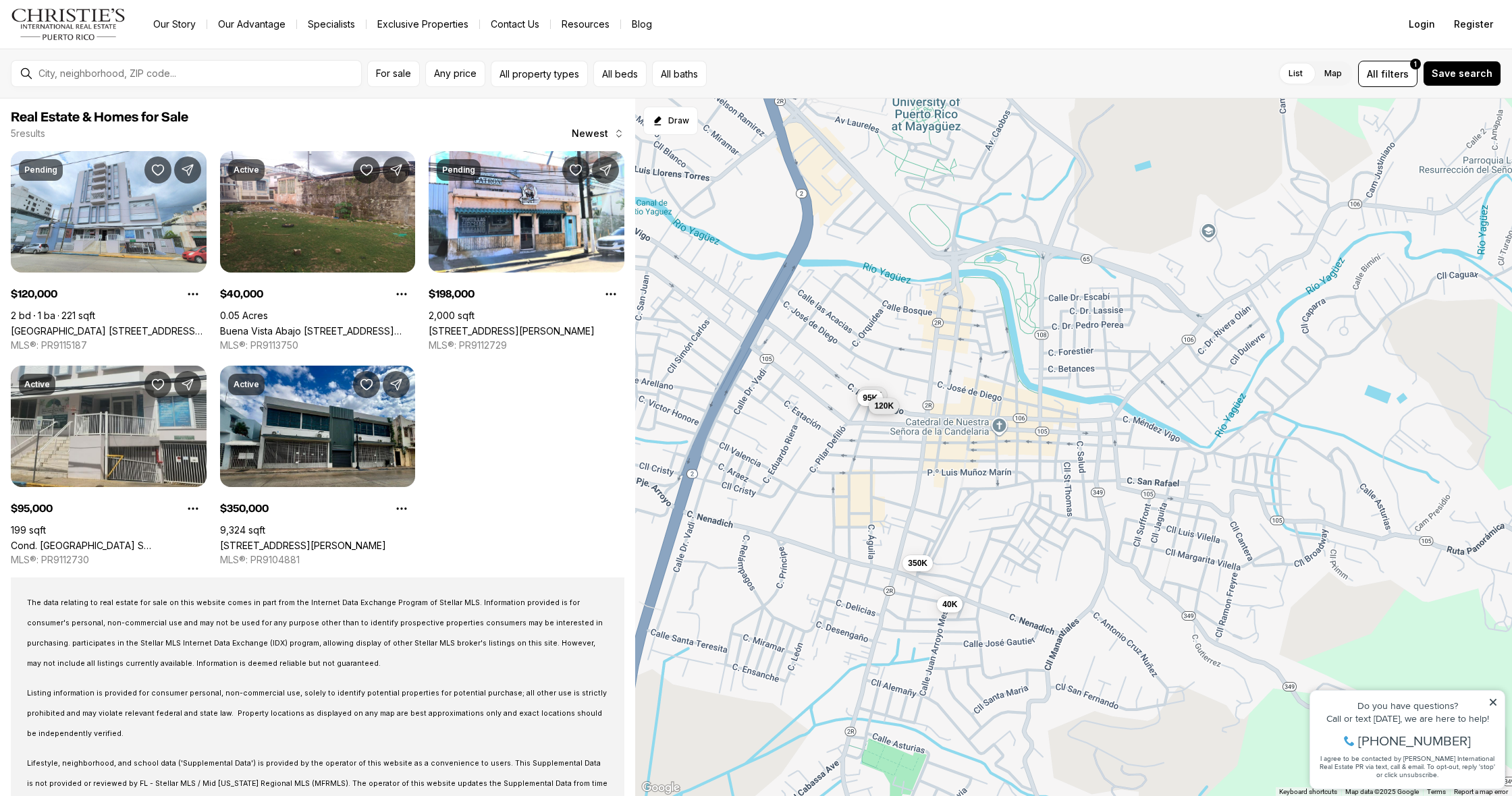
click at [888, 412] on button "120K" at bounding box center [884, 405] width 31 height 16
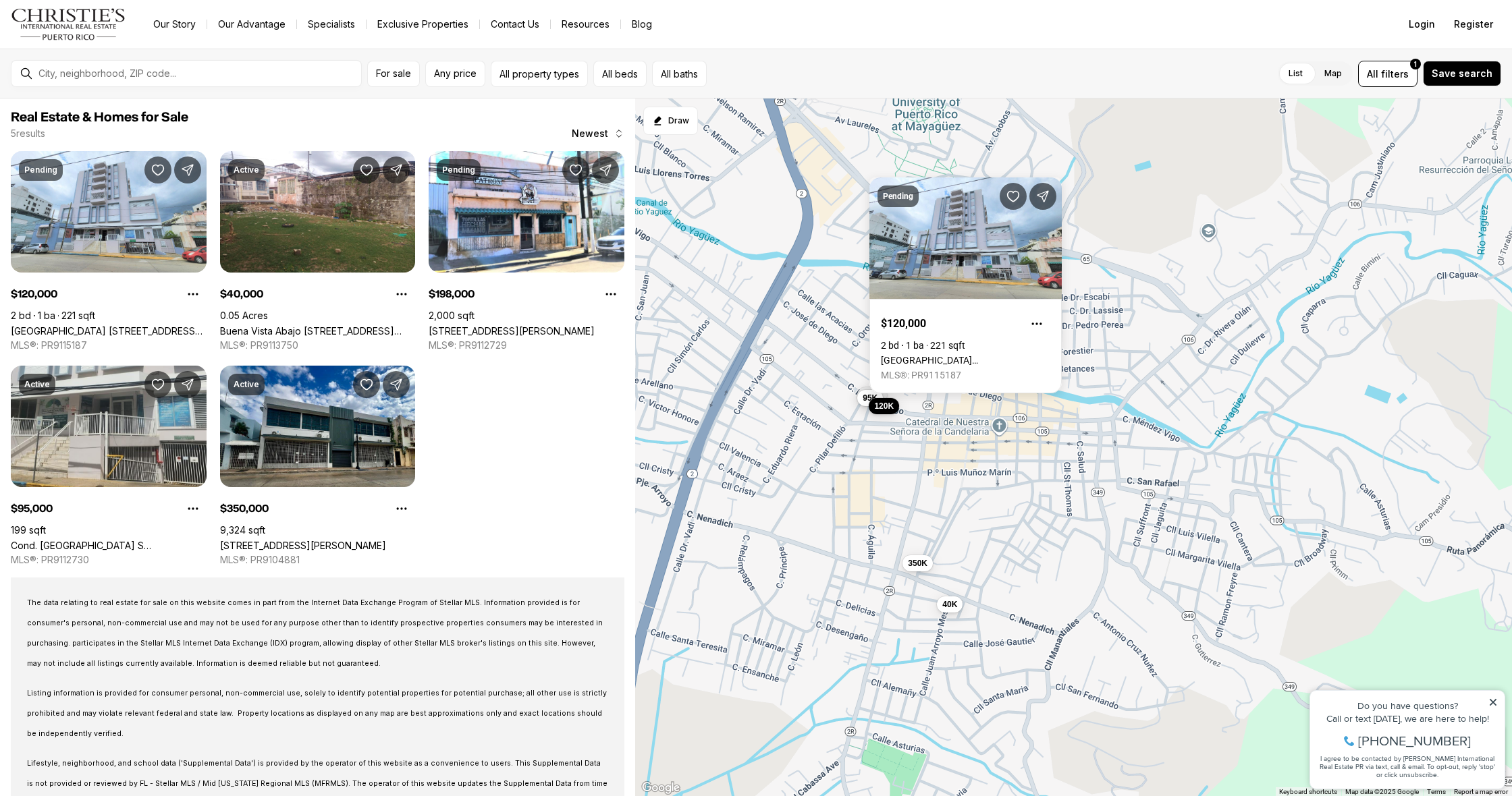
click at [923, 573] on div "40K 120K 198K 95K 350K" at bounding box center [1073, 448] width 877 height 698
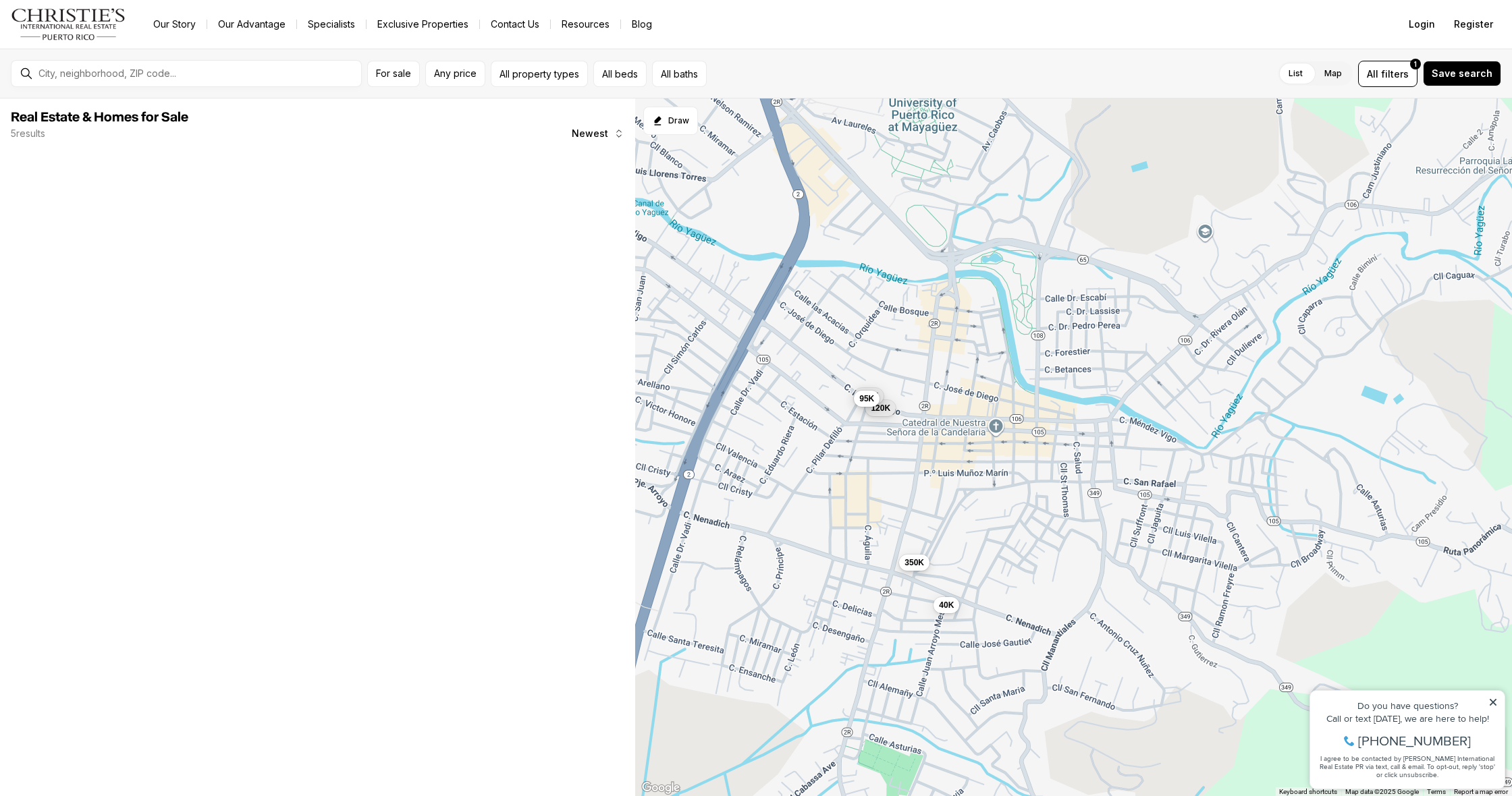
click at [918, 564] on span "350K" at bounding box center [914, 562] width 20 height 11
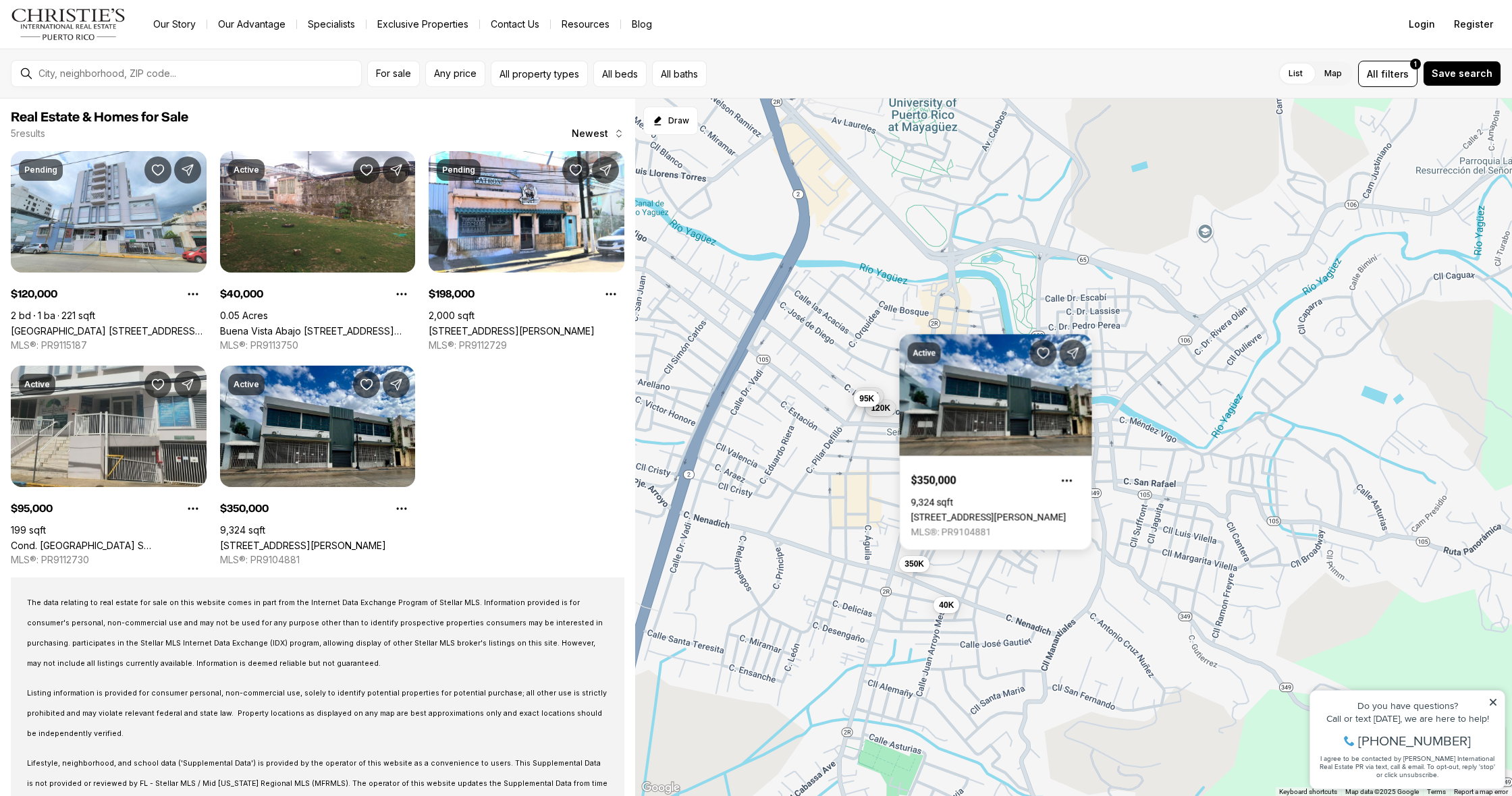
click at [886, 374] on div "40K 120K 198K 95K 350K" at bounding box center [1073, 448] width 877 height 698
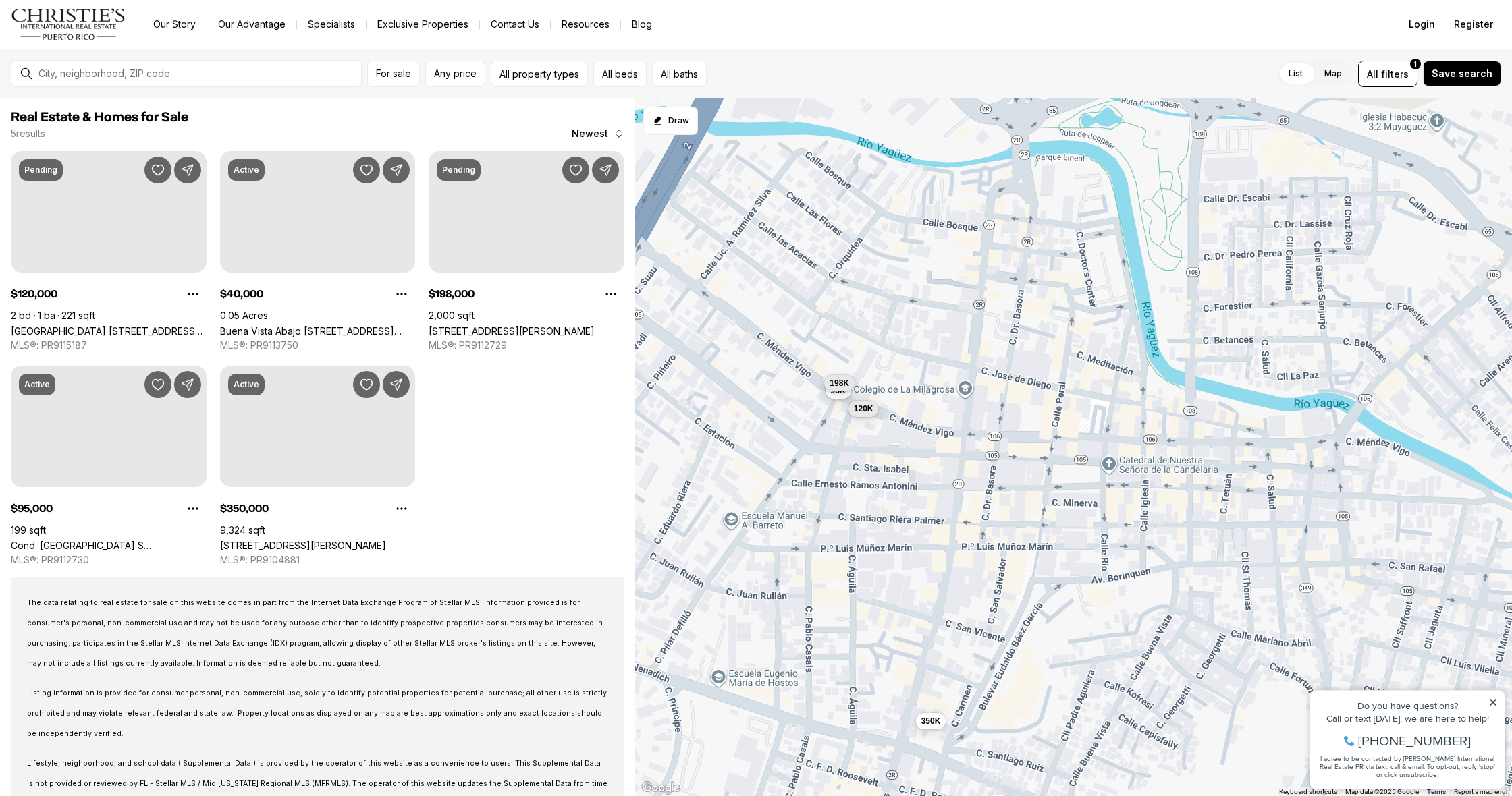
click at [854, 382] on button "198K" at bounding box center [840, 383] width 31 height 16
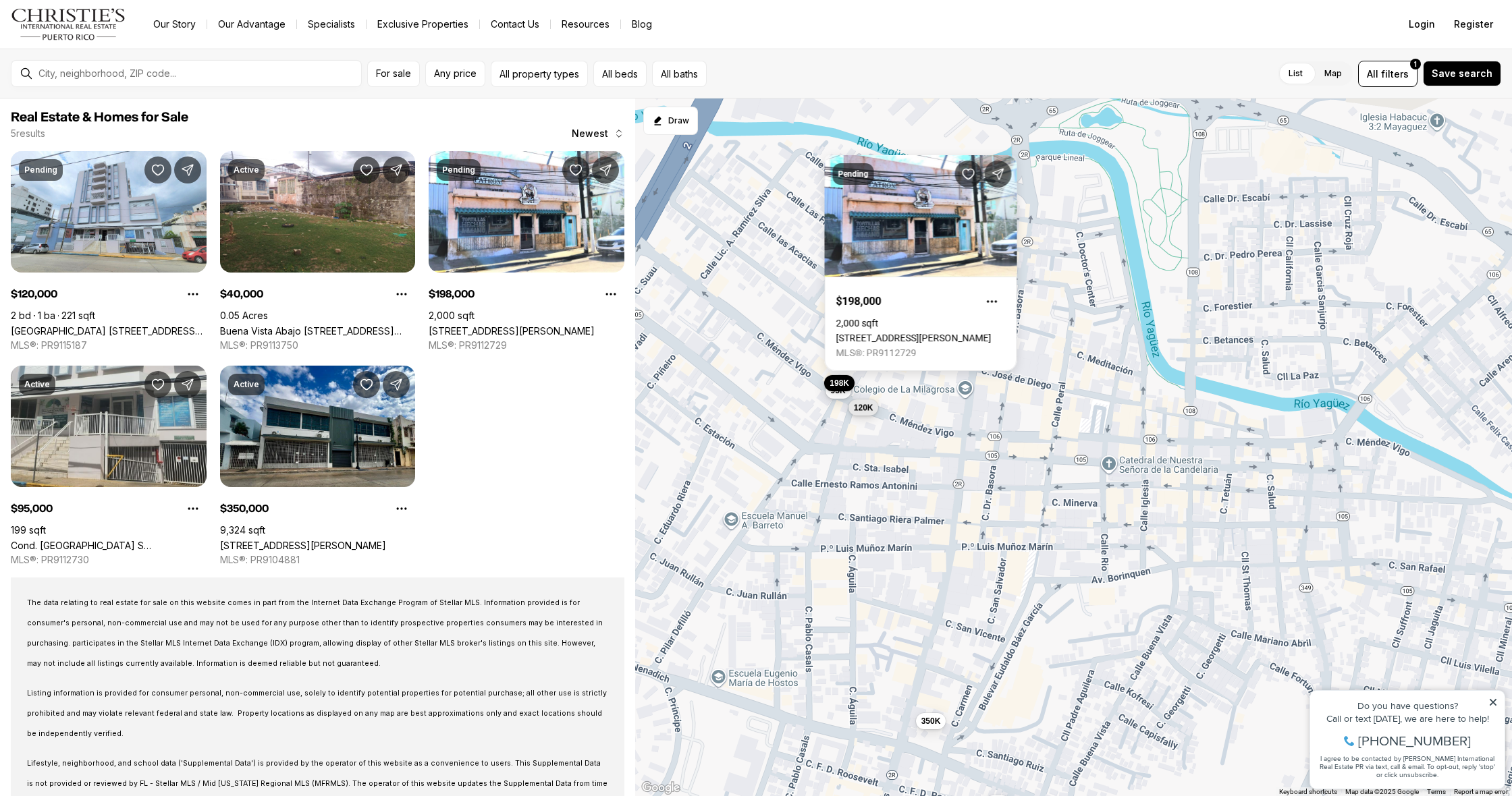
click at [863, 405] on span "120K" at bounding box center [863, 408] width 20 height 11
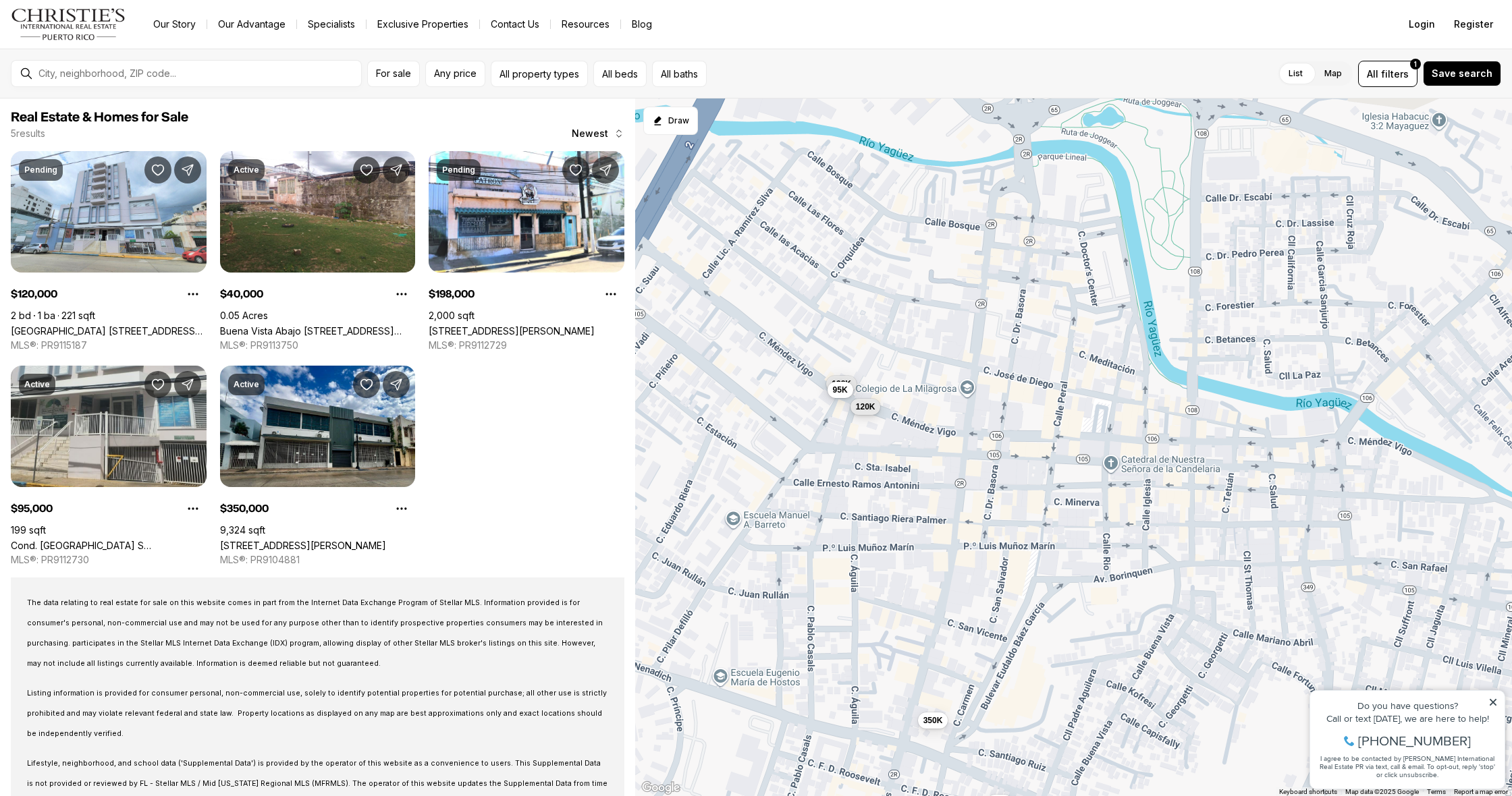
click at [868, 406] on span "120K" at bounding box center [865, 407] width 20 height 11
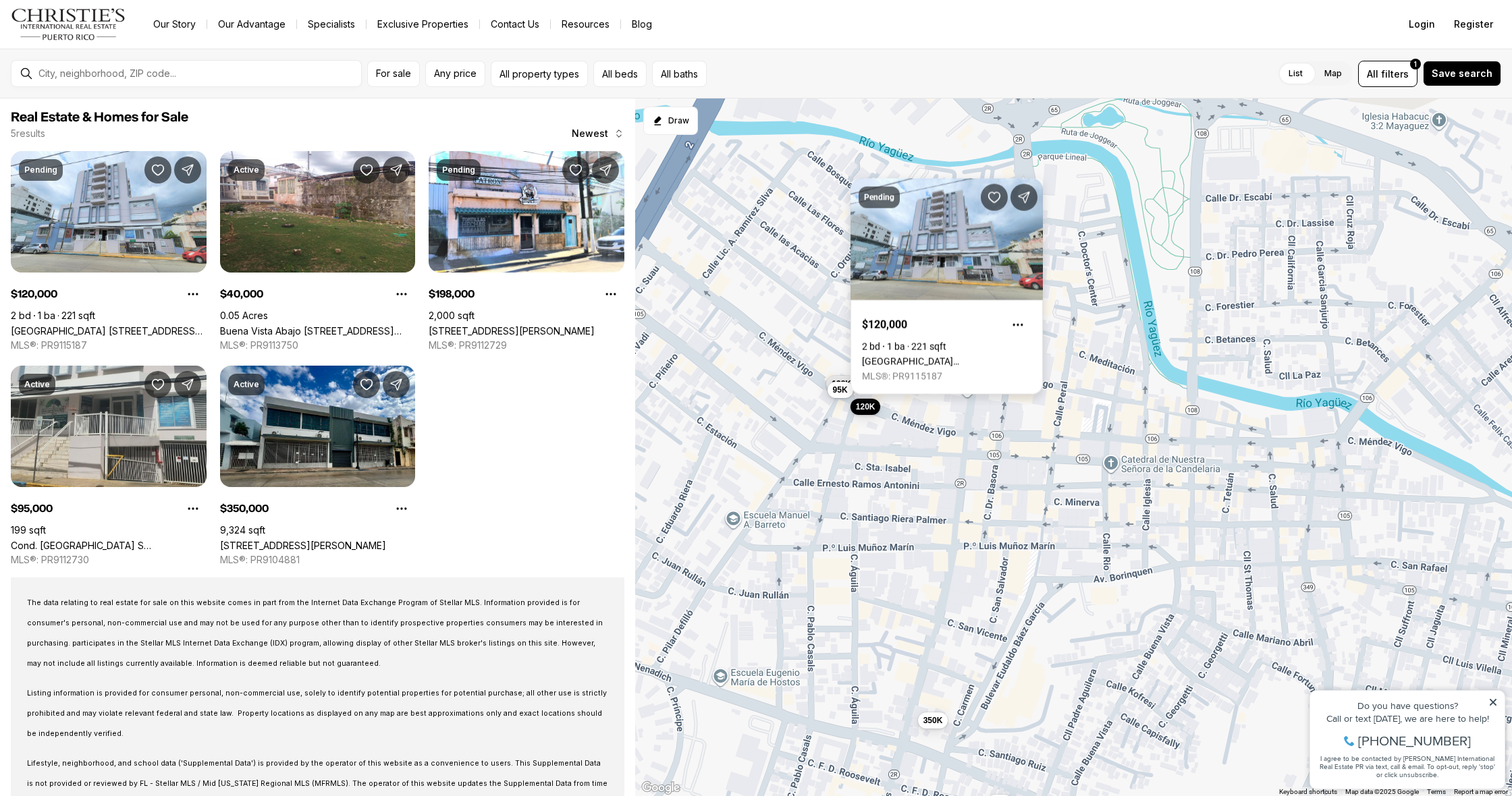
click at [919, 357] on link "[GEOGRAPHIC_DATA] [STREET_ADDRESS]" at bounding box center [946, 362] width 169 height 11
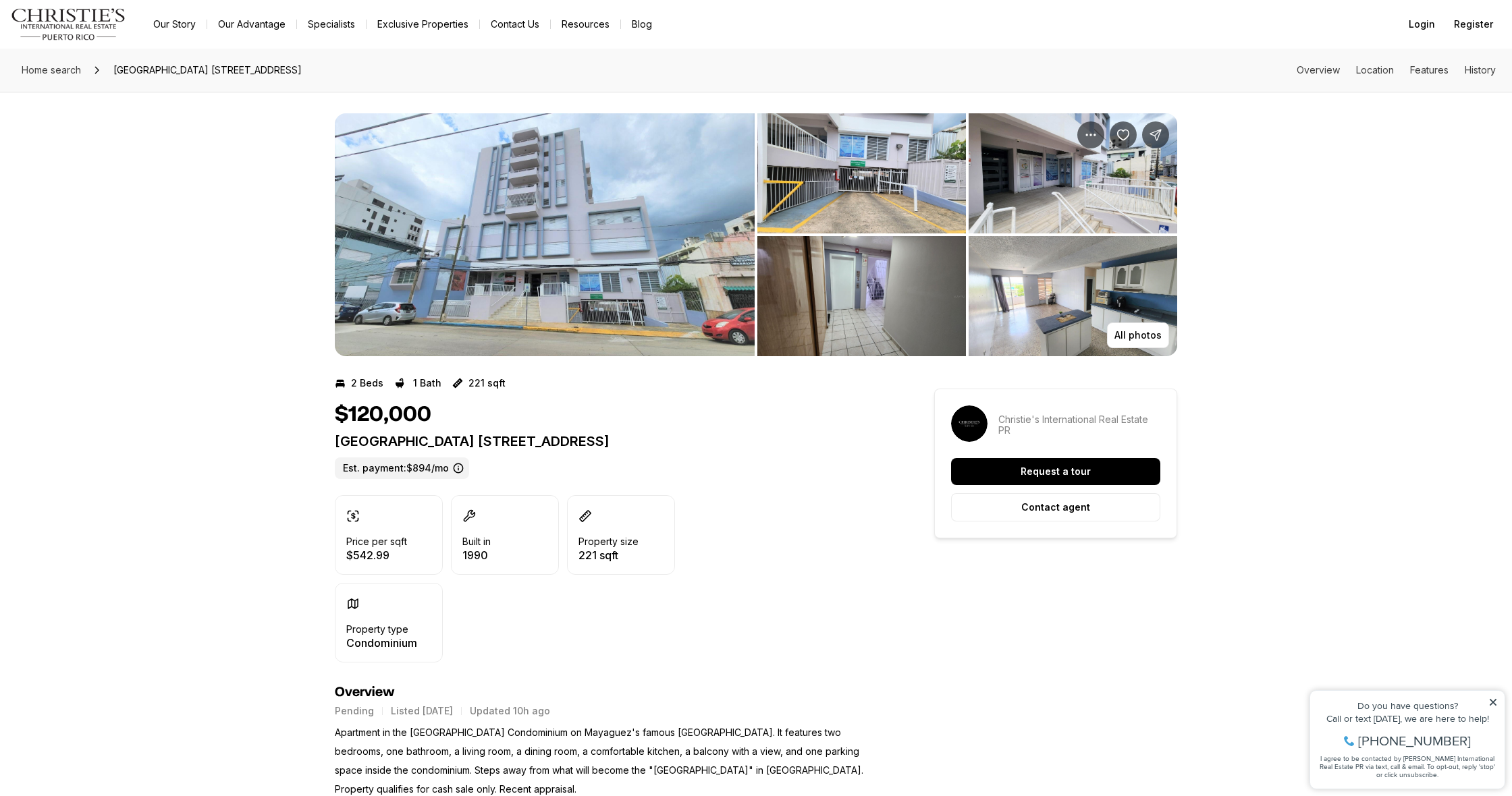
click at [680, 291] on img "View image gallery" at bounding box center [545, 235] width 420 height 243
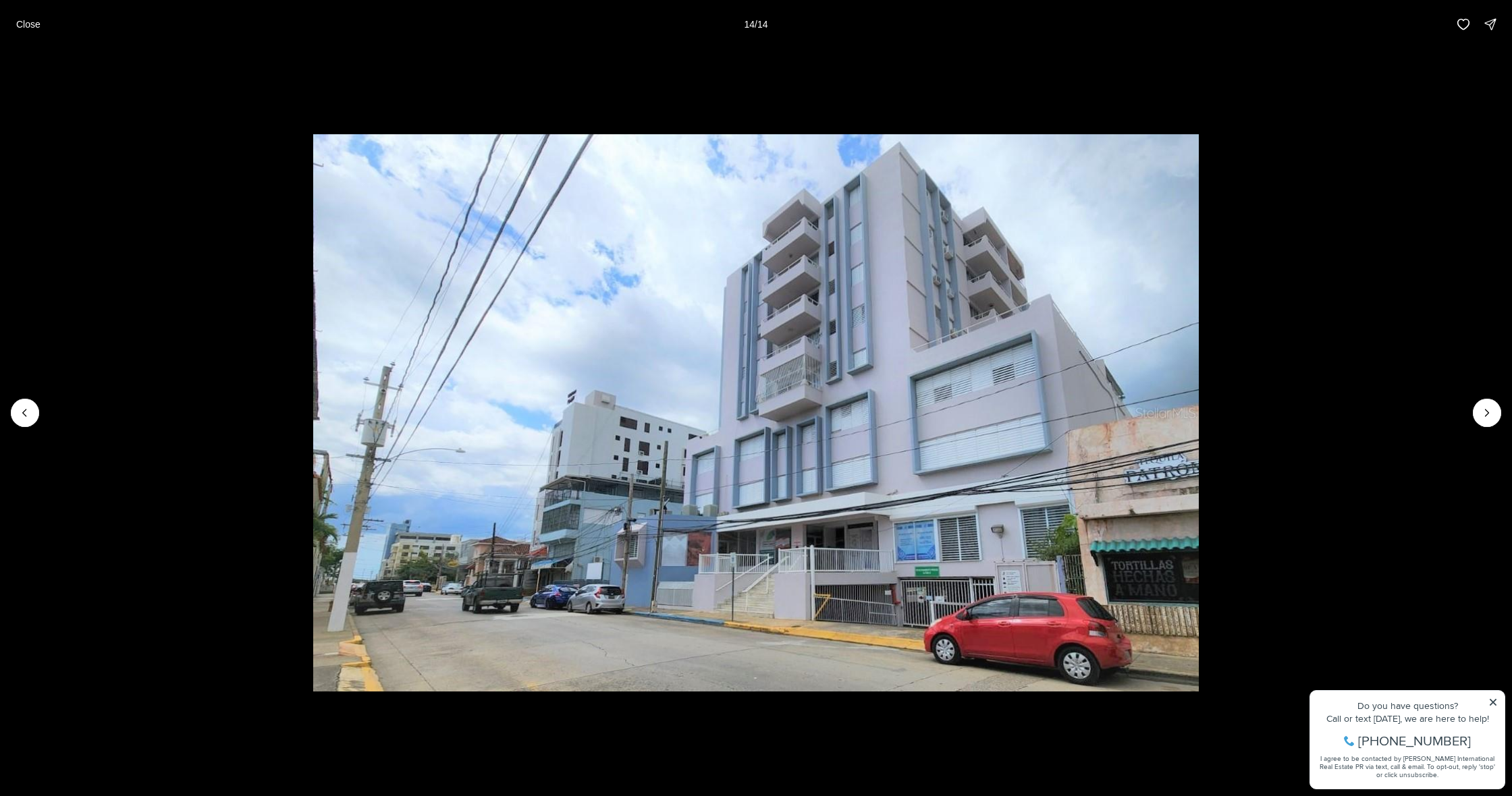
click at [1503, 412] on li "14 of 14" at bounding box center [756, 413] width 1512 height 729
click at [1493, 418] on div at bounding box center [1487, 413] width 29 height 29
click at [37, 415] on button "Previous slide" at bounding box center [25, 413] width 29 height 29
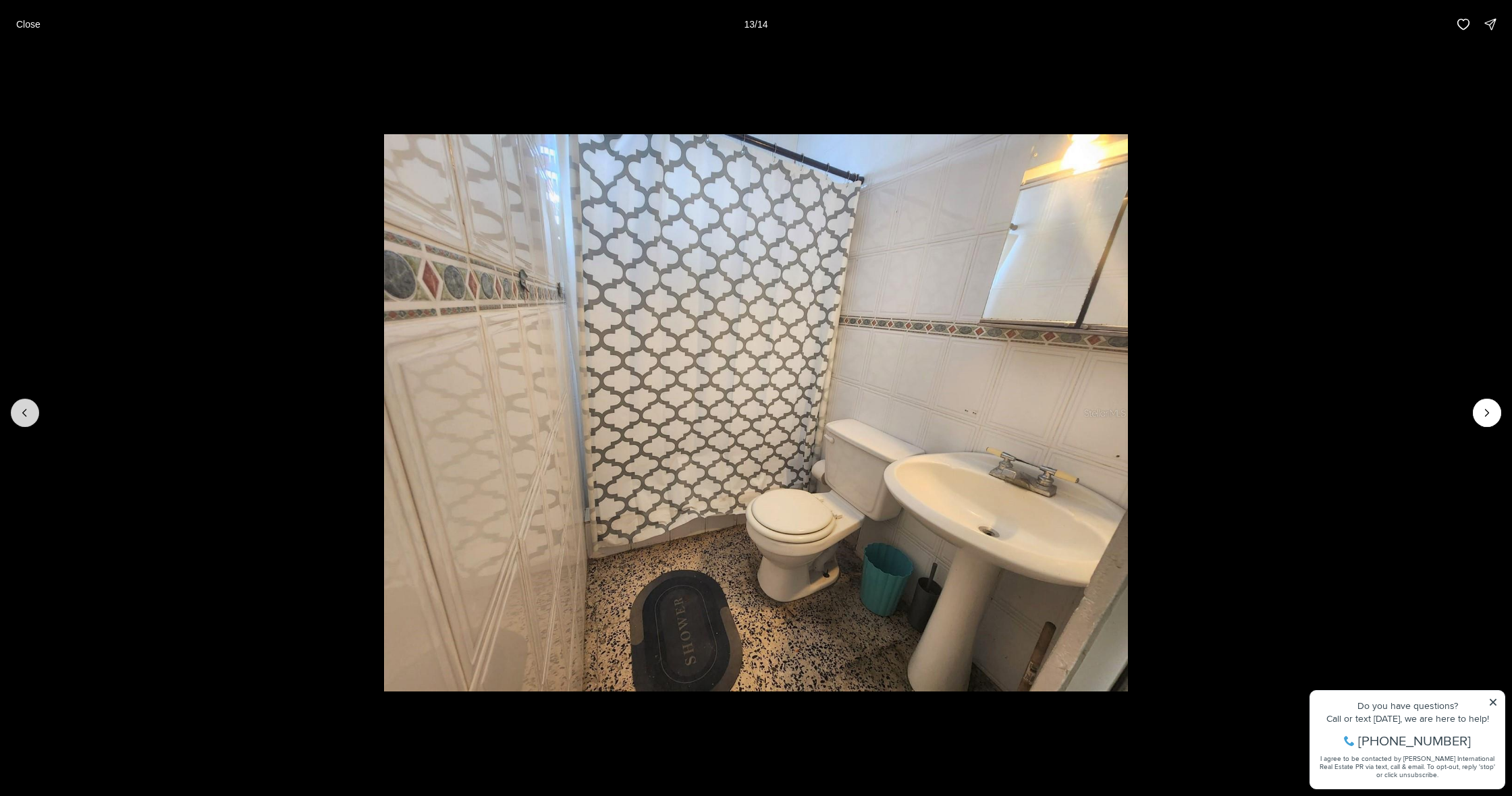
click at [31, 416] on icon "Previous slide" at bounding box center [25, 413] width 14 height 14
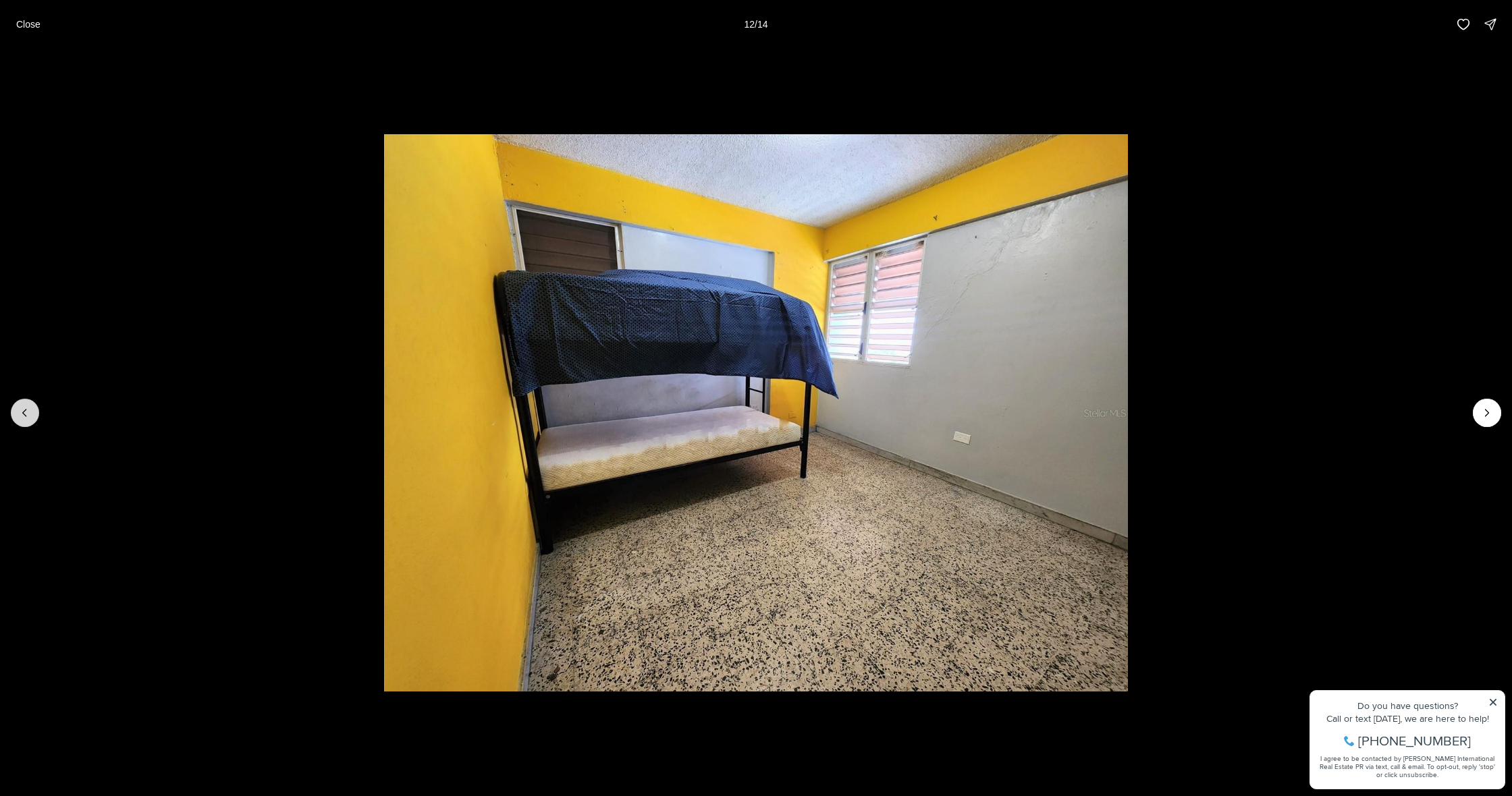
click at [31, 416] on icon "Previous slide" at bounding box center [25, 413] width 14 height 14
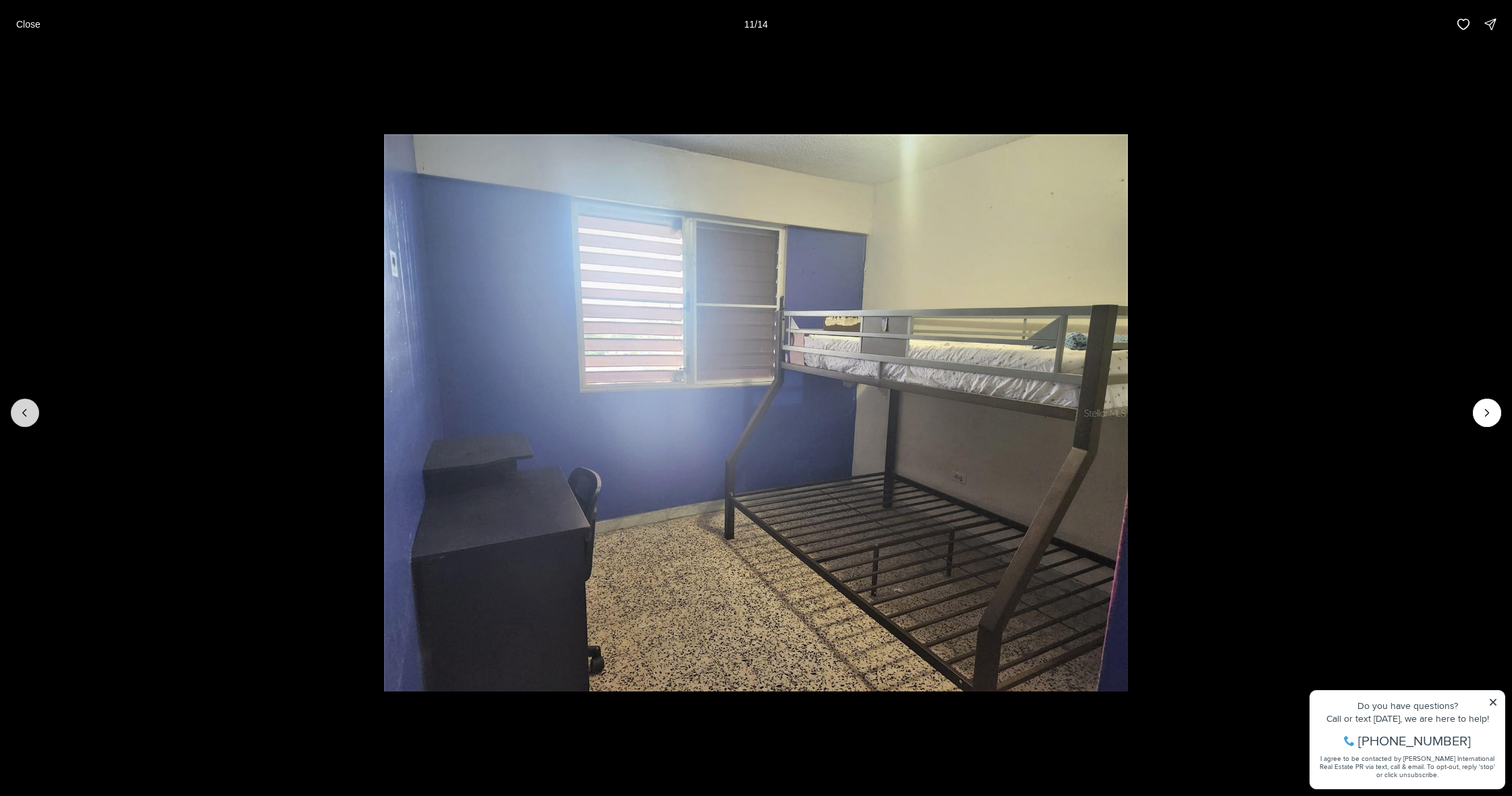
click at [31, 416] on icon "Previous slide" at bounding box center [25, 413] width 14 height 14
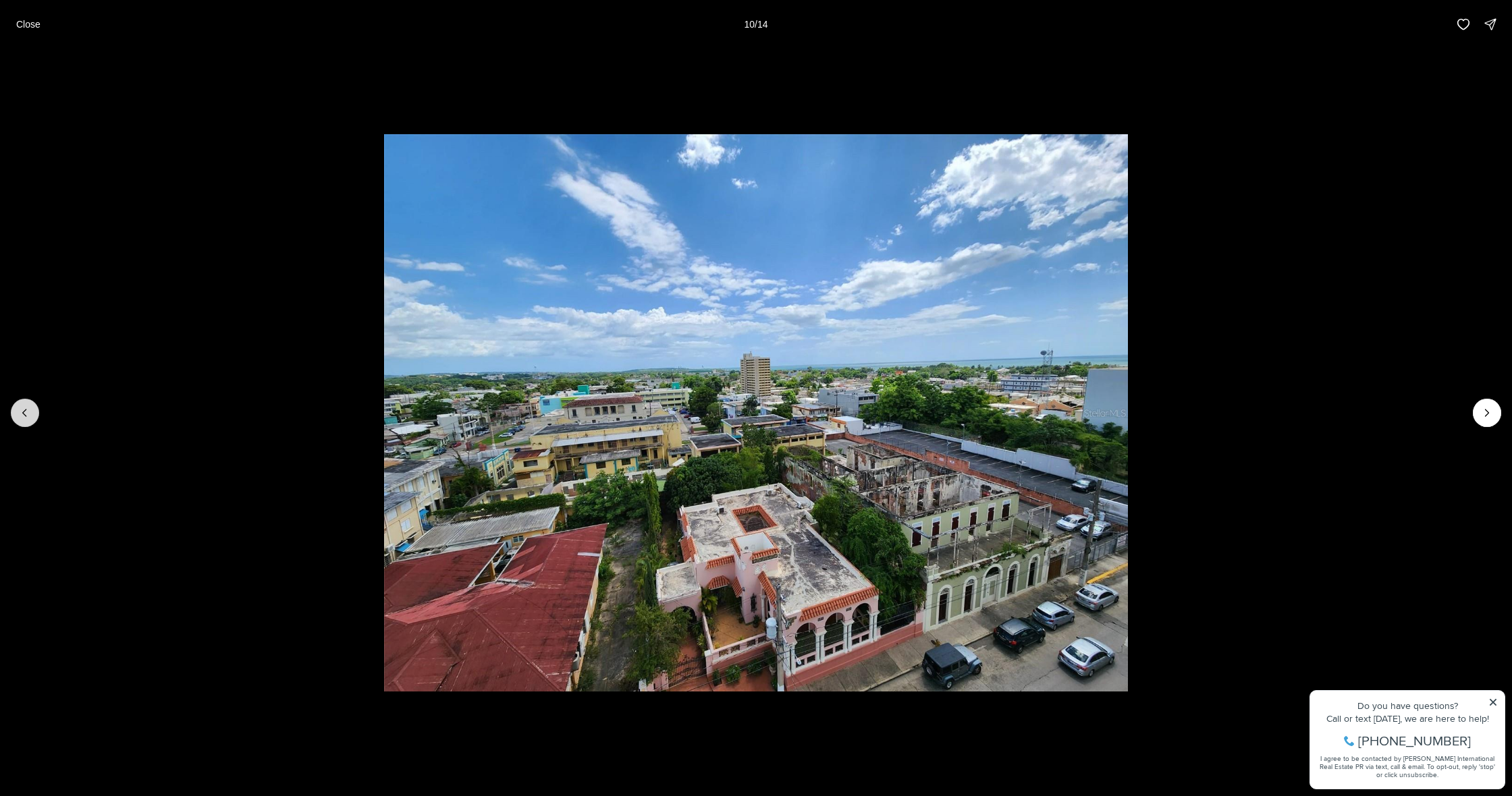
click at [31, 416] on icon "Previous slide" at bounding box center [25, 413] width 14 height 14
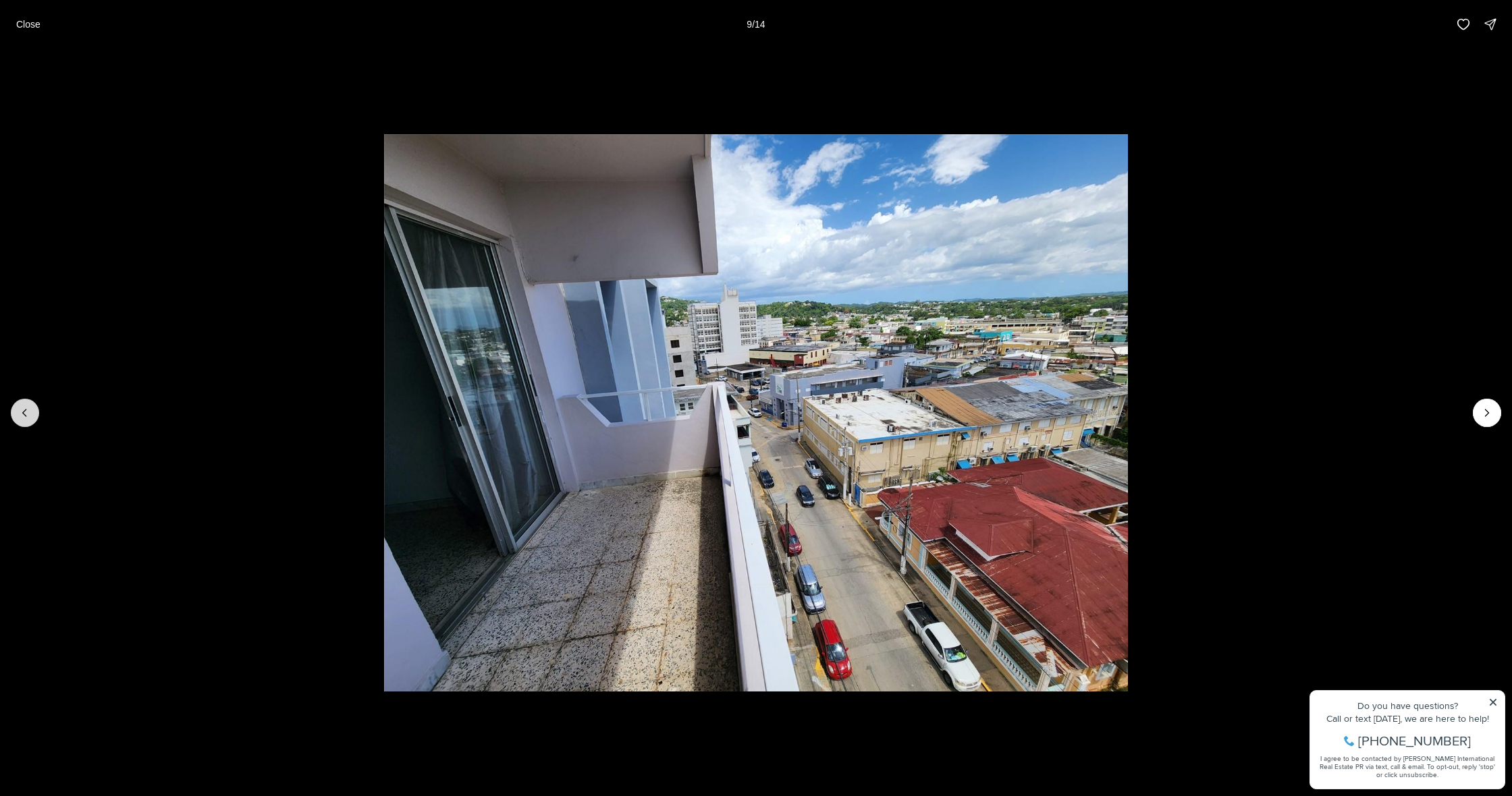
click at [31, 416] on icon "Previous slide" at bounding box center [25, 413] width 14 height 14
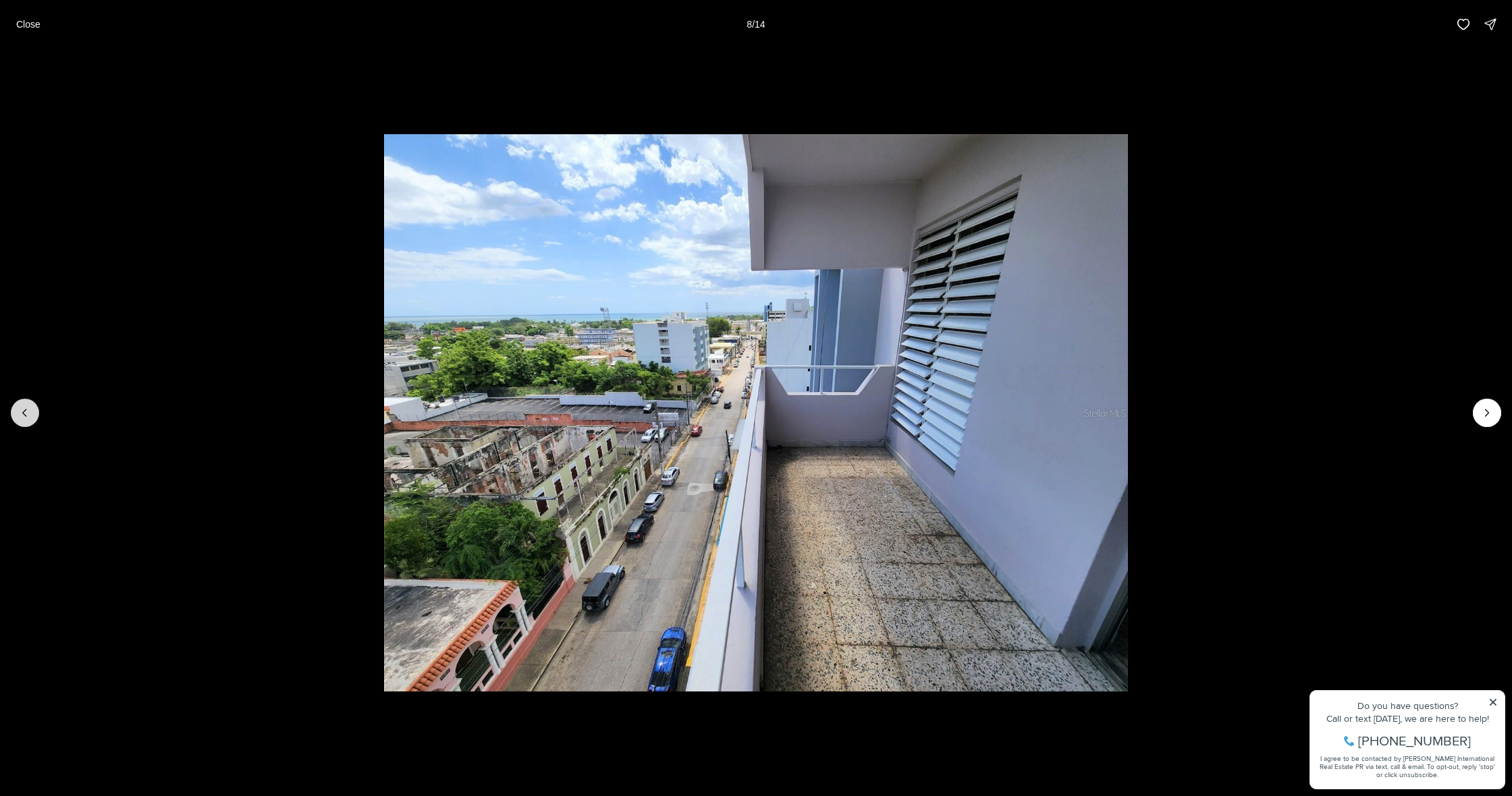
click at [31, 416] on icon "Previous slide" at bounding box center [25, 413] width 14 height 14
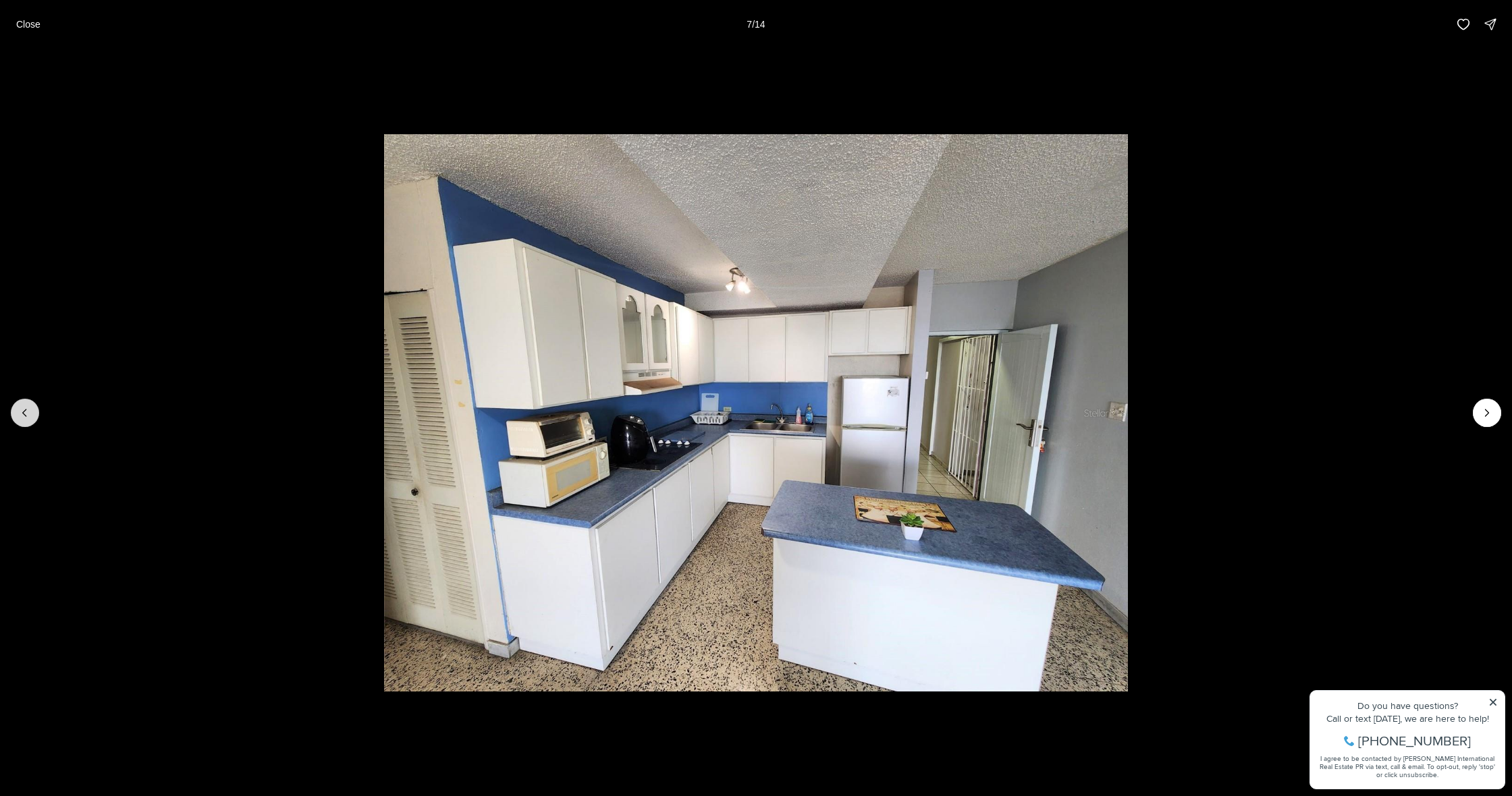
click at [31, 416] on icon "Previous slide" at bounding box center [25, 413] width 14 height 14
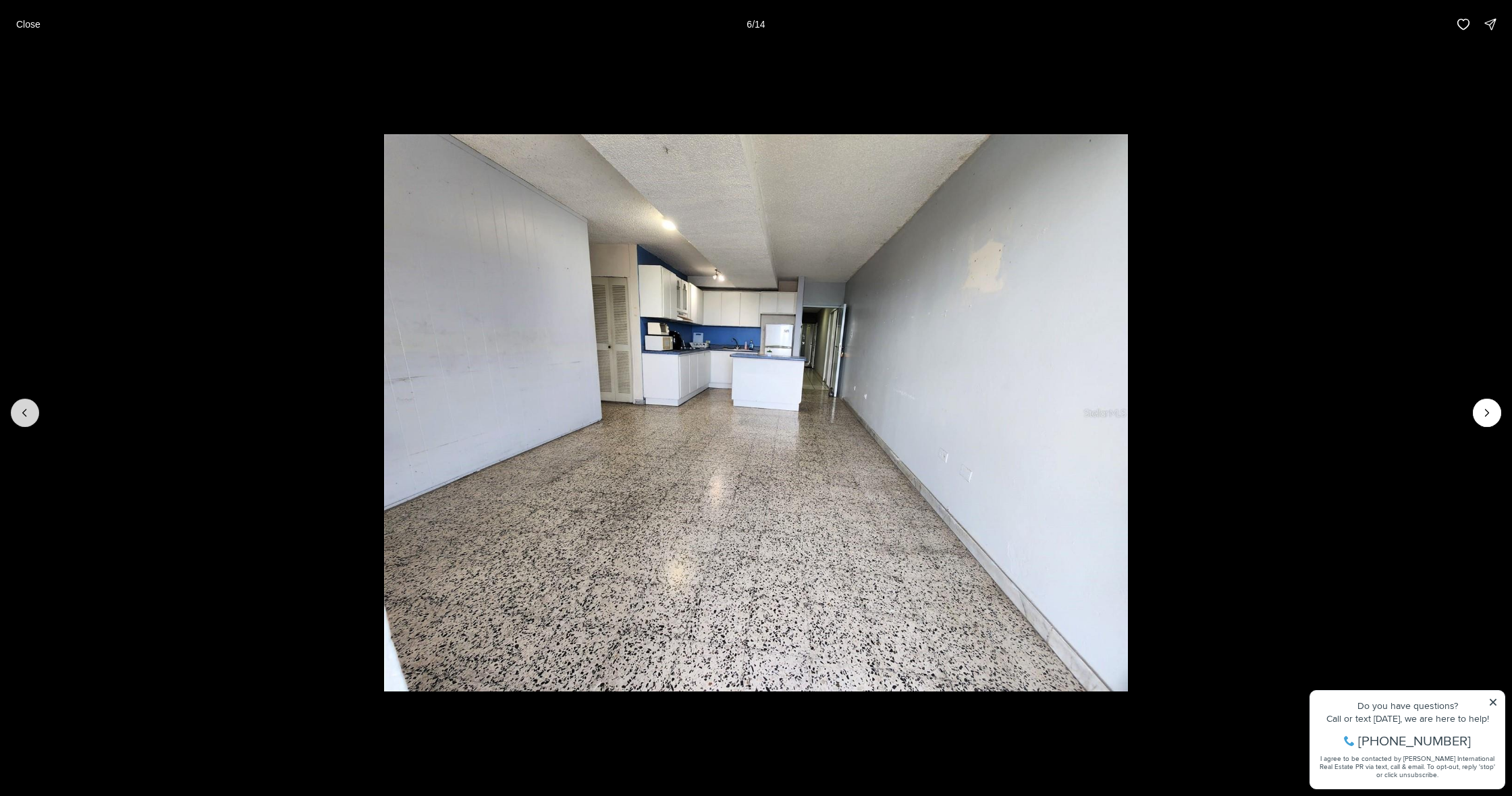
click at [31, 416] on icon "Previous slide" at bounding box center [25, 413] width 14 height 14
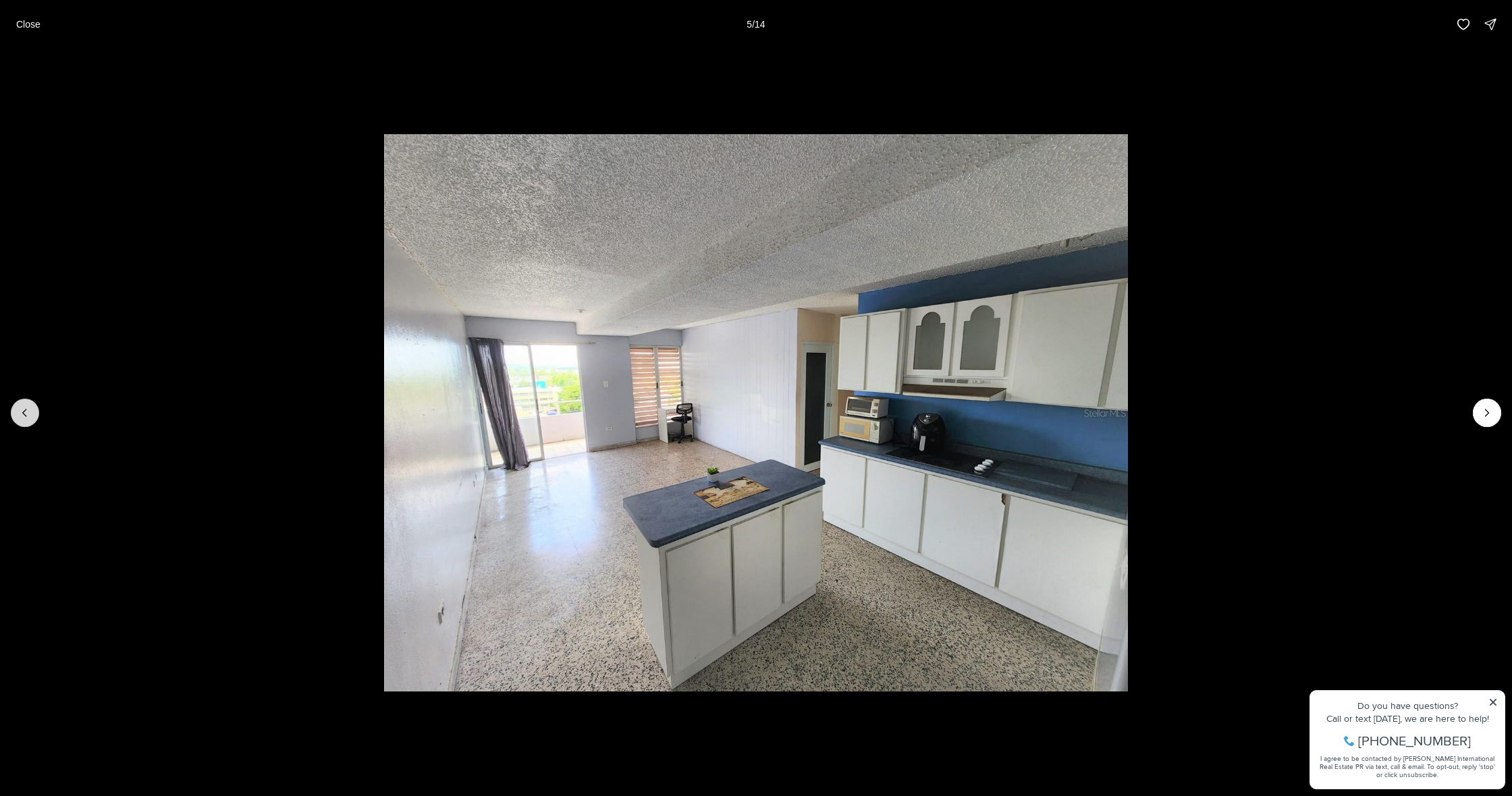
click at [31, 416] on icon "Previous slide" at bounding box center [25, 413] width 14 height 14
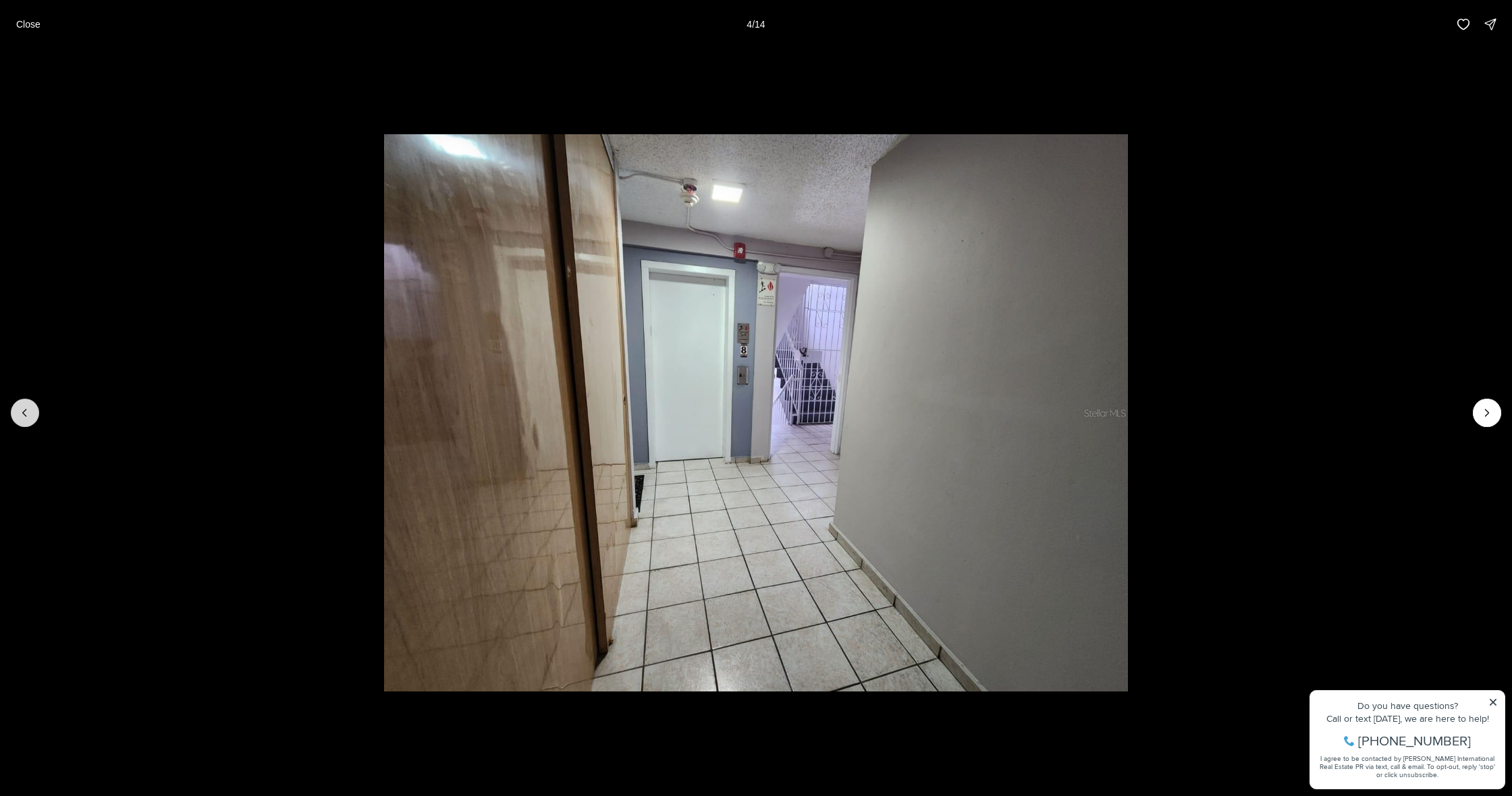
click at [31, 416] on icon "Previous slide" at bounding box center [25, 413] width 14 height 14
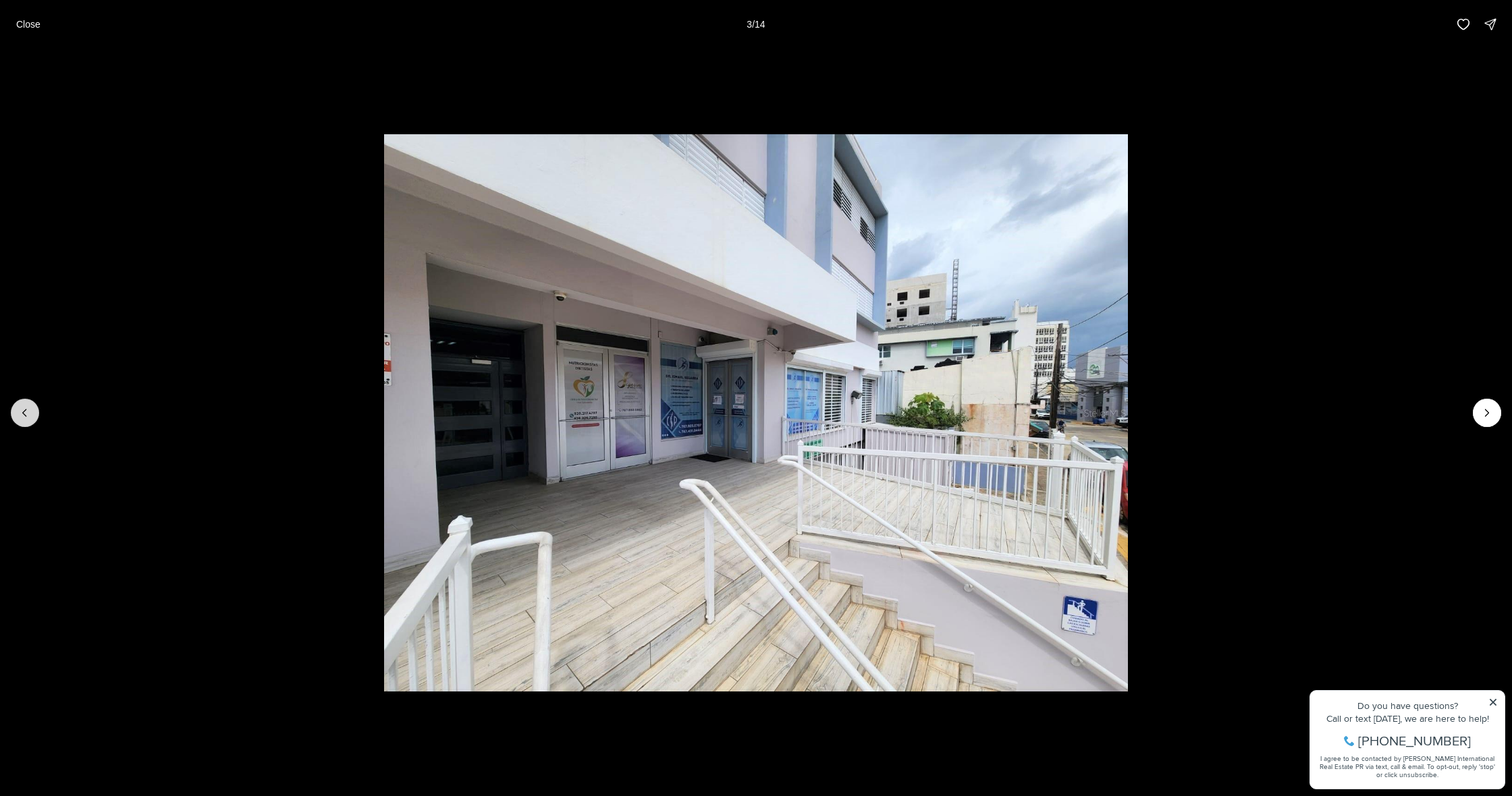
click at [31, 416] on icon "Previous slide" at bounding box center [25, 413] width 14 height 14
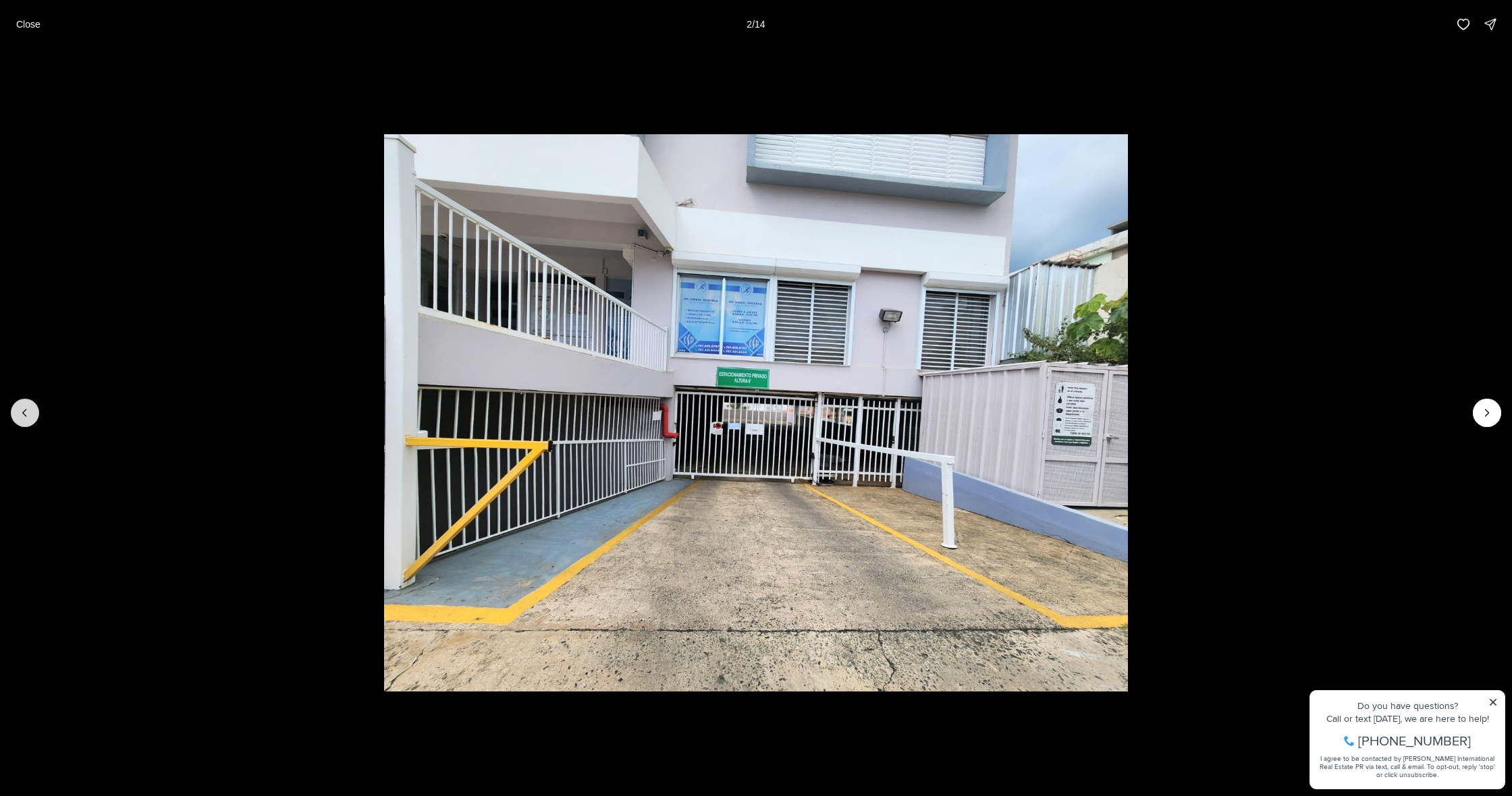
click at [31, 416] on icon "Previous slide" at bounding box center [25, 413] width 14 height 14
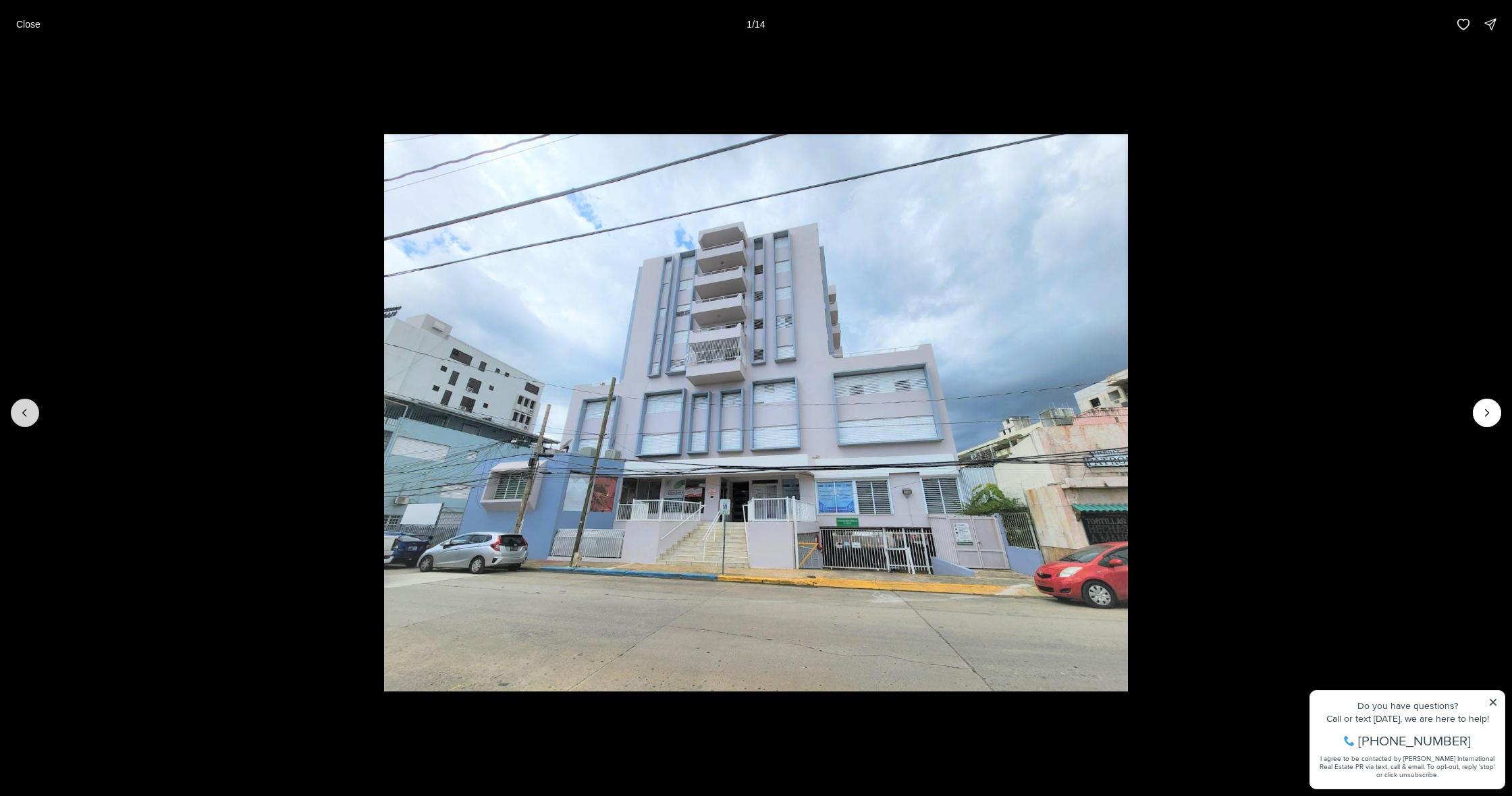
click at [31, 416] on div at bounding box center [25, 413] width 29 height 29
click at [384, 347] on img "1 of 14" at bounding box center [755, 413] width 743 height 558
click at [1379, 108] on li "1 of 14" at bounding box center [756, 413] width 1512 height 729
click at [48, 26] on button "Close" at bounding box center [29, 24] width 41 height 27
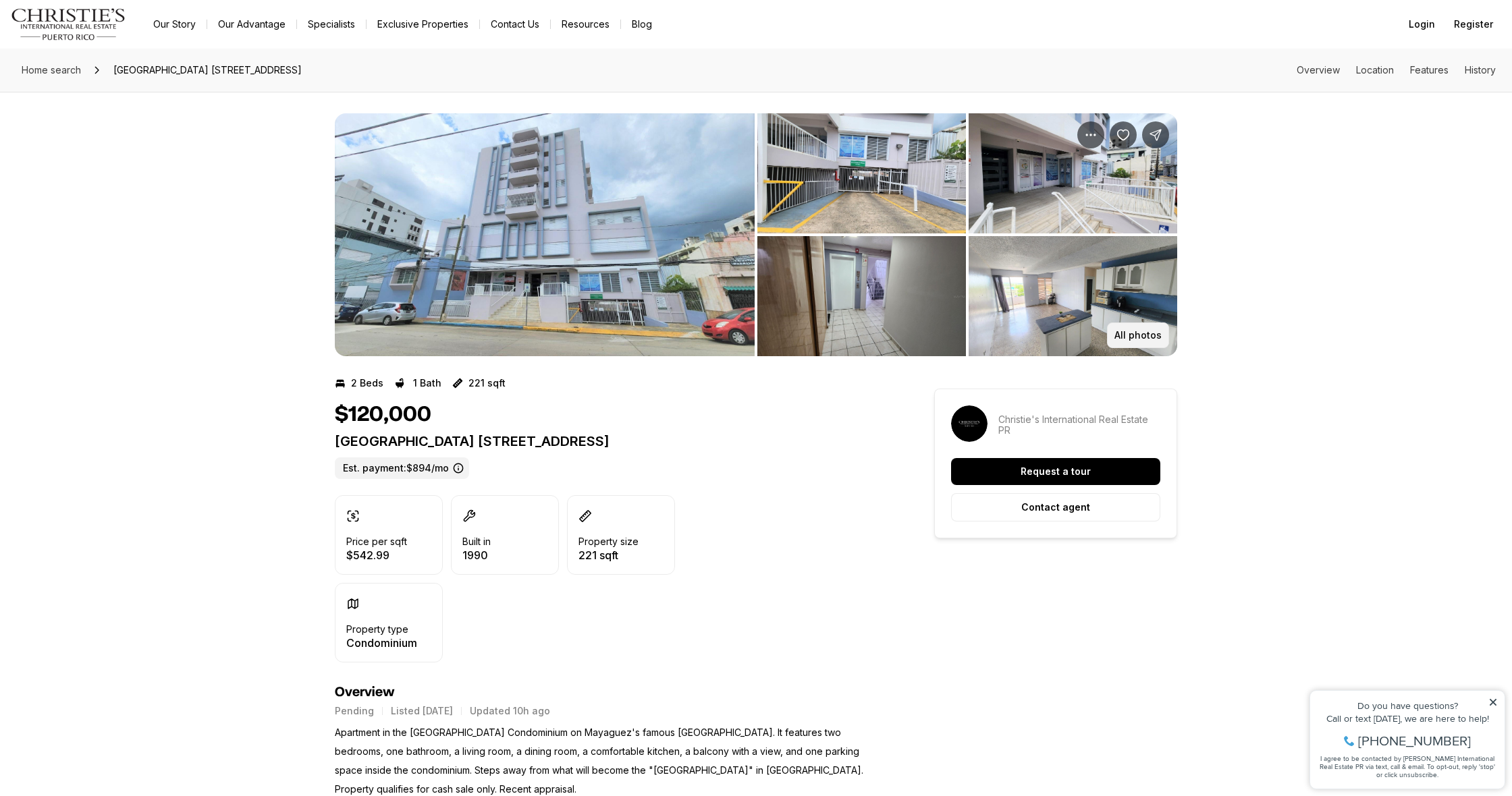
click at [1128, 330] on p "All photos" at bounding box center [1138, 336] width 48 height 11
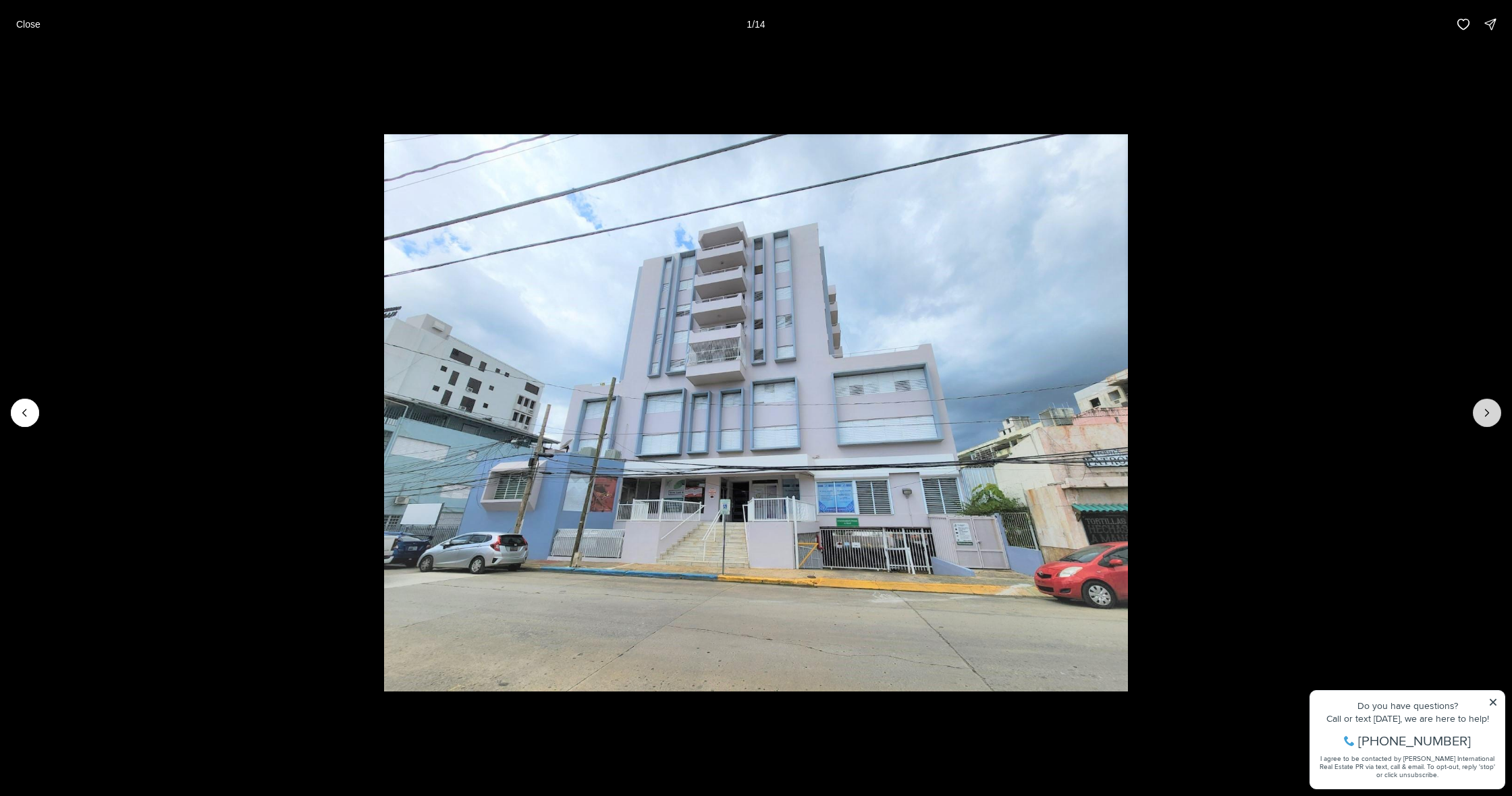
click at [1488, 399] on button "Next slide" at bounding box center [1487, 413] width 29 height 29
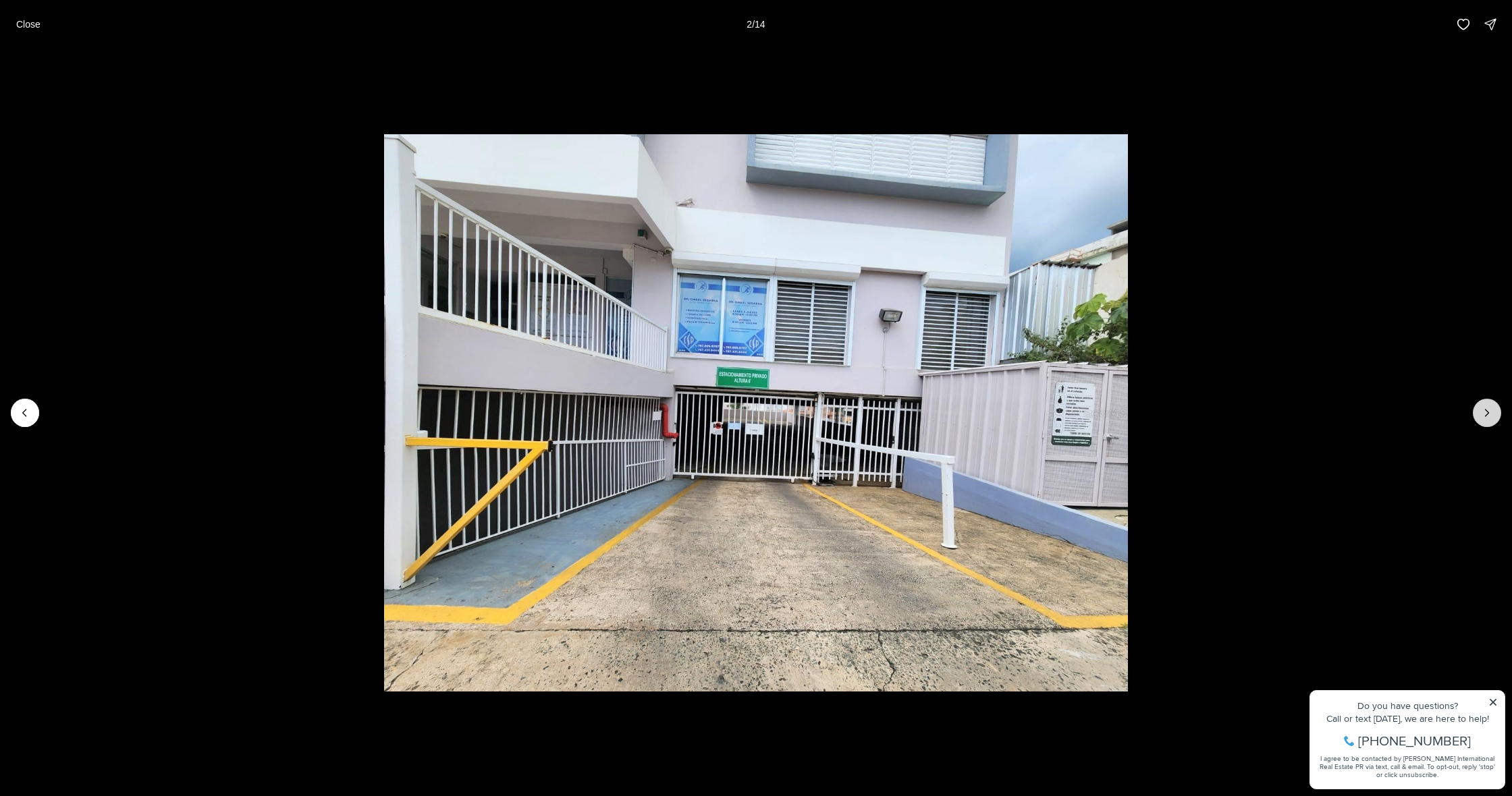
click at [1483, 414] on icon "Next slide" at bounding box center [1487, 413] width 14 height 14
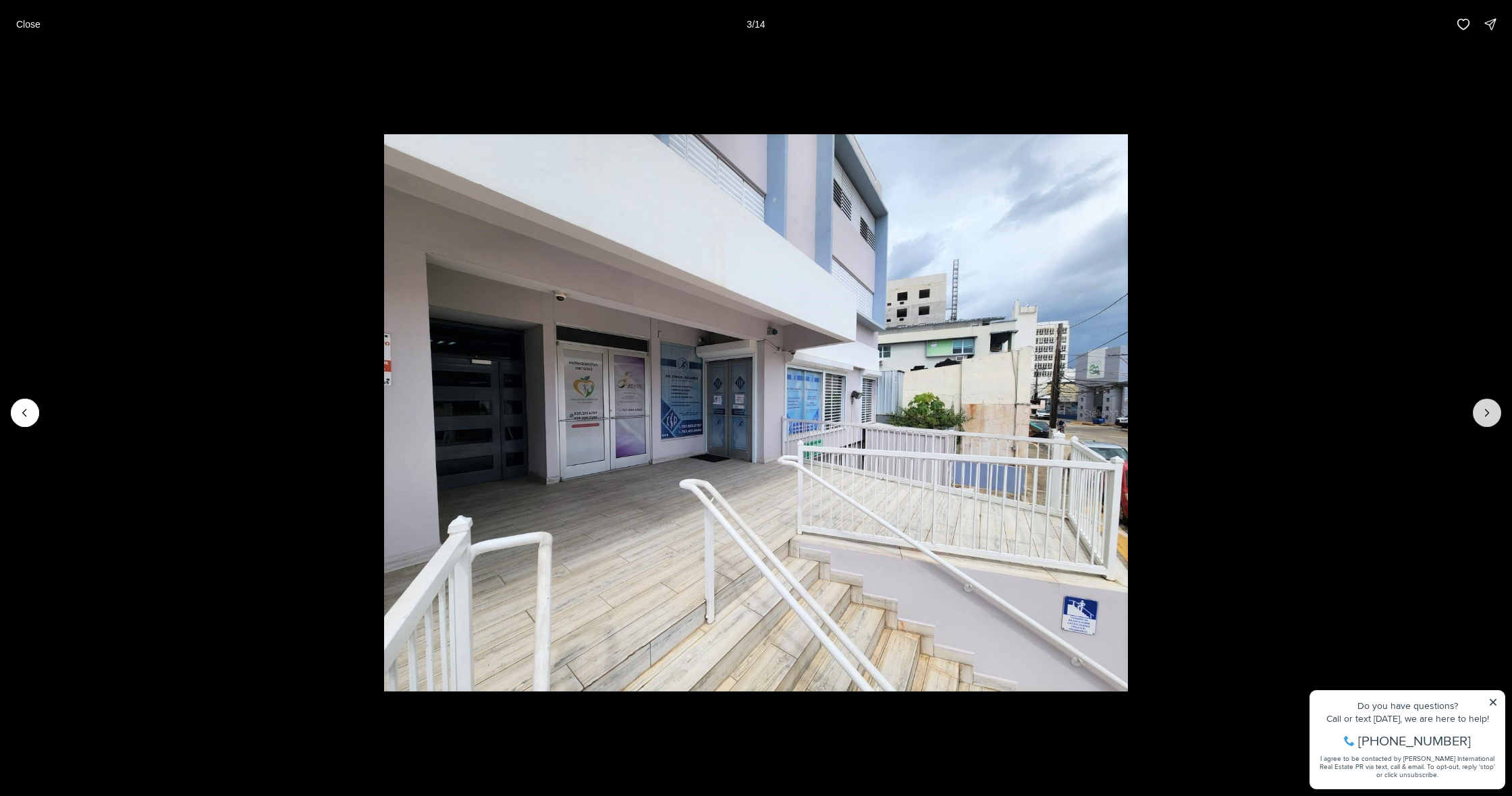
click at [1483, 414] on icon "Next slide" at bounding box center [1487, 413] width 14 height 14
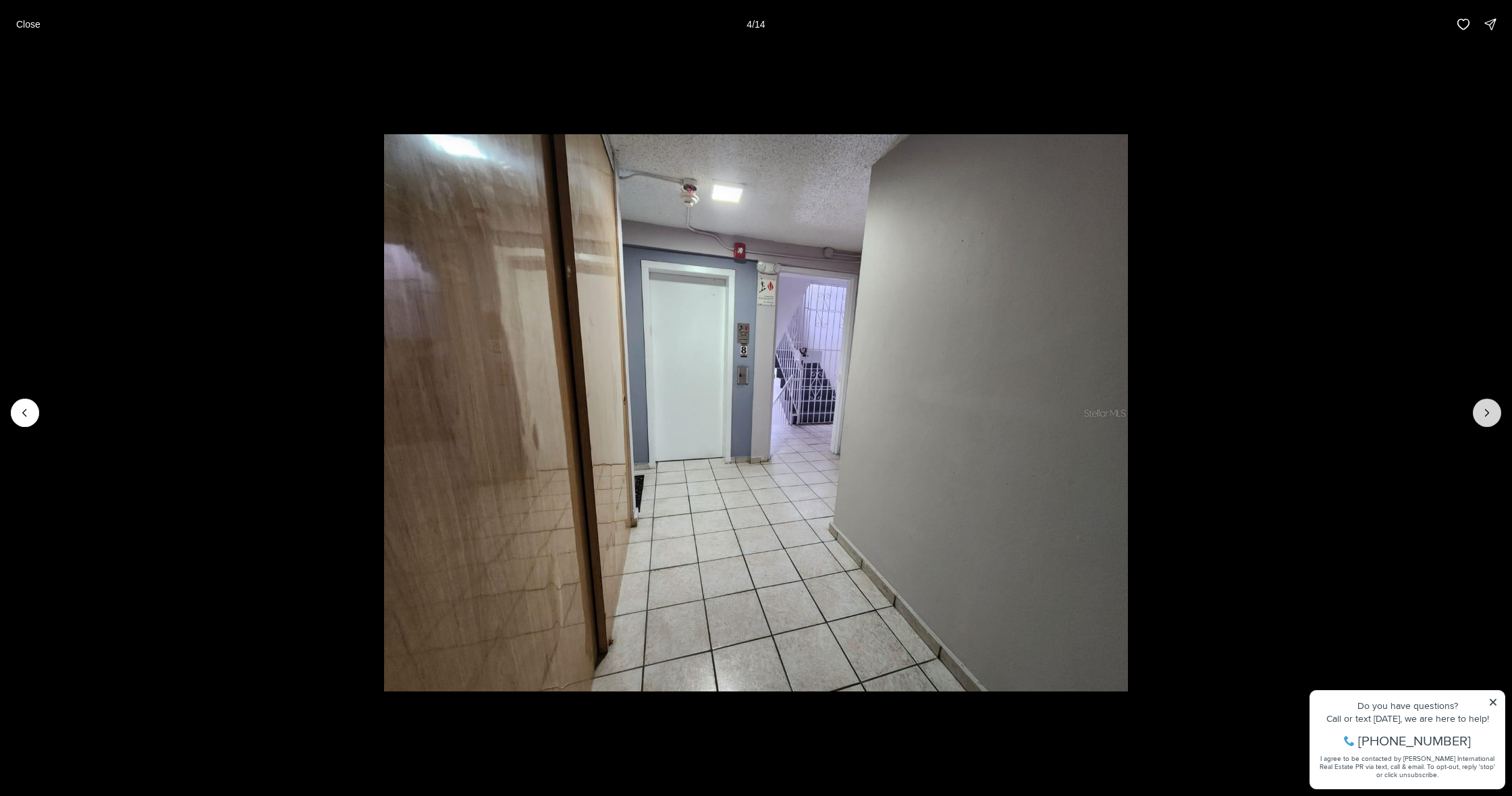
click at [1483, 414] on icon "Next slide" at bounding box center [1487, 413] width 14 height 14
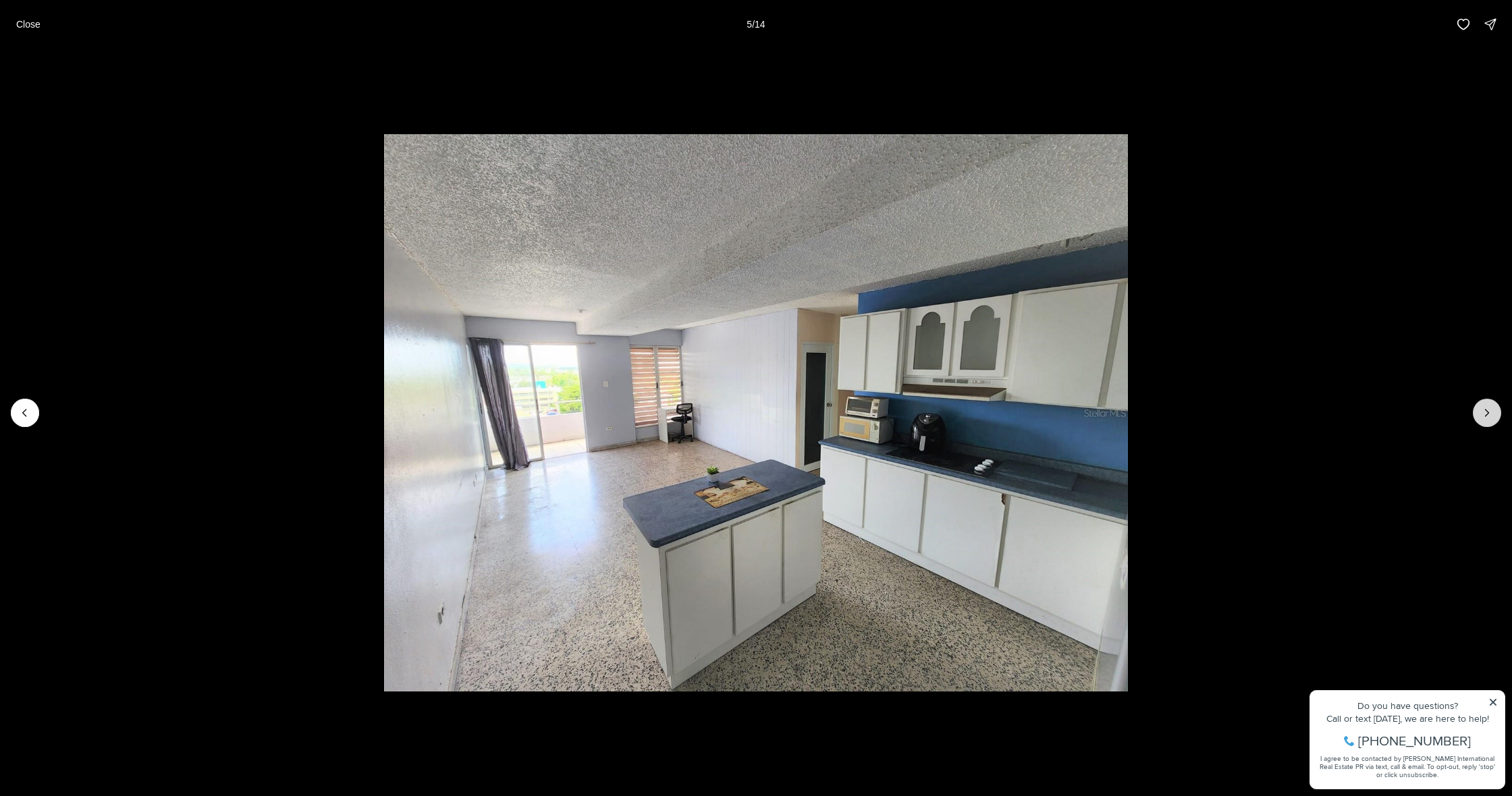
click at [1483, 414] on icon "Next slide" at bounding box center [1487, 413] width 14 height 14
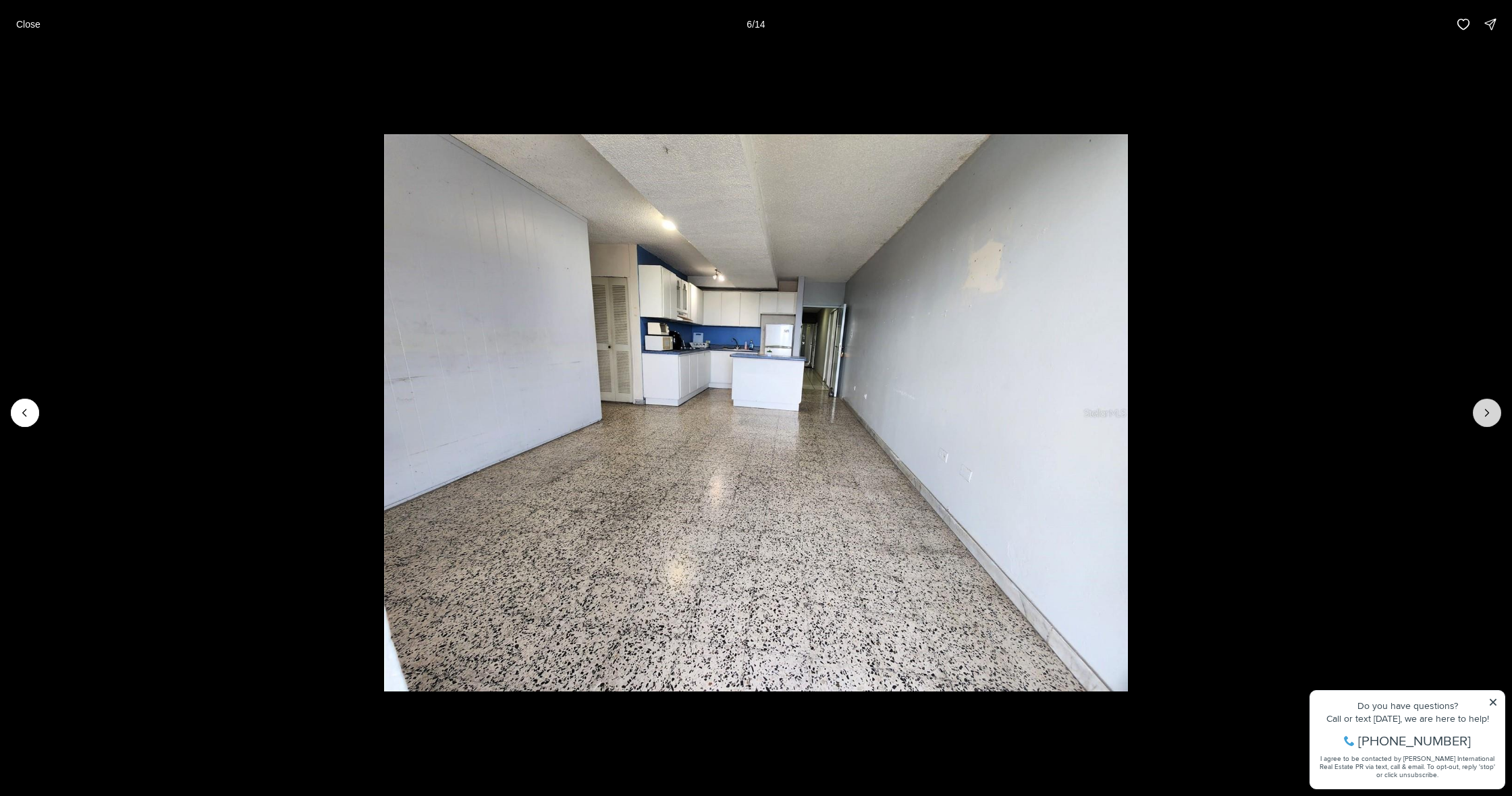
click at [1476, 413] on button "Next slide" at bounding box center [1487, 413] width 29 height 29
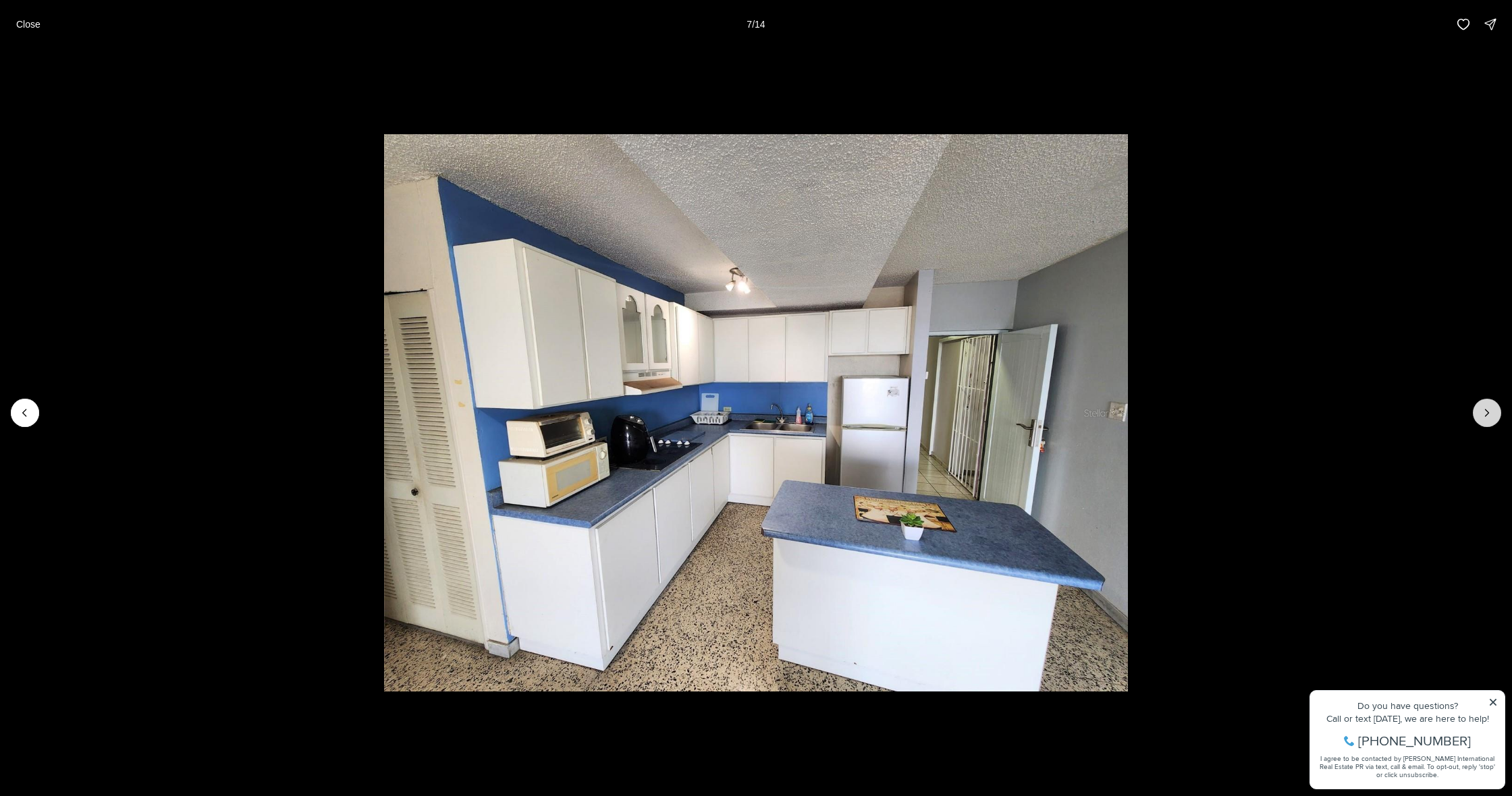
click at [1475, 413] on button "Next slide" at bounding box center [1487, 413] width 29 height 29
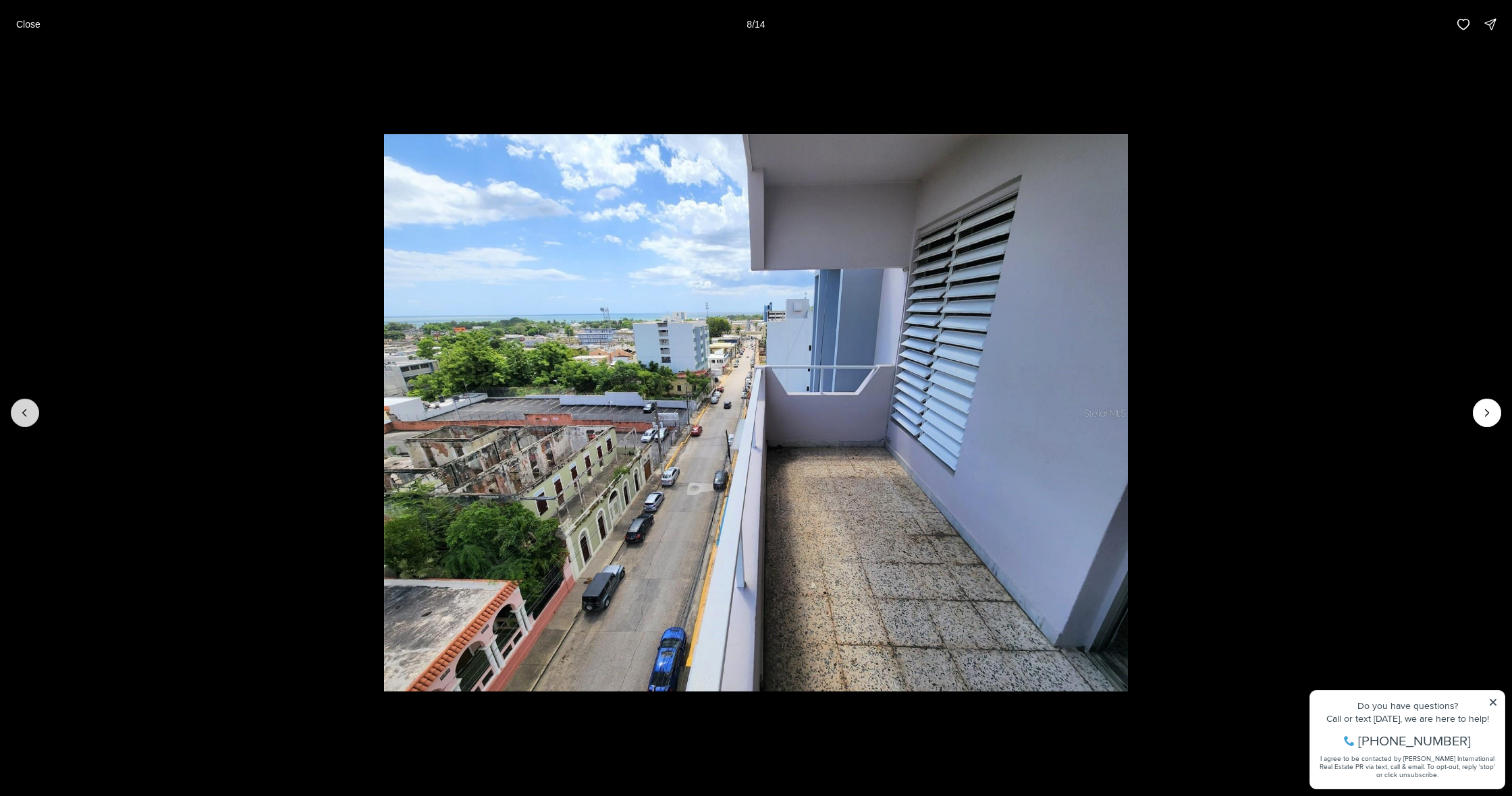
click at [26, 419] on icon "Previous slide" at bounding box center [25, 413] width 14 height 14
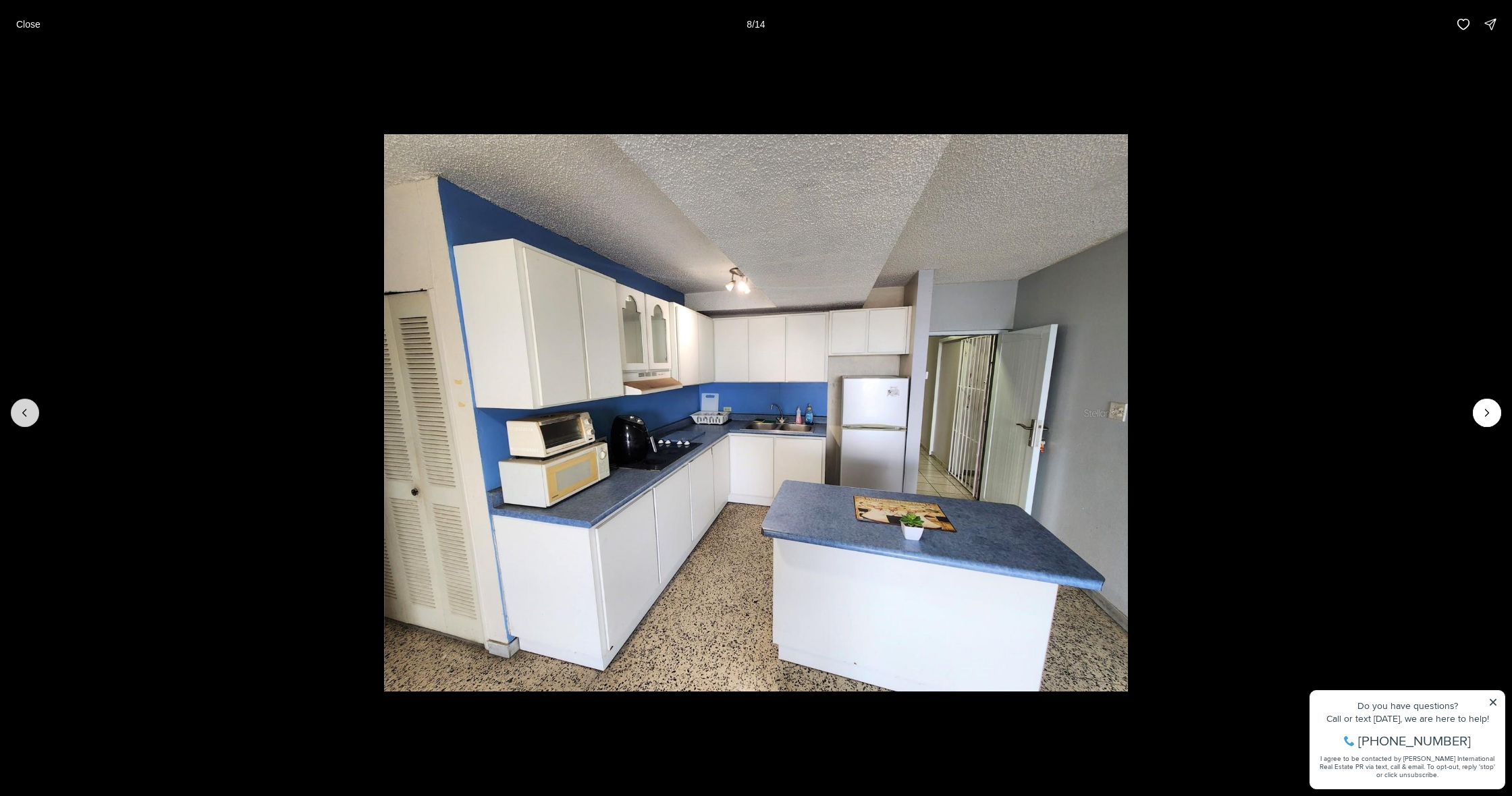
click at [26, 419] on icon "Previous slide" at bounding box center [25, 413] width 14 height 14
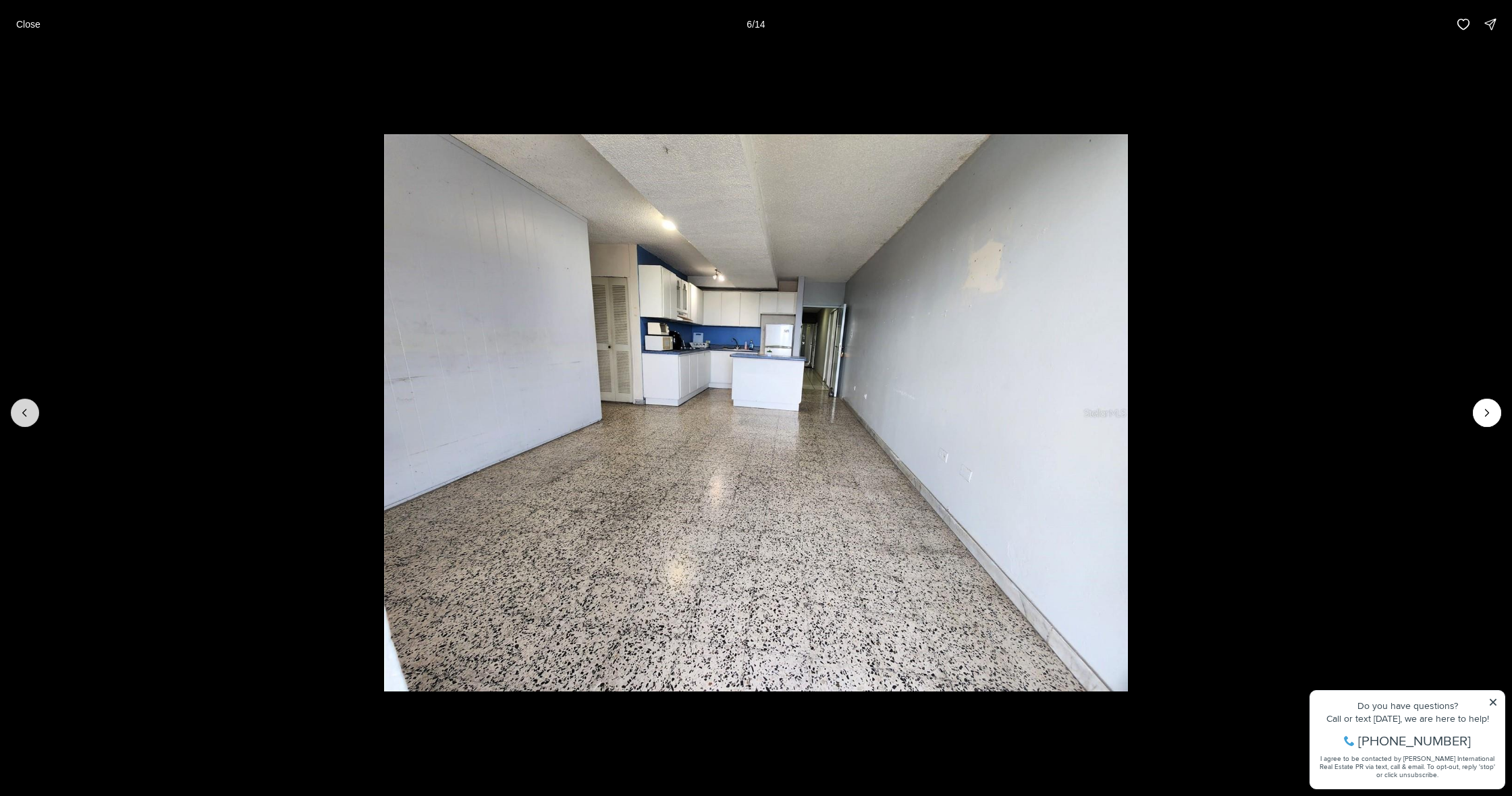
click at [26, 419] on icon "Previous slide" at bounding box center [25, 413] width 14 height 14
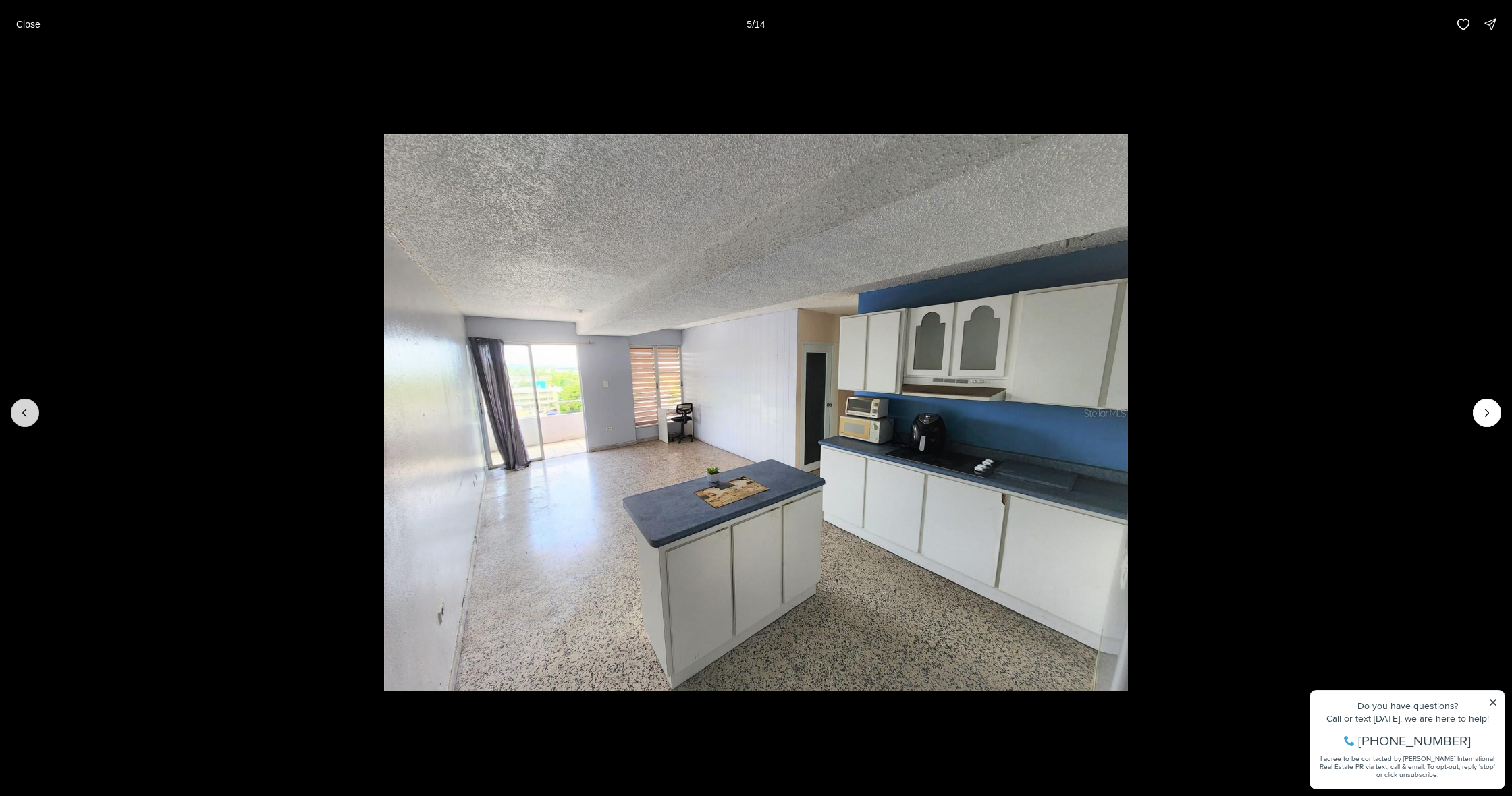
click at [26, 419] on icon "Previous slide" at bounding box center [25, 413] width 14 height 14
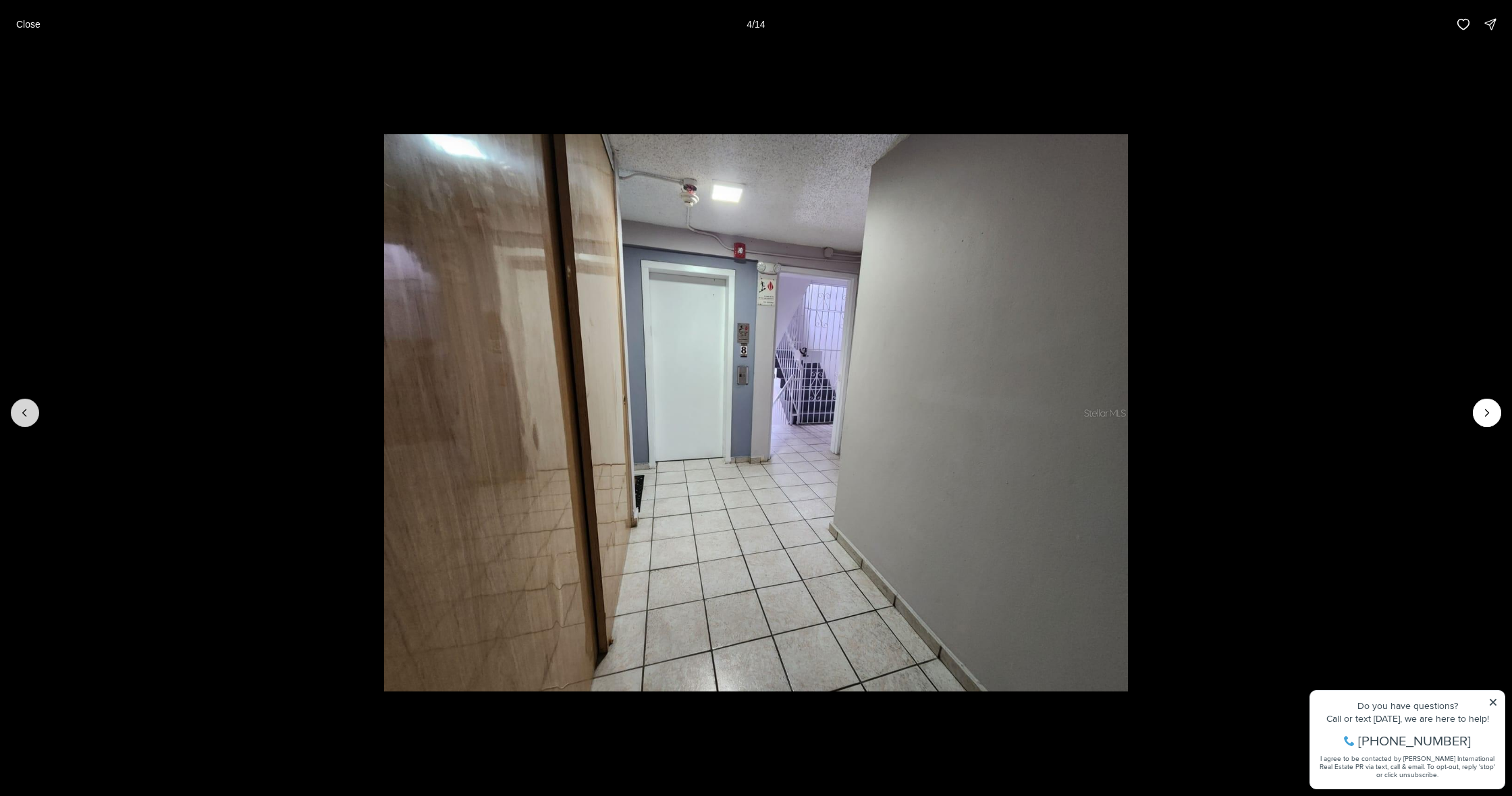
click at [26, 419] on icon "Previous slide" at bounding box center [25, 413] width 14 height 14
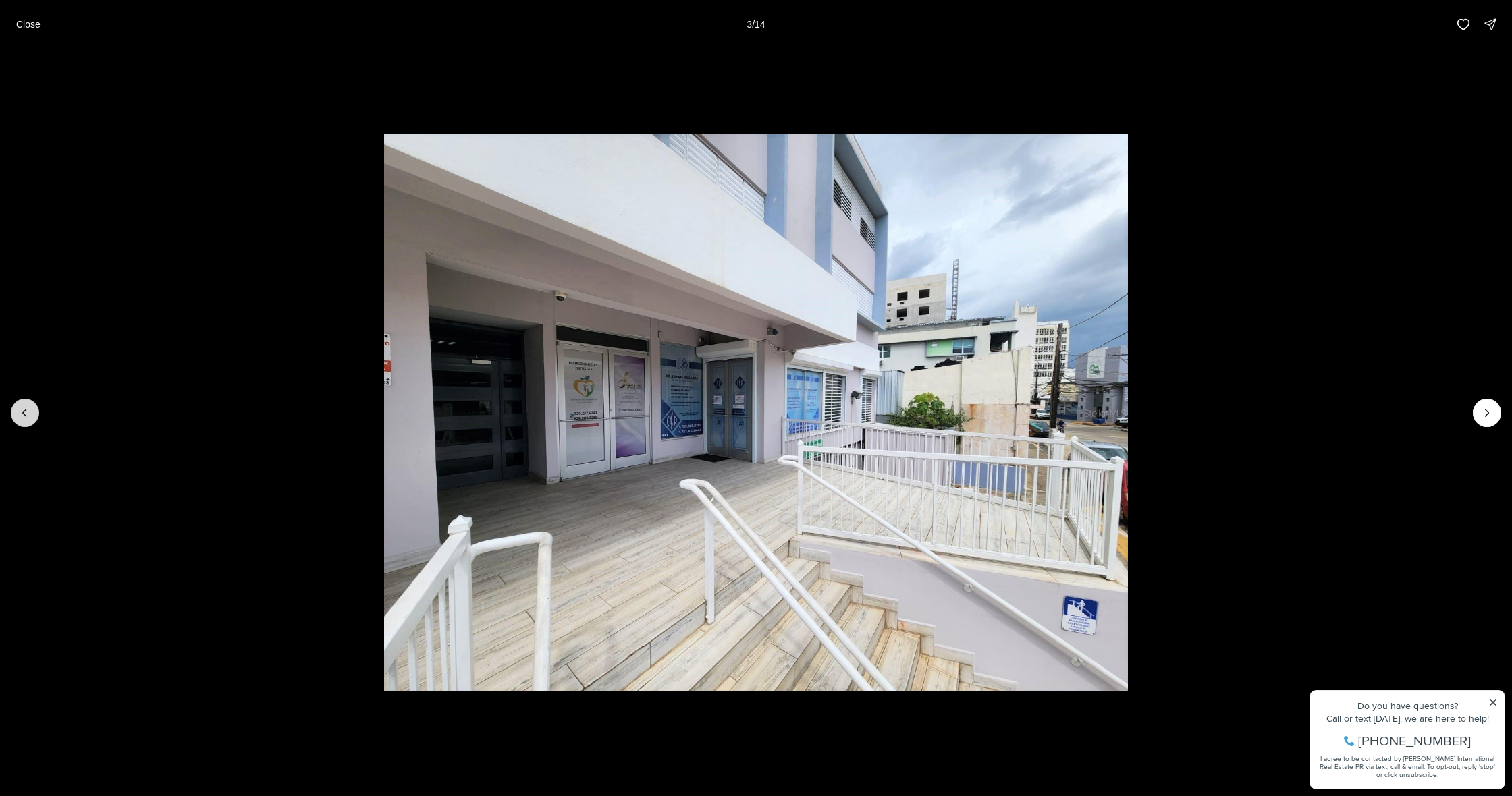
click at [26, 420] on button "Previous slide" at bounding box center [25, 413] width 29 height 29
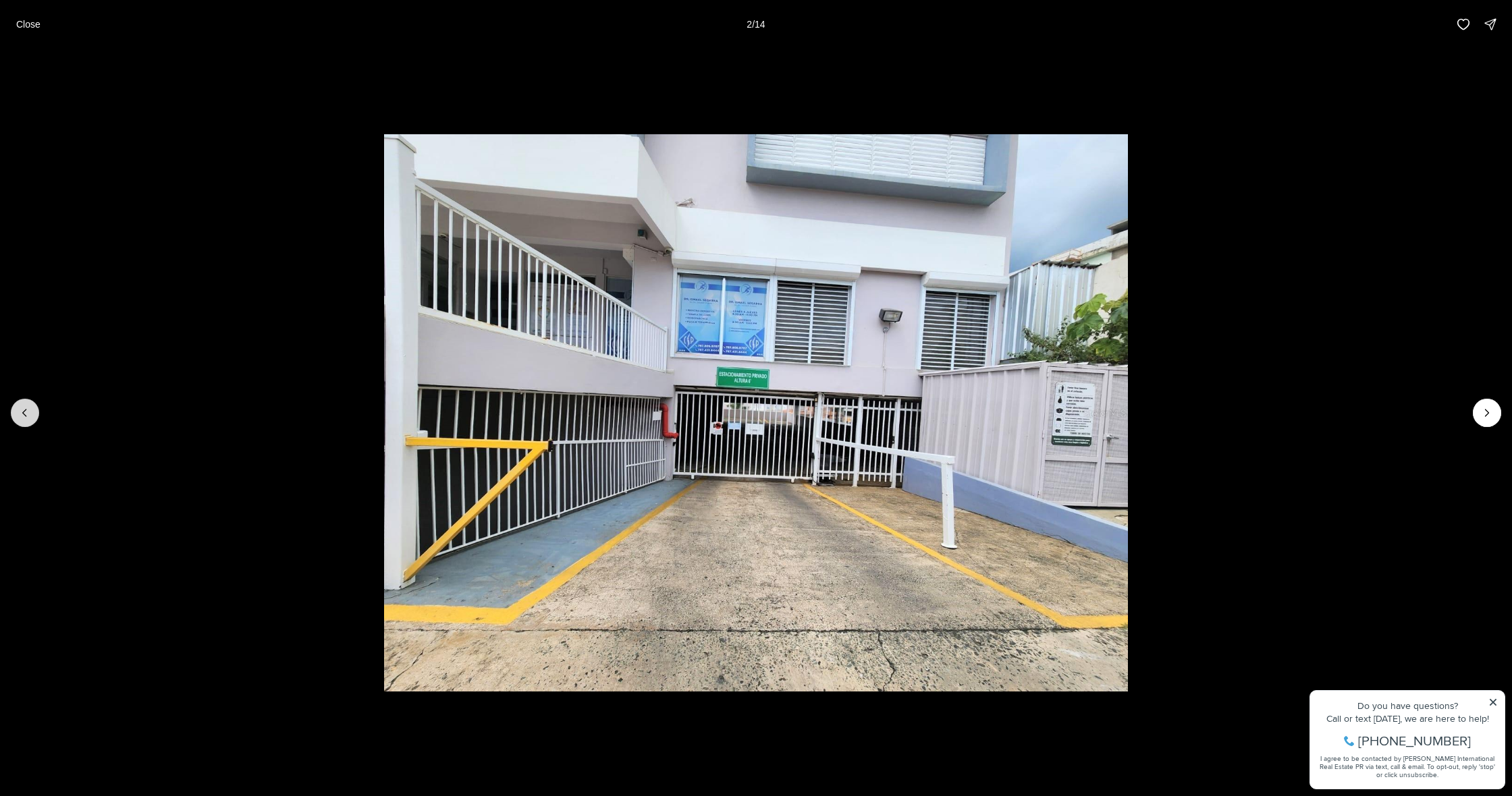
click at [26, 420] on button "Previous slide" at bounding box center [25, 413] width 29 height 29
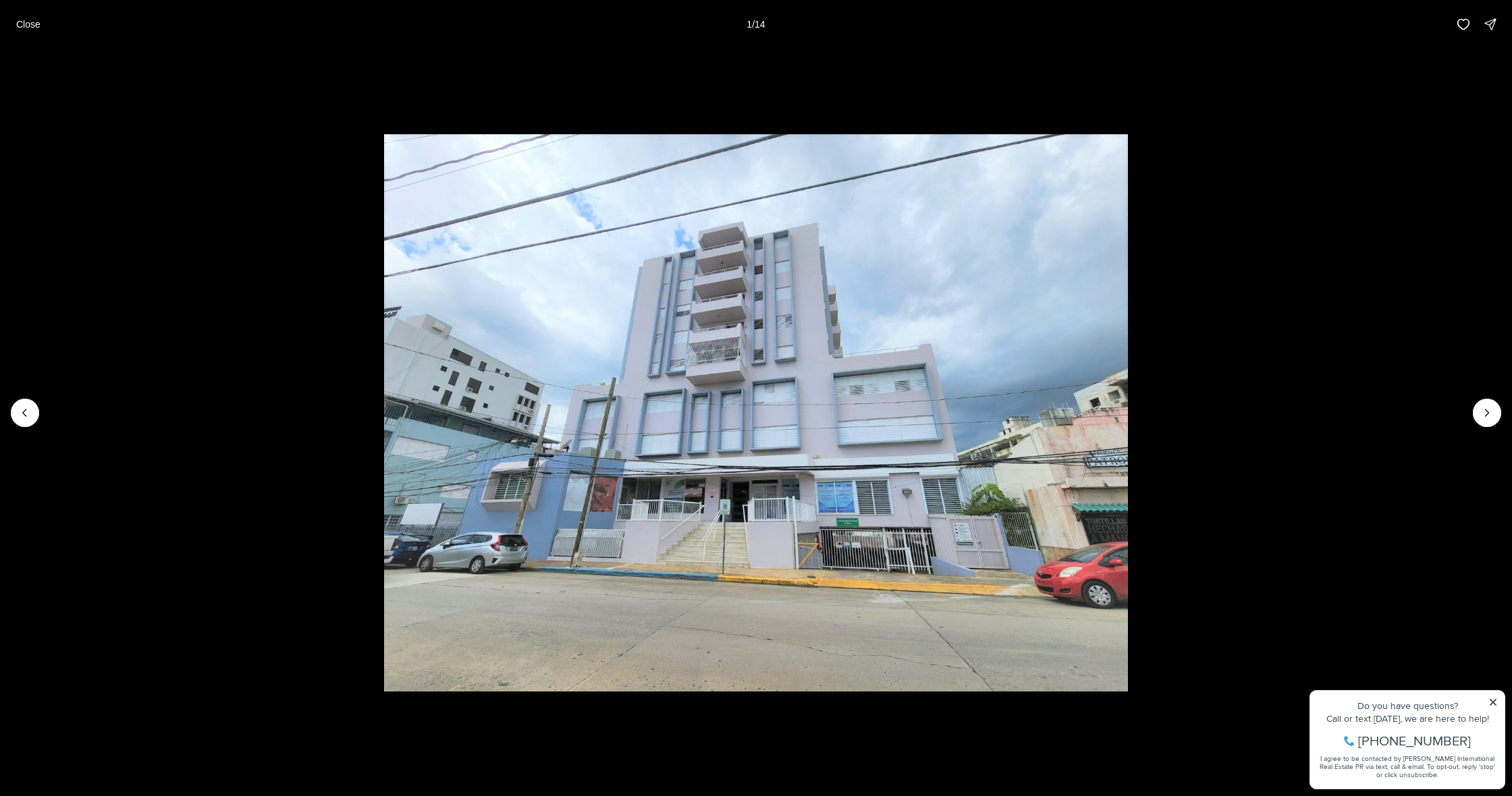
click at [25, 420] on div at bounding box center [25, 413] width 29 height 29
click at [20, 422] on div at bounding box center [25, 413] width 29 height 29
click at [1485, 414] on icon "Next slide" at bounding box center [1487, 413] width 14 height 14
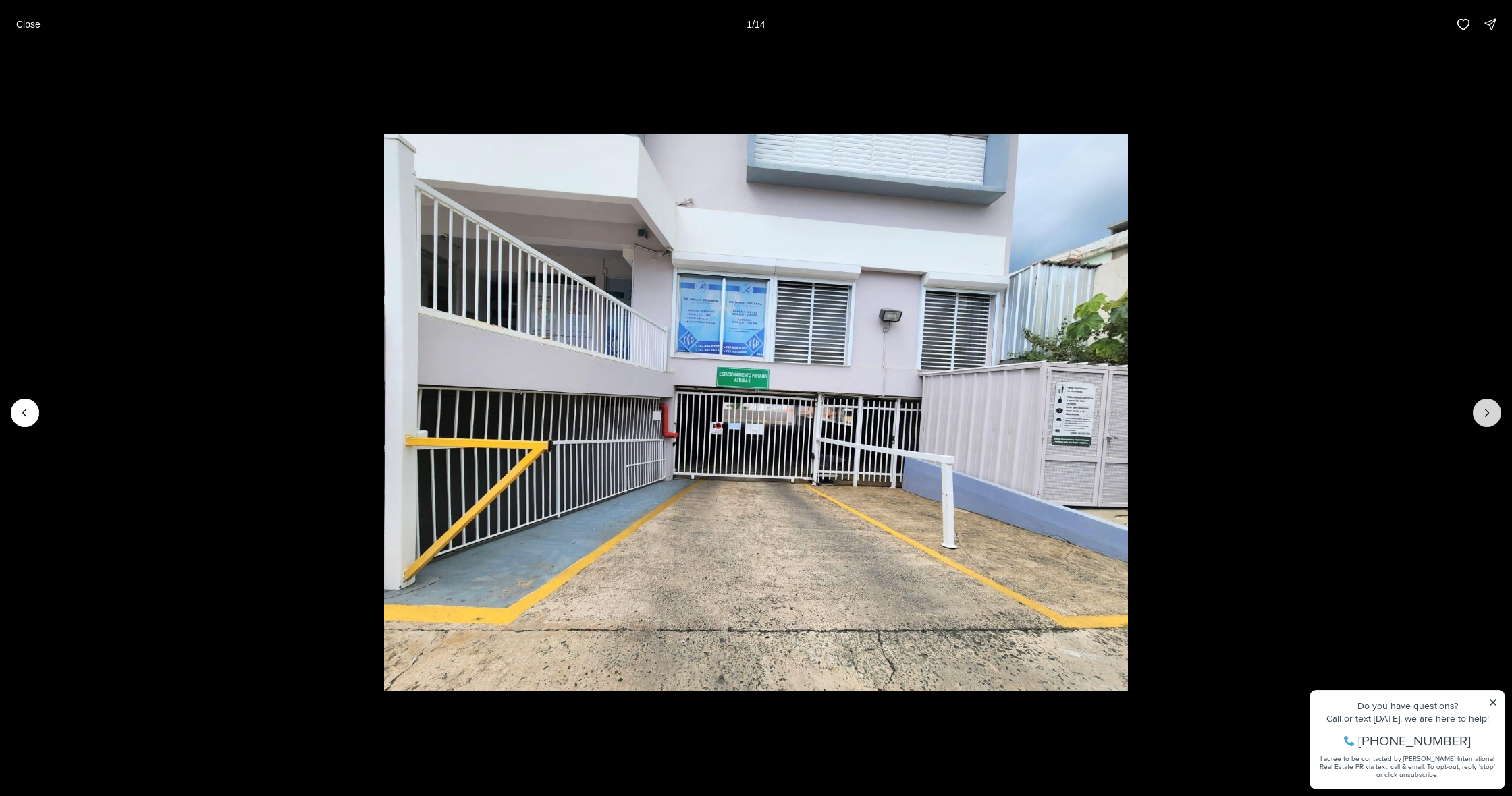
click at [1485, 414] on icon "Next slide" at bounding box center [1487, 413] width 14 height 14
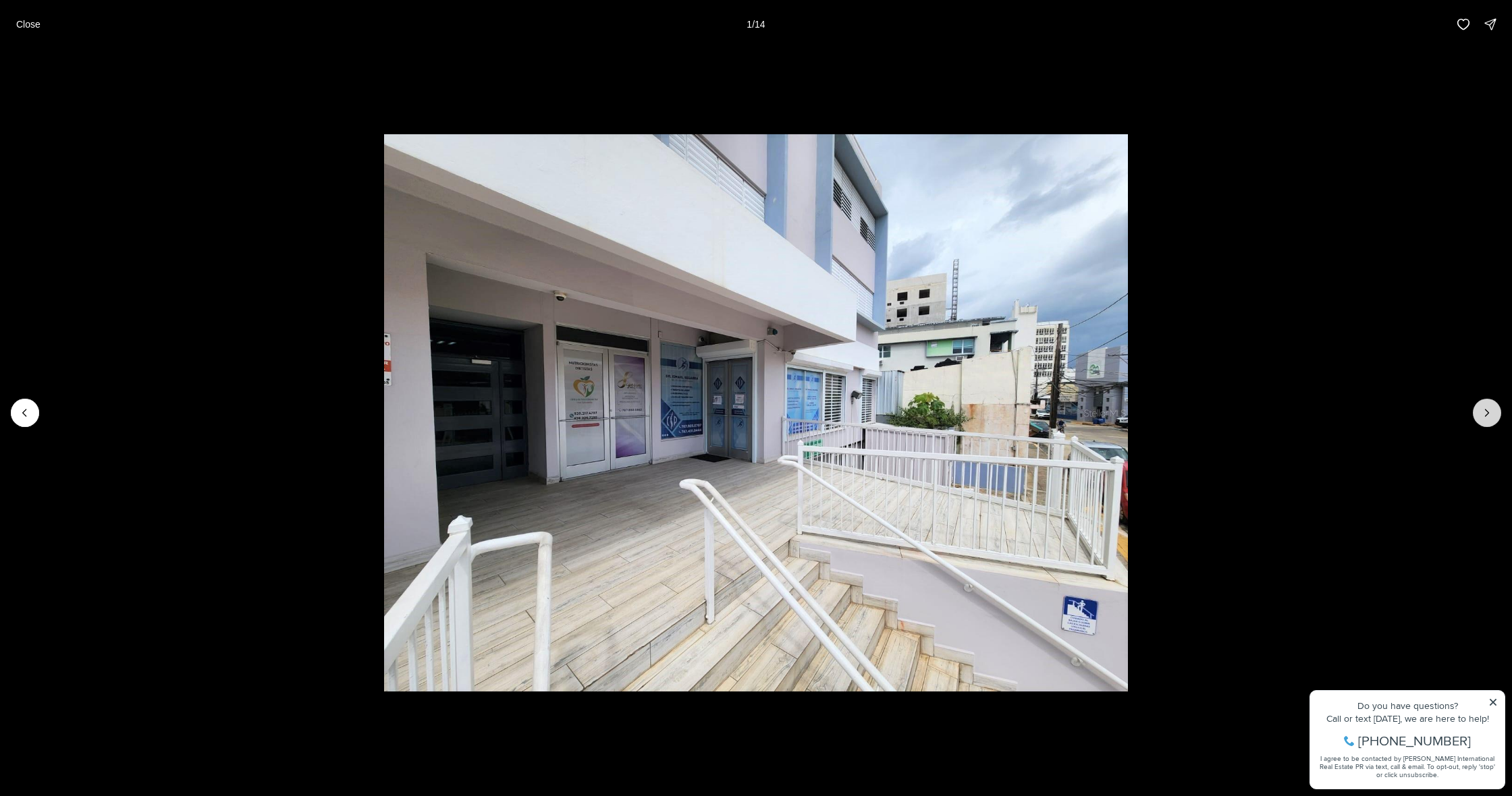
click at [1485, 414] on icon "Next slide" at bounding box center [1487, 413] width 14 height 14
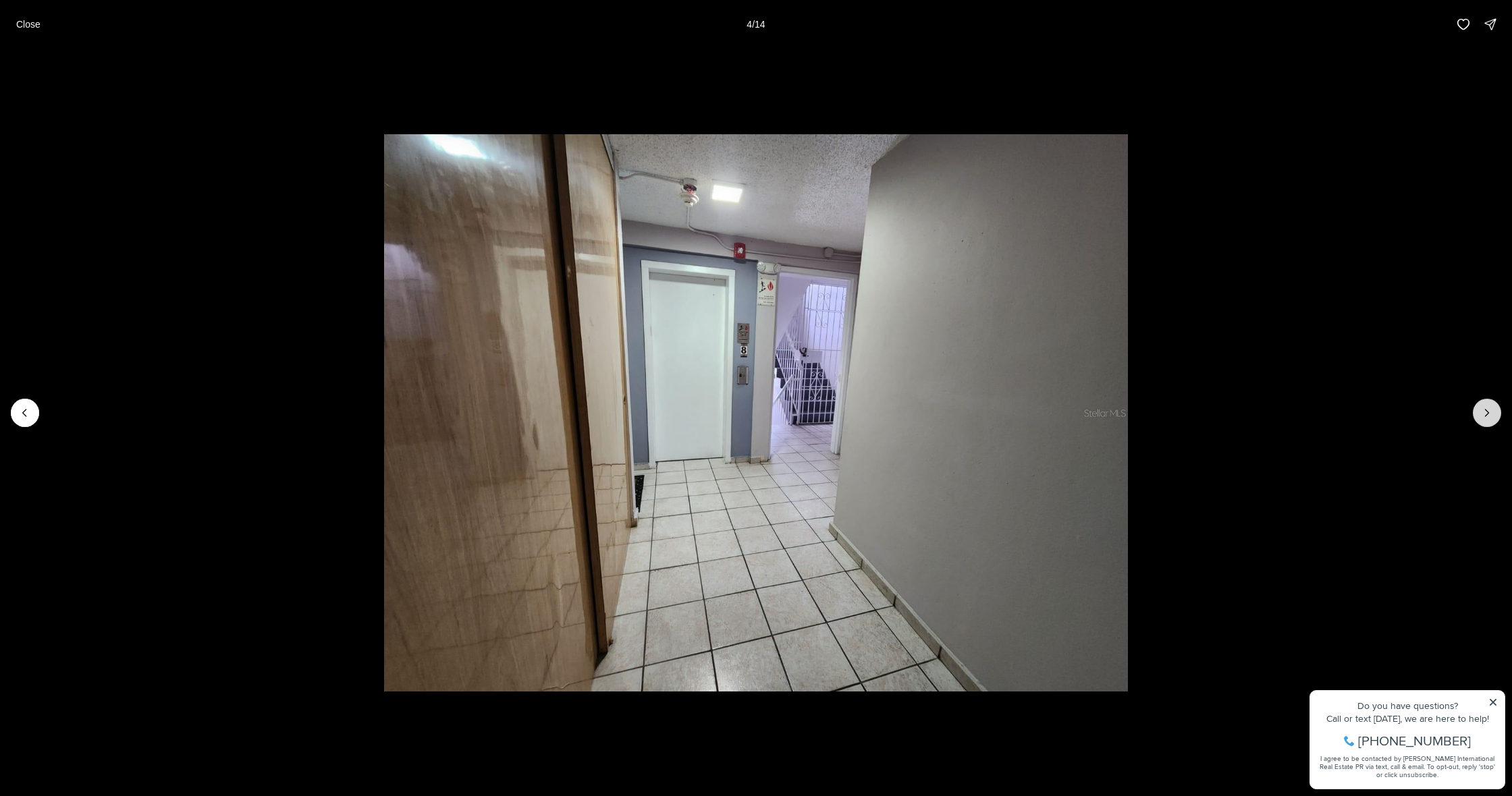
click at [1485, 414] on icon "Next slide" at bounding box center [1487, 413] width 14 height 14
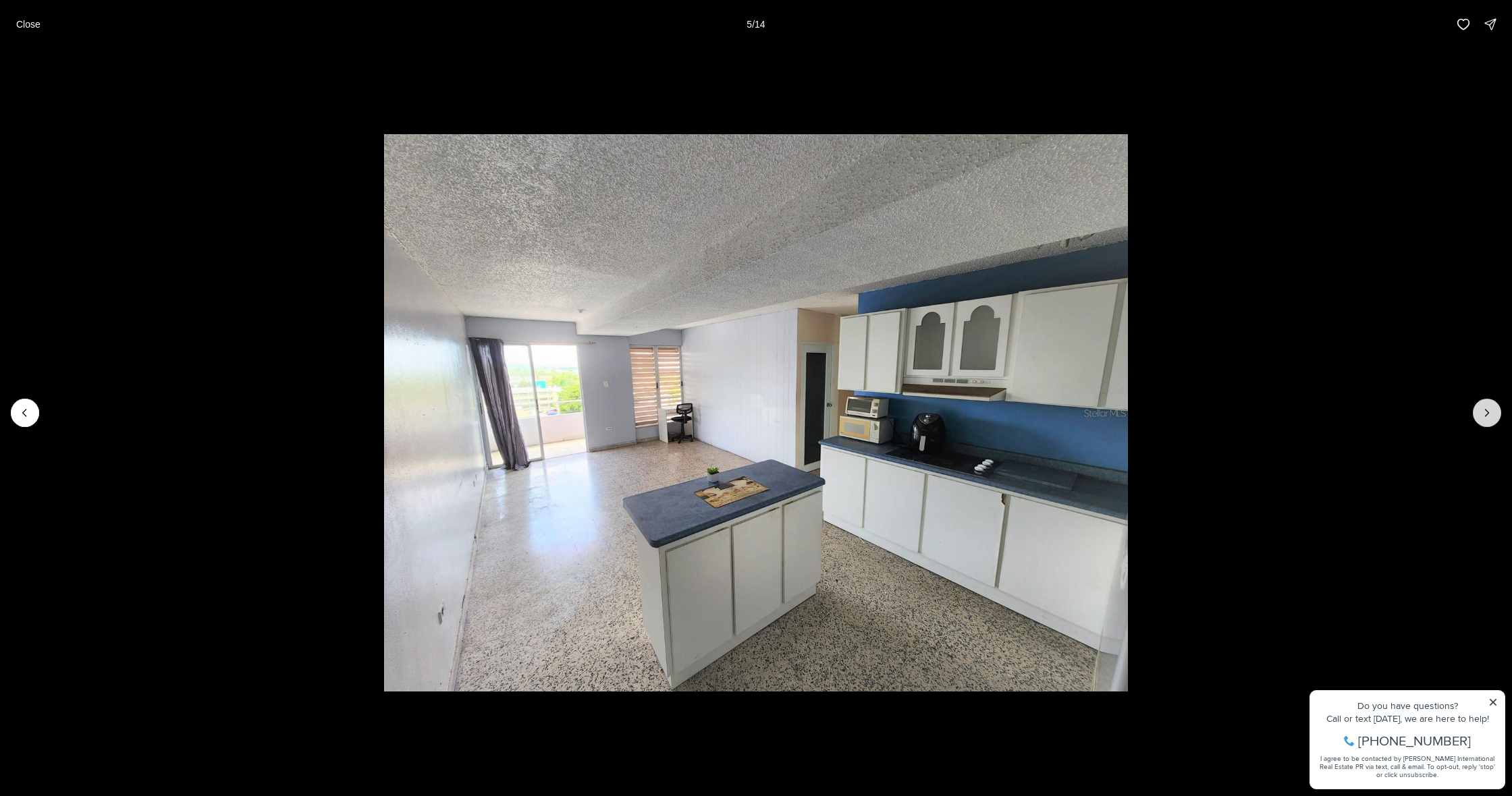
click at [1479, 410] on button "Next slide" at bounding box center [1487, 413] width 29 height 29
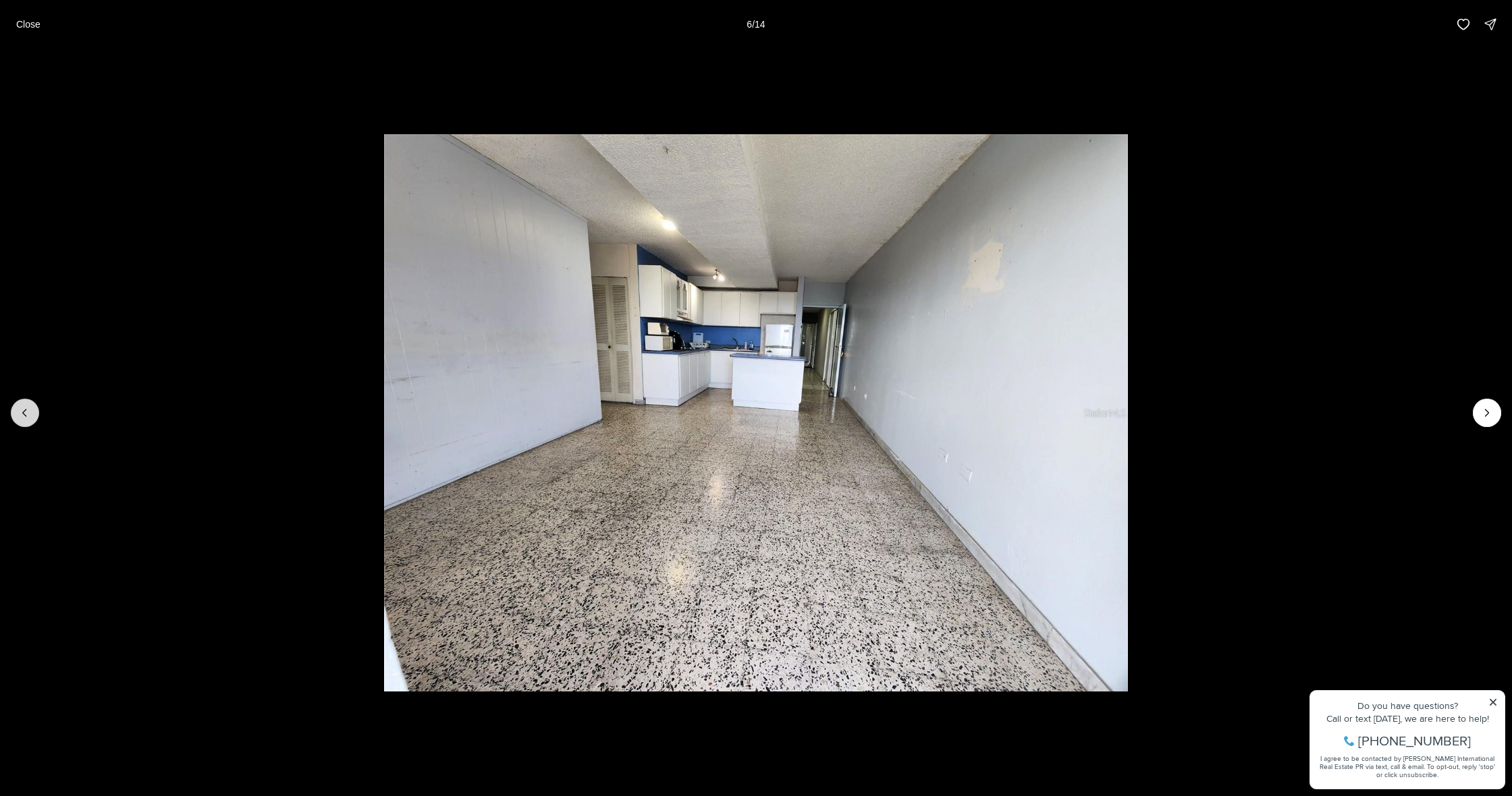
click at [18, 417] on button "Previous slide" at bounding box center [25, 413] width 29 height 29
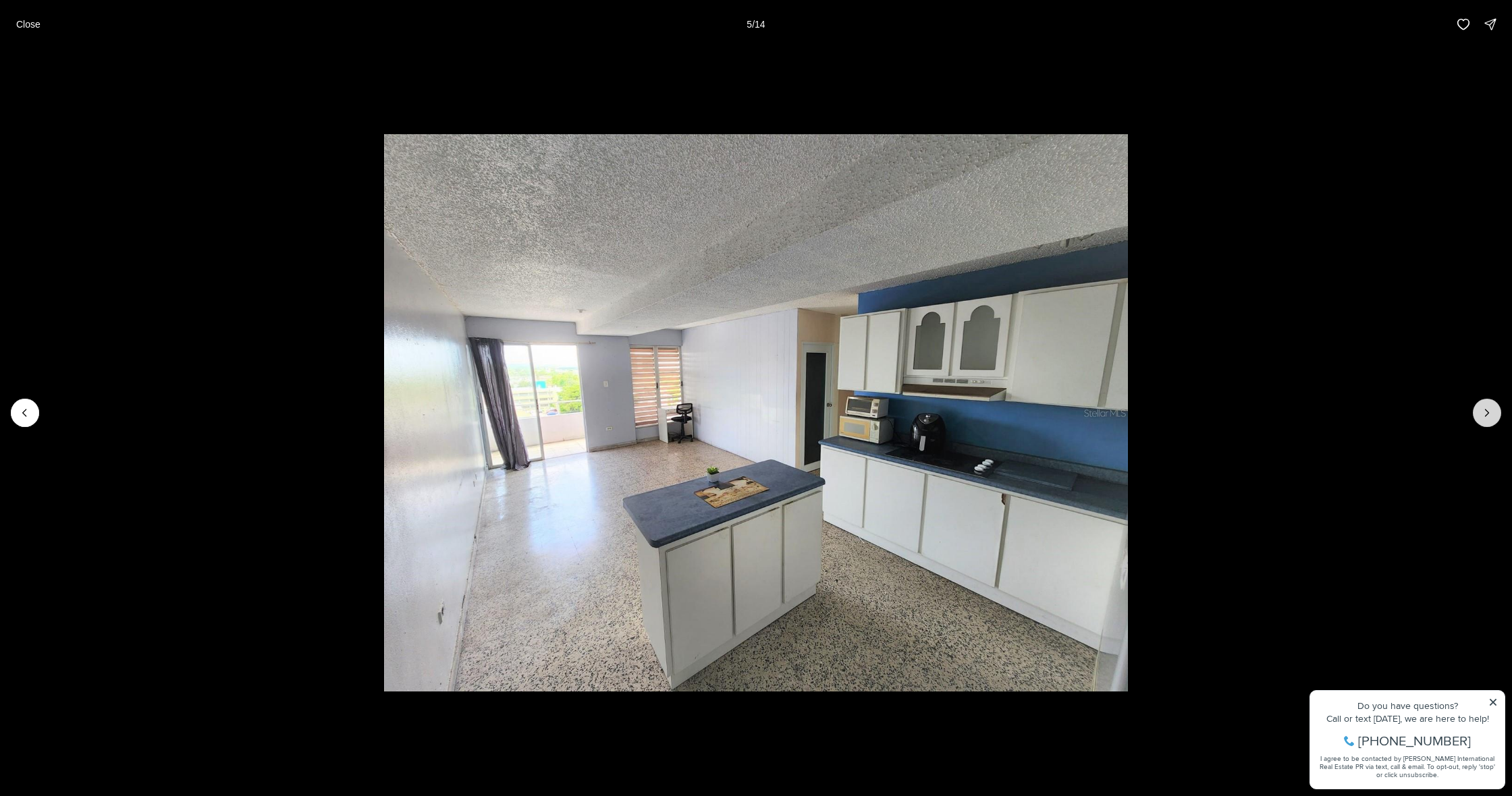
click at [1496, 410] on button "Next slide" at bounding box center [1487, 413] width 29 height 29
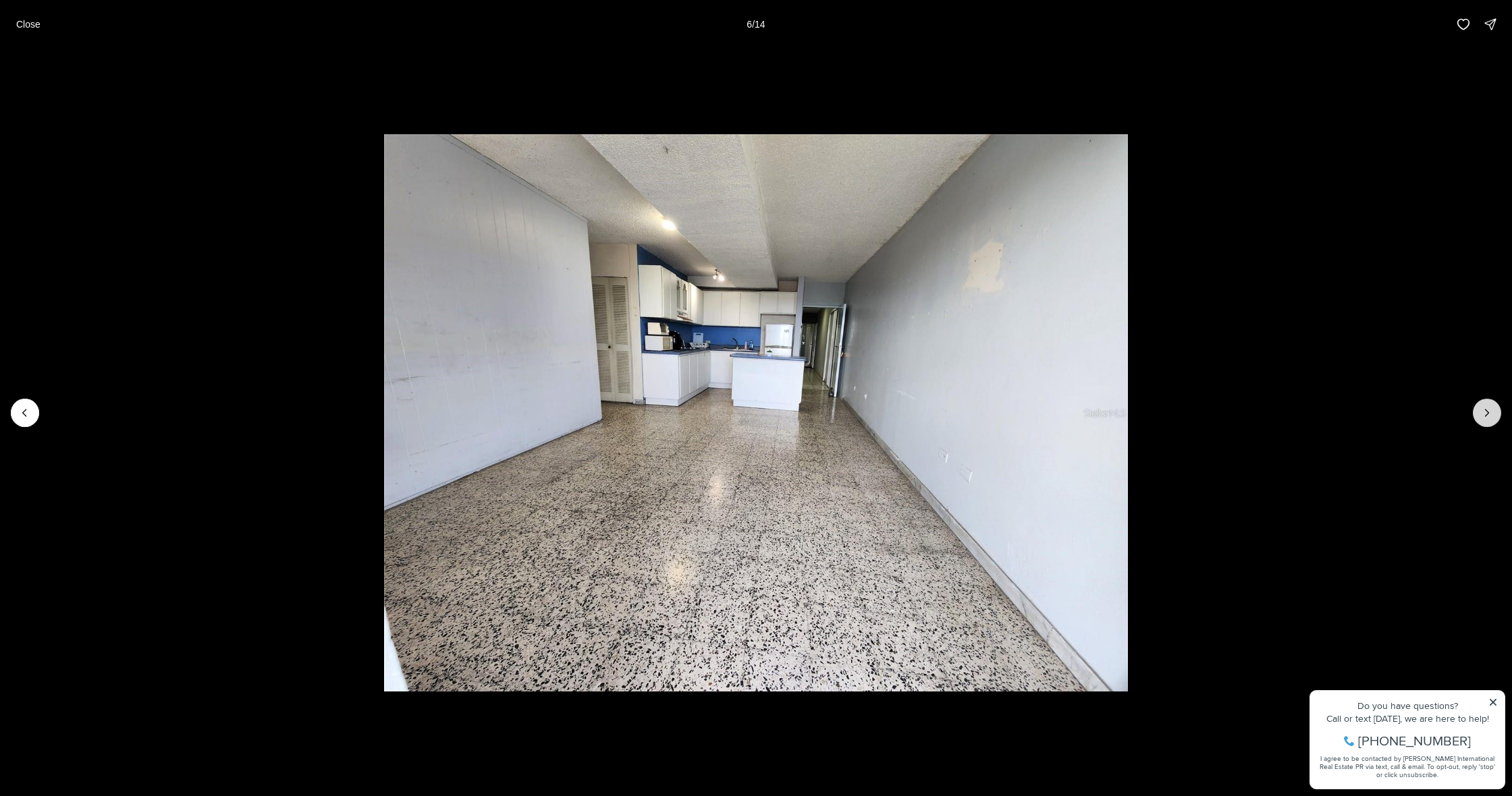
click at [1496, 410] on button "Next slide" at bounding box center [1487, 413] width 29 height 29
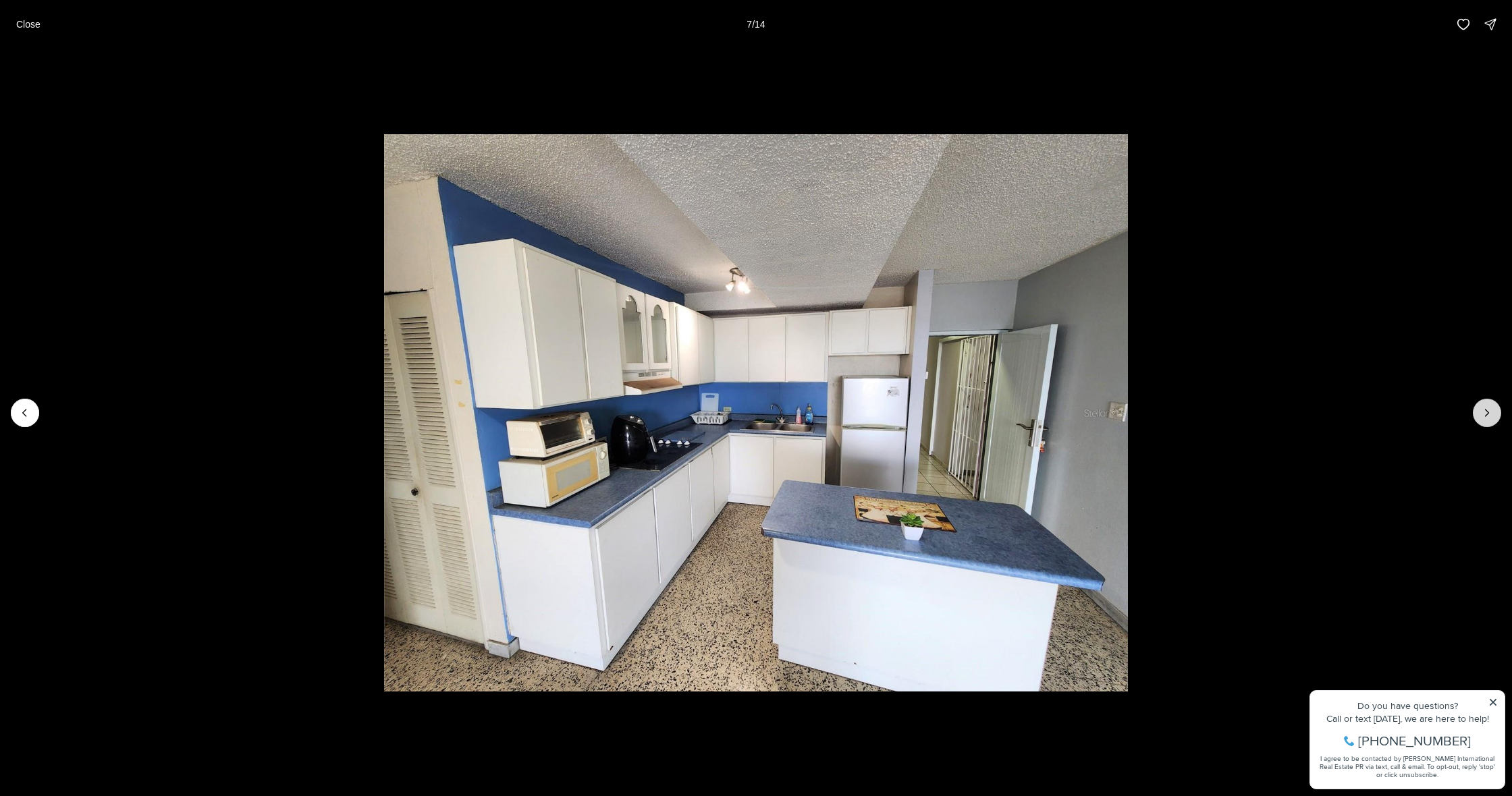
click at [1496, 410] on button "Next slide" at bounding box center [1487, 413] width 29 height 29
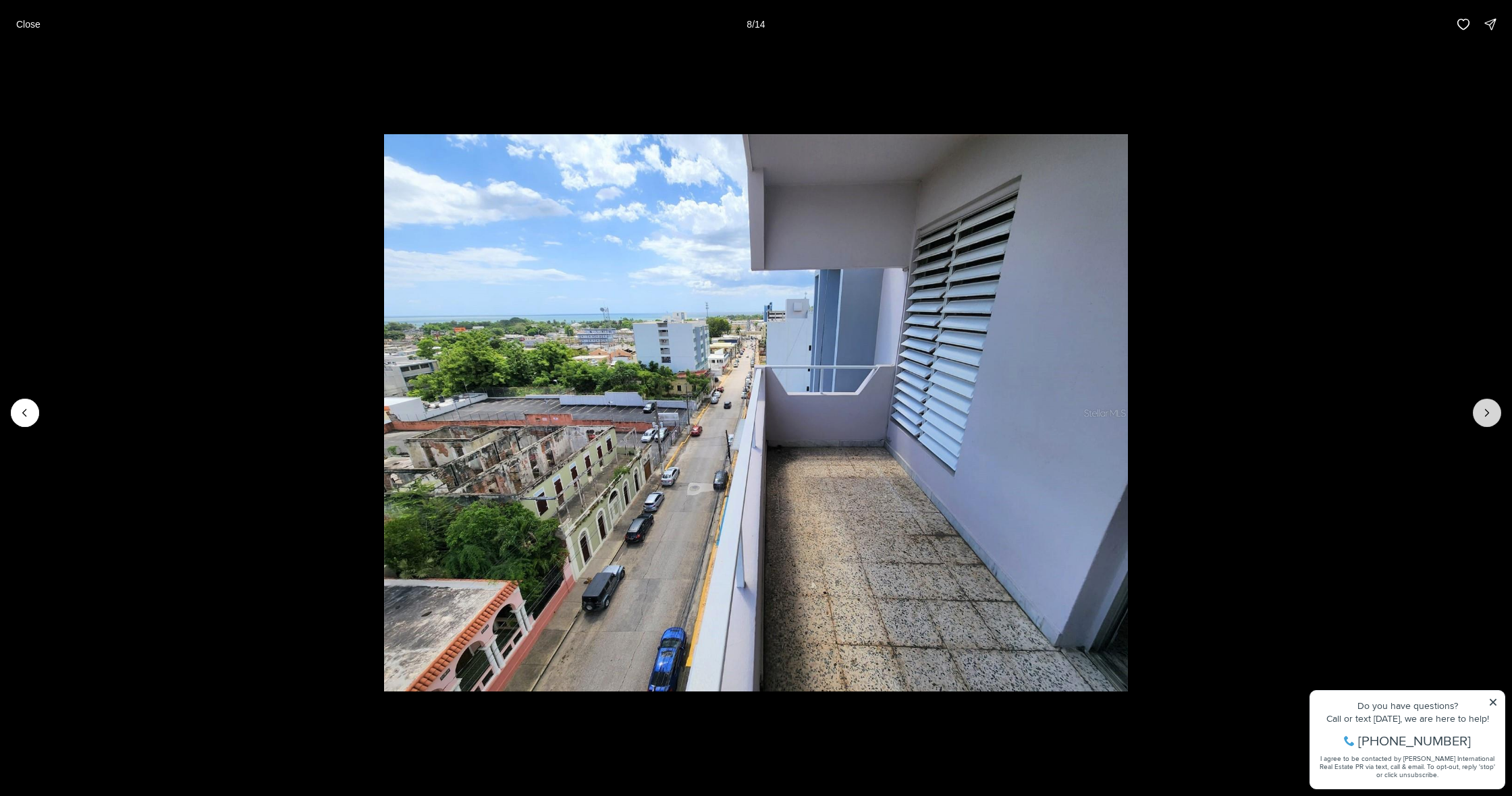
click at [1496, 410] on button "Next slide" at bounding box center [1487, 413] width 29 height 29
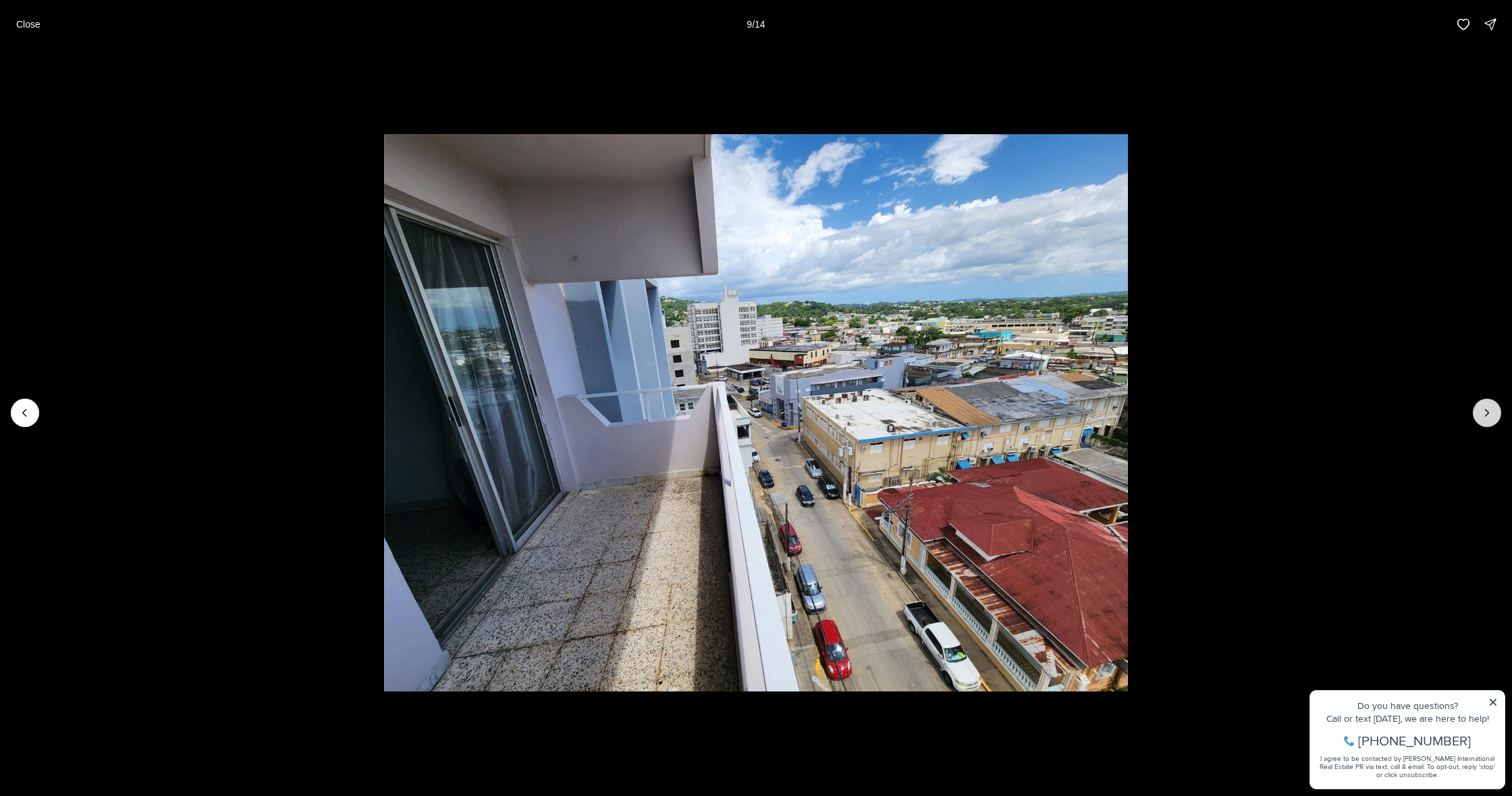
click at [1496, 410] on button "Next slide" at bounding box center [1487, 413] width 29 height 29
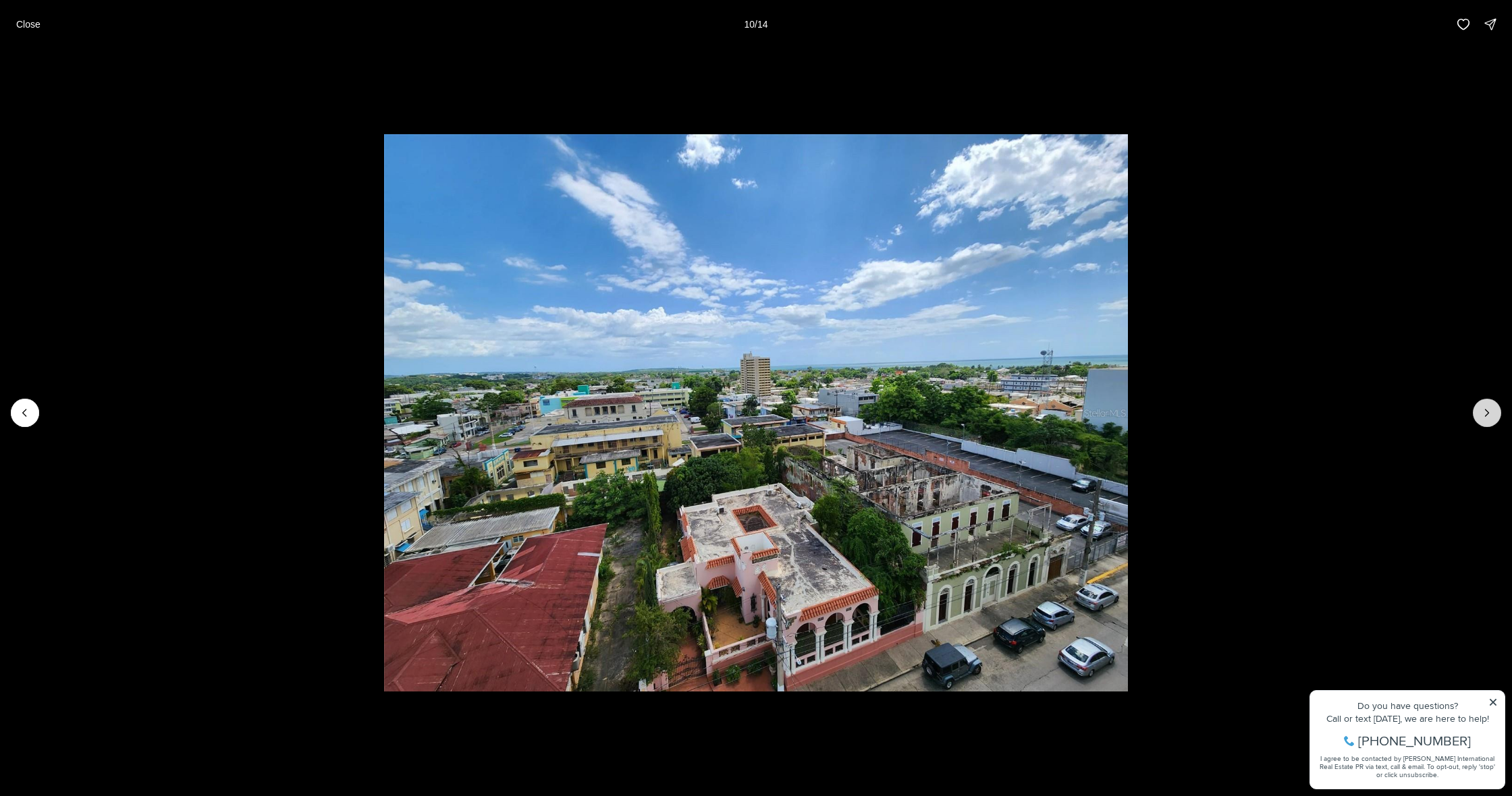
click at [1496, 410] on button "Next slide" at bounding box center [1487, 413] width 29 height 29
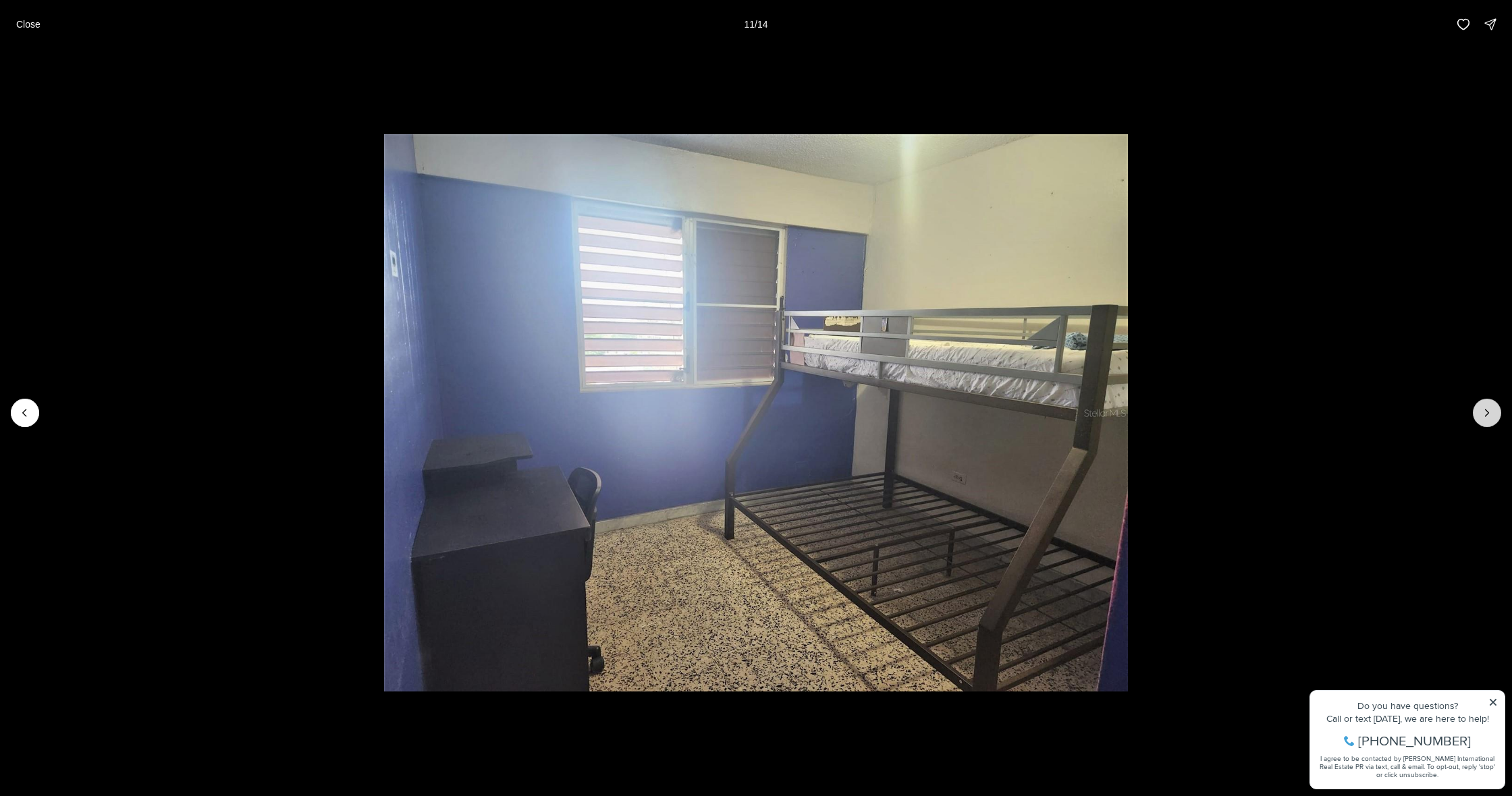
click at [1496, 410] on button "Next slide" at bounding box center [1487, 413] width 29 height 29
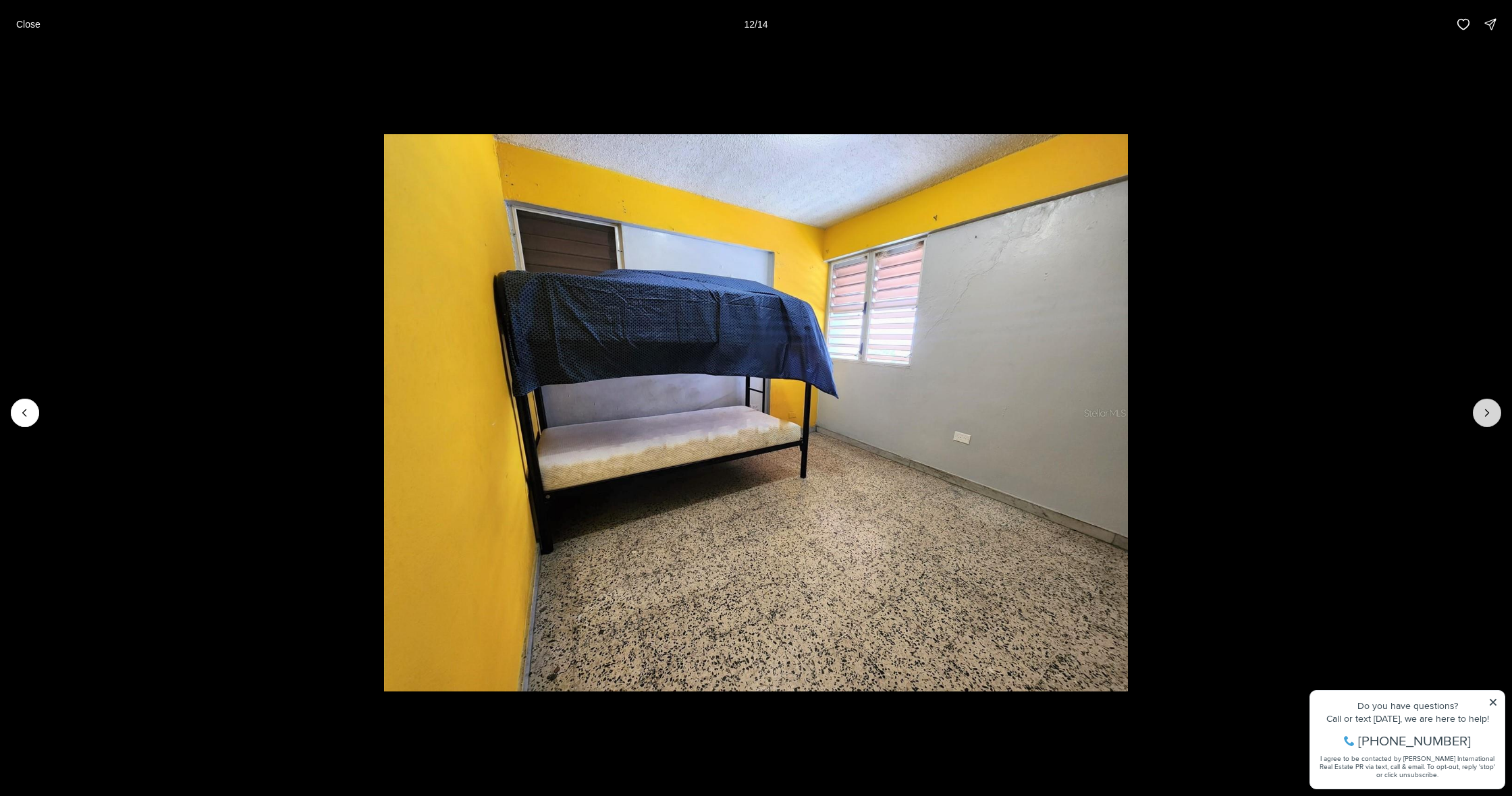
click at [1498, 416] on button "Next slide" at bounding box center [1487, 413] width 29 height 29
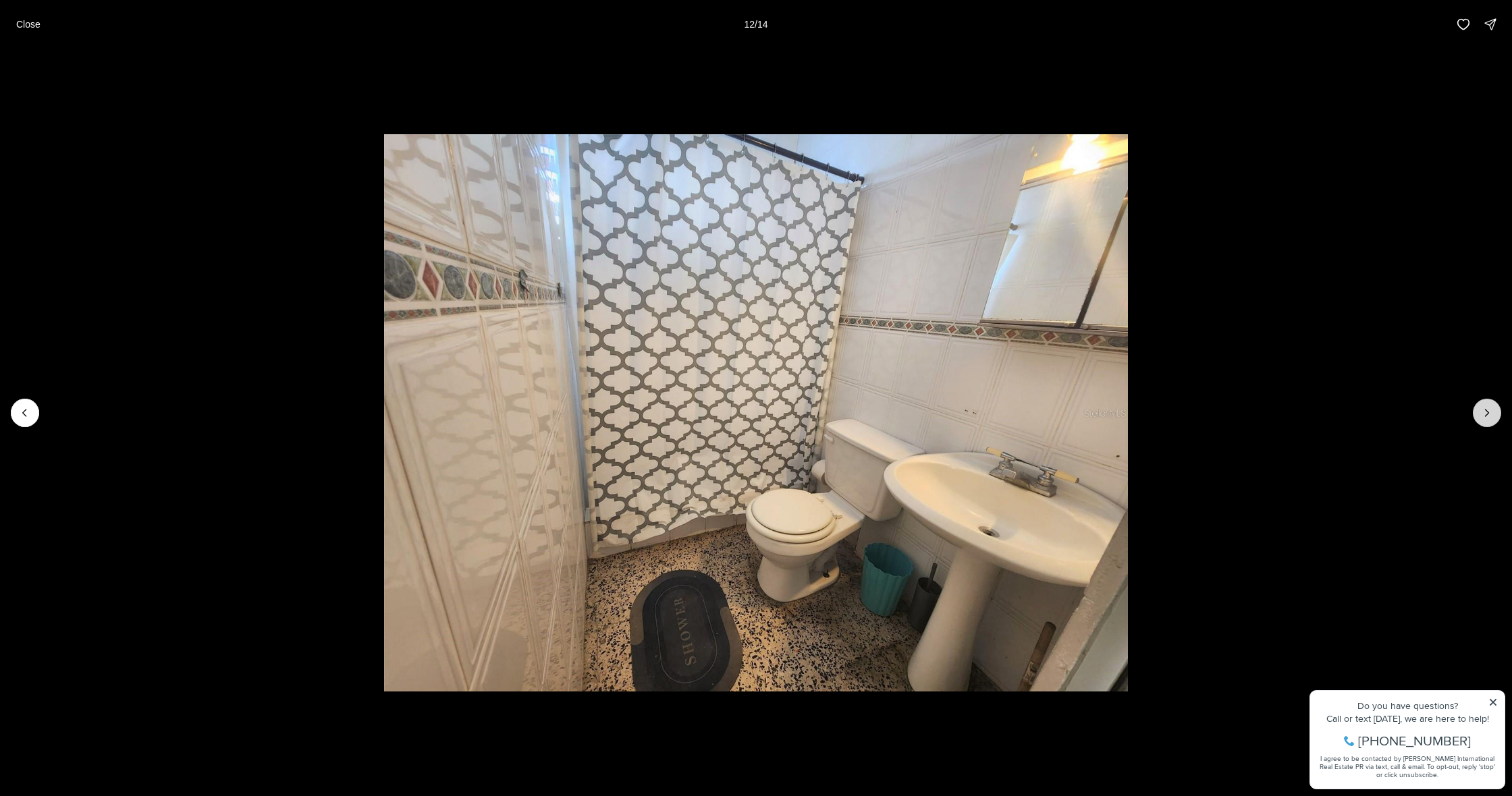
click at [1498, 416] on button "Next slide" at bounding box center [1487, 413] width 29 height 29
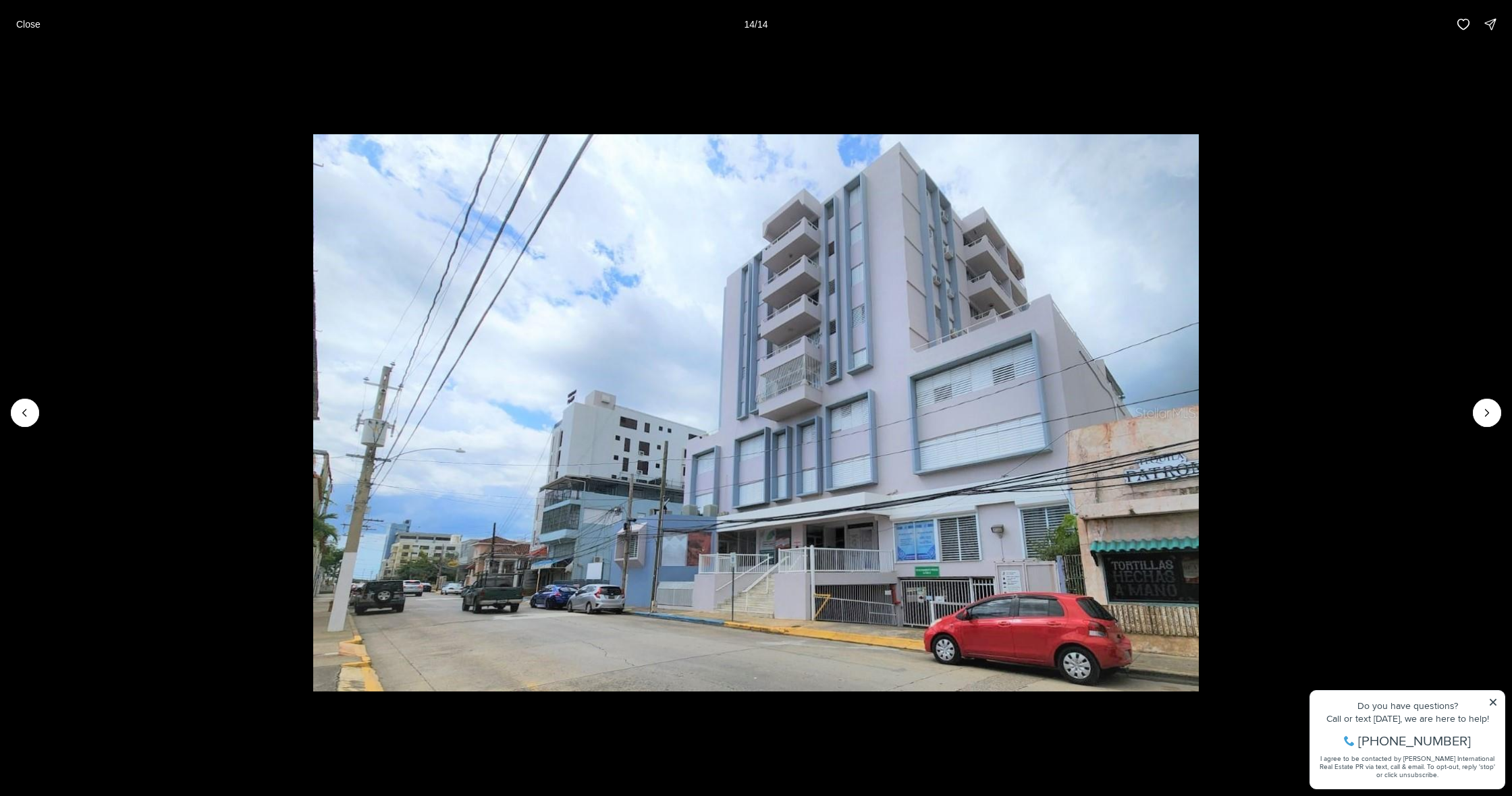
click at [1259, 80] on li "14 of 14" at bounding box center [756, 413] width 1512 height 729
click at [1488, 412] on div at bounding box center [1487, 413] width 29 height 29
click at [1490, 411] on div at bounding box center [1487, 413] width 29 height 29
drag, startPoint x: 1490, startPoint y: 410, endPoint x: 1481, endPoint y: 408, distance: 9.2
click at [1489, 410] on div at bounding box center [1487, 413] width 29 height 29
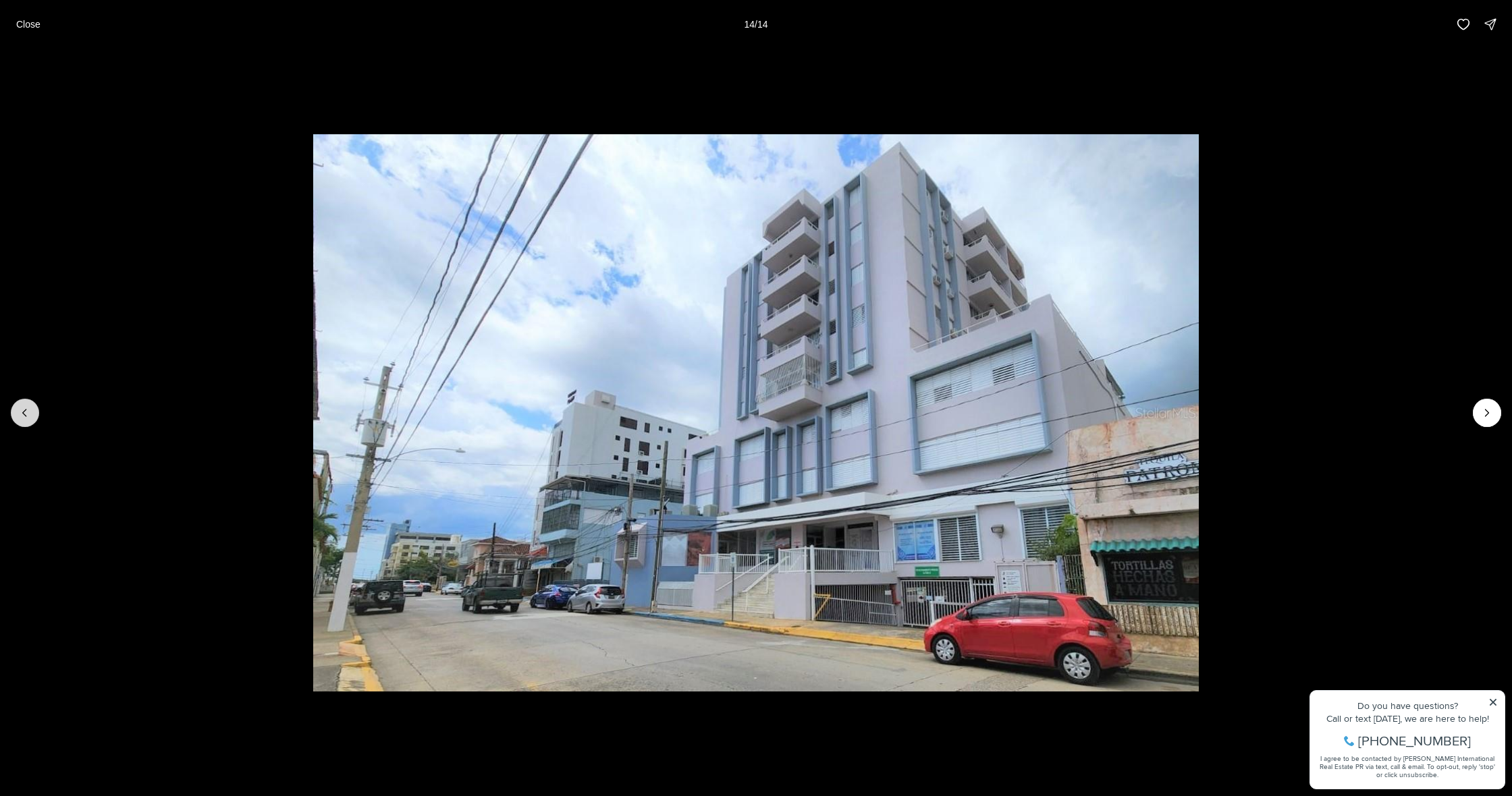
click at [33, 418] on button "Previous slide" at bounding box center [25, 413] width 29 height 29
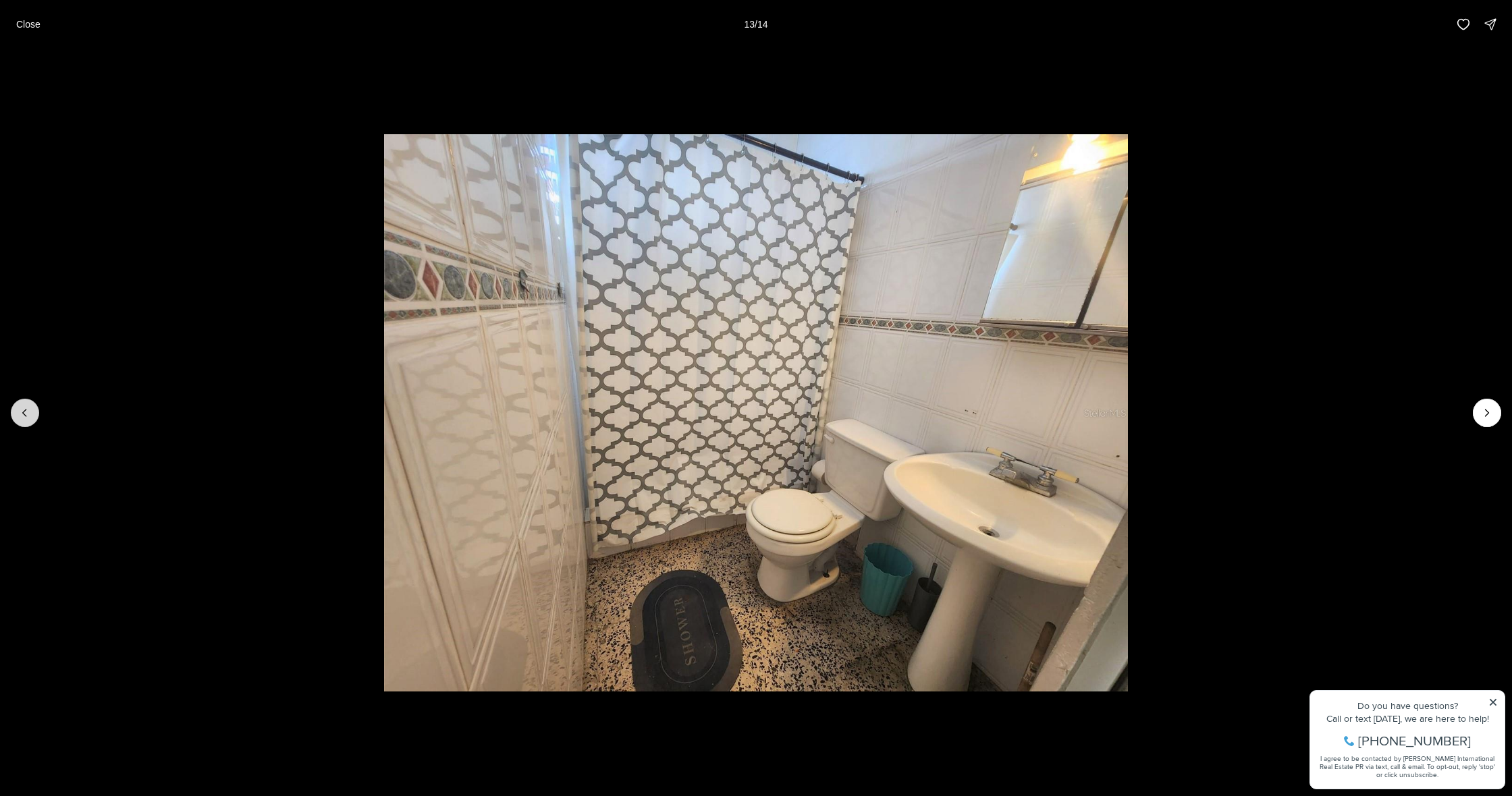
click at [33, 418] on button "Previous slide" at bounding box center [25, 413] width 29 height 29
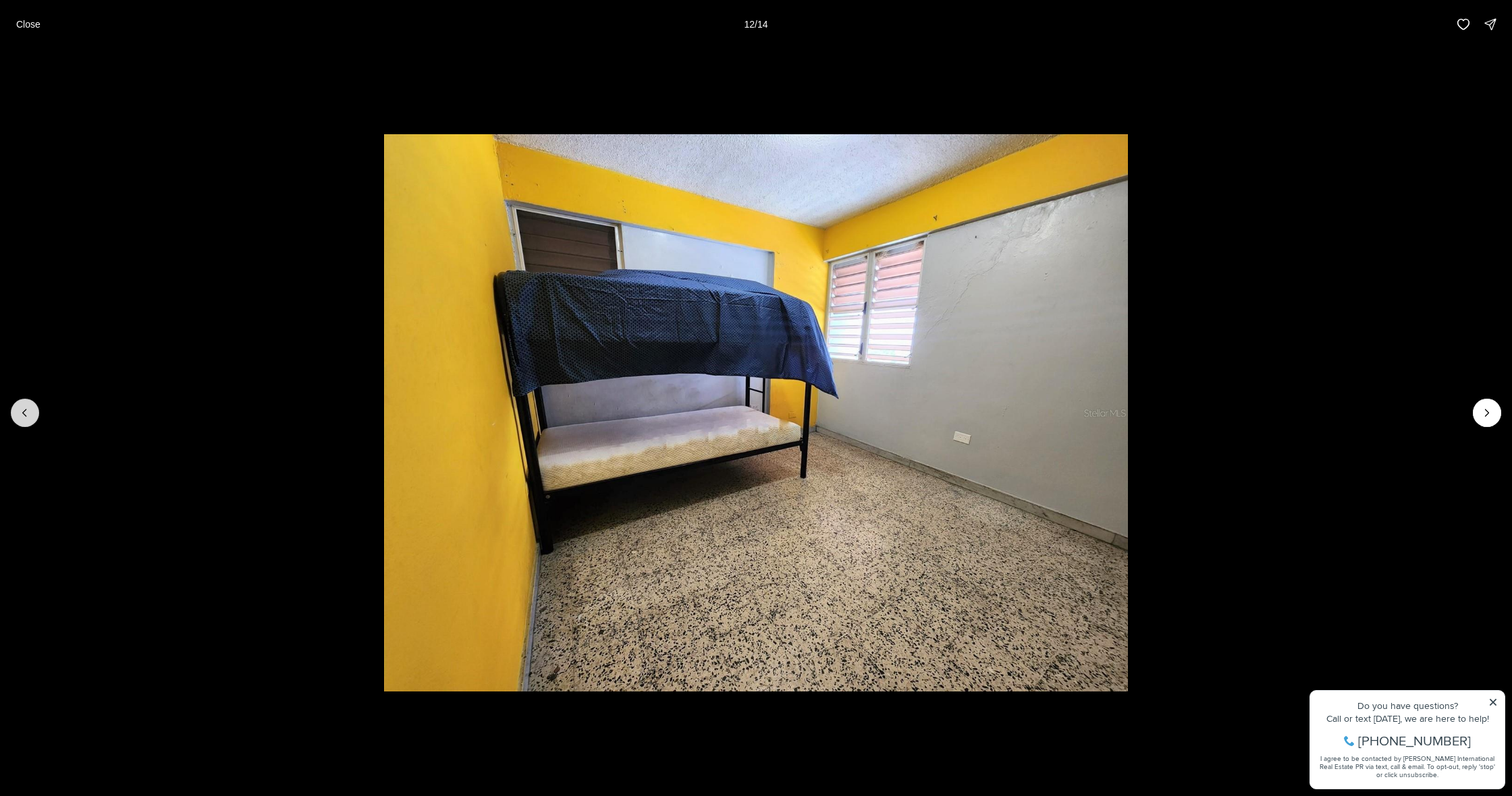
click at [33, 418] on button "Previous slide" at bounding box center [25, 413] width 29 height 29
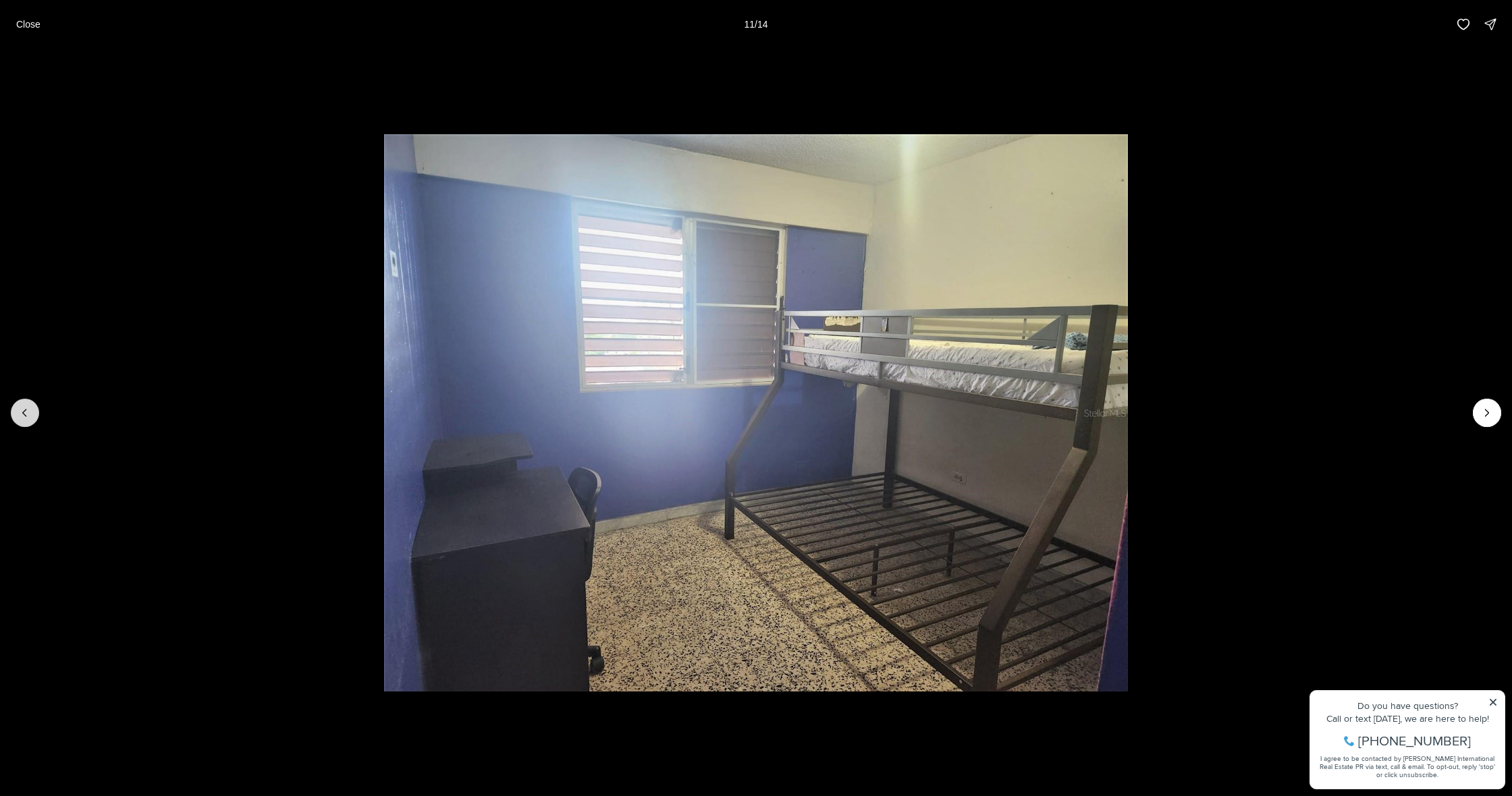
click at [33, 418] on button "Previous slide" at bounding box center [25, 413] width 29 height 29
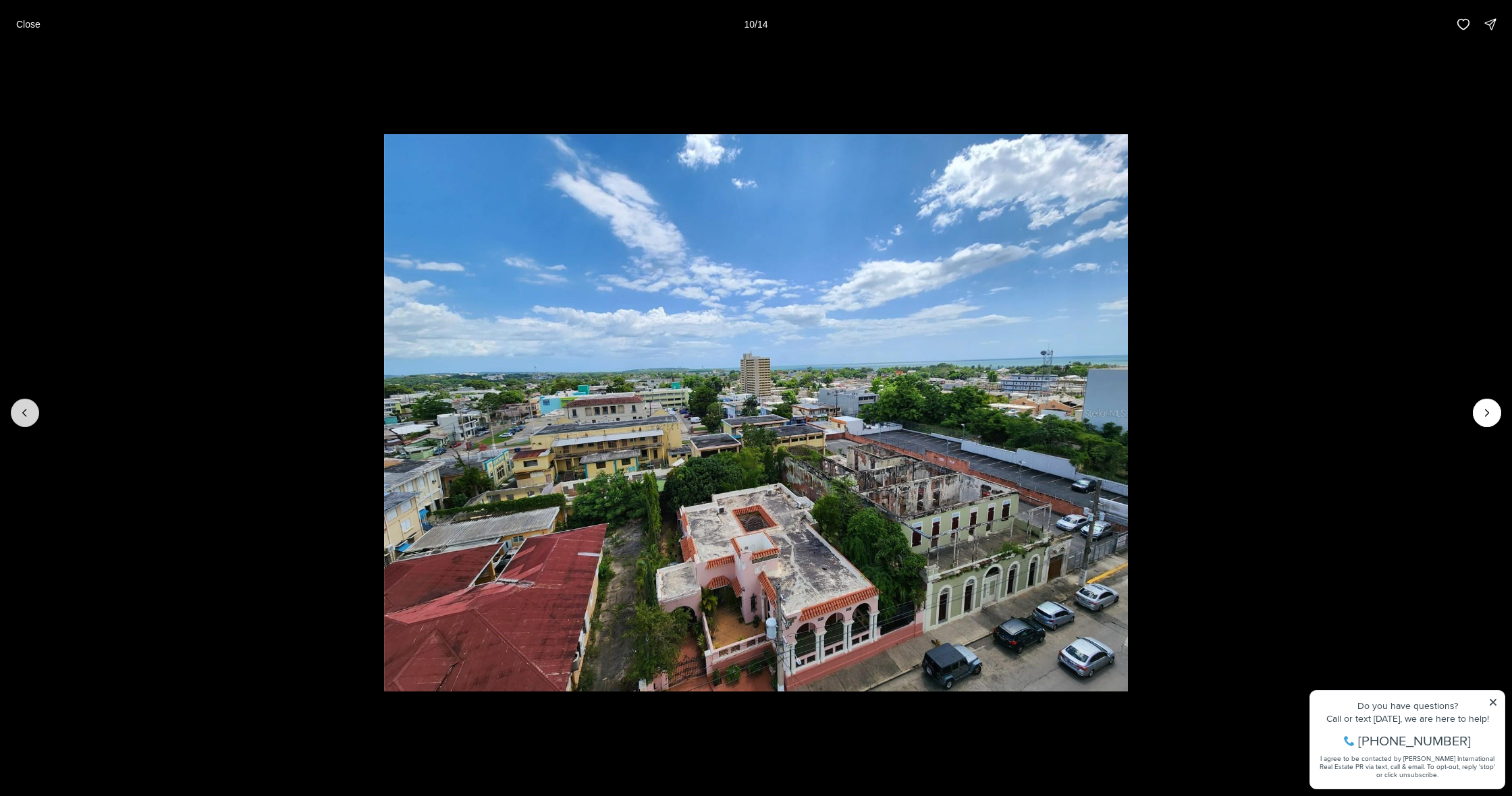
click at [33, 418] on button "Previous slide" at bounding box center [25, 413] width 29 height 29
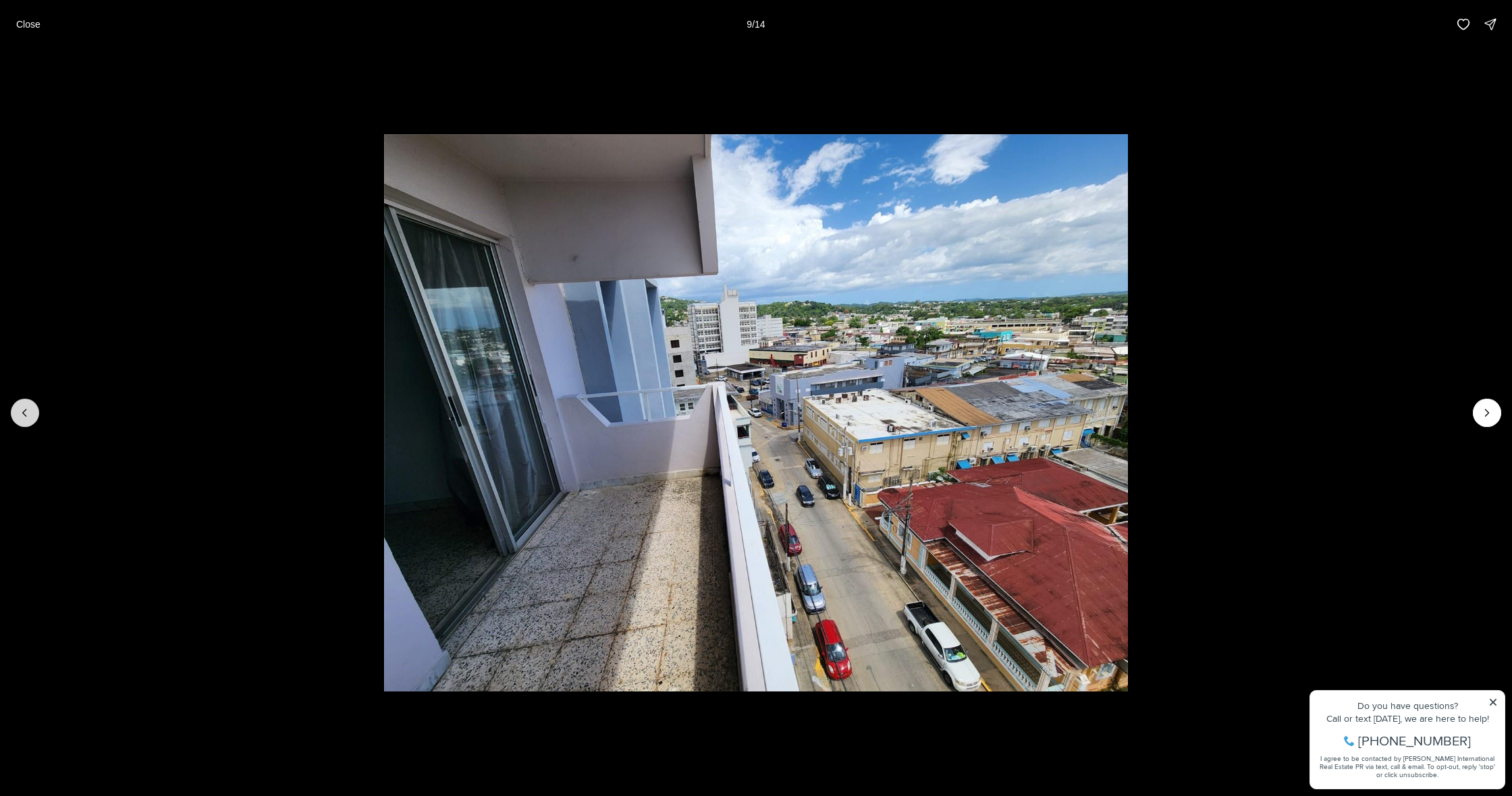
click at [33, 418] on button "Previous slide" at bounding box center [25, 413] width 29 height 29
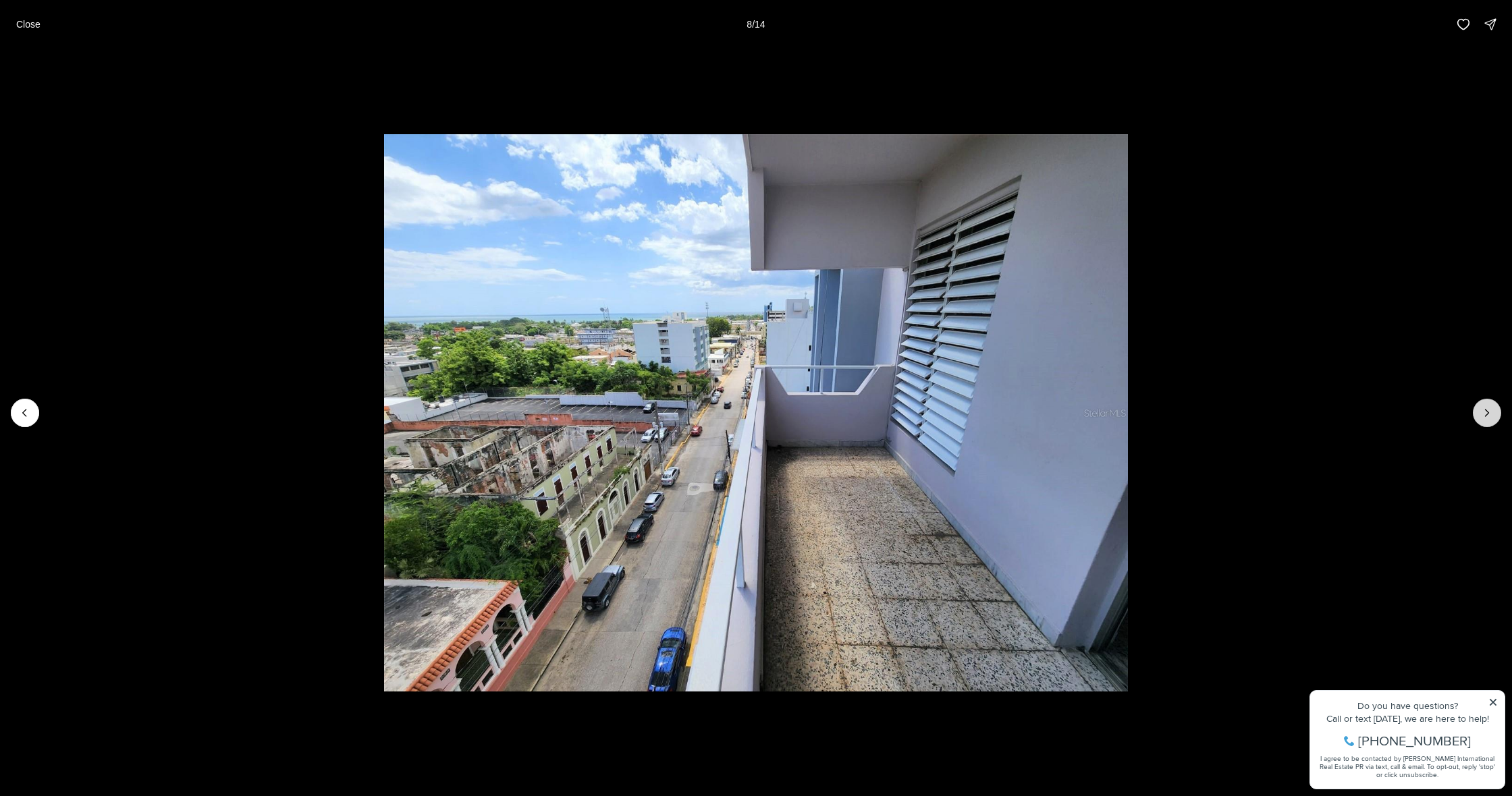
click at [1479, 417] on button "Next slide" at bounding box center [1487, 413] width 29 height 29
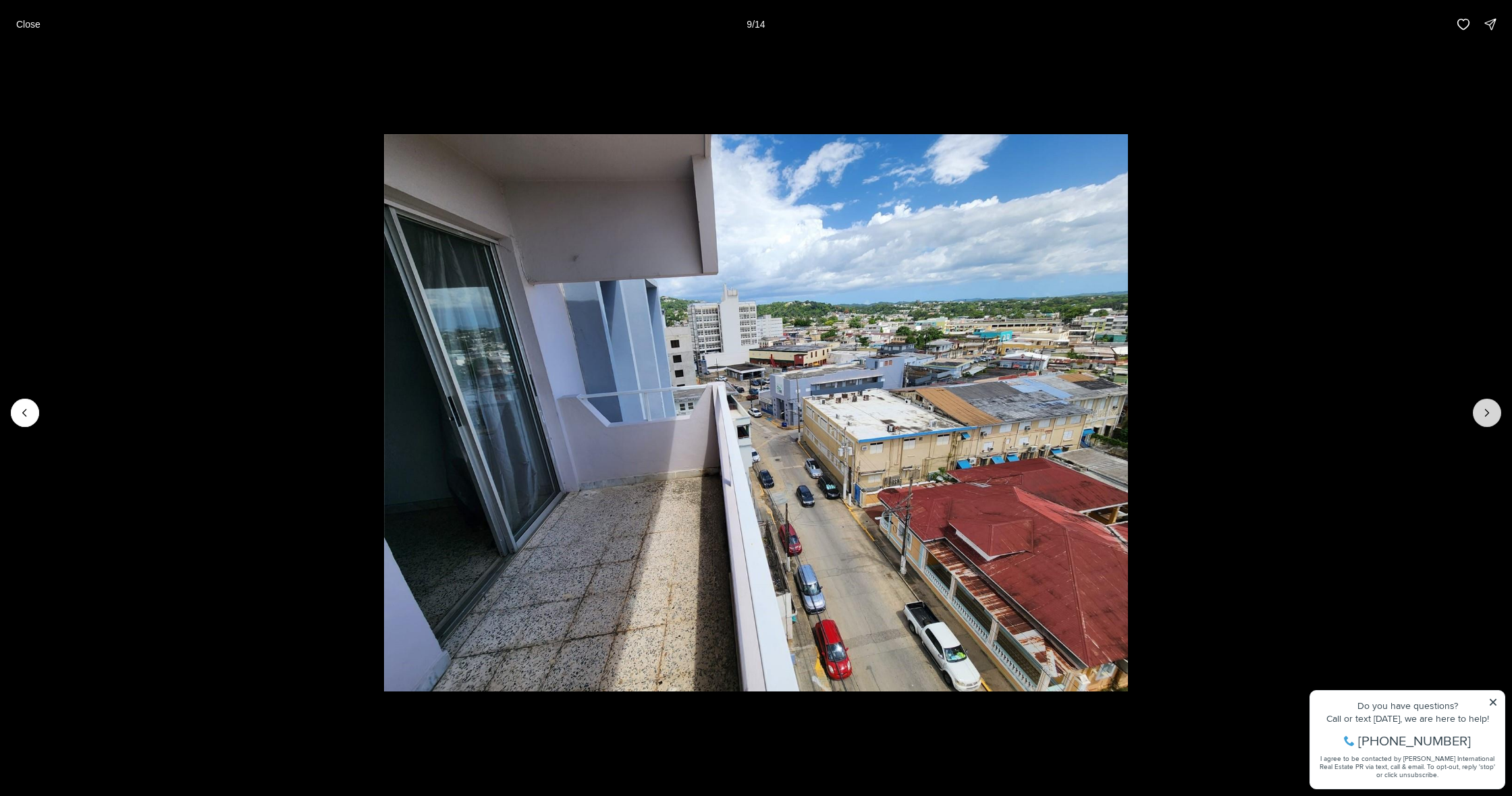
click at [1479, 418] on button "Next slide" at bounding box center [1487, 413] width 29 height 29
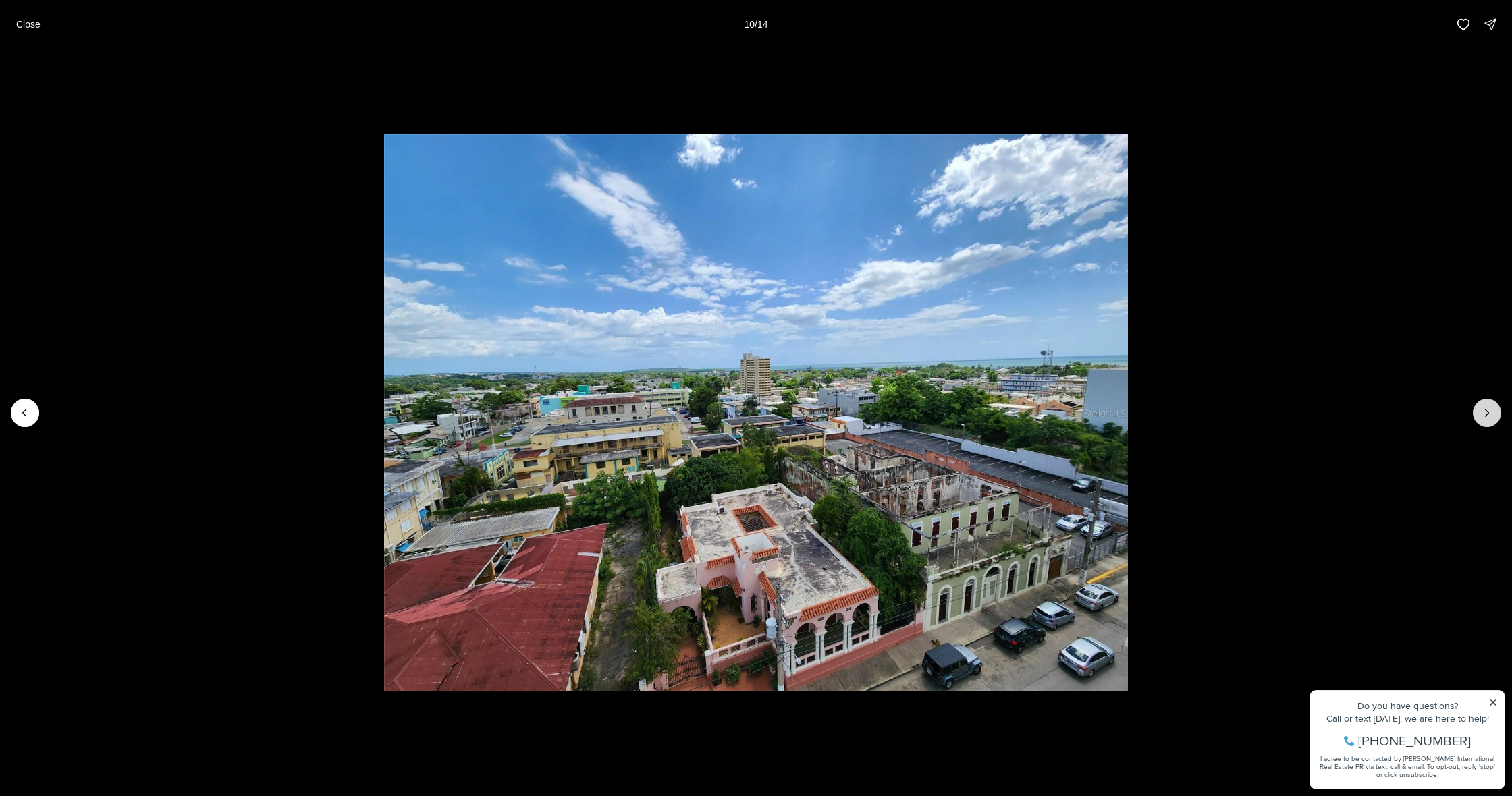
click at [1479, 418] on button "Next slide" at bounding box center [1487, 413] width 29 height 29
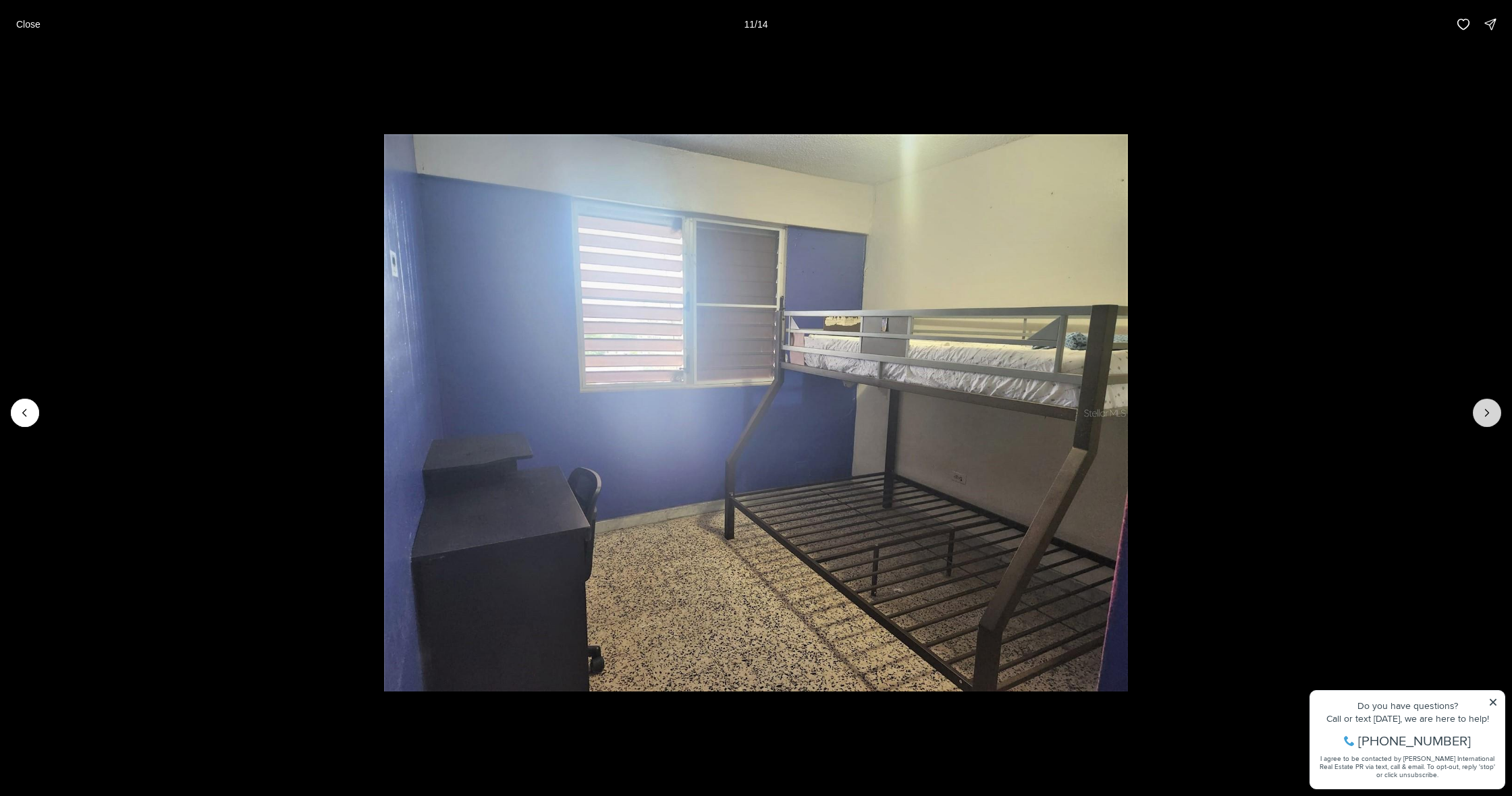
click at [1479, 418] on button "Next slide" at bounding box center [1487, 413] width 29 height 29
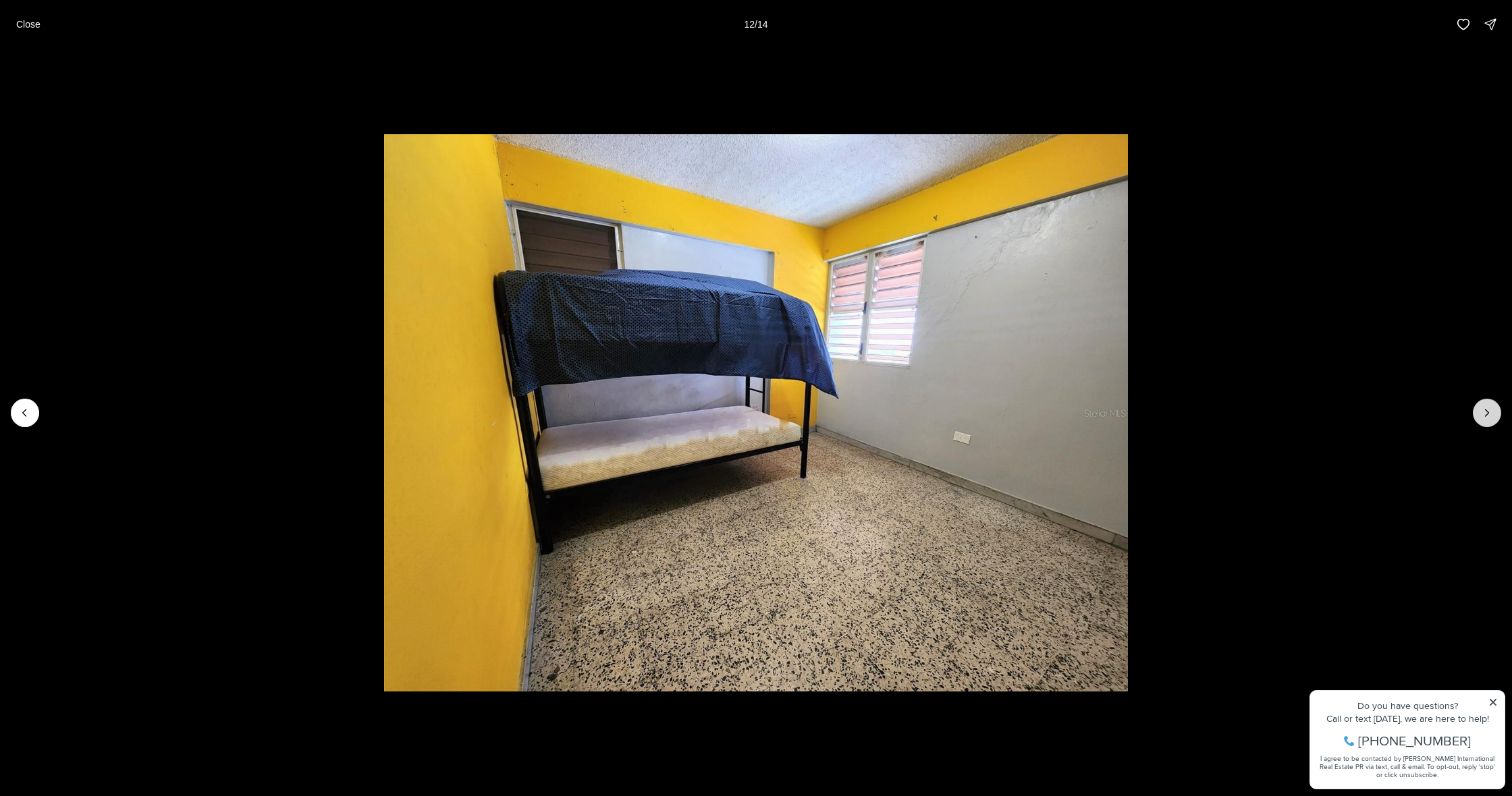
click at [1479, 418] on button "Next slide" at bounding box center [1487, 413] width 29 height 29
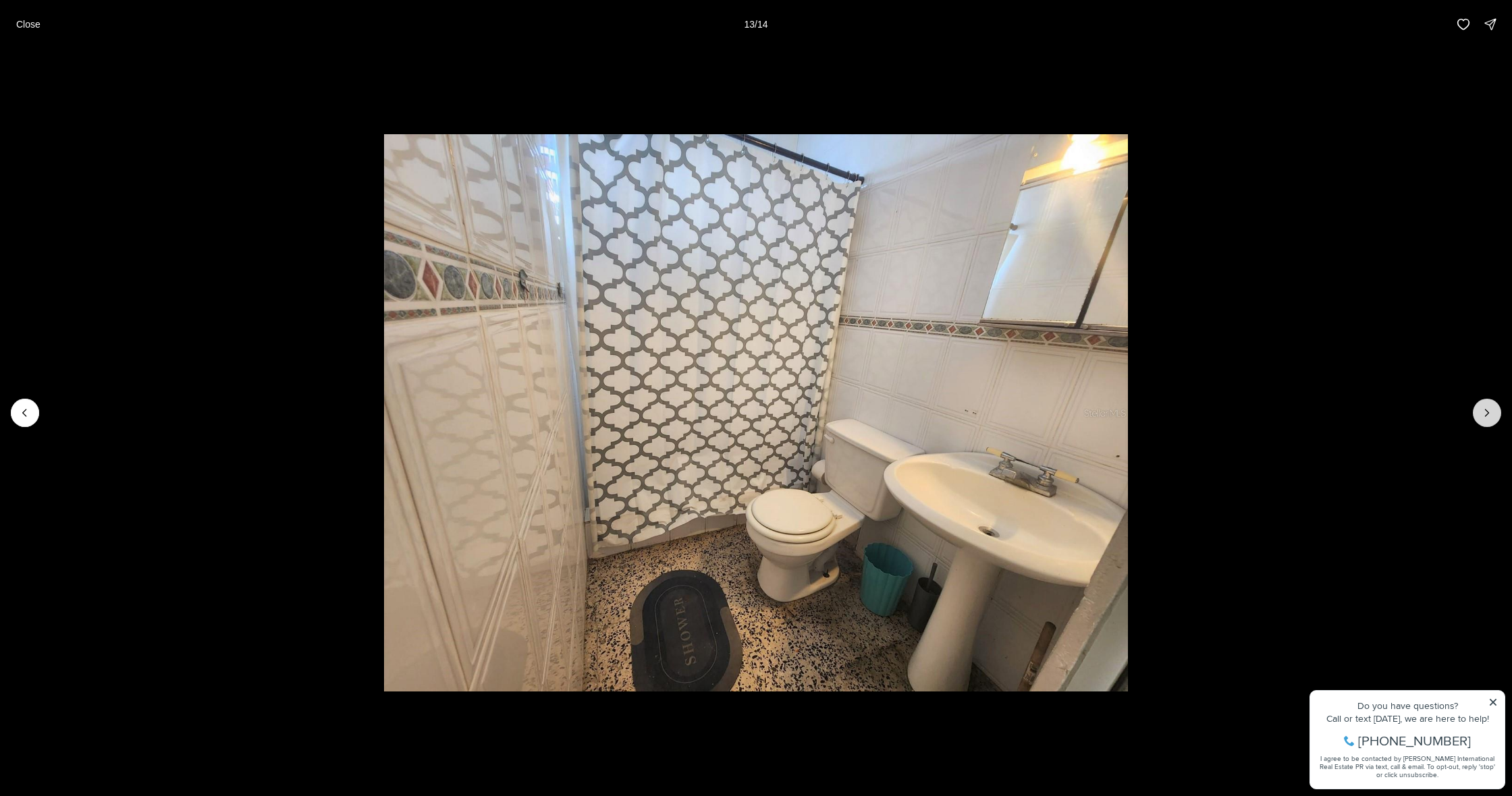
click at [1479, 418] on button "Next slide" at bounding box center [1487, 413] width 29 height 29
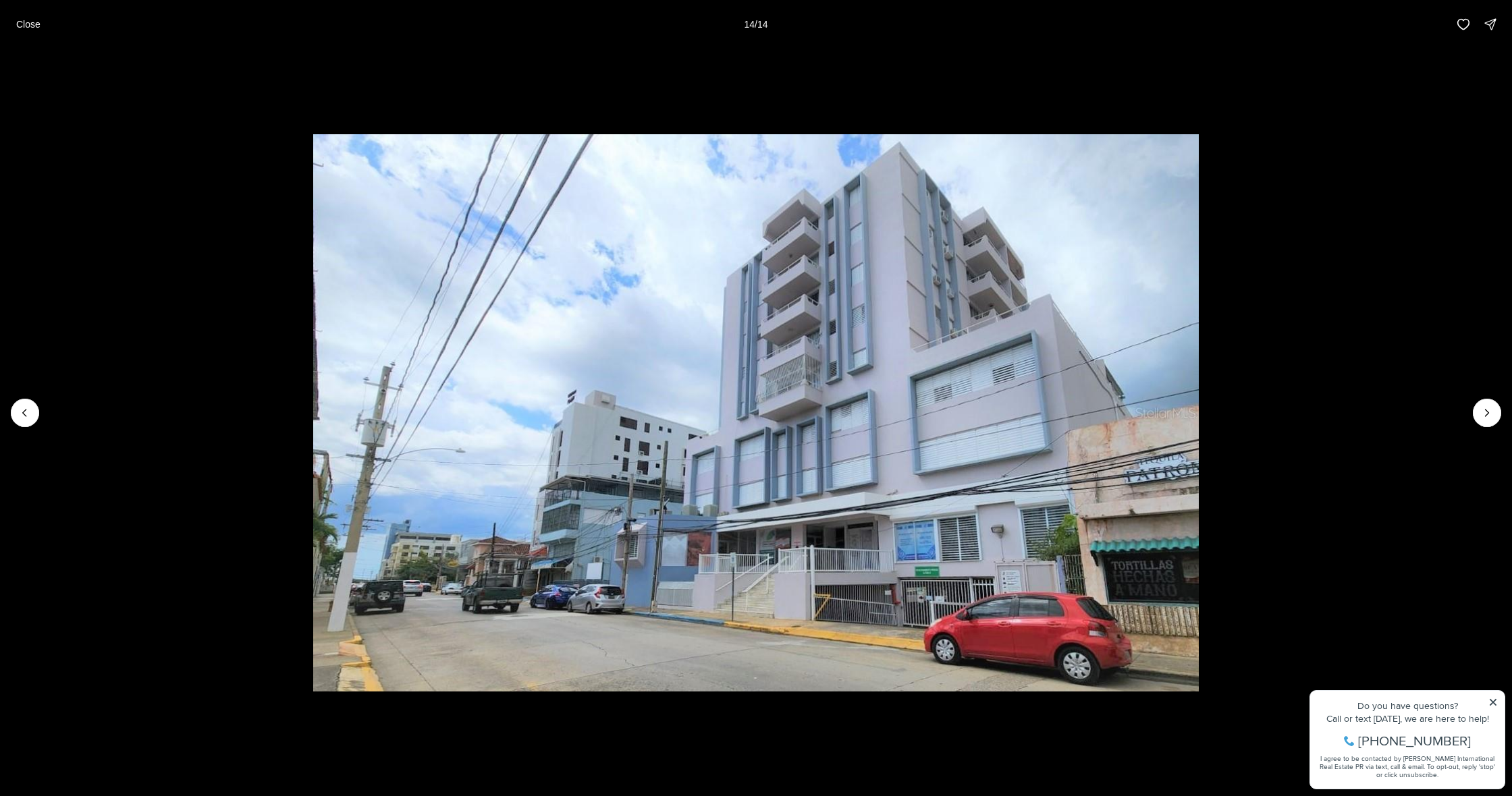
click at [1481, 417] on div at bounding box center [1487, 413] width 29 height 29
click at [33, 418] on button "Previous slide" at bounding box center [25, 413] width 29 height 29
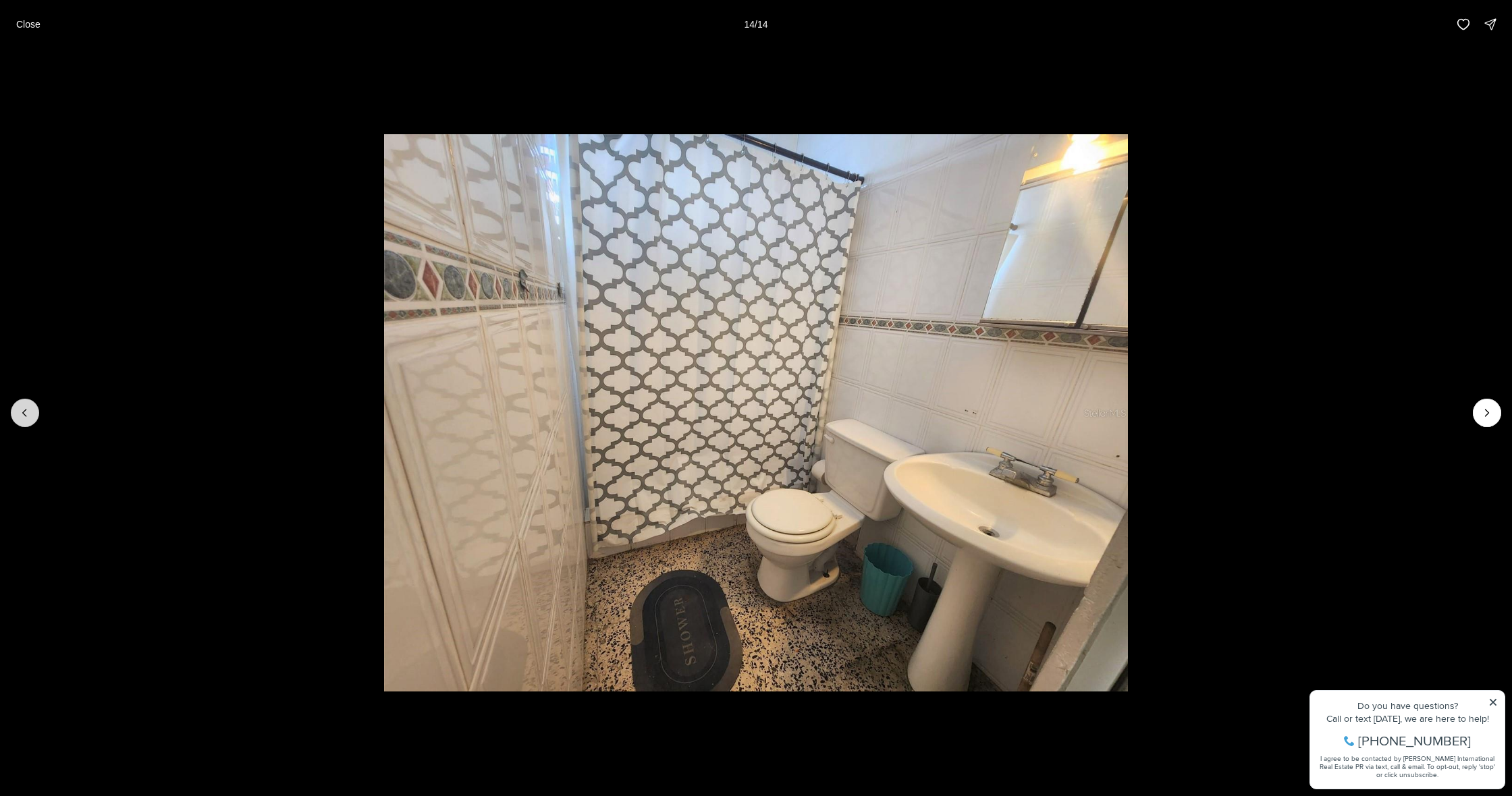
click at [33, 418] on button "Previous slide" at bounding box center [25, 413] width 29 height 29
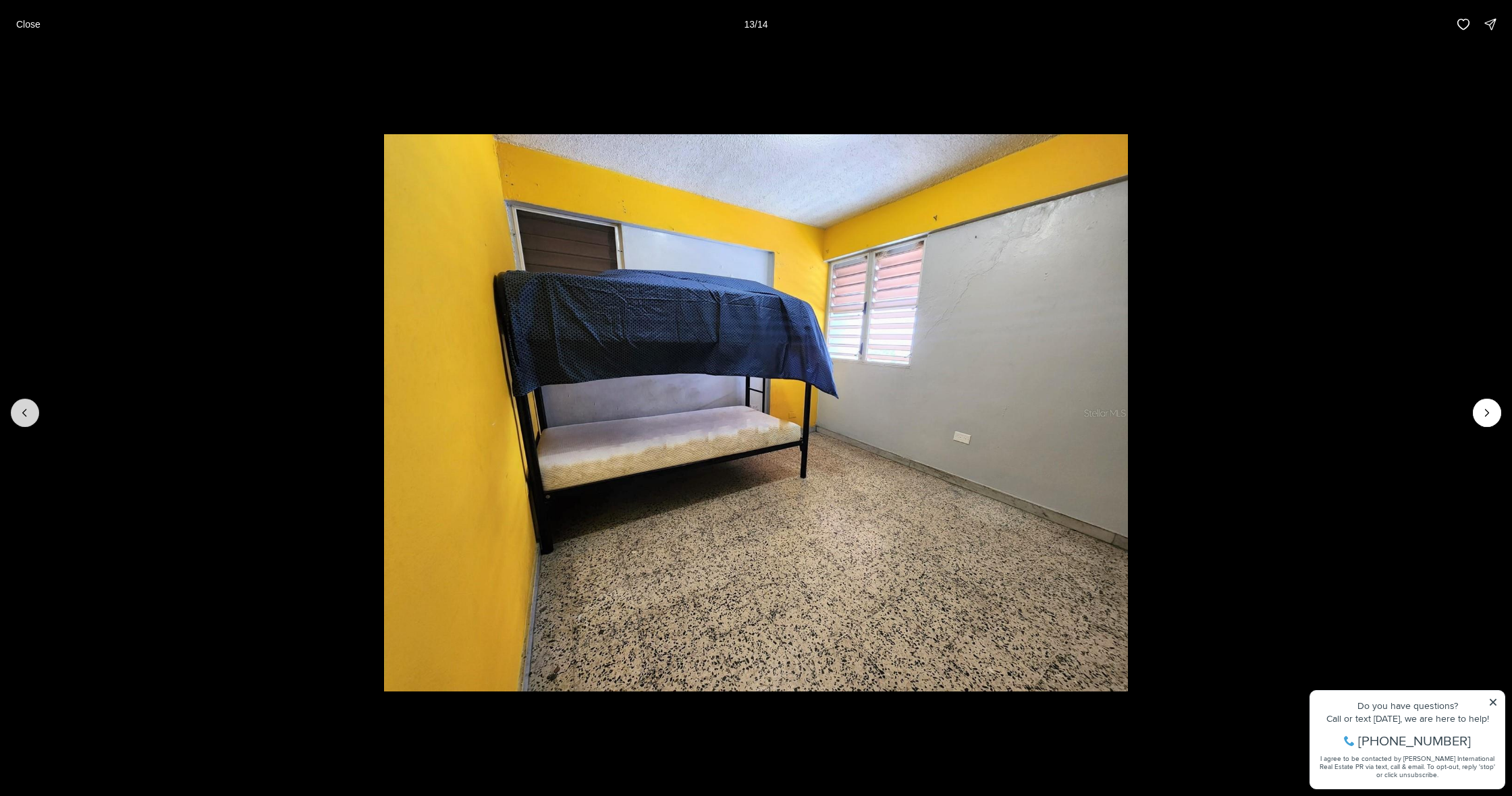
click at [33, 418] on button "Previous slide" at bounding box center [25, 413] width 29 height 29
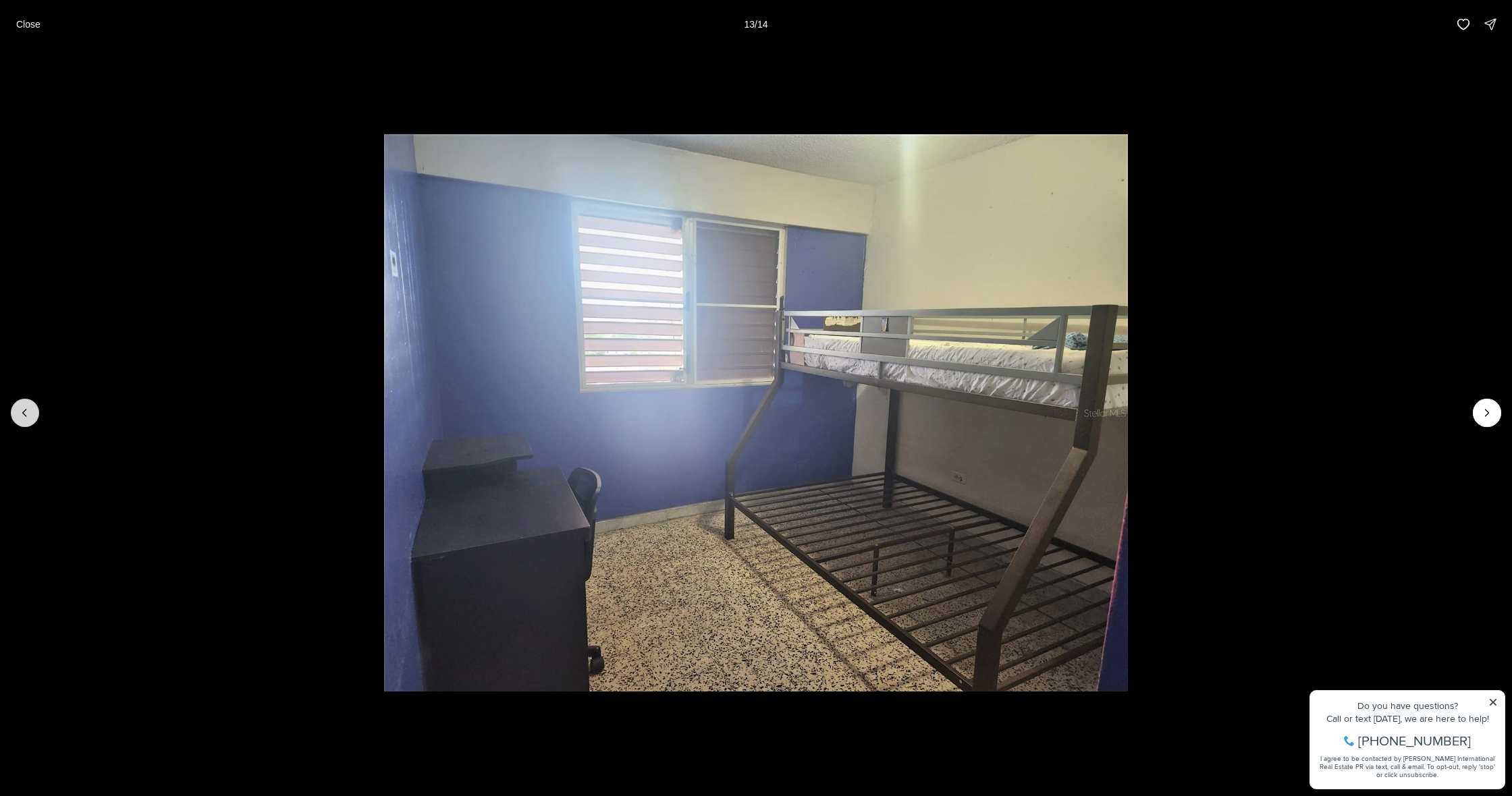
click at [33, 418] on button "Previous slide" at bounding box center [25, 413] width 29 height 29
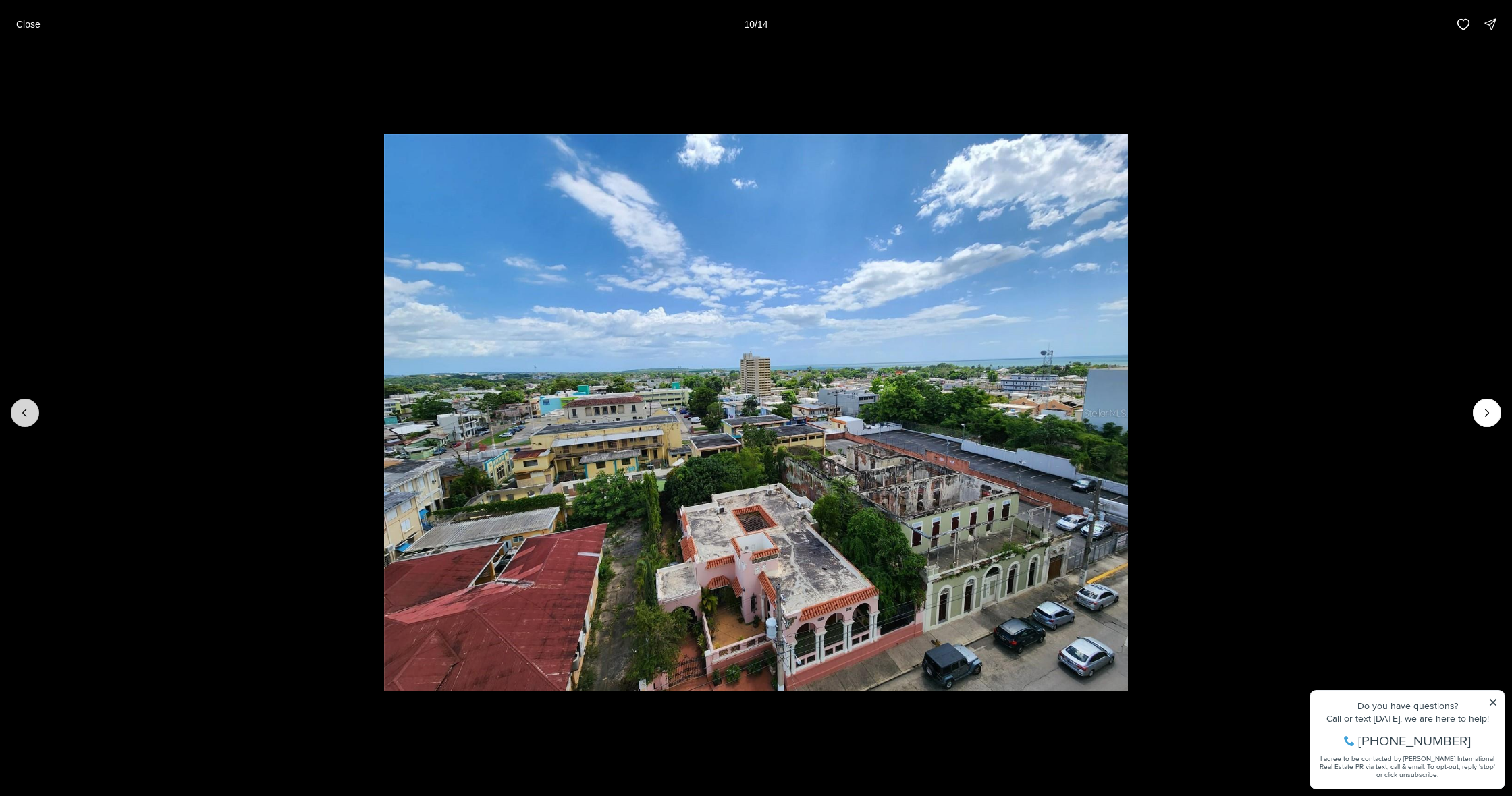
click at [33, 418] on button "Previous slide" at bounding box center [25, 413] width 29 height 29
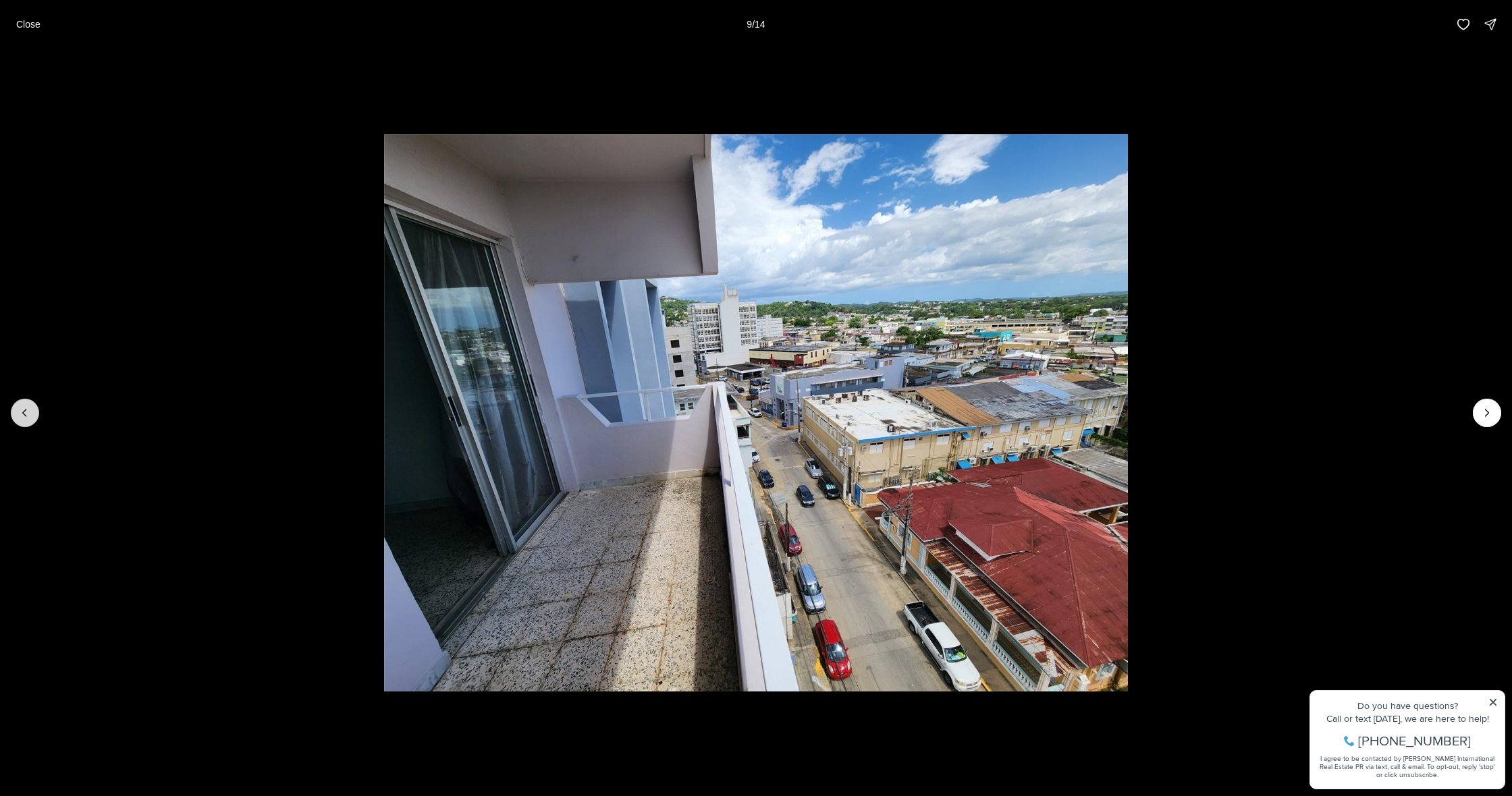
click at [33, 418] on button "Previous slide" at bounding box center [25, 413] width 29 height 29
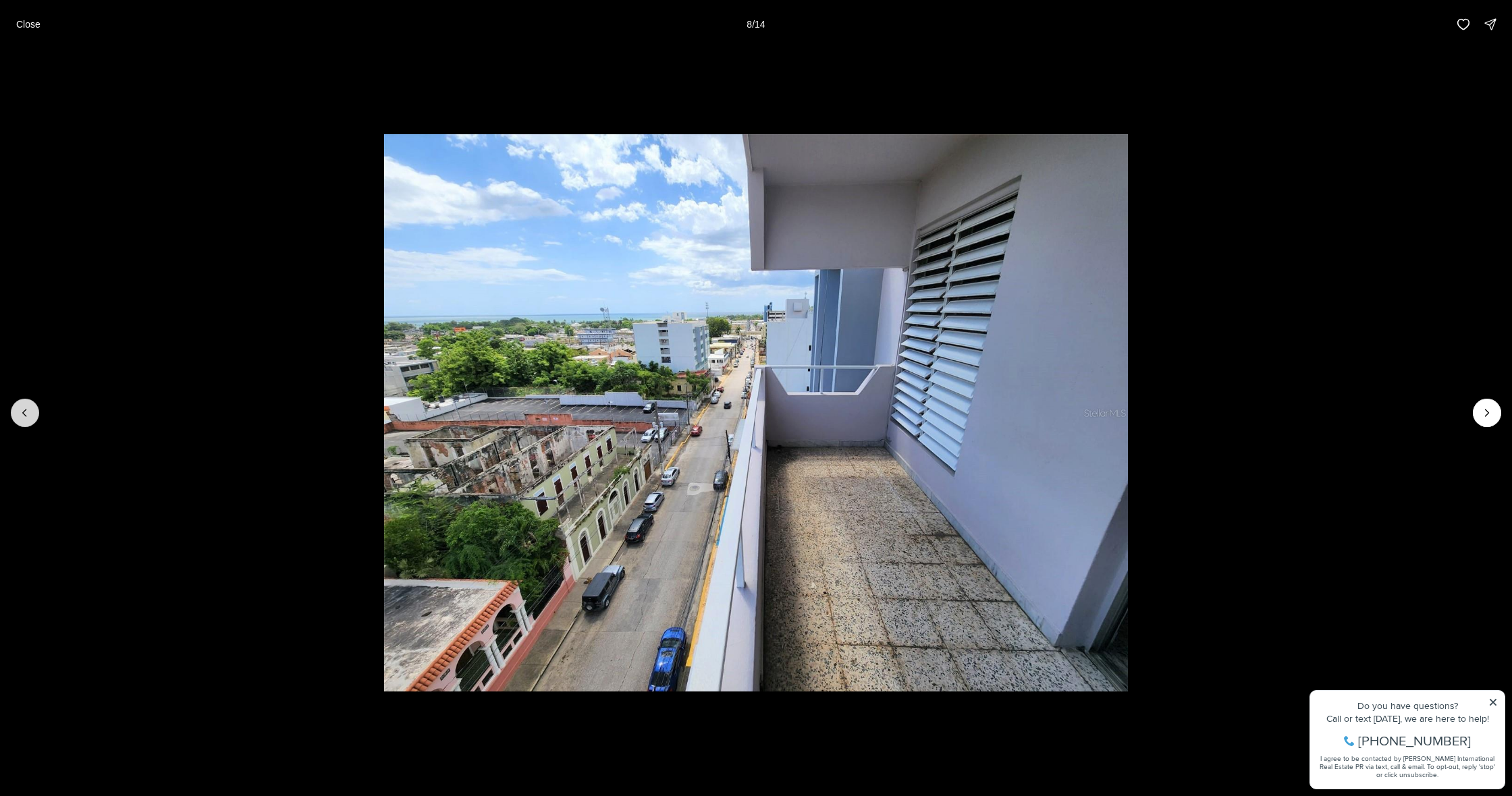
click at [33, 418] on button "Previous slide" at bounding box center [25, 413] width 29 height 29
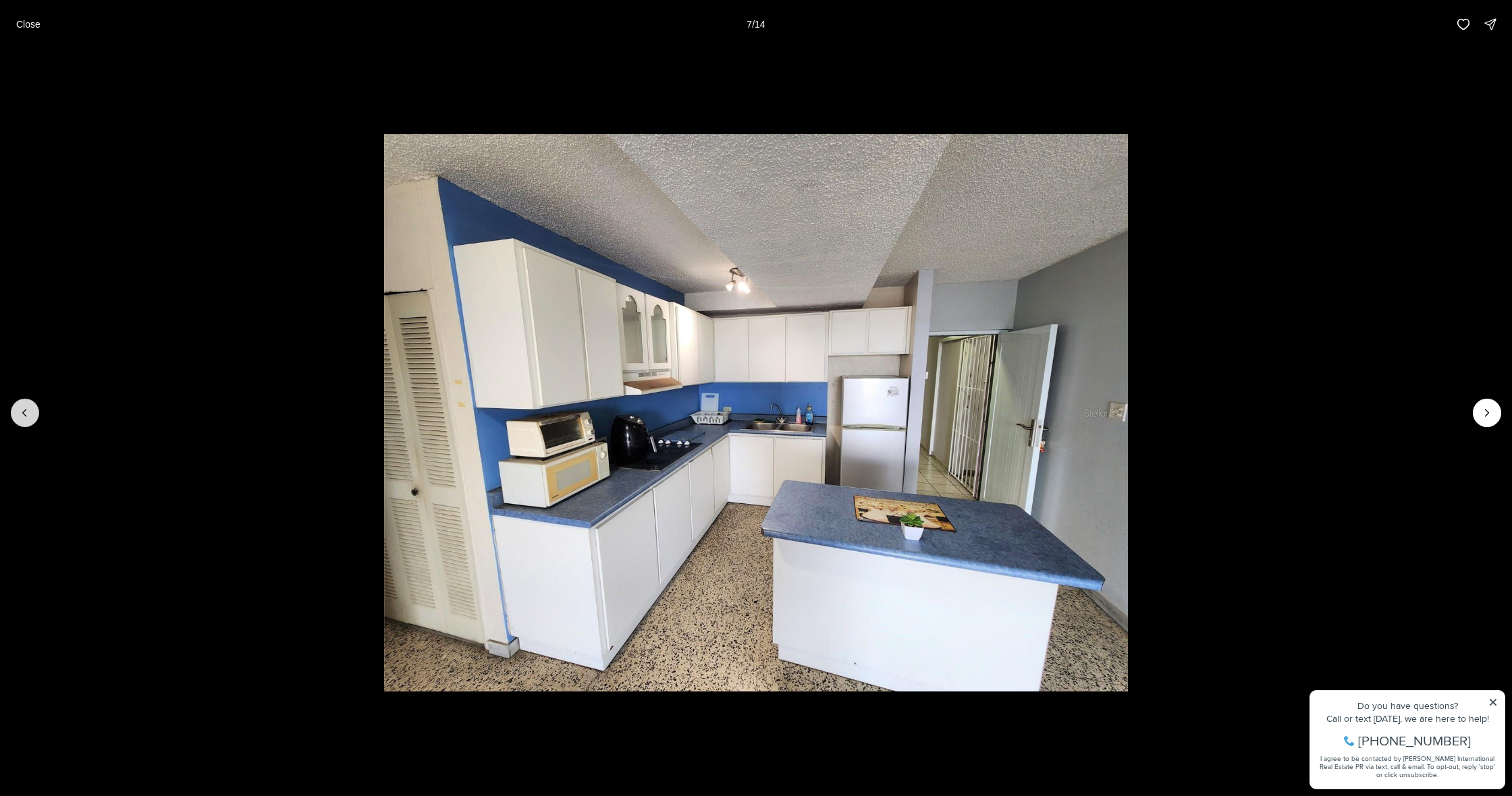
click at [33, 418] on button "Previous slide" at bounding box center [25, 413] width 29 height 29
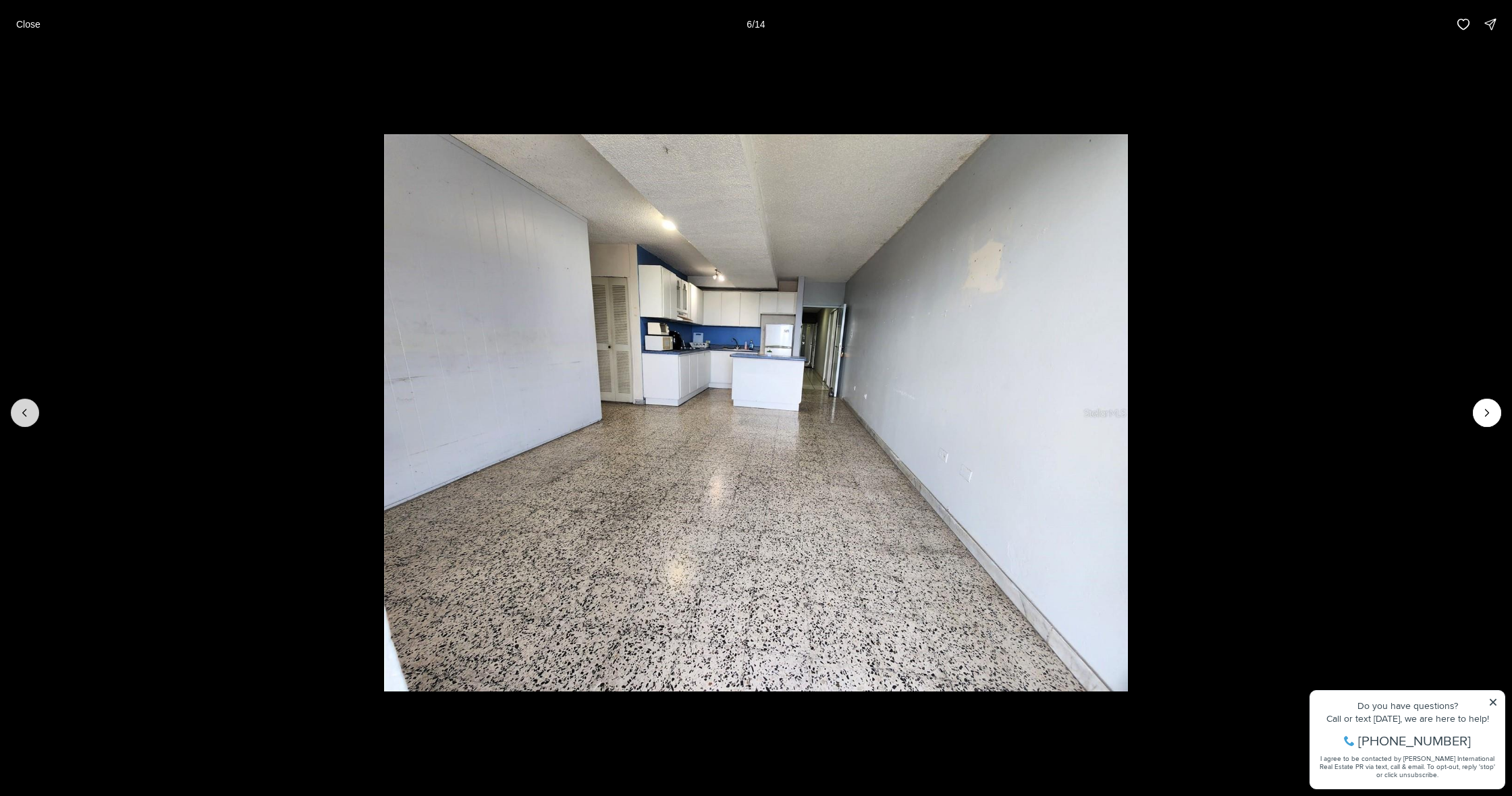
click at [33, 418] on button "Previous slide" at bounding box center [25, 413] width 29 height 29
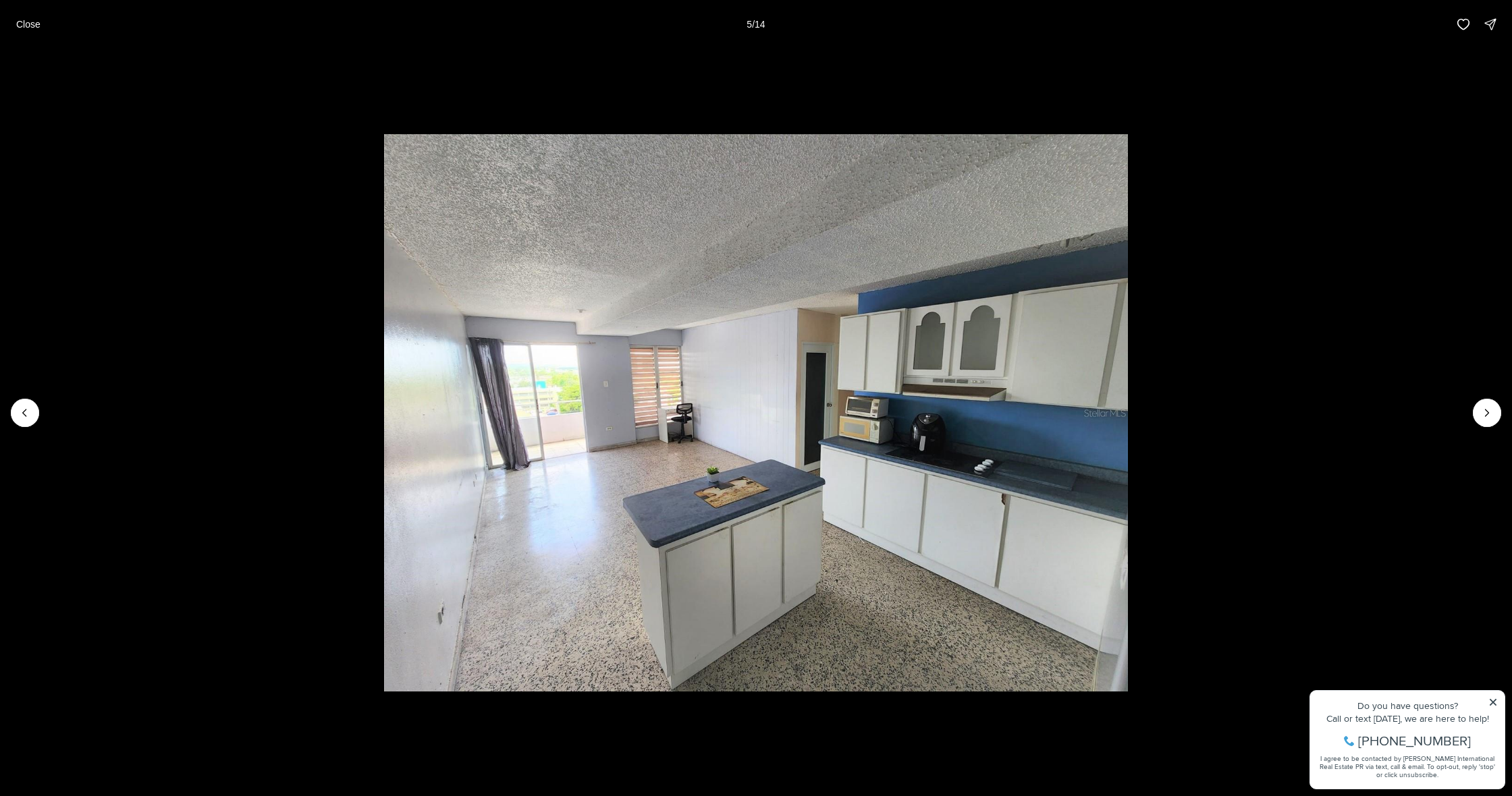
click at [550, 1] on div "Close 5 / 14" at bounding box center [756, 24] width 1512 height 49
